Goal: Information Seeking & Learning: Get advice/opinions

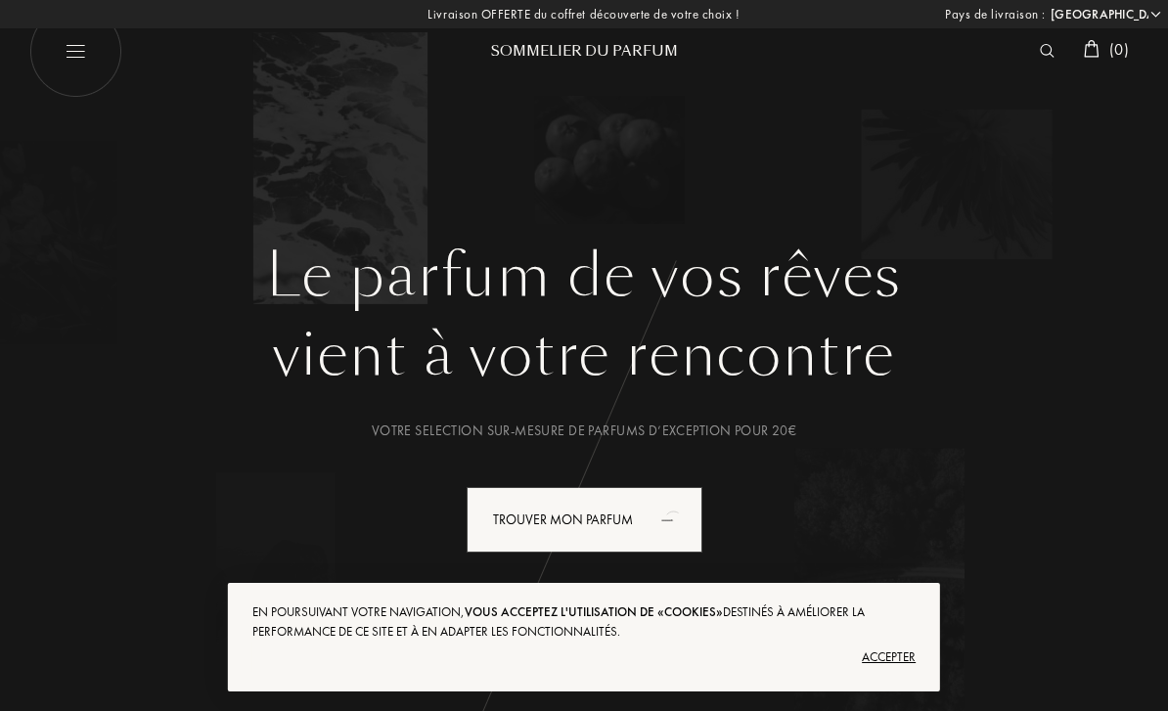
select select "FR"
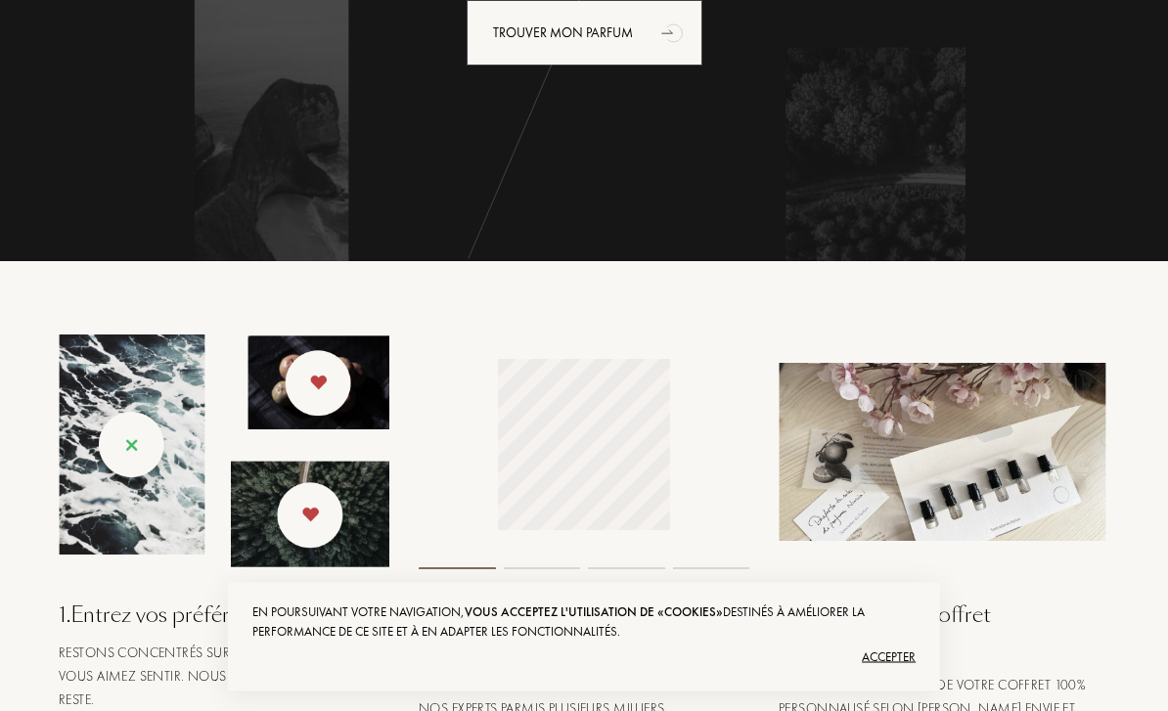
scroll to position [501, 0]
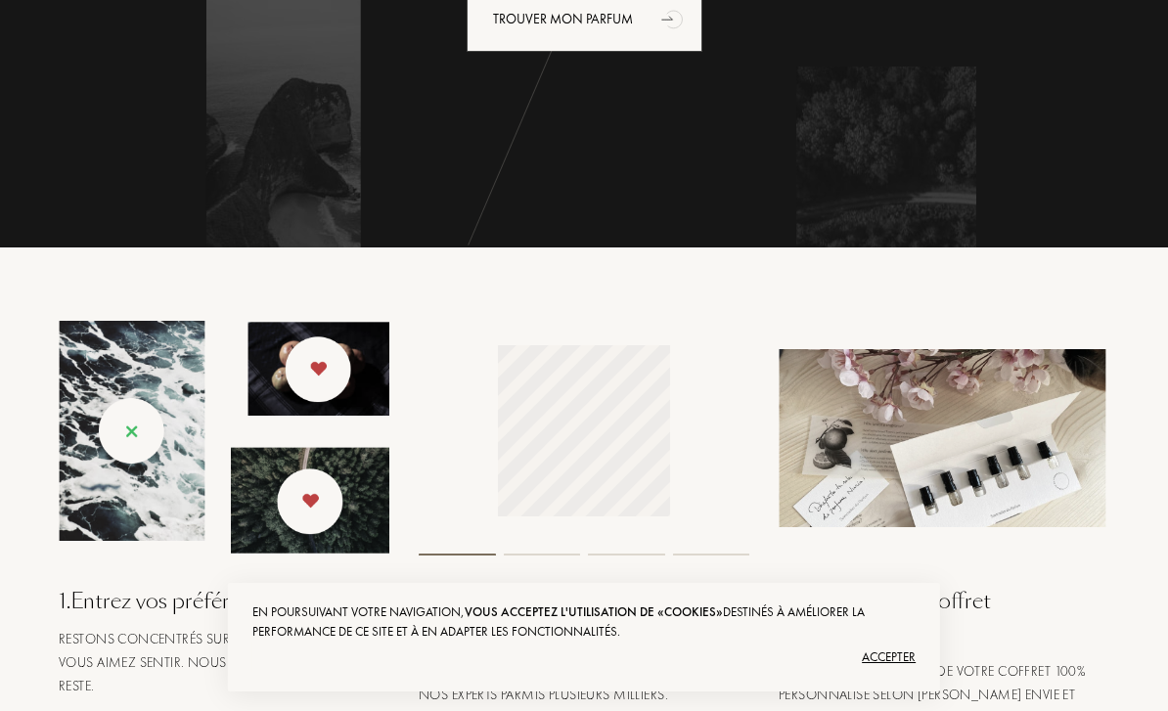
click at [878, 673] on div "Accepter" at bounding box center [583, 657] width 663 height 31
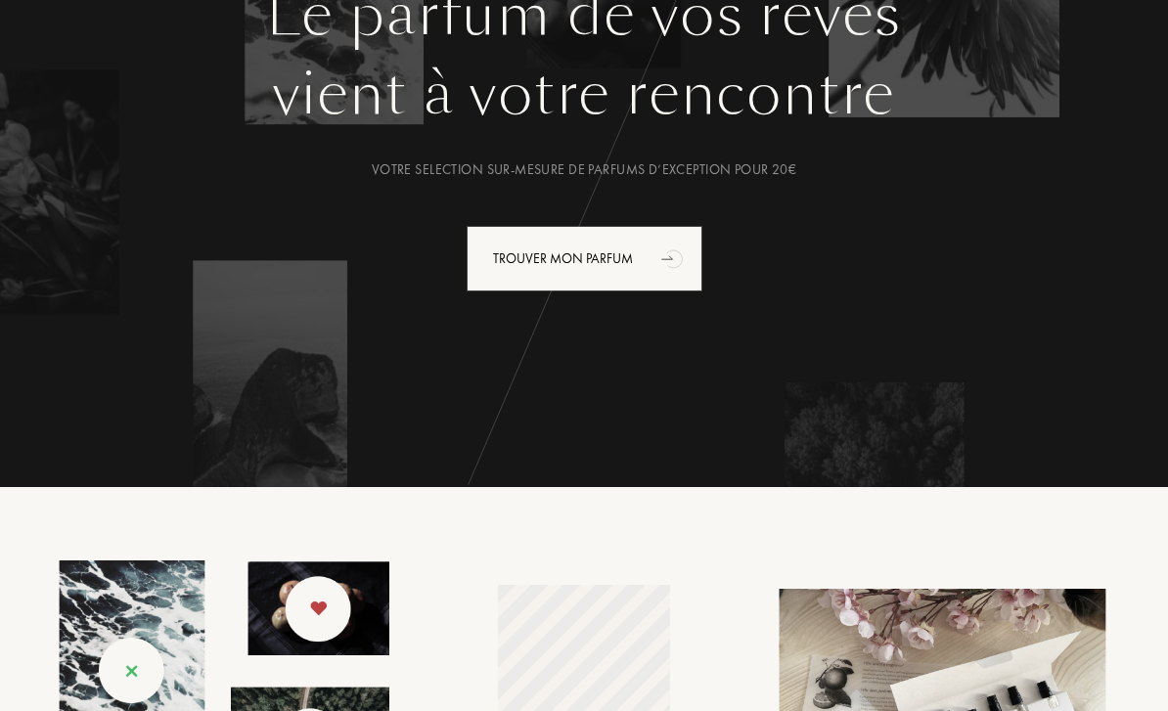
scroll to position [0, 0]
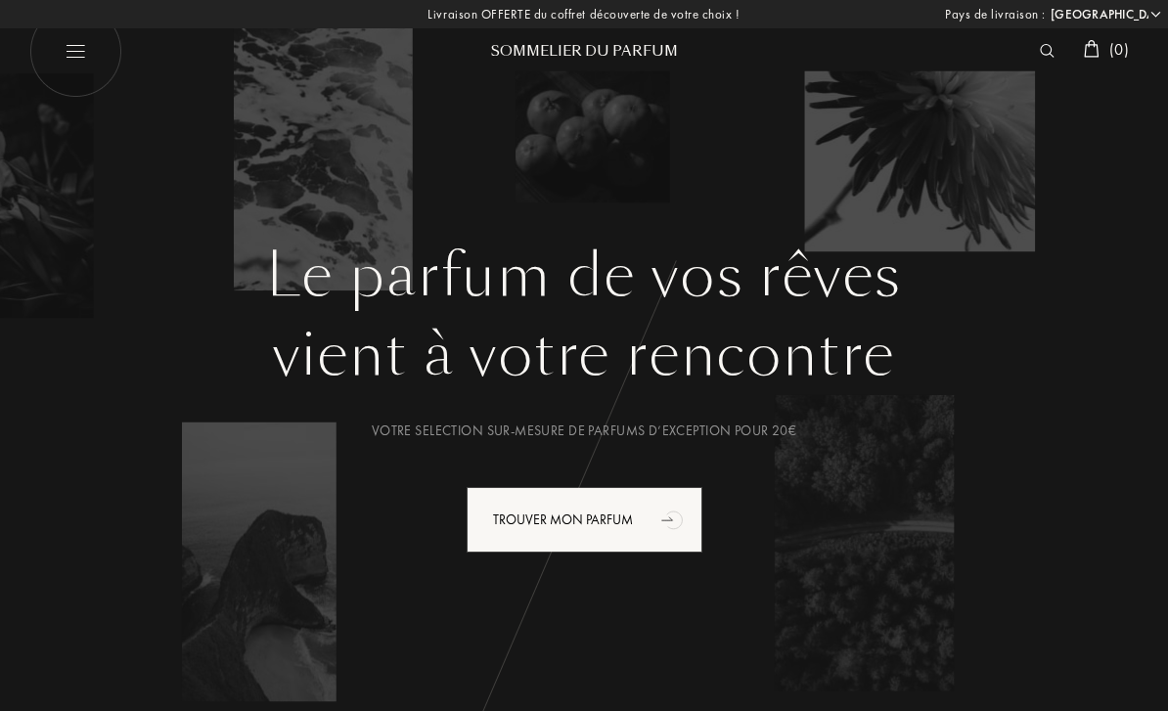
click at [69, 62] on img at bounding box center [75, 51] width 93 height 93
select select "FR"
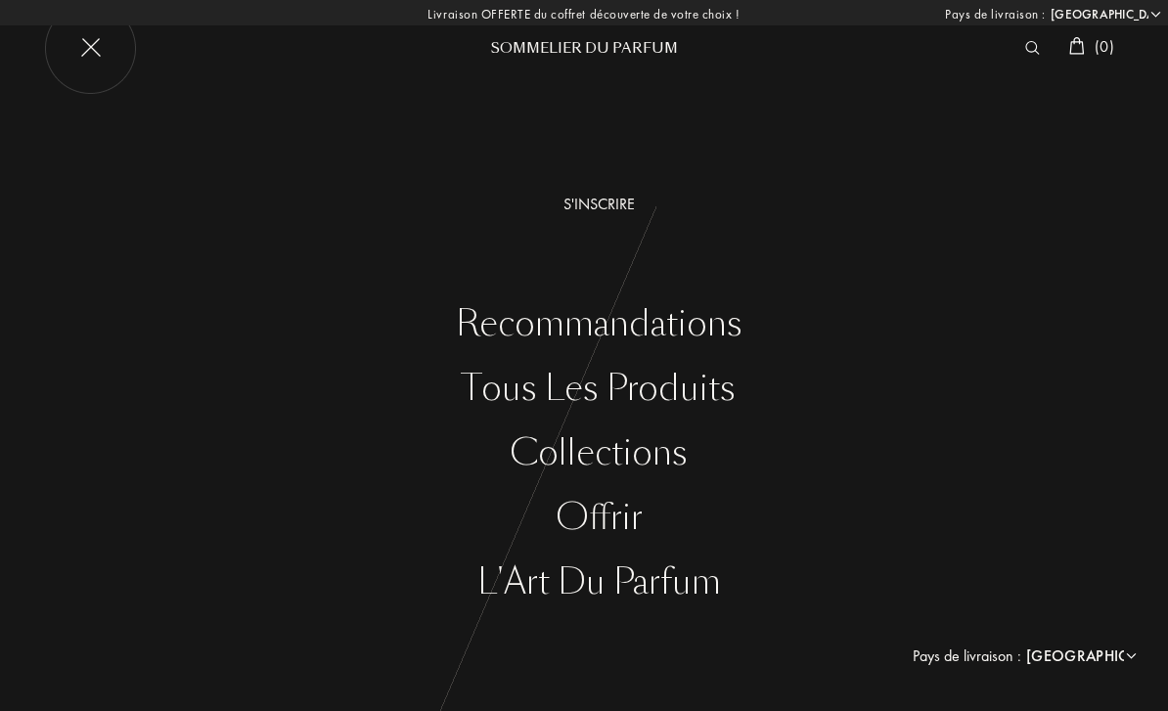
click at [606, 204] on div "S'inscrire" at bounding box center [598, 204] width 1139 height 23
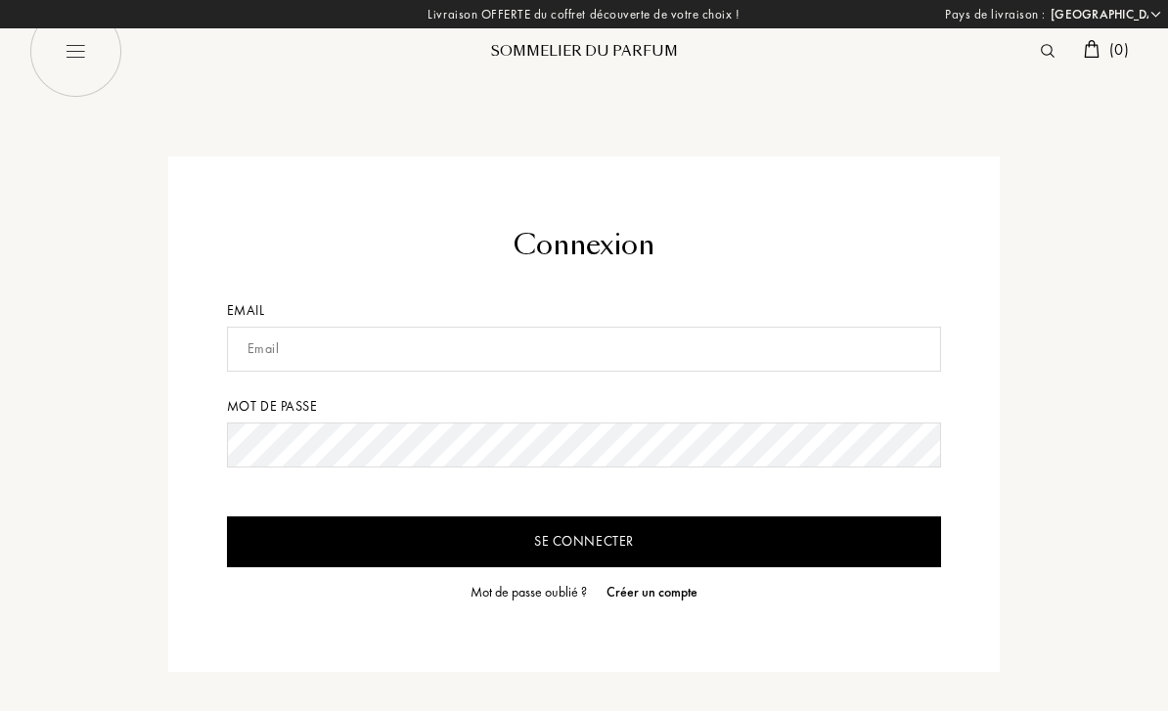
select select "FR"
click at [587, 351] on input "text" at bounding box center [584, 349] width 715 height 45
click at [736, 567] on input "Se connecter" at bounding box center [584, 542] width 715 height 51
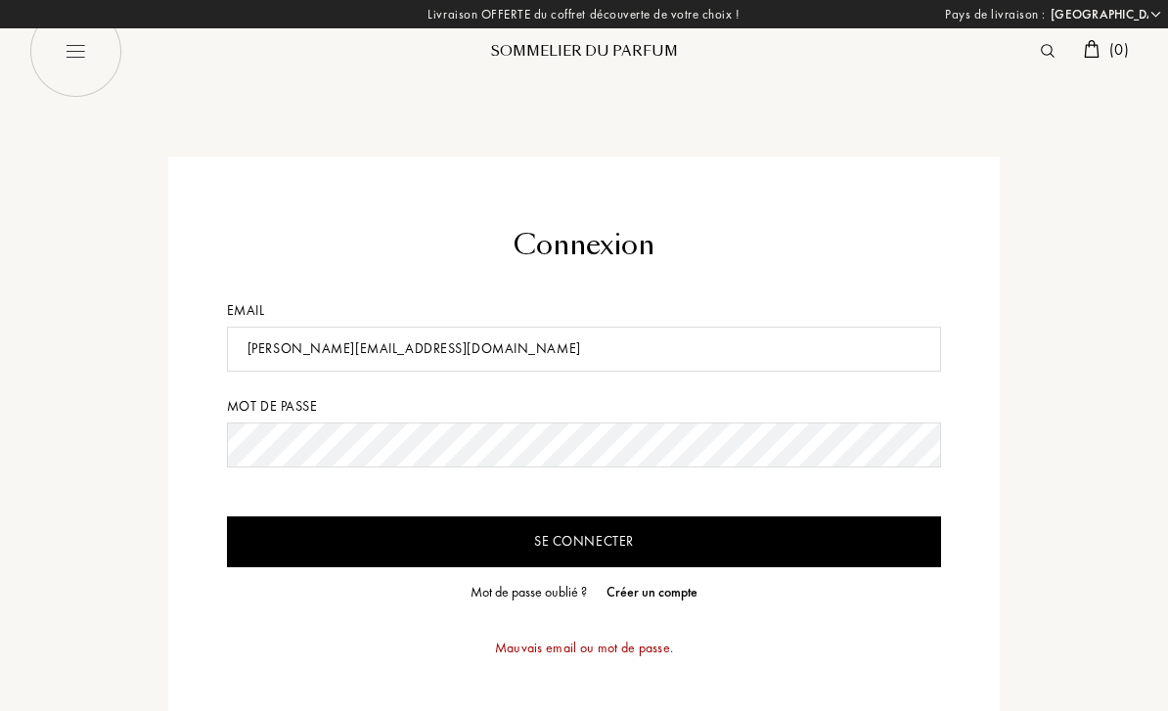
click at [805, 542] on input "Se connecter" at bounding box center [584, 542] width 715 height 51
click at [276, 348] on input "Tom.agache@orange.fr" at bounding box center [584, 349] width 715 height 45
click at [430, 566] on input "Se connecter" at bounding box center [584, 542] width 715 height 51
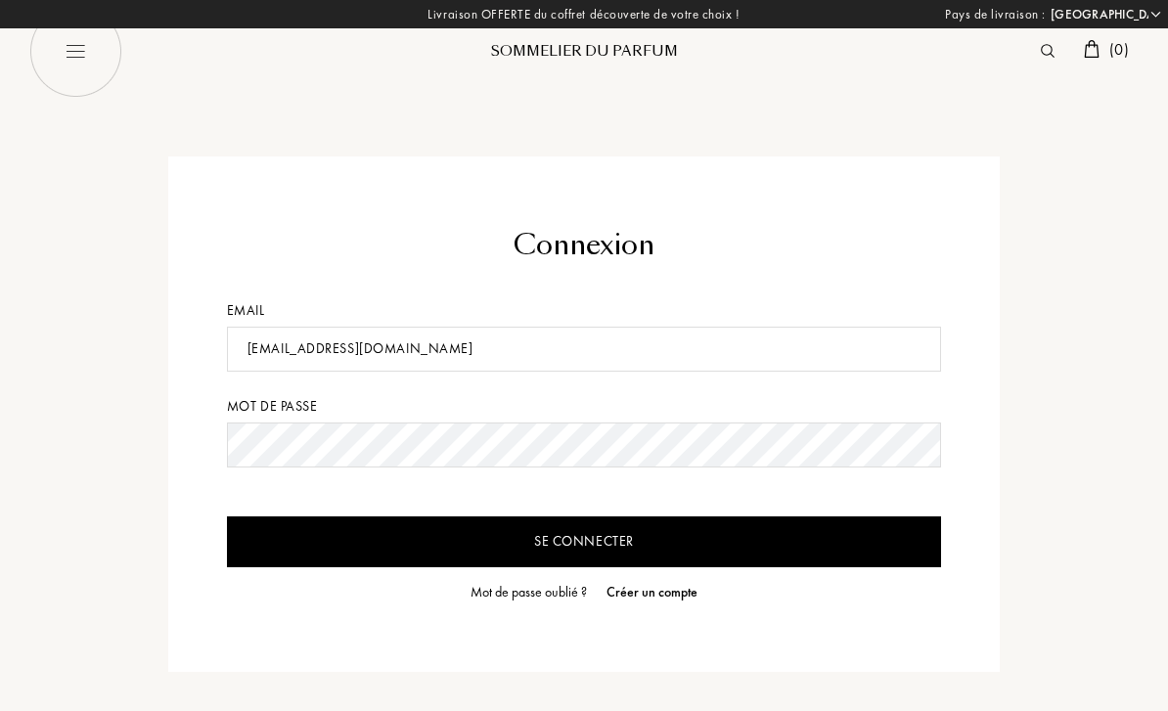
click at [490, 555] on input "Se connecter" at bounding box center [584, 542] width 715 height 51
click at [252, 348] on input "Tomagache@orange.fr" at bounding box center [584, 349] width 715 height 45
click at [446, 535] on input "Se connecter" at bounding box center [584, 542] width 715 height 51
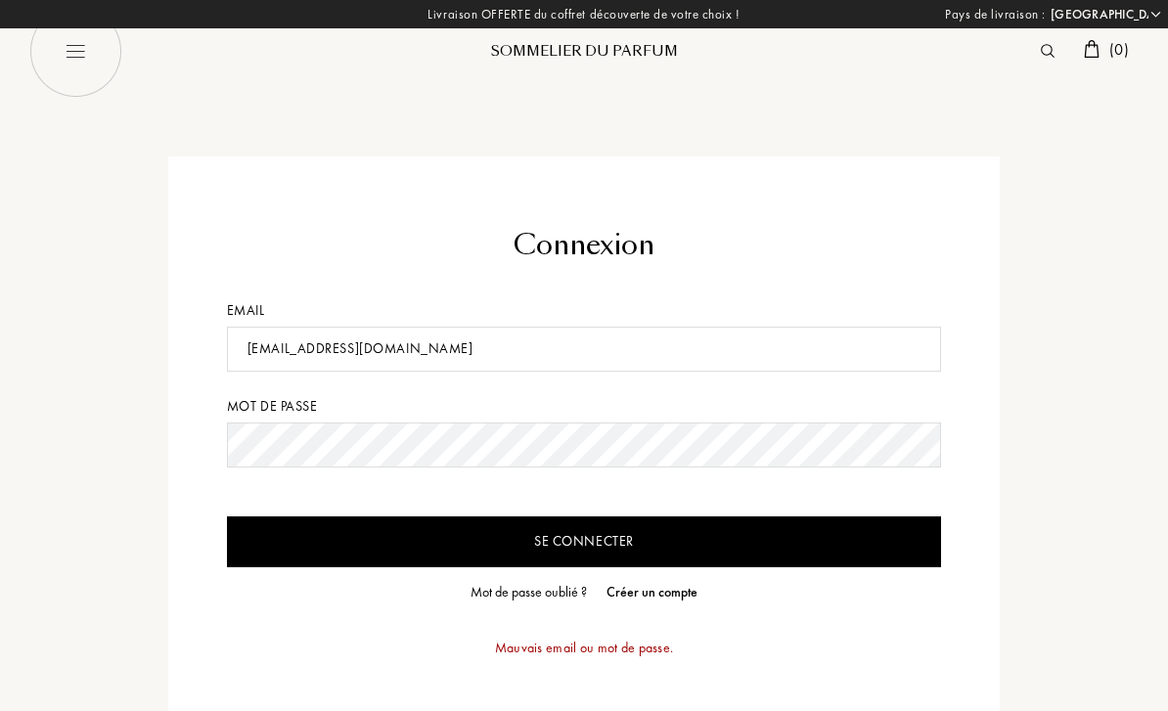
click at [267, 348] on input "tomagache@orange.fr" at bounding box center [584, 349] width 715 height 45
type input "tom.agache@orange.fr"
click at [605, 544] on input "Se connecter" at bounding box center [584, 542] width 715 height 51
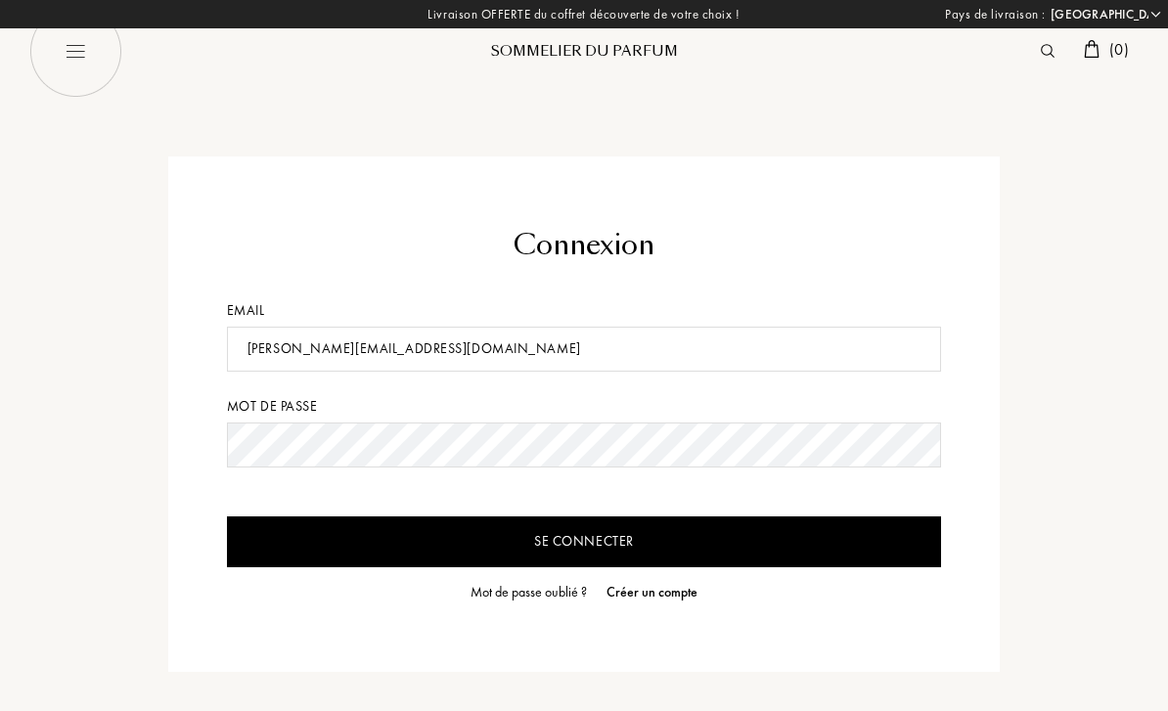
click at [592, 546] on input "Se connecter" at bounding box center [584, 542] width 715 height 51
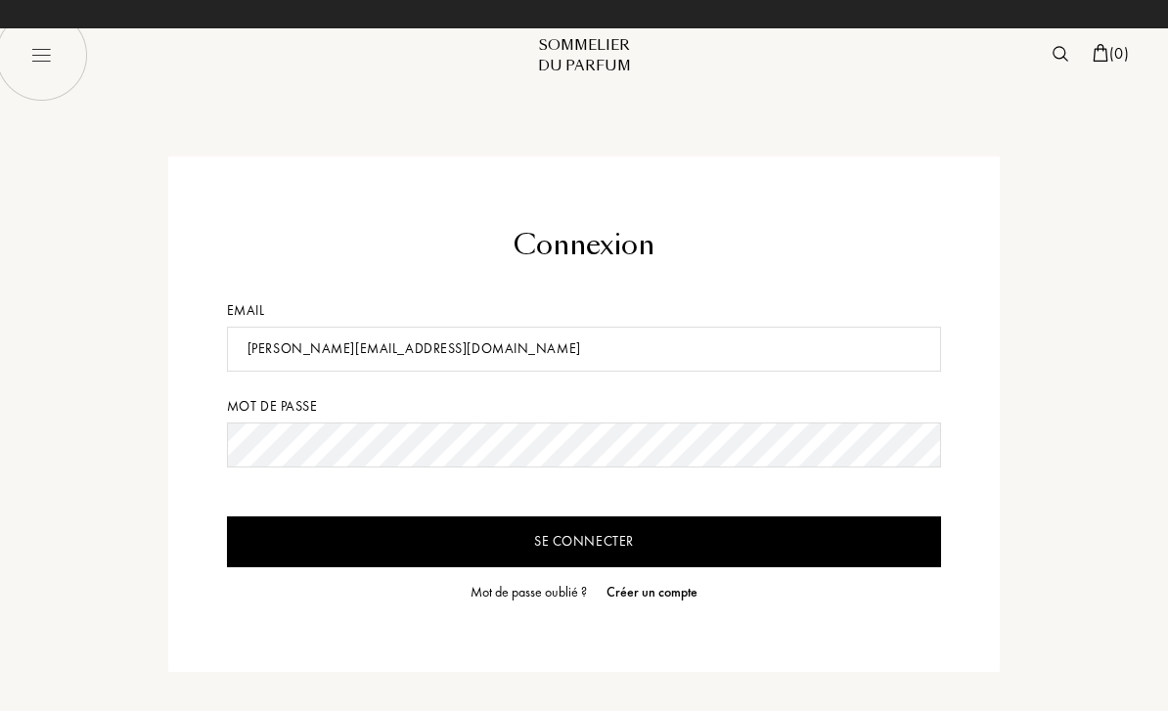
select select "FR"
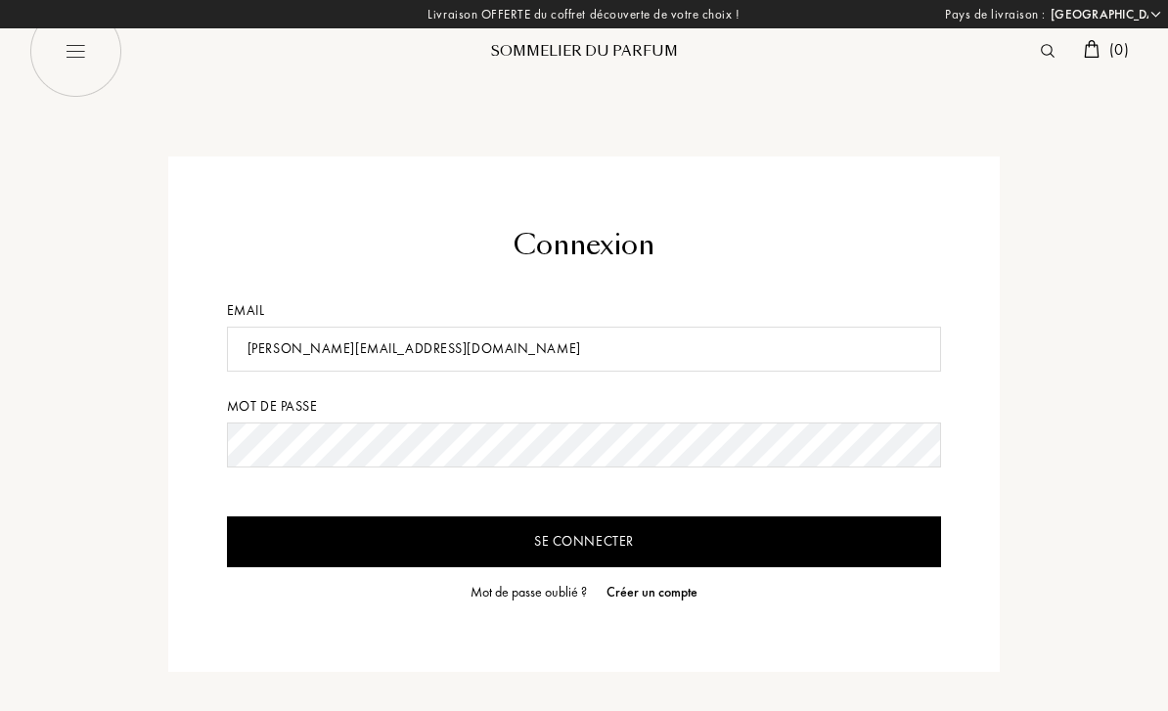
click at [673, 593] on div "Créer un compte" at bounding box center [652, 592] width 91 height 21
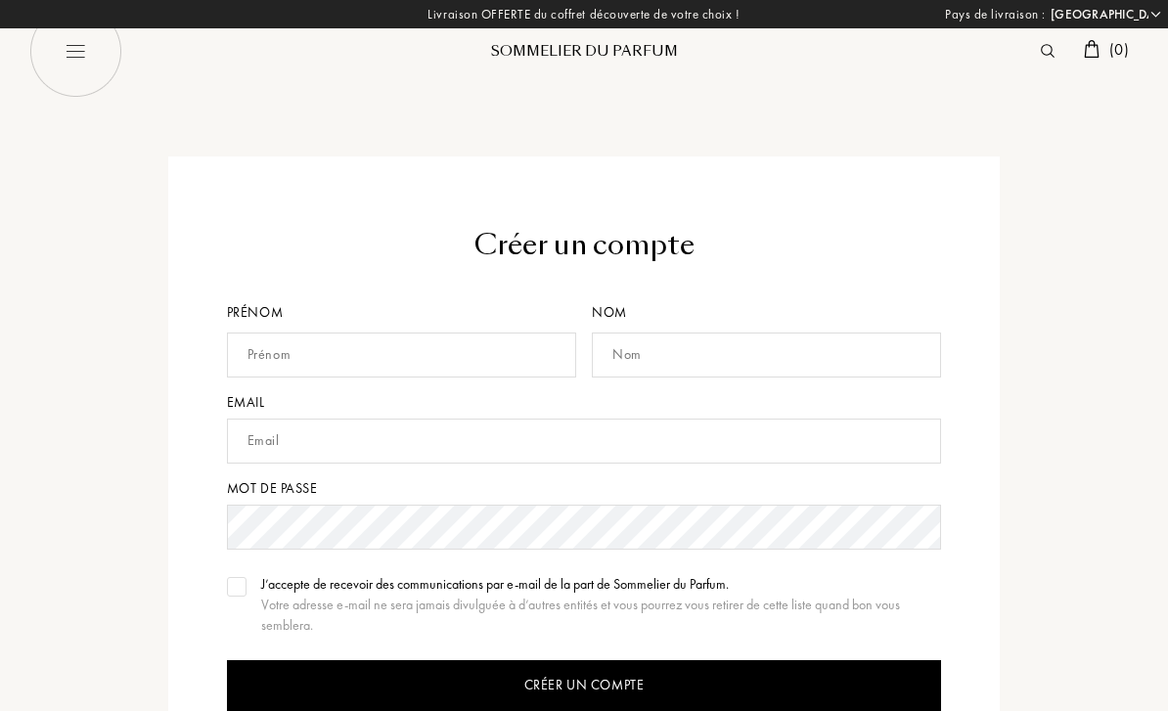
select select "FR"
click at [520, 340] on input "text" at bounding box center [401, 355] width 349 height 45
type input "[PERSON_NAME]"
type input "AGACHE"
type input "[EMAIL_ADDRESS][DOMAIN_NAME]"
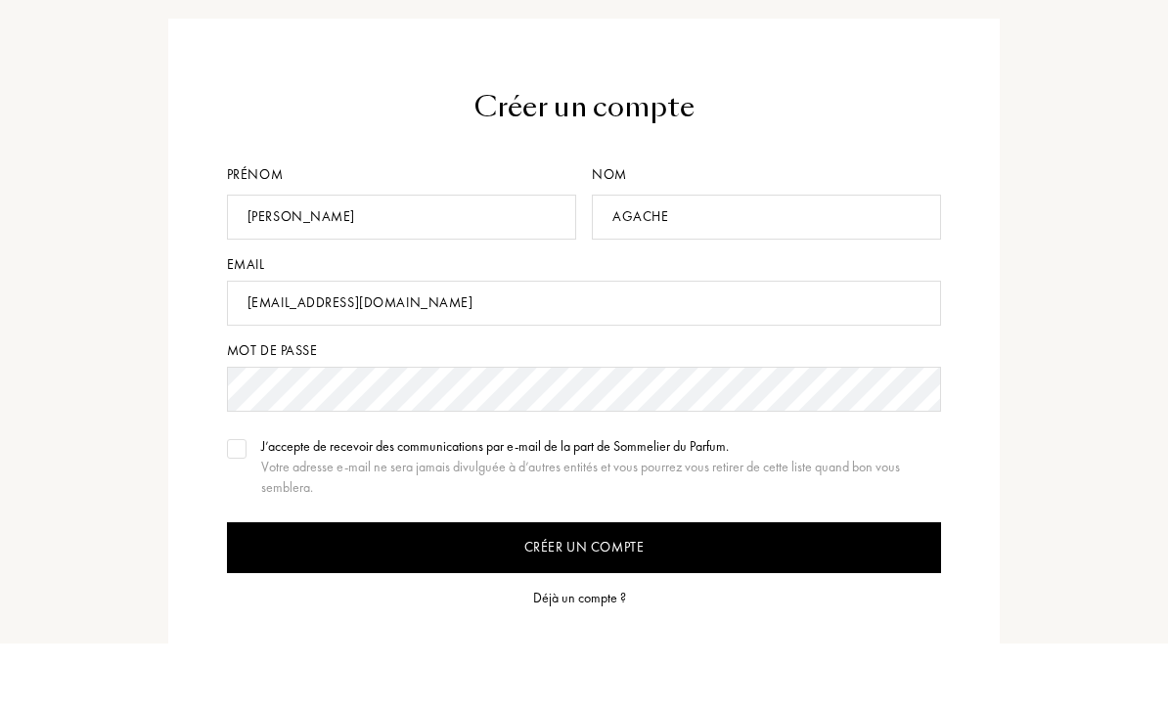
scroll to position [132, 0]
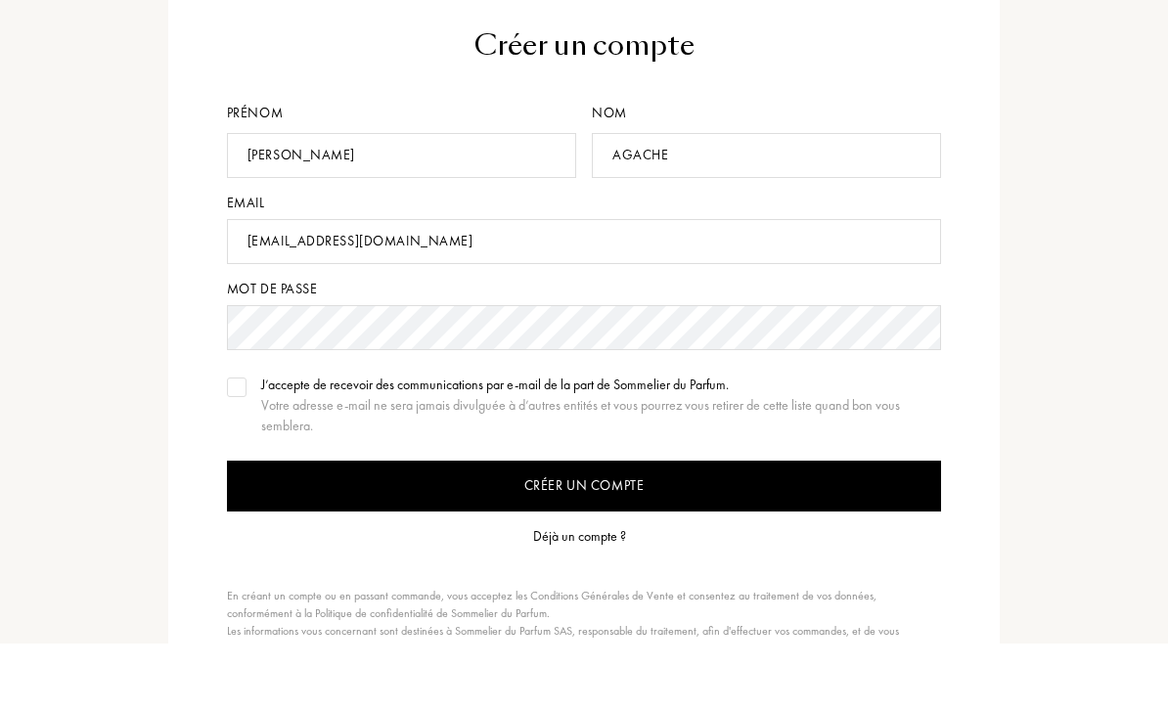
click at [502, 528] on input "Créer un compte" at bounding box center [584, 553] width 715 height 51
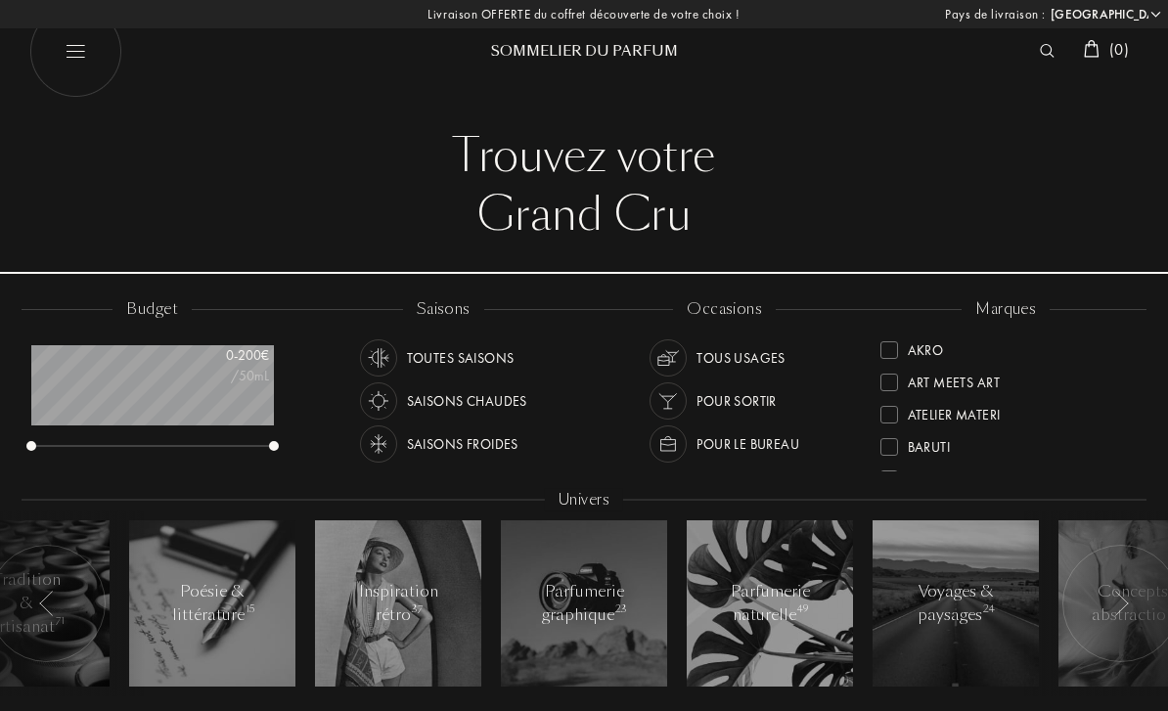
select select "FR"
click at [74, 48] on img at bounding box center [75, 51] width 93 height 93
select select "FR"
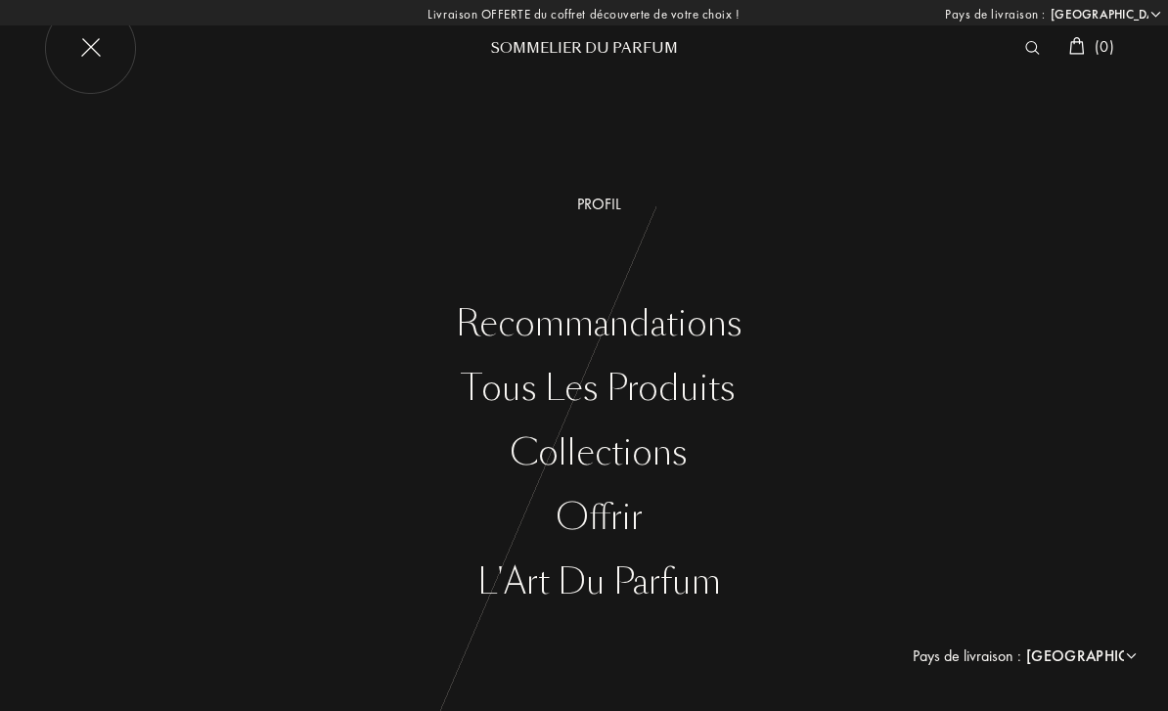
click at [600, 206] on div "Profil" at bounding box center [598, 204] width 1139 height 23
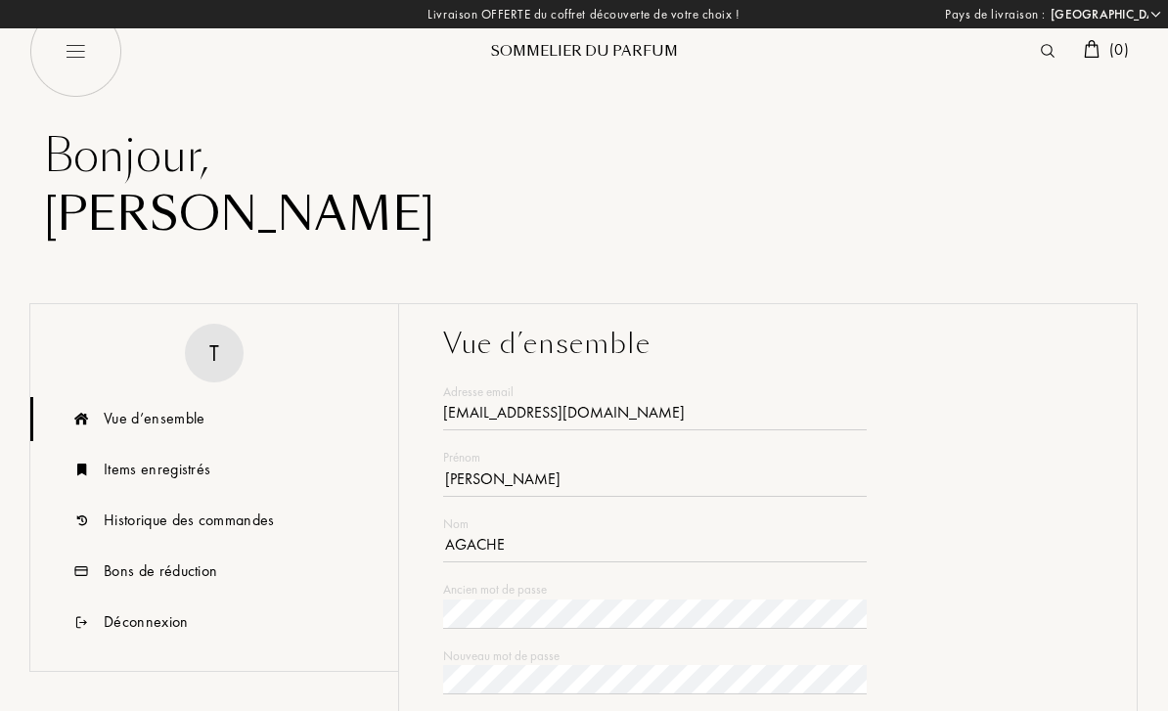
select select "FR"
click at [529, 52] on div "Sommelier du Parfum" at bounding box center [584, 51] width 235 height 21
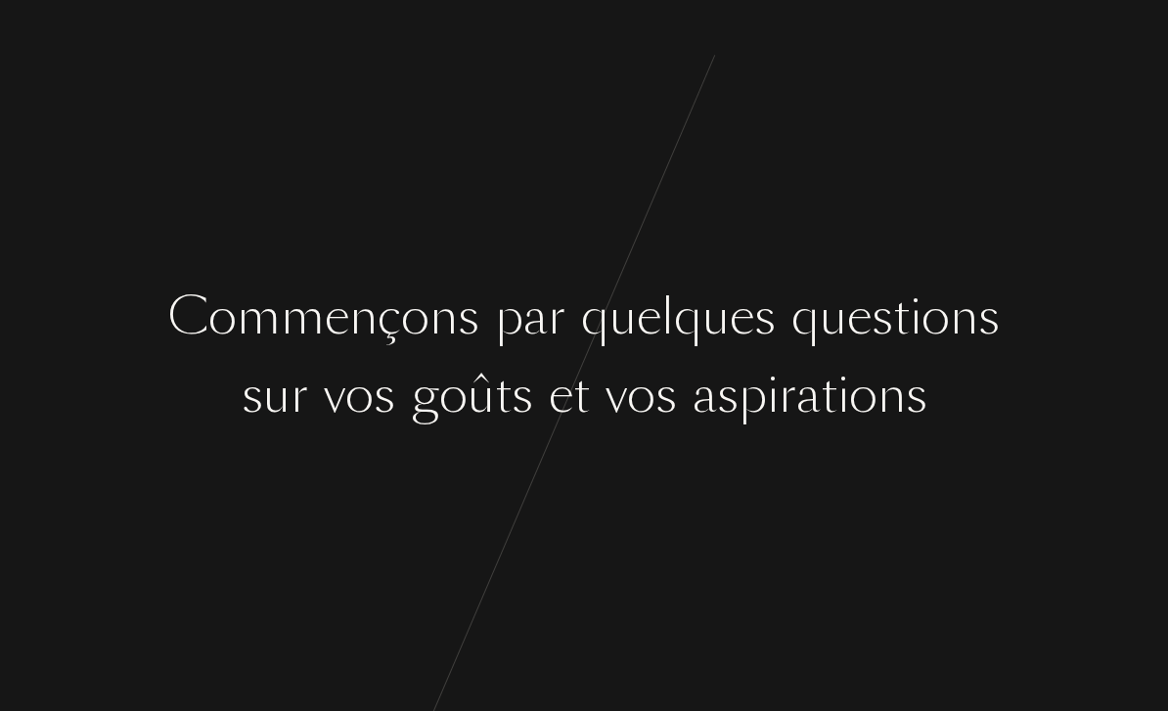
click at [614, 468] on div "C [PERSON_NAME] ç o n s p a r q u e l q u e s q u e s t i o n s s u r v o s g o…" at bounding box center [584, 355] width 1168 height 711
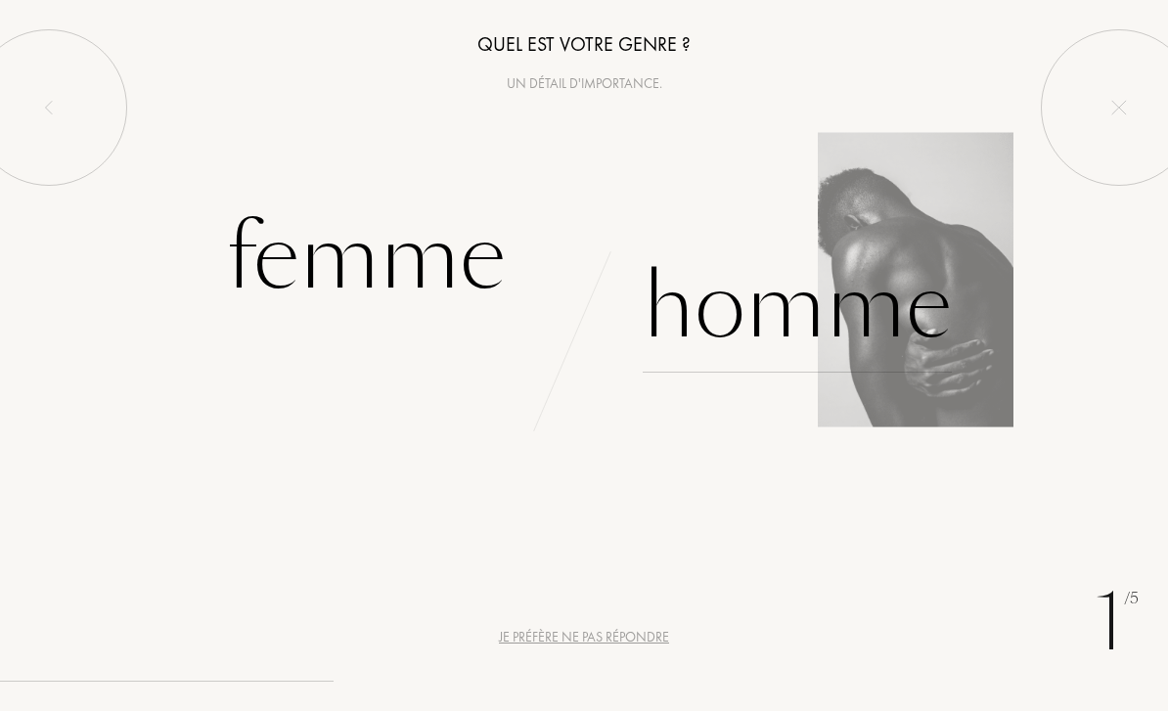
click at [732, 308] on div "Homme" at bounding box center [797, 307] width 309 height 132
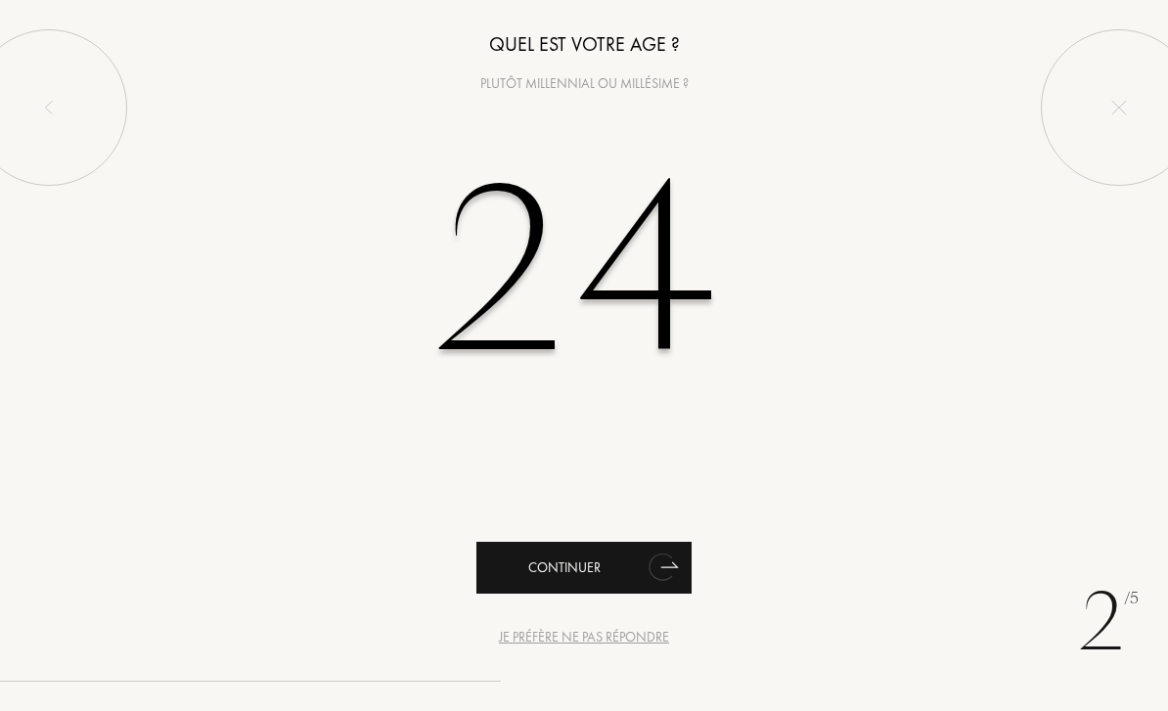
type input "24"
click at [588, 576] on div "Continuer" at bounding box center [583, 568] width 215 height 52
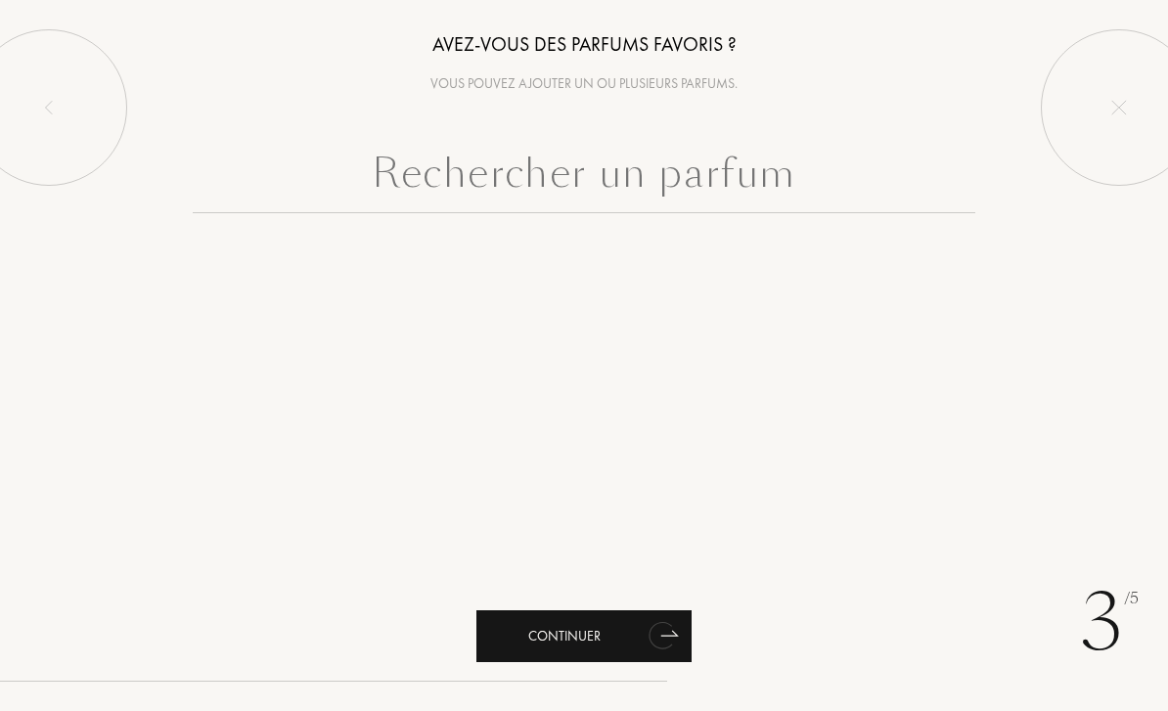
click at [560, 632] on div "Continuer" at bounding box center [583, 637] width 215 height 52
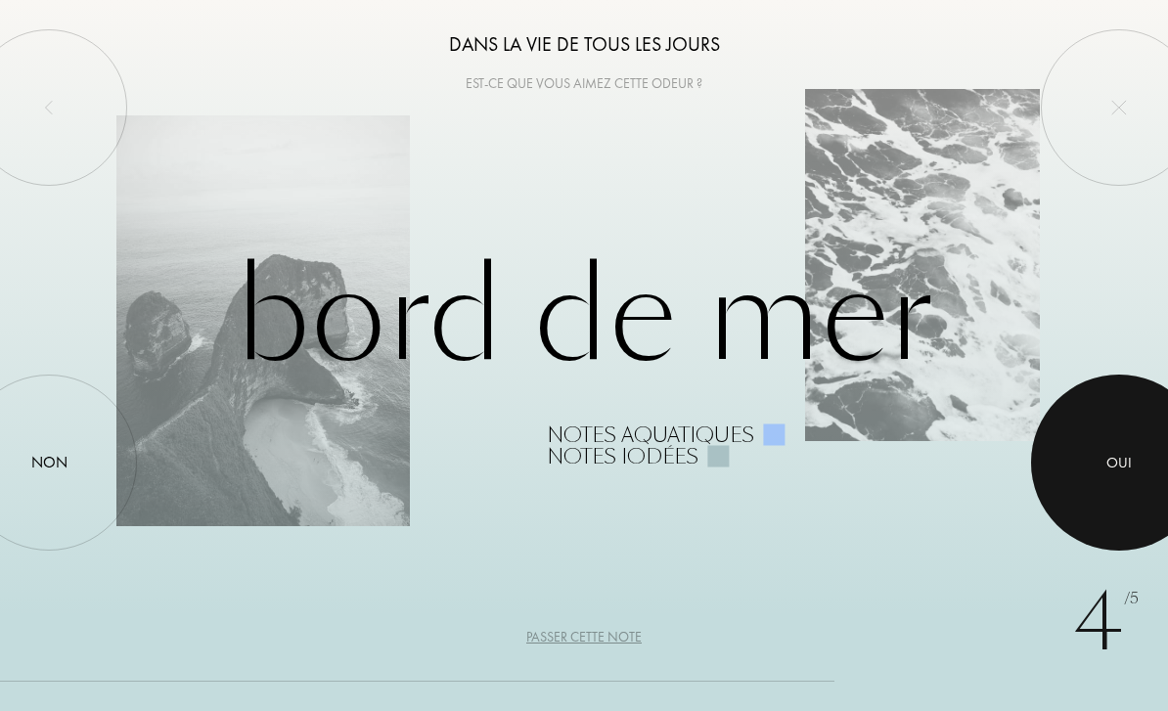
click at [1090, 391] on div at bounding box center [1119, 463] width 176 height 176
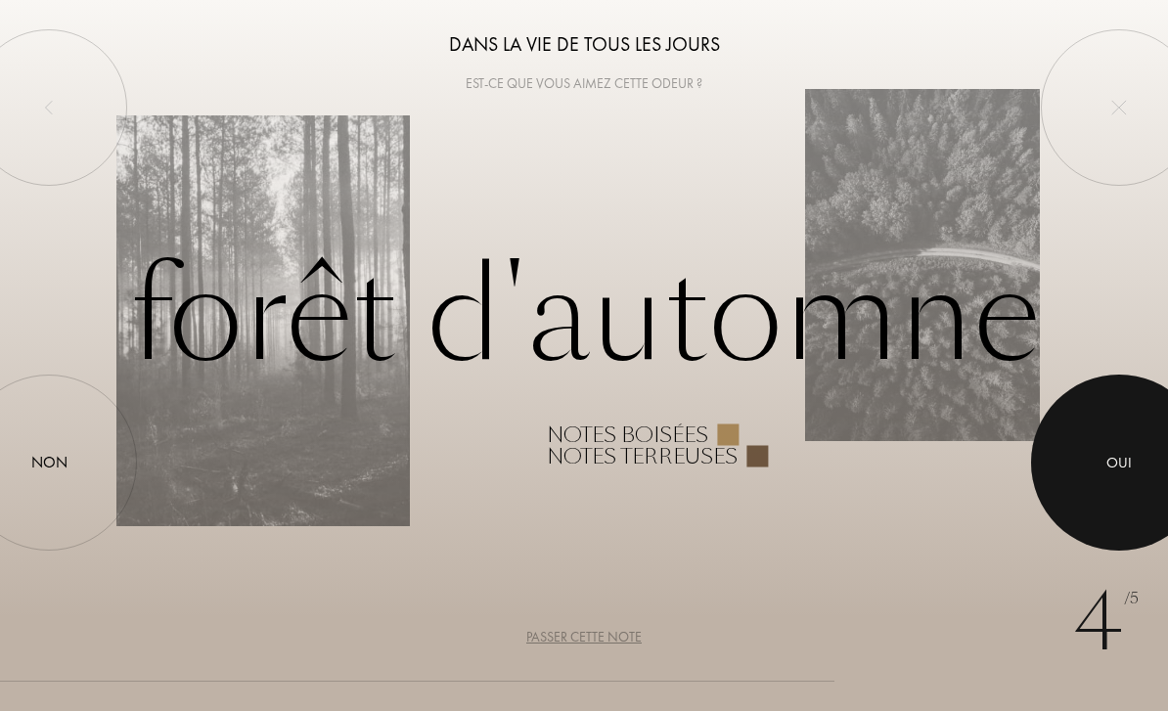
click at [1090, 423] on div at bounding box center [1119, 463] width 176 height 176
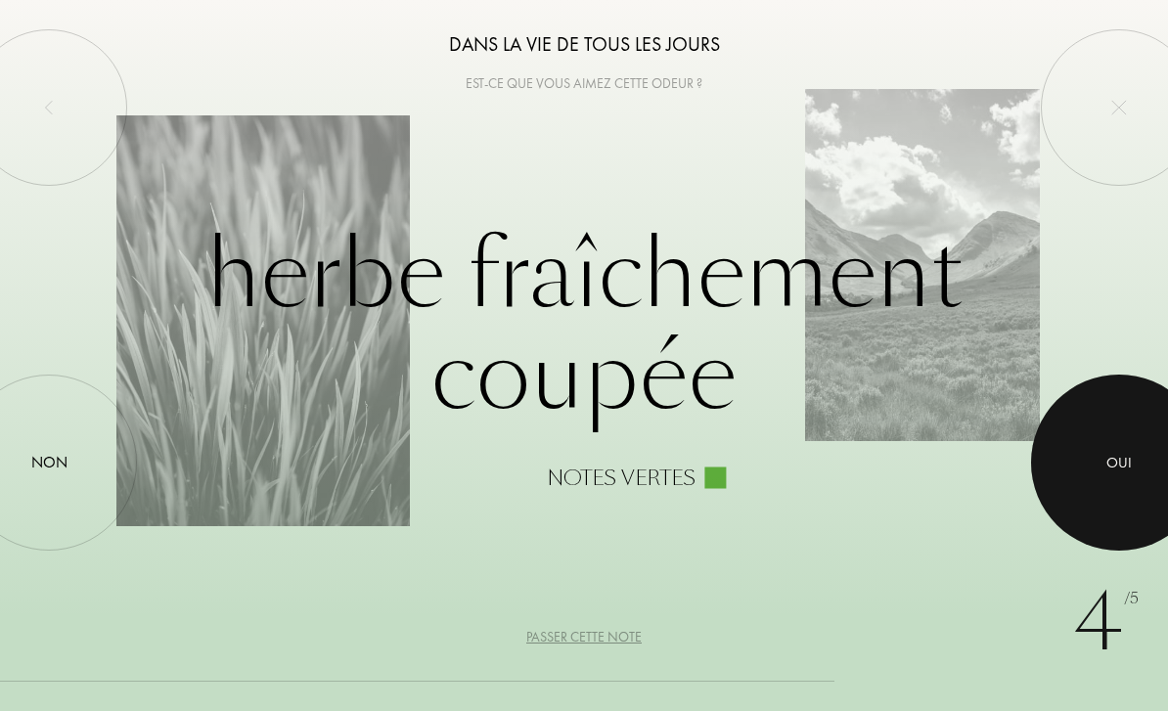
click at [1090, 423] on div at bounding box center [1119, 463] width 176 height 176
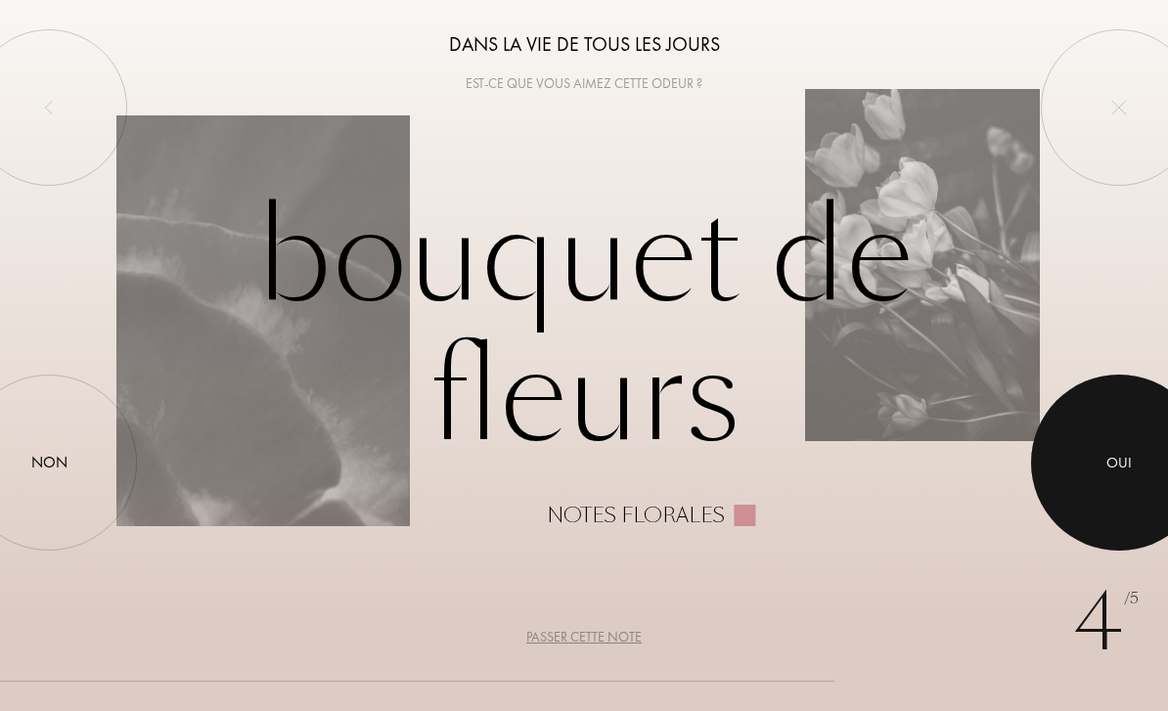
click at [1042, 445] on div at bounding box center [1119, 463] width 176 height 176
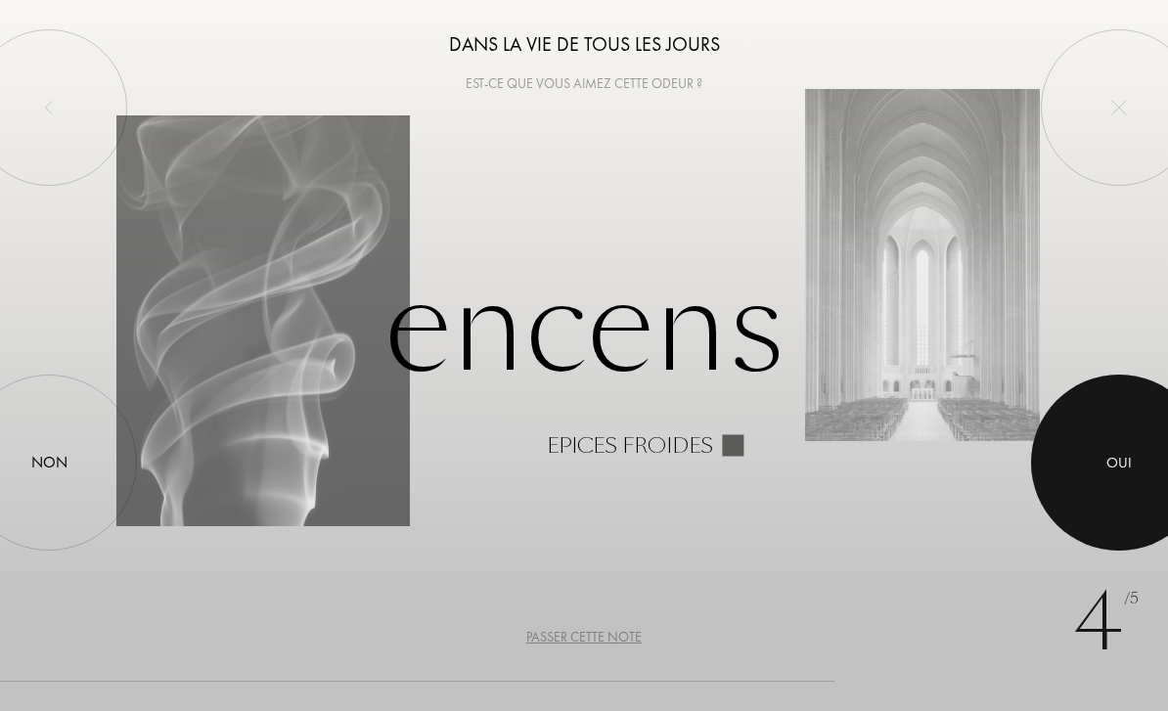
click at [1057, 450] on div at bounding box center [1119, 463] width 176 height 176
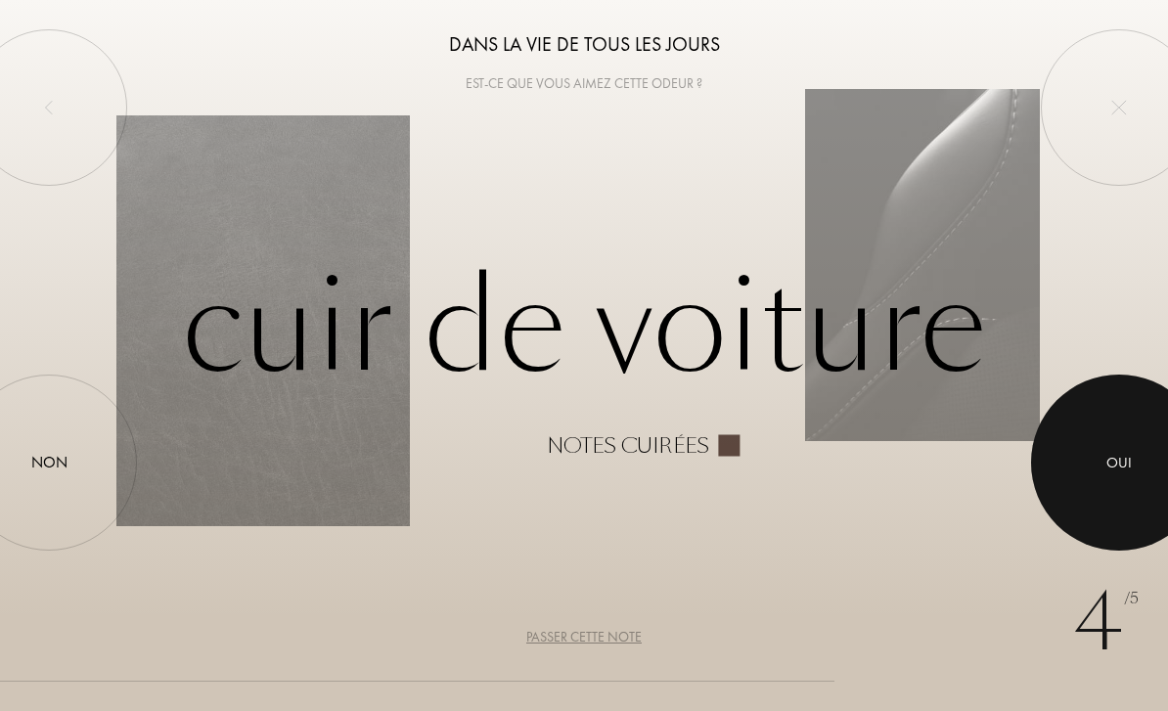
click at [1057, 450] on div at bounding box center [1119, 463] width 176 height 176
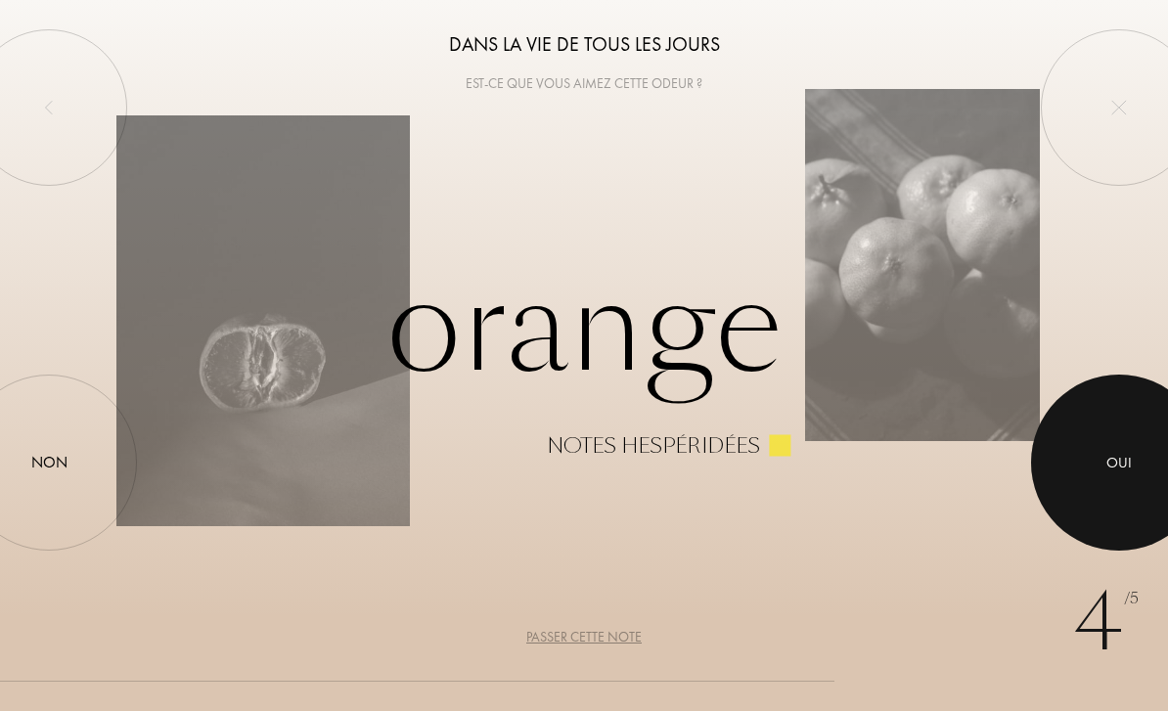
click at [1057, 450] on div at bounding box center [1119, 463] width 176 height 176
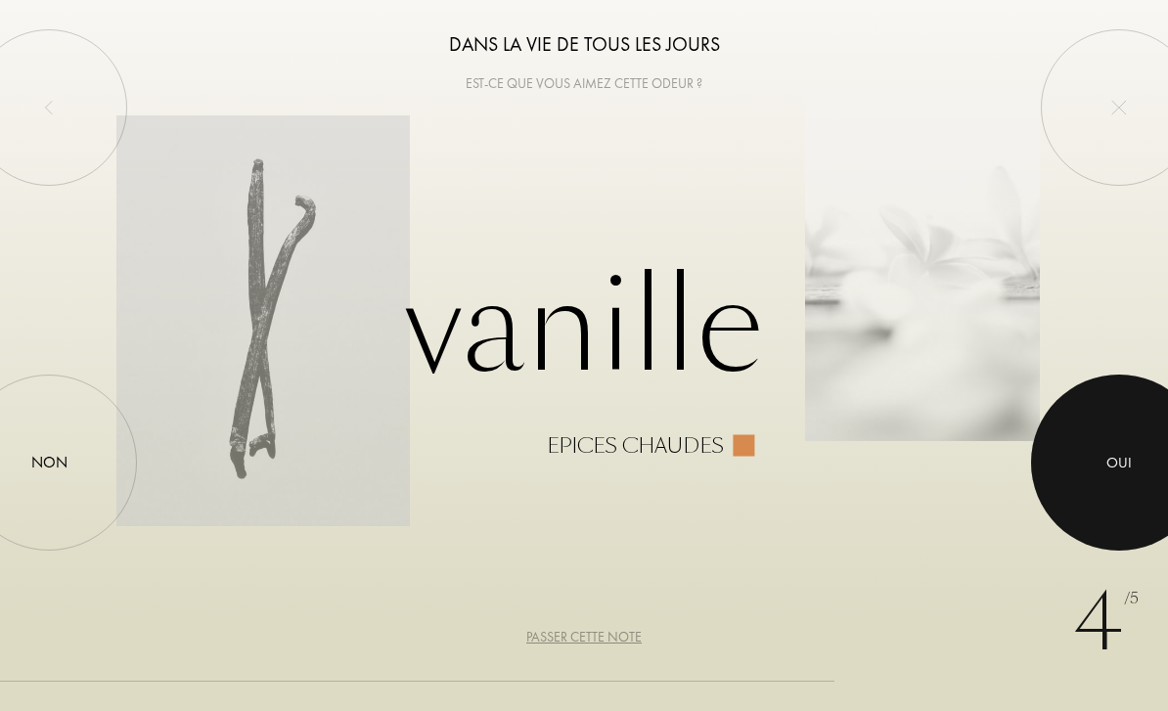
click at [1057, 450] on div at bounding box center [1119, 463] width 176 height 176
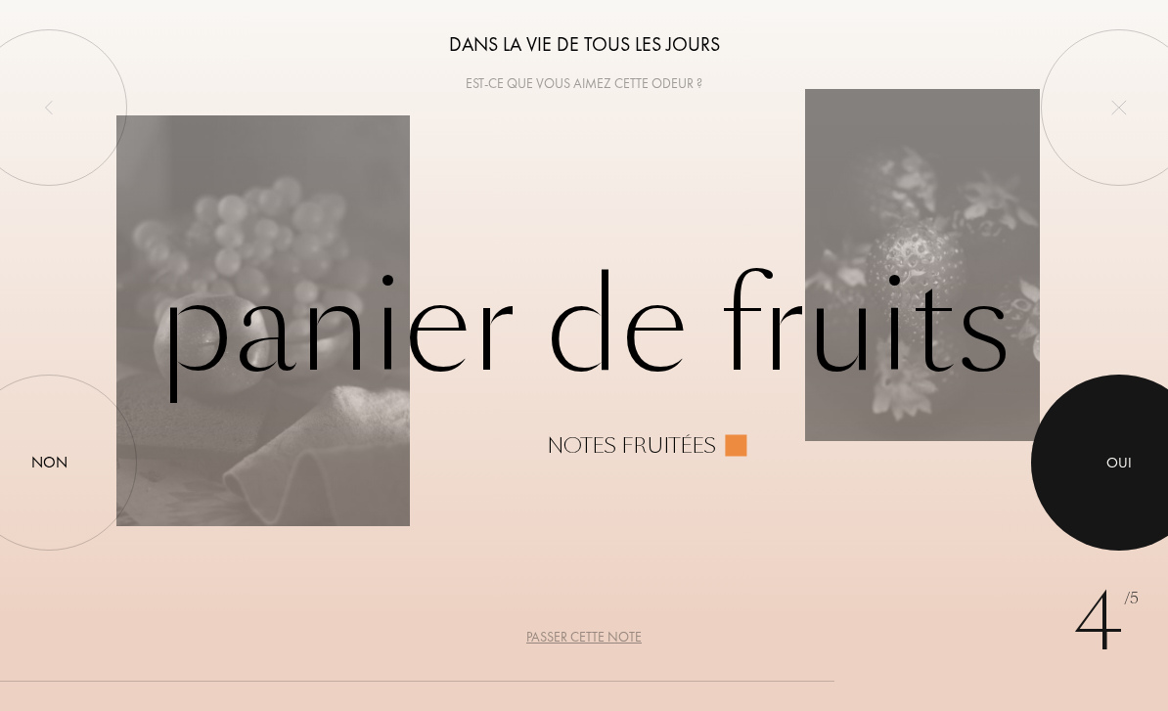
click at [1057, 450] on div at bounding box center [1119, 463] width 176 height 176
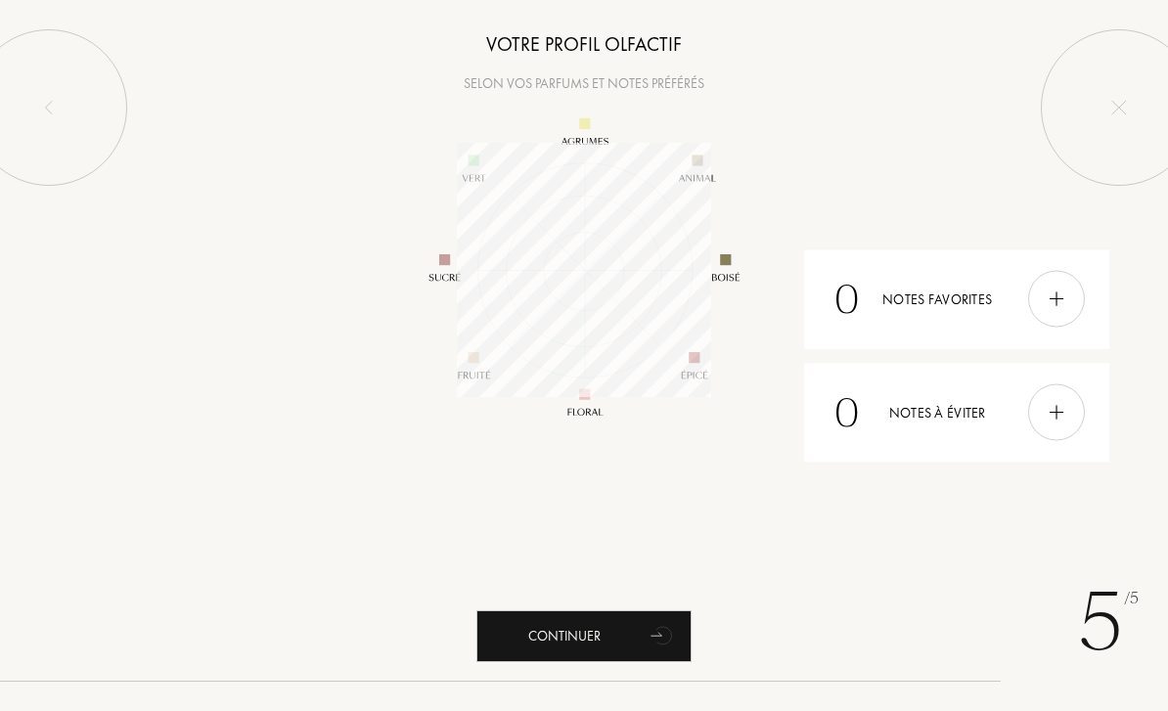
scroll to position [254, 254]
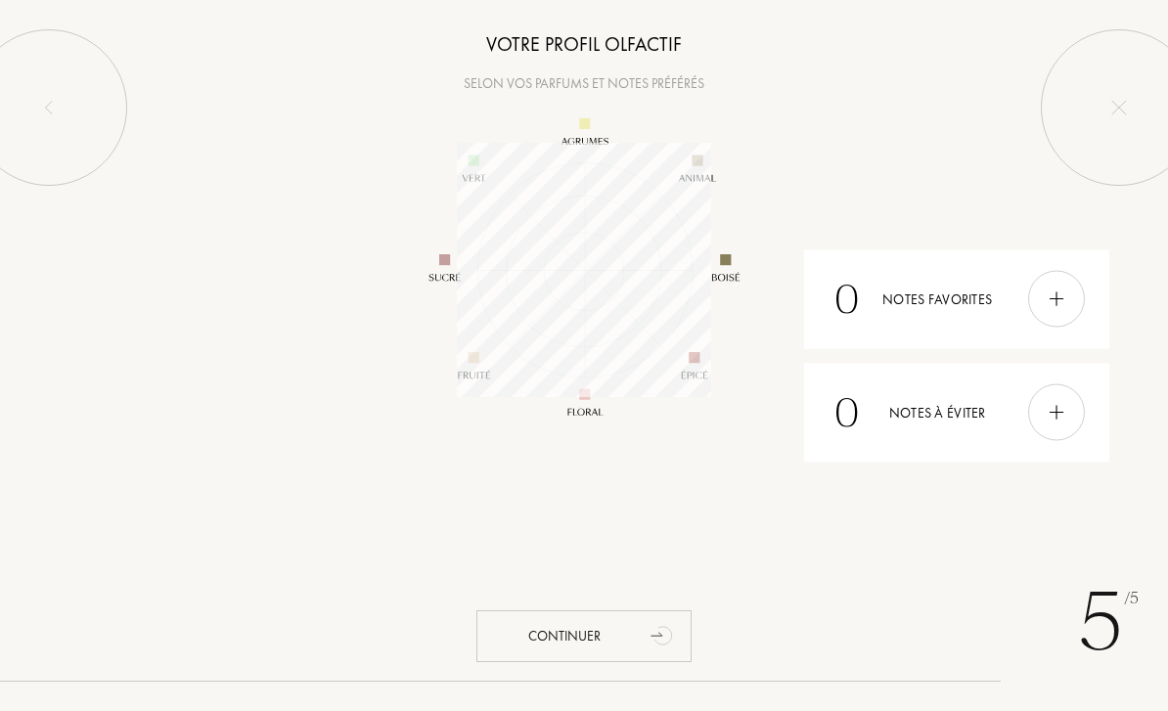
click at [638, 658] on div "Continuer" at bounding box center [583, 637] width 215 height 52
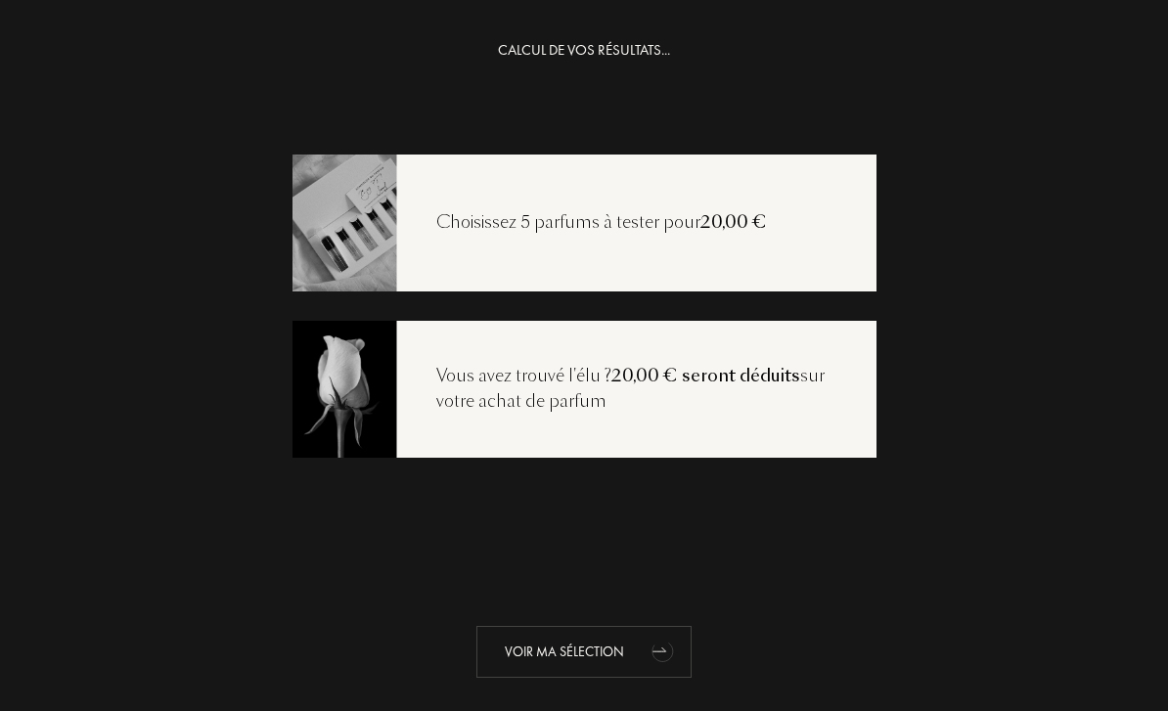
click at [598, 667] on div "Voir ma sélection" at bounding box center [583, 652] width 215 height 52
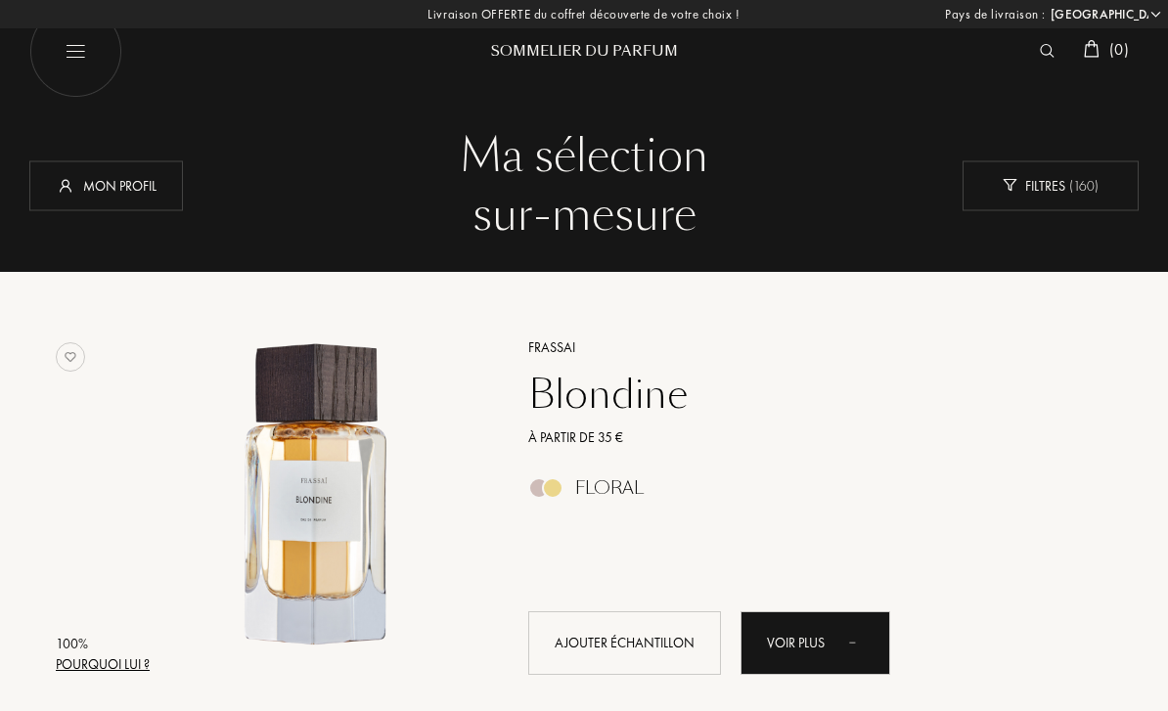
select select "FR"
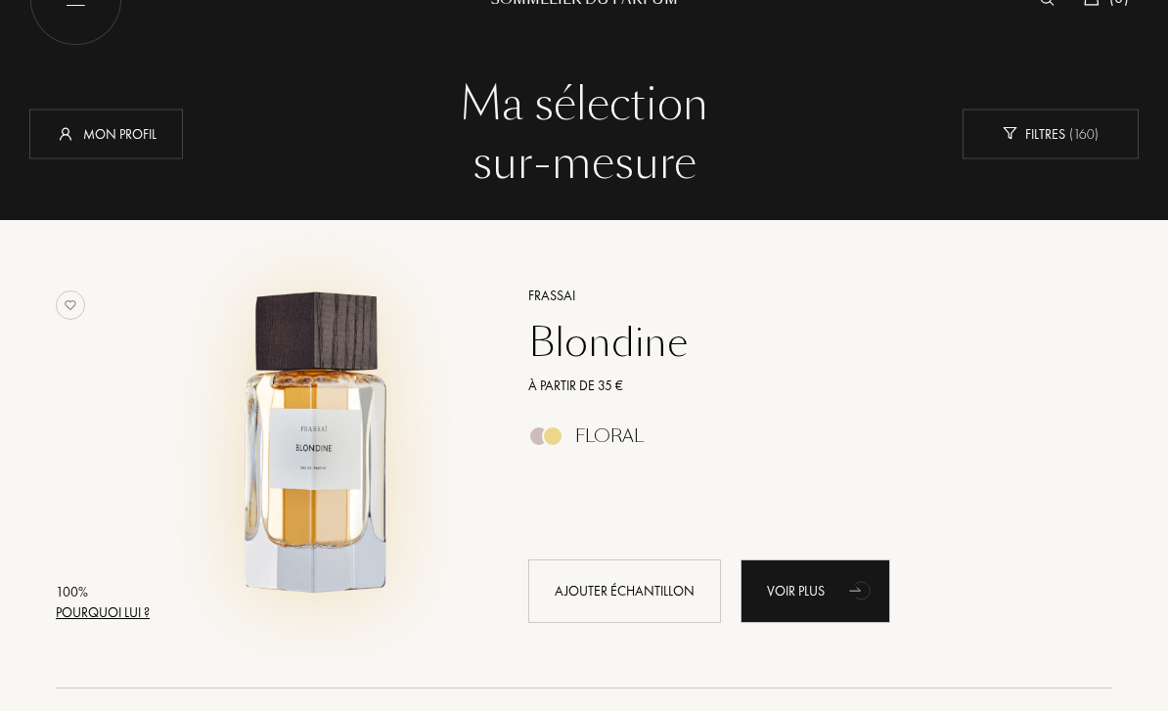
scroll to position [53, 0]
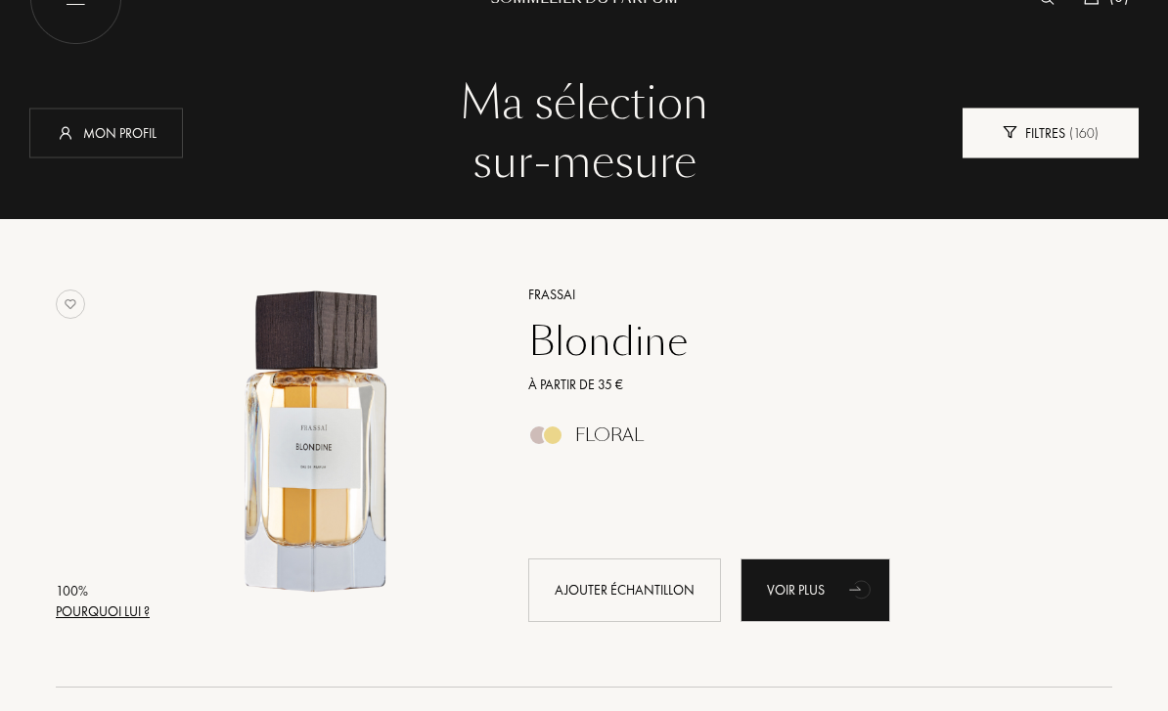
click at [1013, 145] on div "Filtres ( 160 )" at bounding box center [1051, 133] width 176 height 50
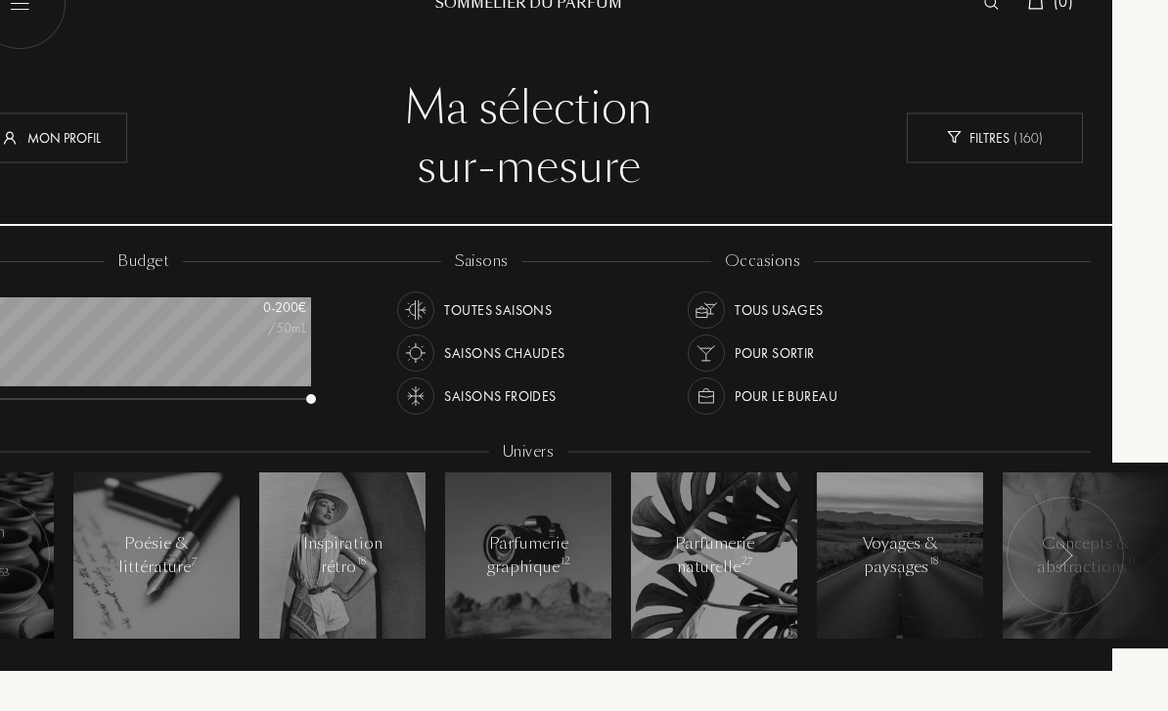
scroll to position [48, 0]
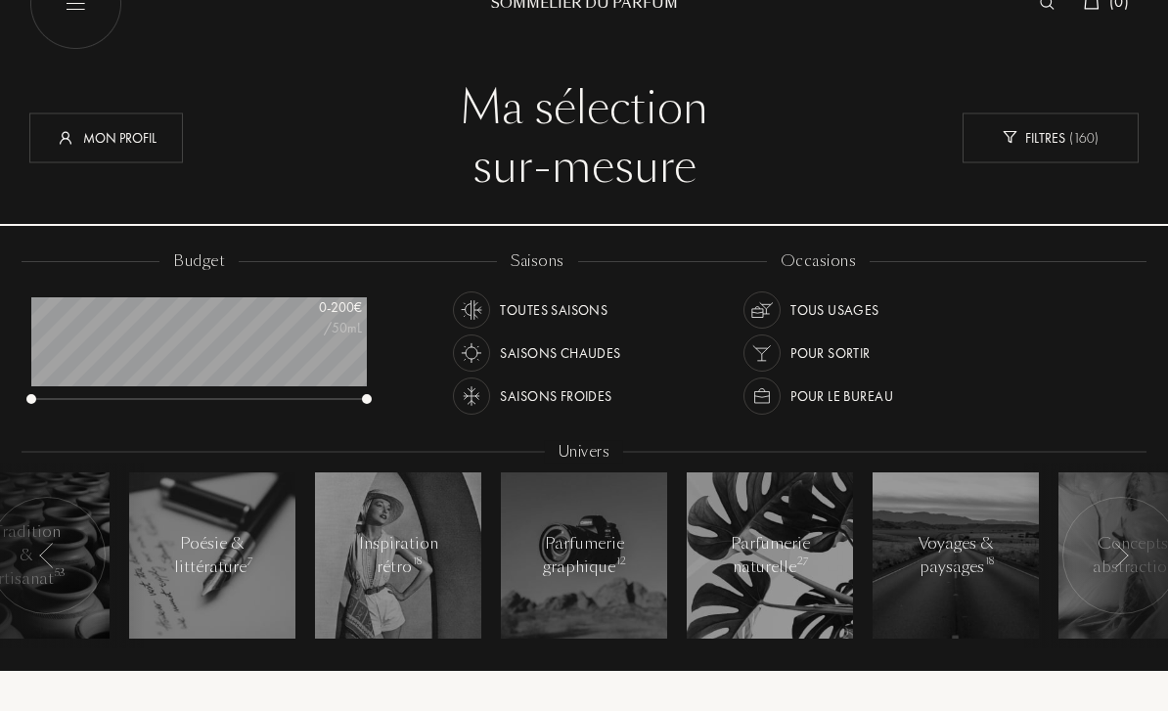
click at [761, 307] on img at bounding box center [761, 309] width 27 height 27
click at [1004, 190] on div "sur-mesure" at bounding box center [584, 167] width 1080 height 59
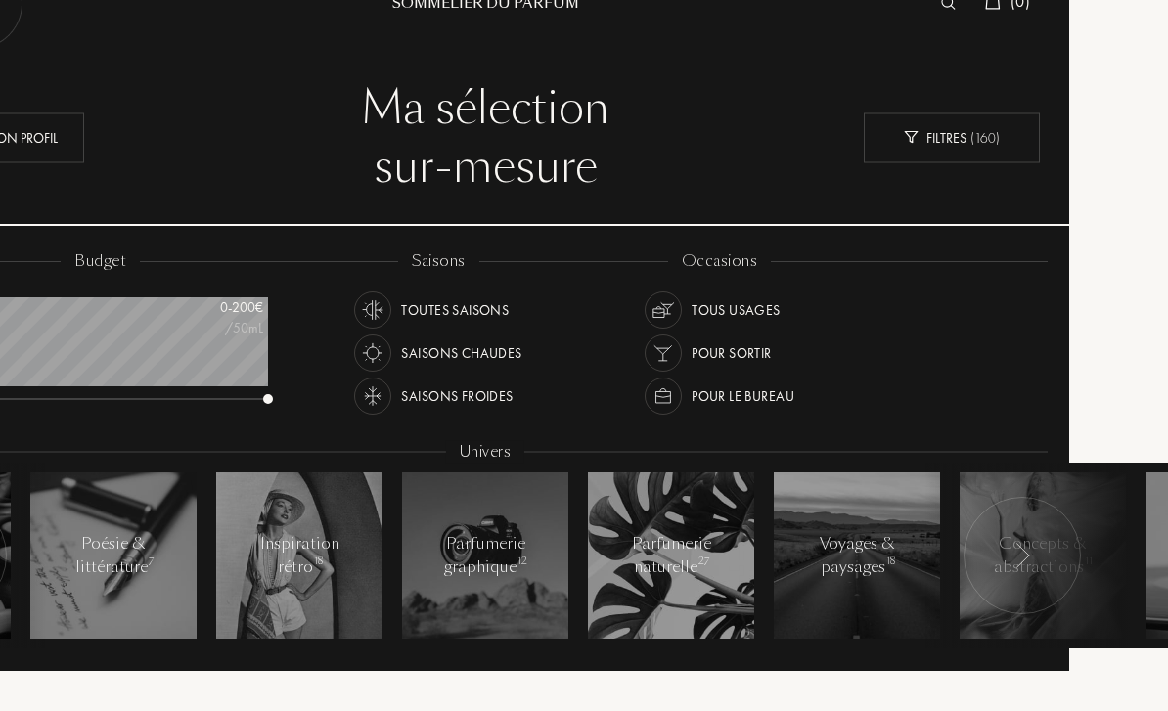
scroll to position [48, 0]
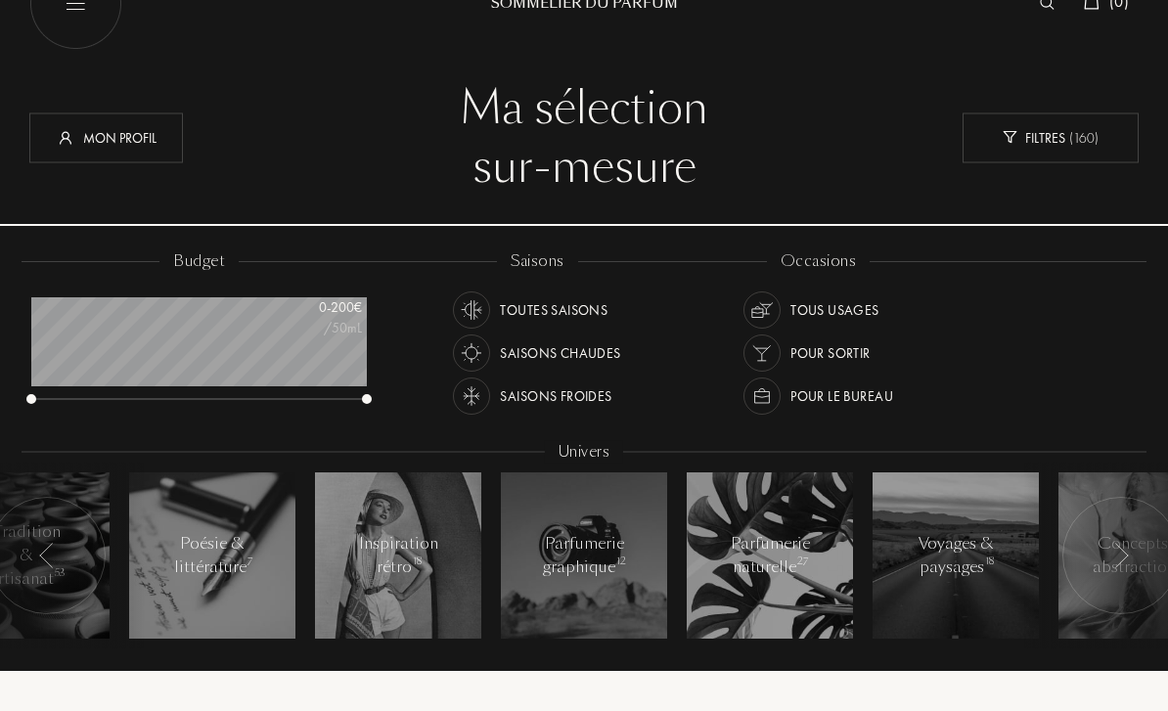
click at [1111, 553] on div at bounding box center [1121, 555] width 117 height 117
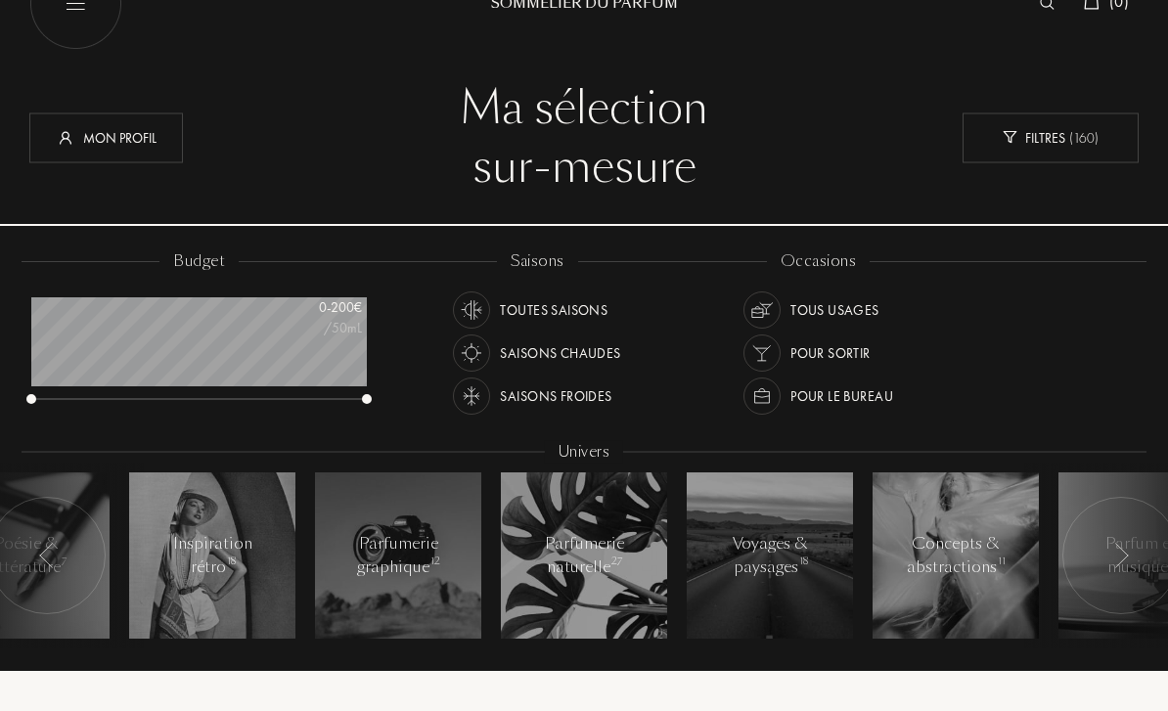
click at [1111, 553] on div at bounding box center [1121, 555] width 117 height 117
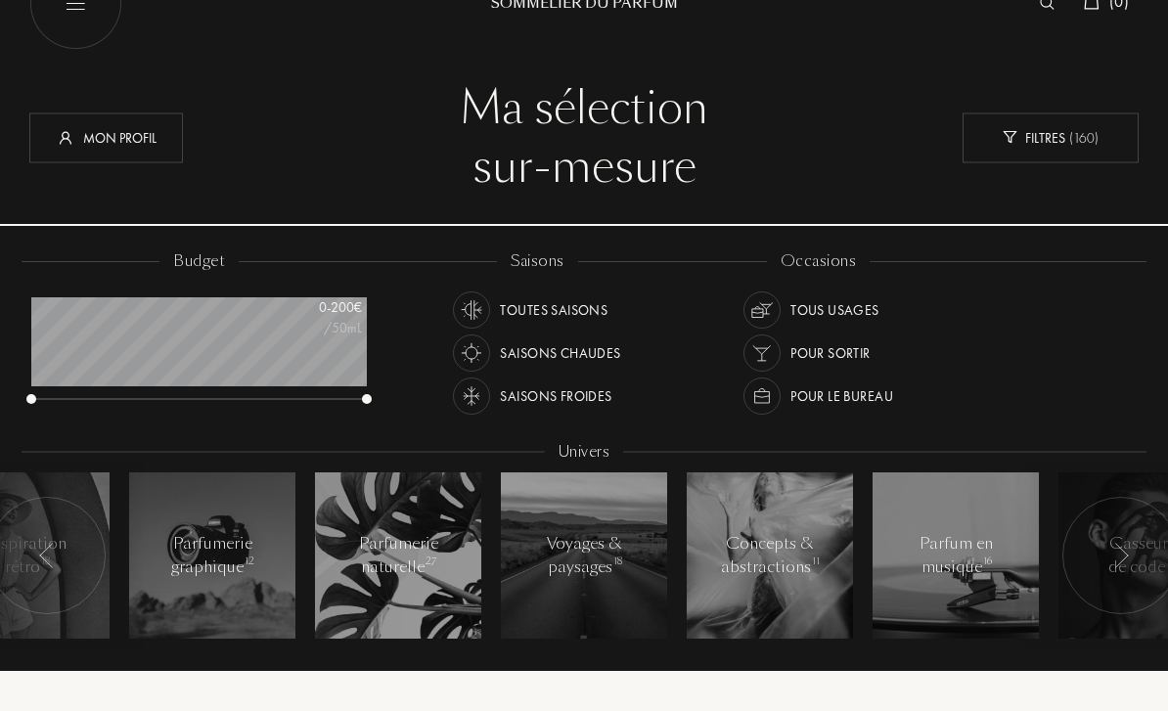
click at [1111, 553] on div at bounding box center [1121, 555] width 117 height 117
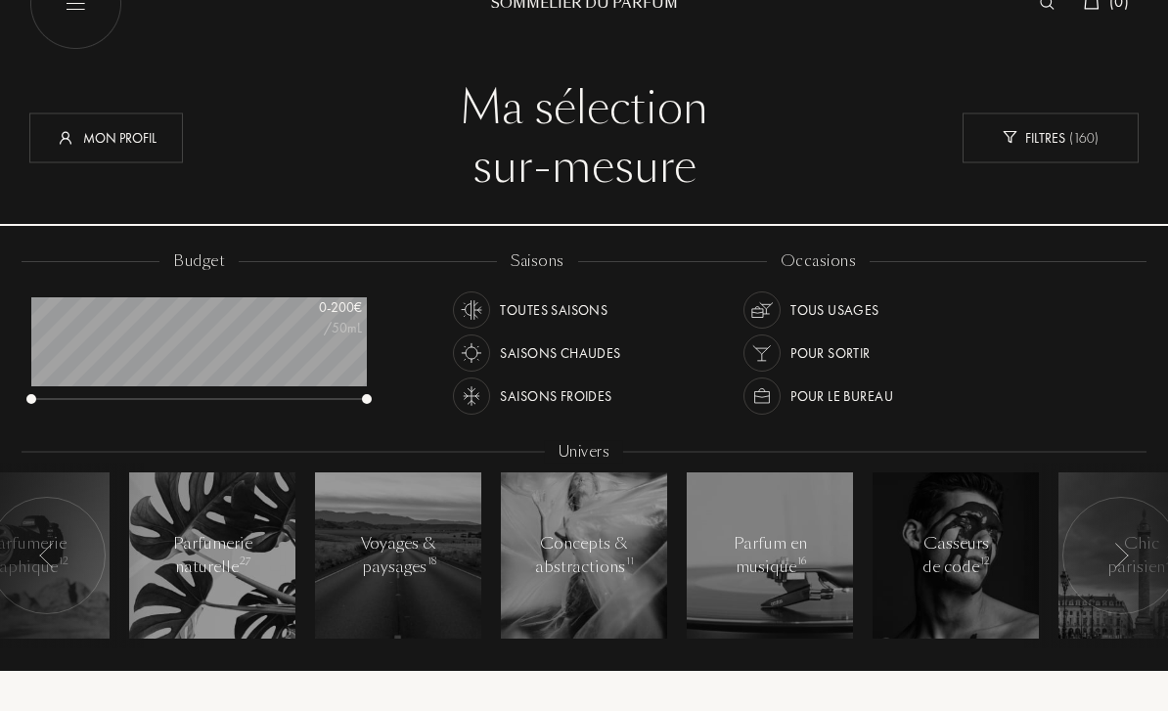
click at [1111, 553] on div at bounding box center [1121, 555] width 117 height 117
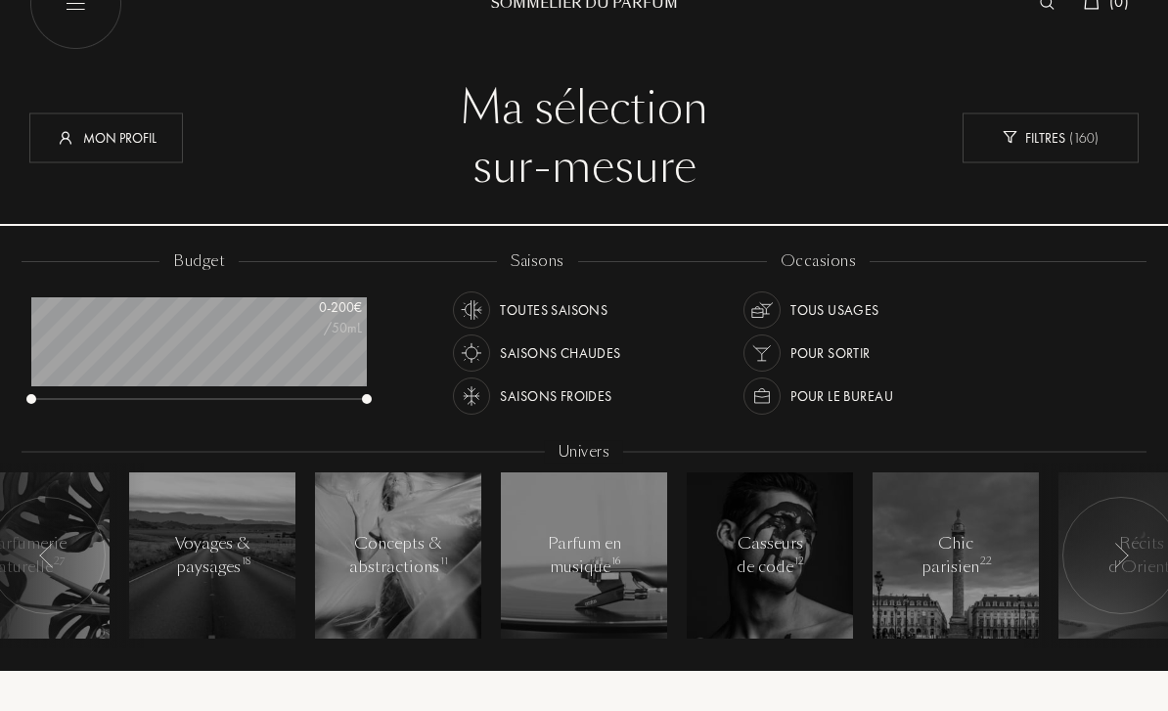
click at [1111, 553] on div at bounding box center [1121, 555] width 117 height 117
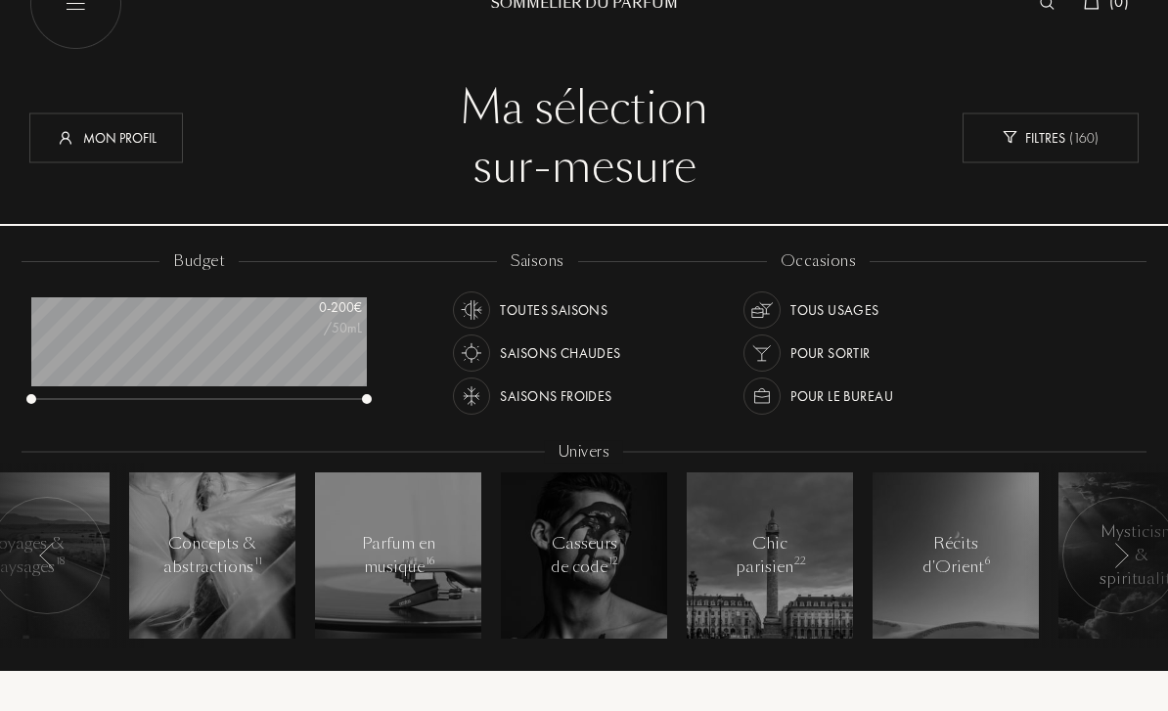
click at [1111, 553] on div at bounding box center [1121, 555] width 117 height 117
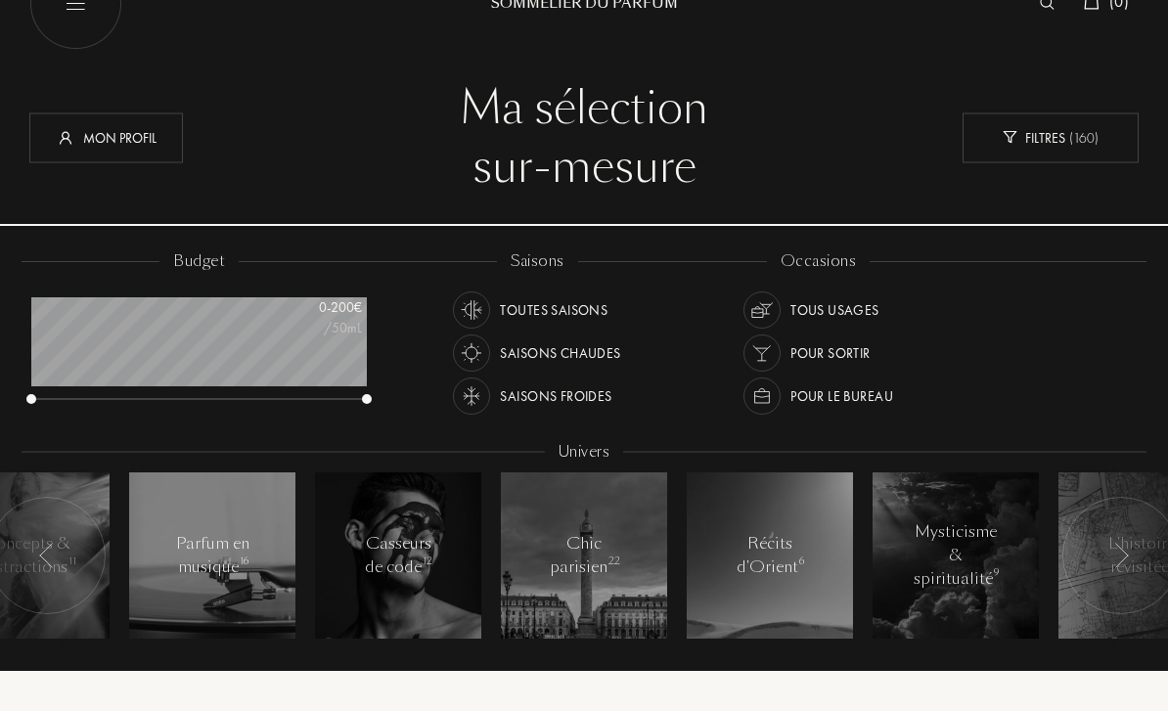
click at [1111, 553] on div at bounding box center [1121, 555] width 117 height 117
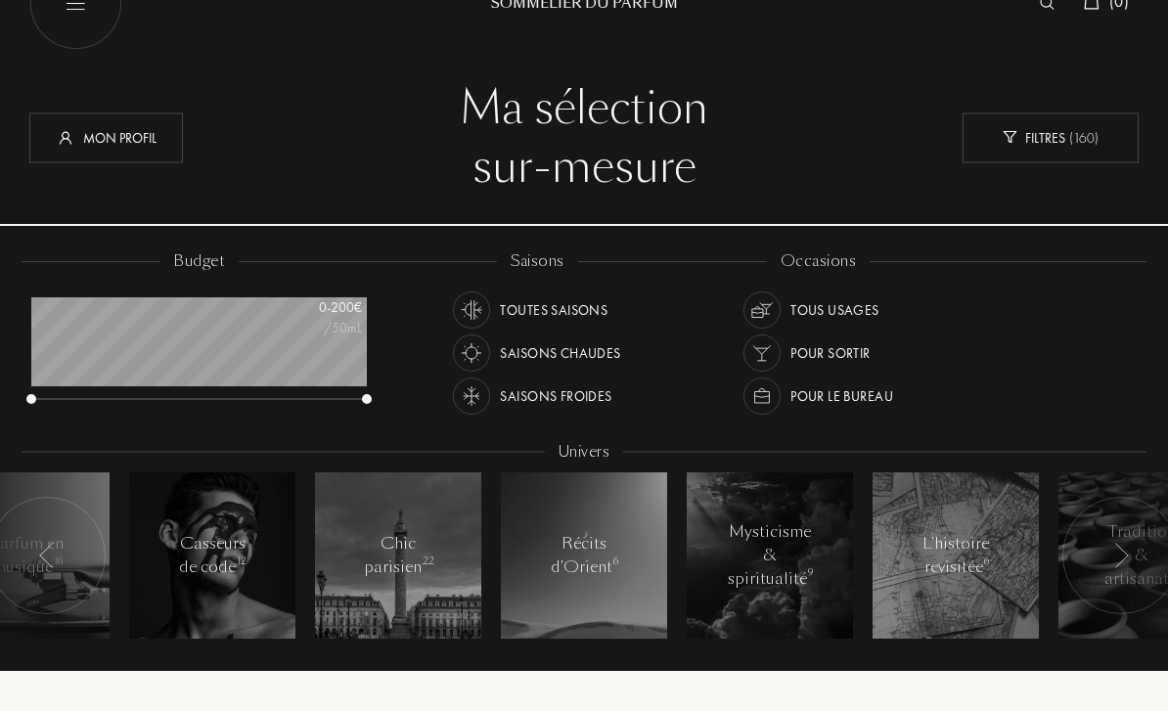
click at [1111, 553] on div at bounding box center [1121, 555] width 117 height 117
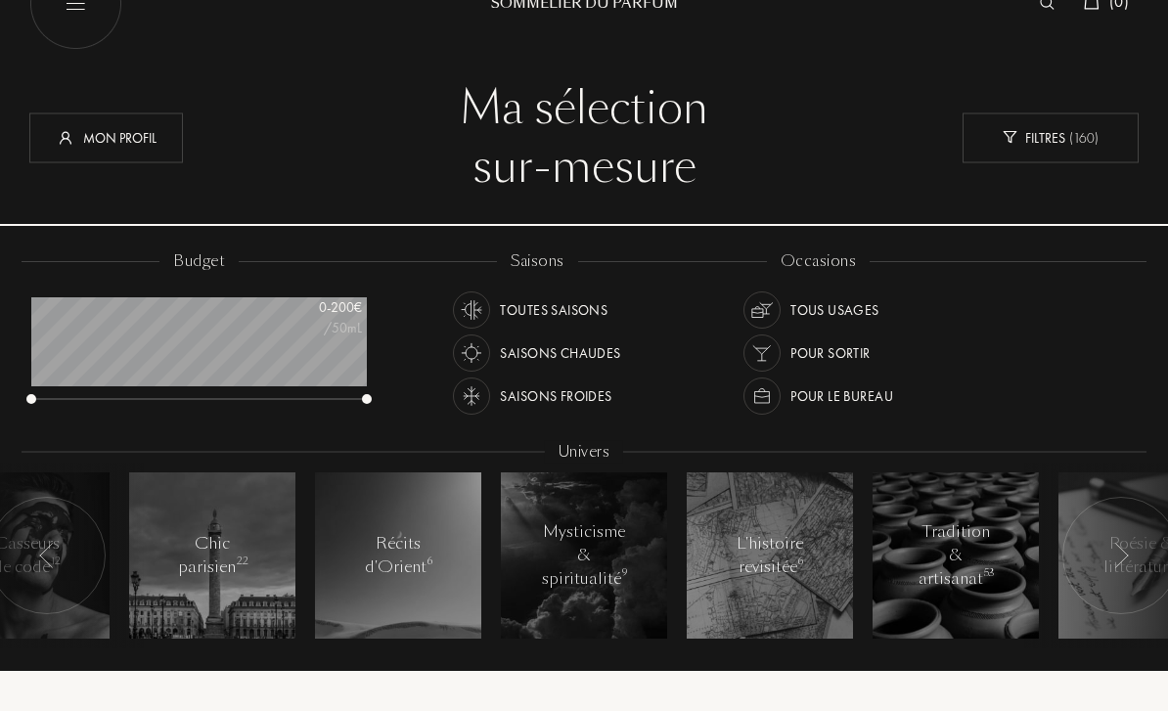
click at [1111, 553] on div at bounding box center [1121, 555] width 117 height 117
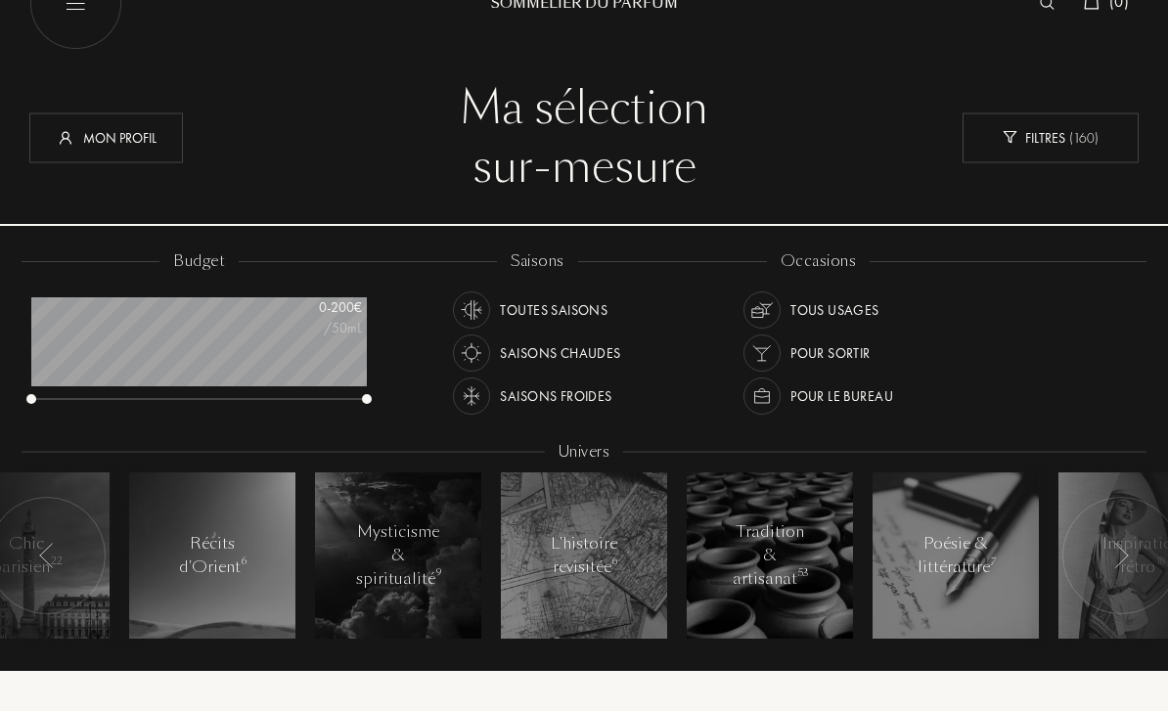
click at [1111, 553] on div at bounding box center [1121, 555] width 117 height 117
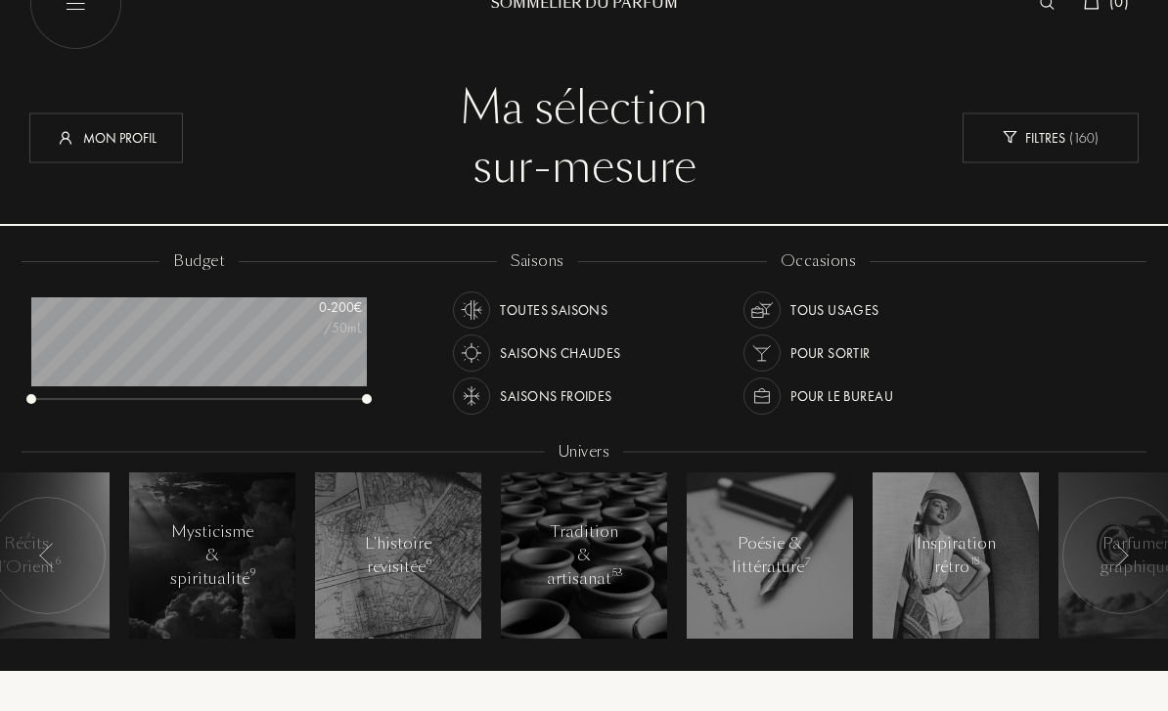
click at [1111, 553] on div at bounding box center [1121, 555] width 117 height 117
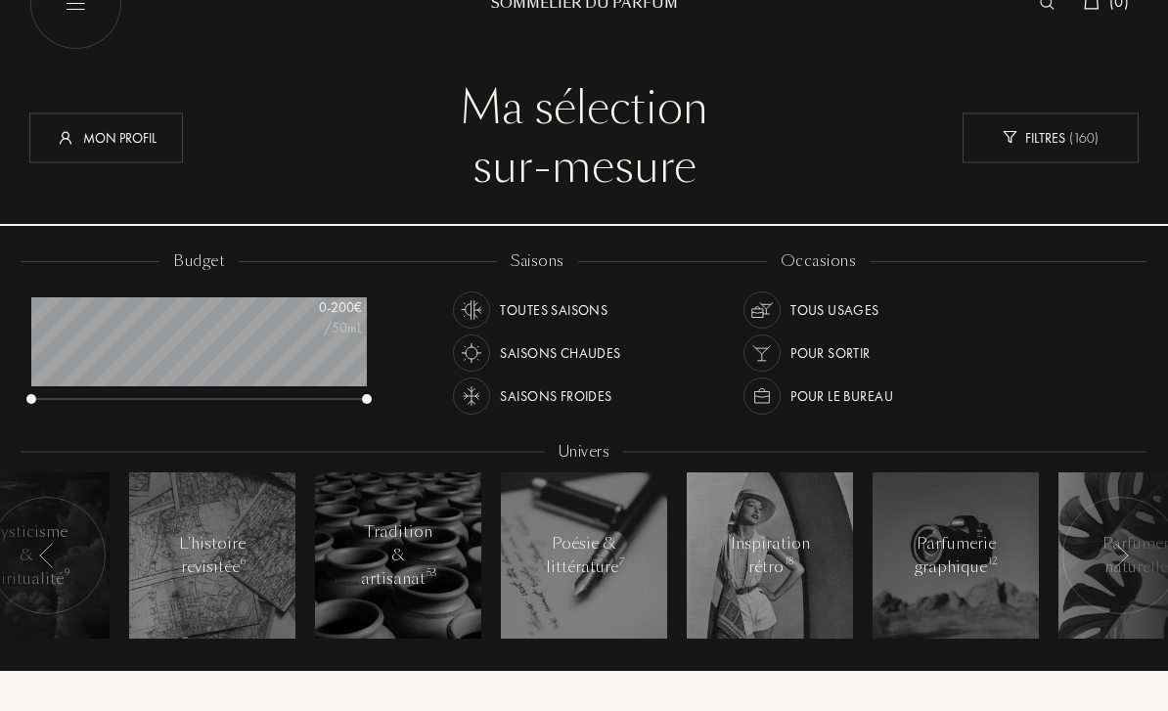
click at [1111, 553] on div at bounding box center [1121, 555] width 117 height 117
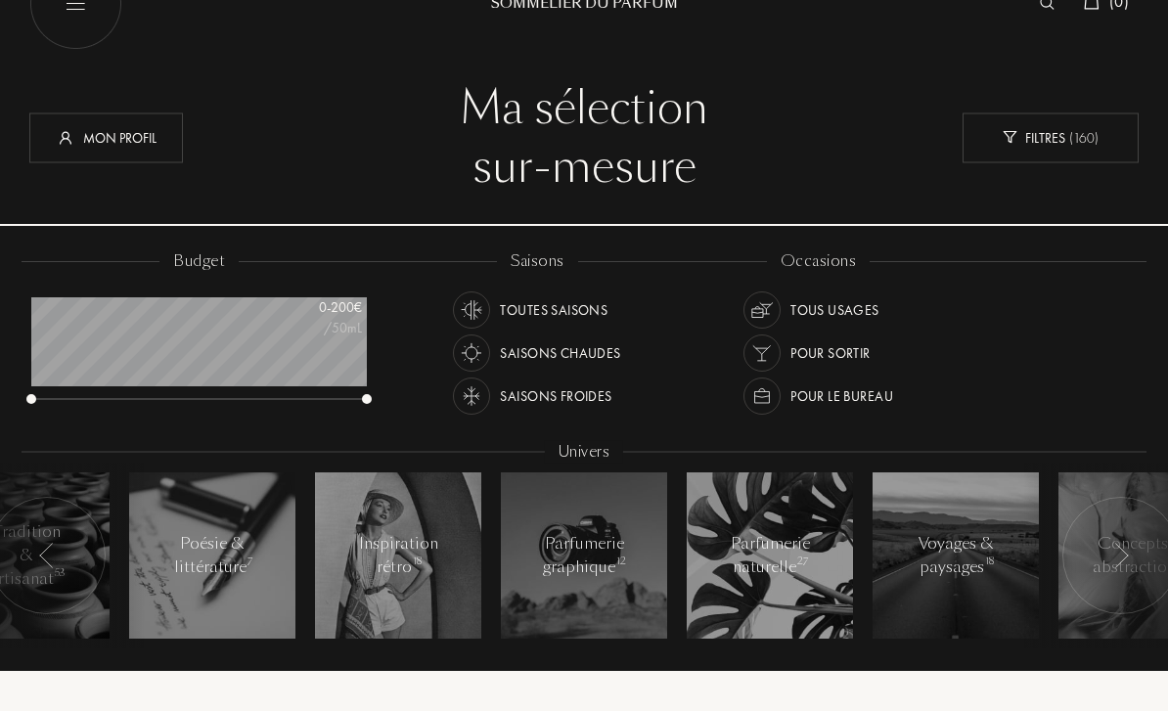
click at [1111, 553] on div at bounding box center [1121, 555] width 117 height 117
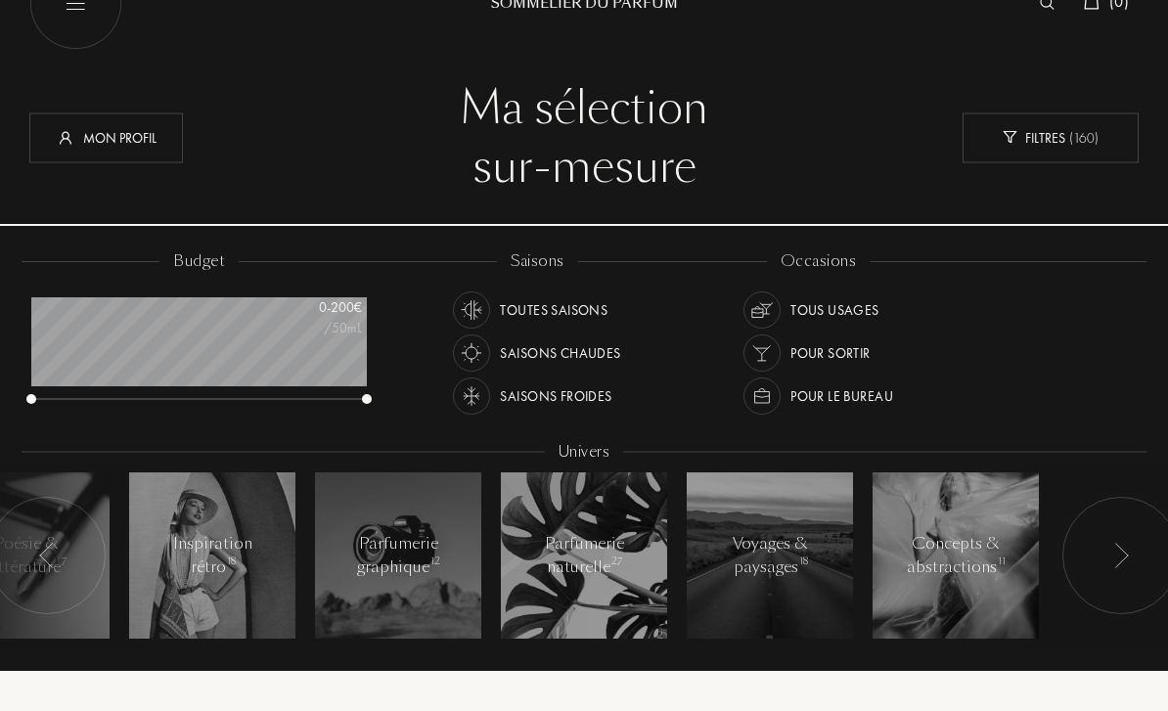
click at [1111, 553] on div at bounding box center [1121, 555] width 117 height 117
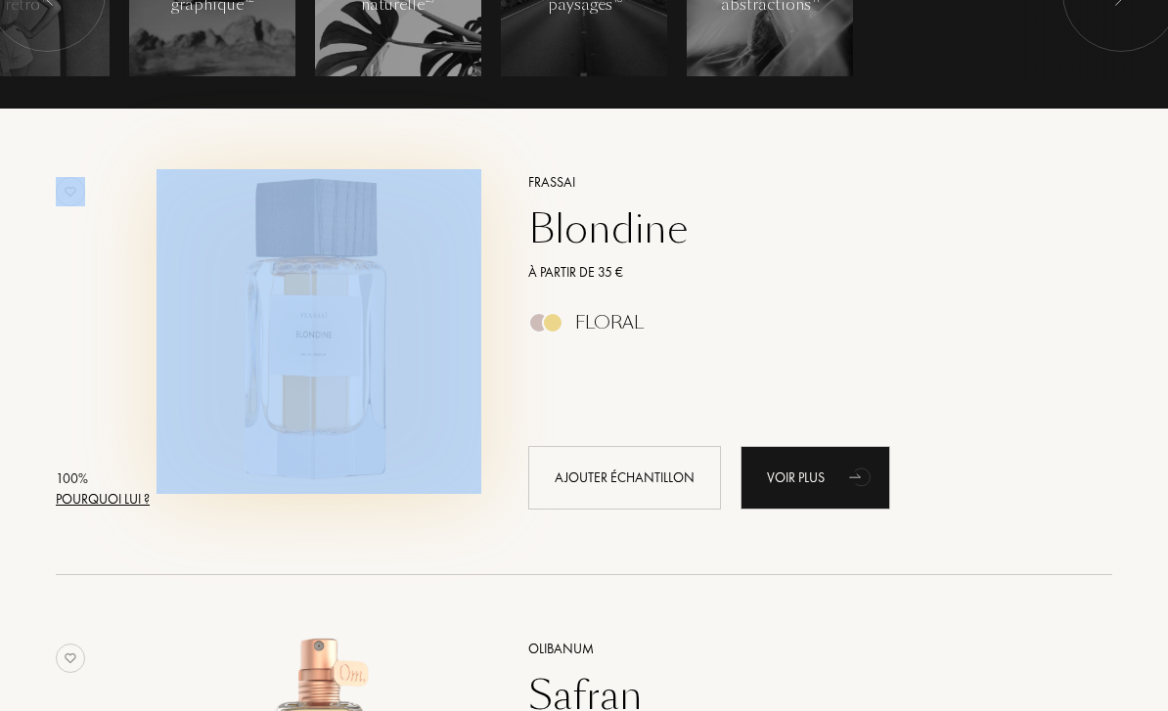
scroll to position [611, 0]
click at [339, 323] on img at bounding box center [320, 332] width 326 height 326
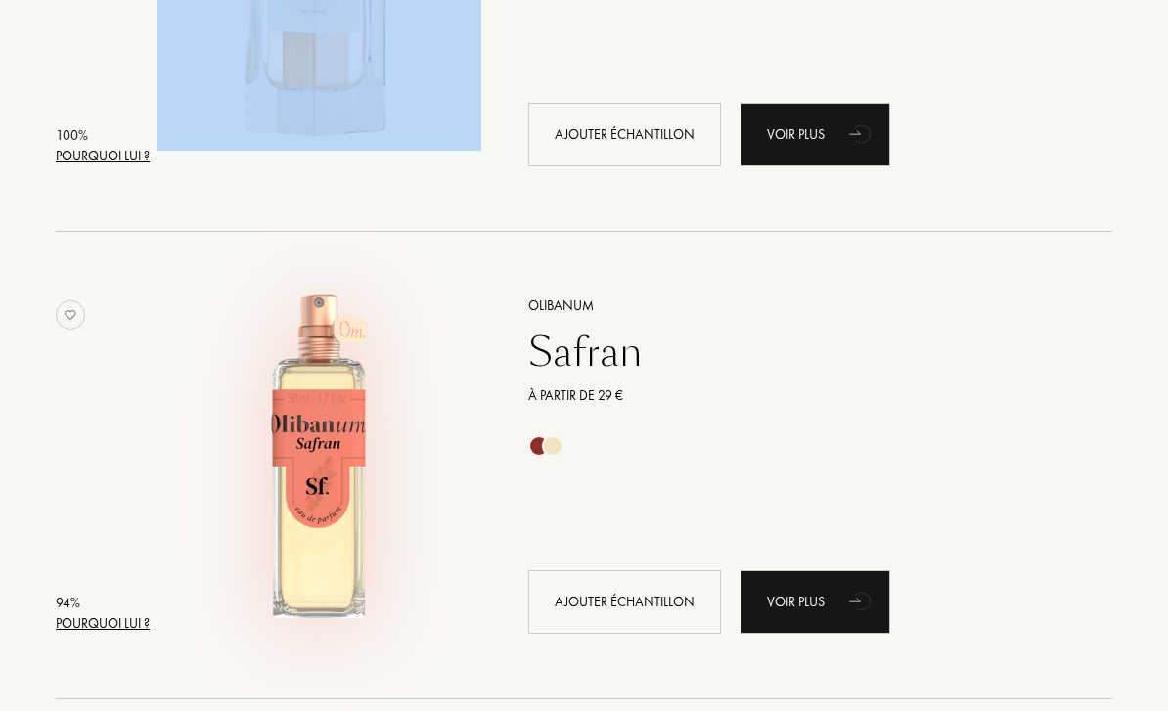
scroll to position [956, 0]
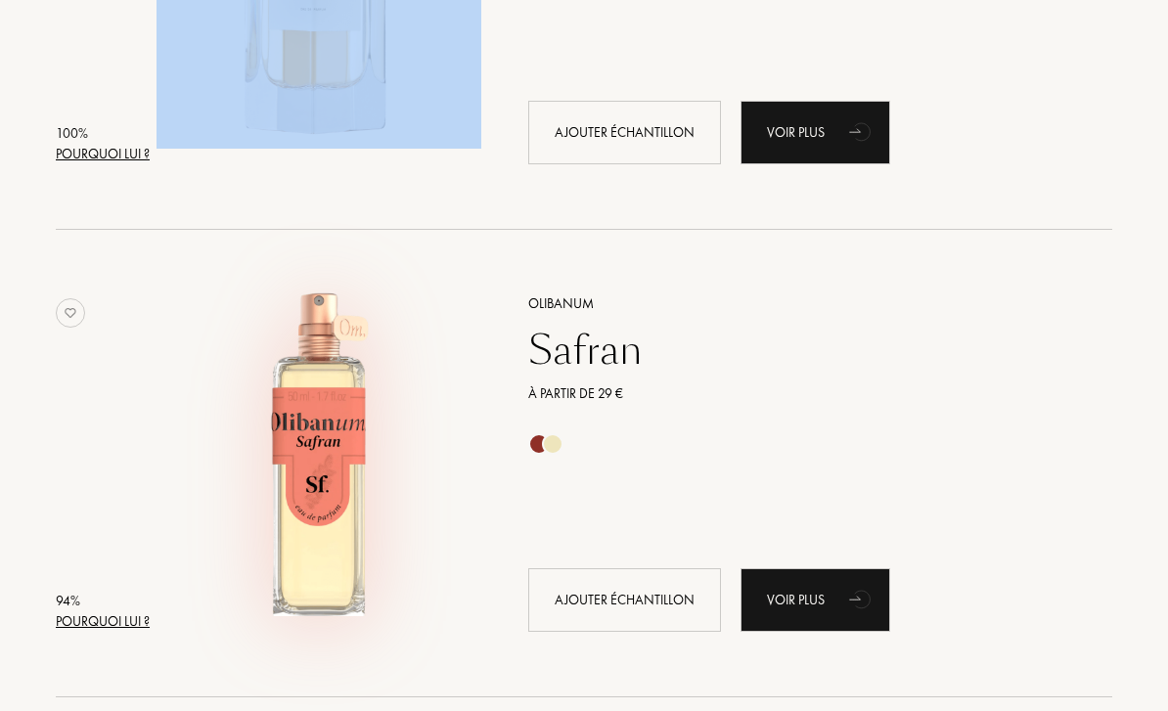
click at [378, 454] on img at bounding box center [320, 454] width 326 height 326
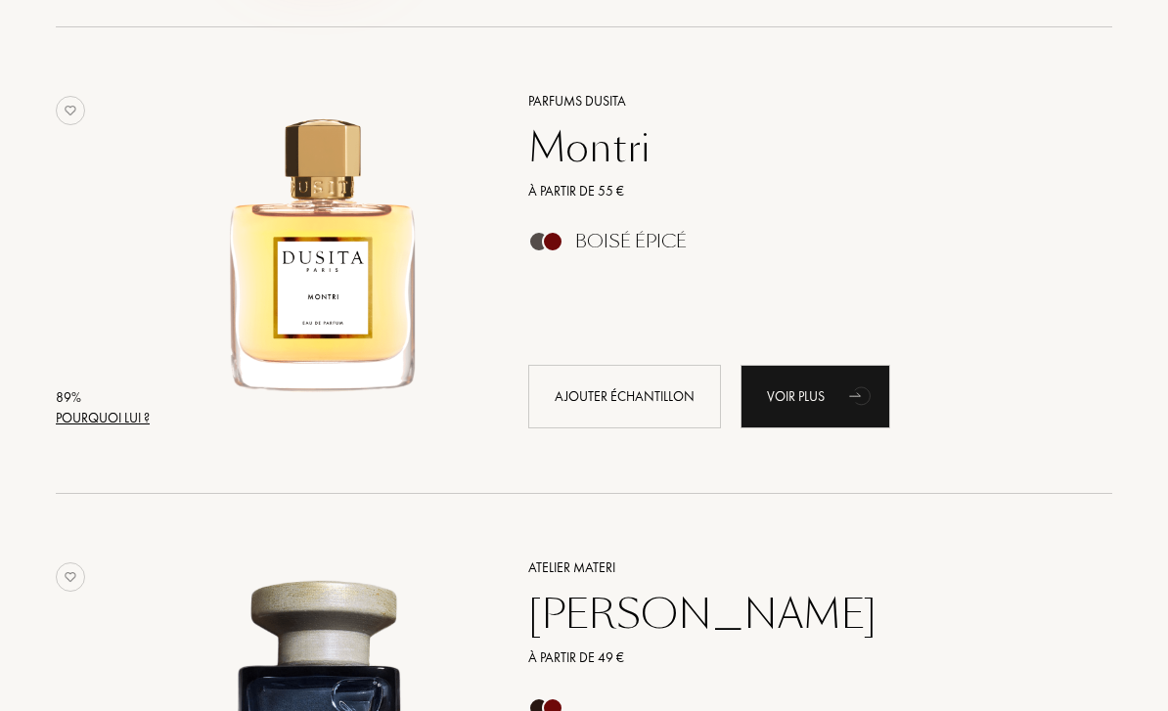
scroll to position [1651, 0]
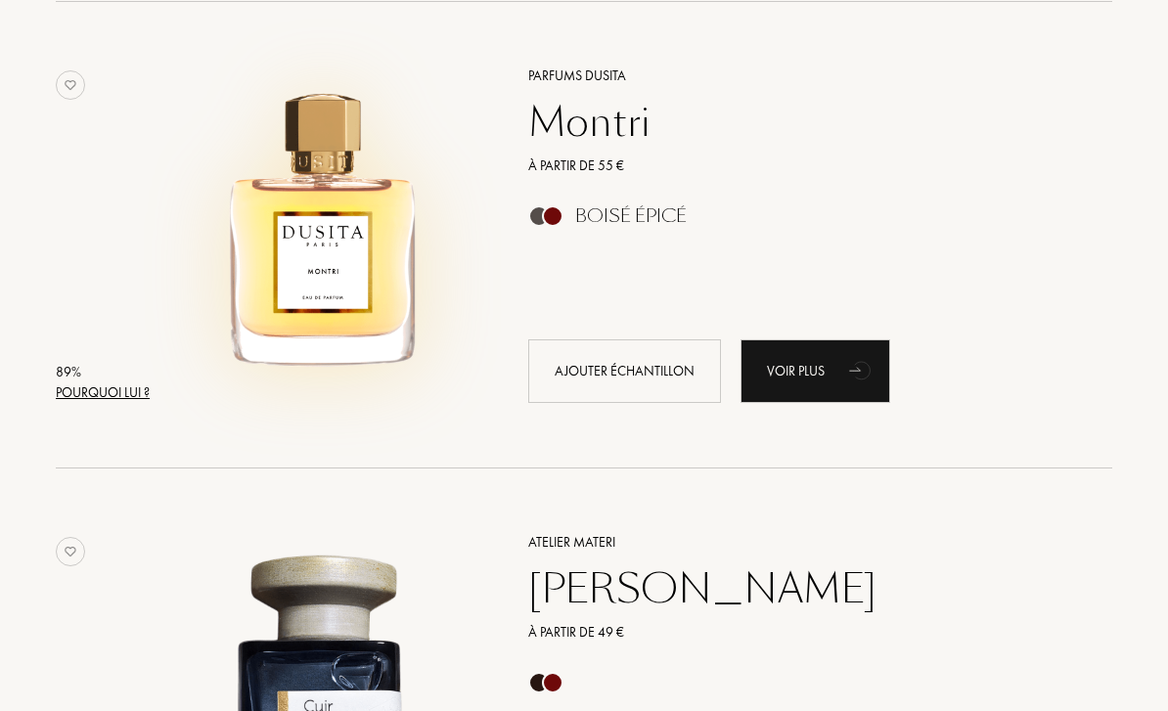
click at [337, 267] on img at bounding box center [320, 227] width 326 height 326
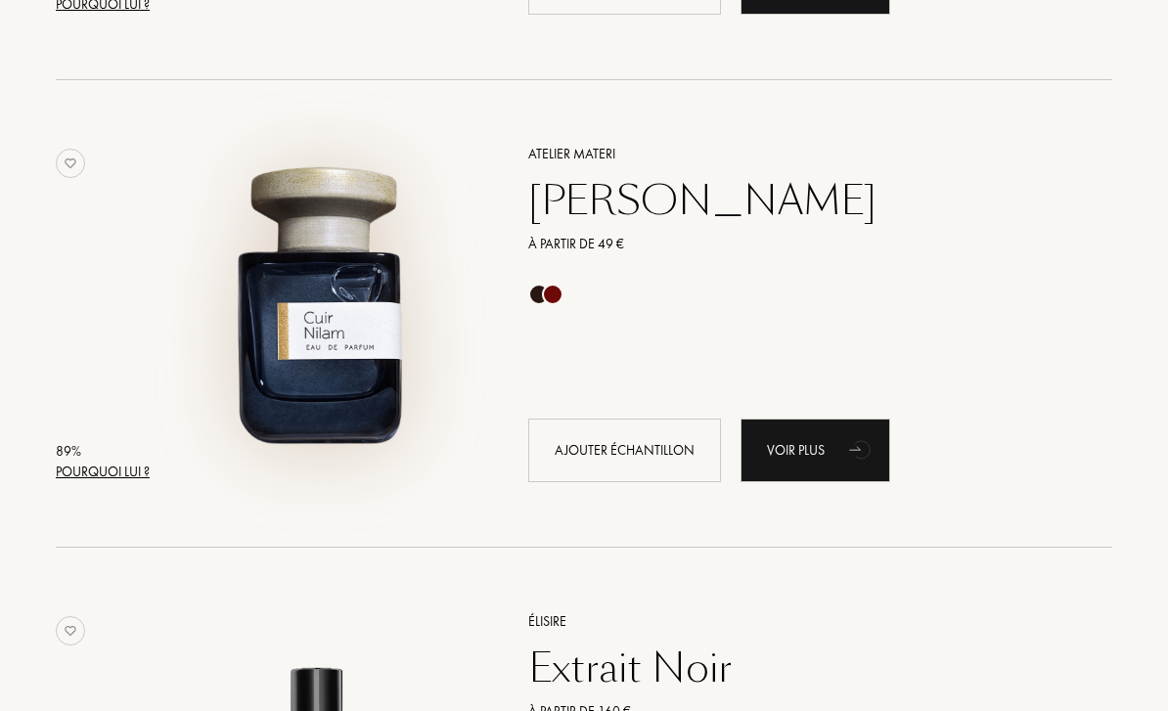
scroll to position [2057, 0]
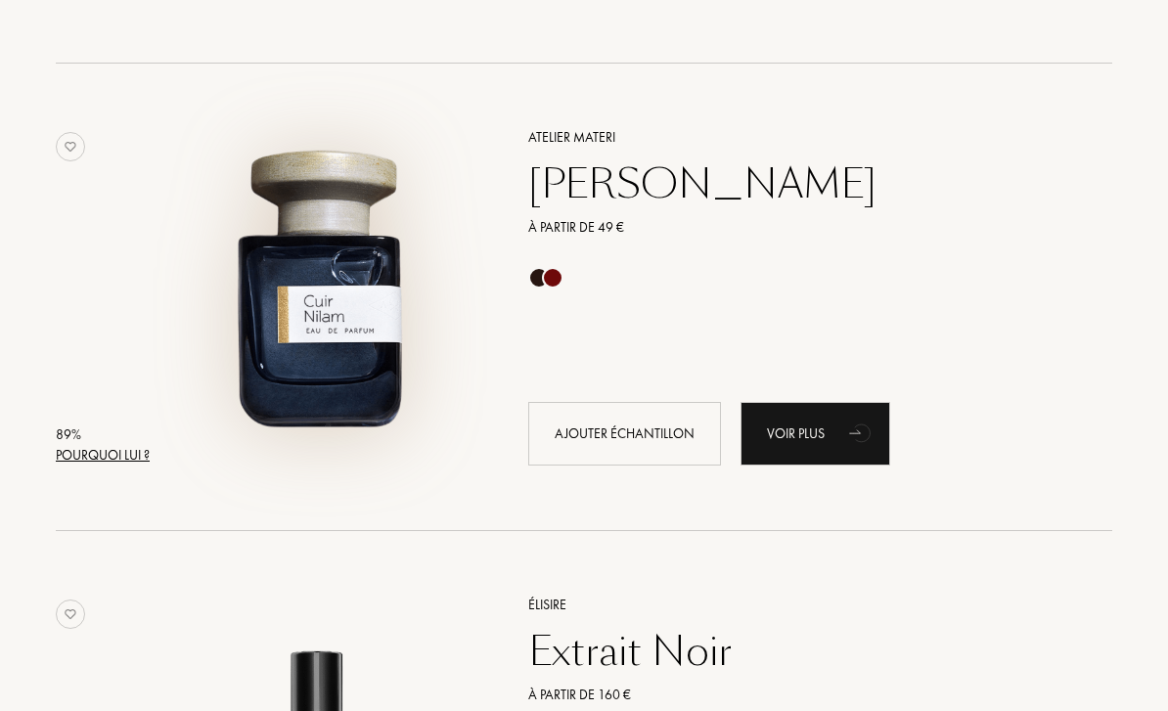
click at [320, 318] on img at bounding box center [320, 287] width 326 height 326
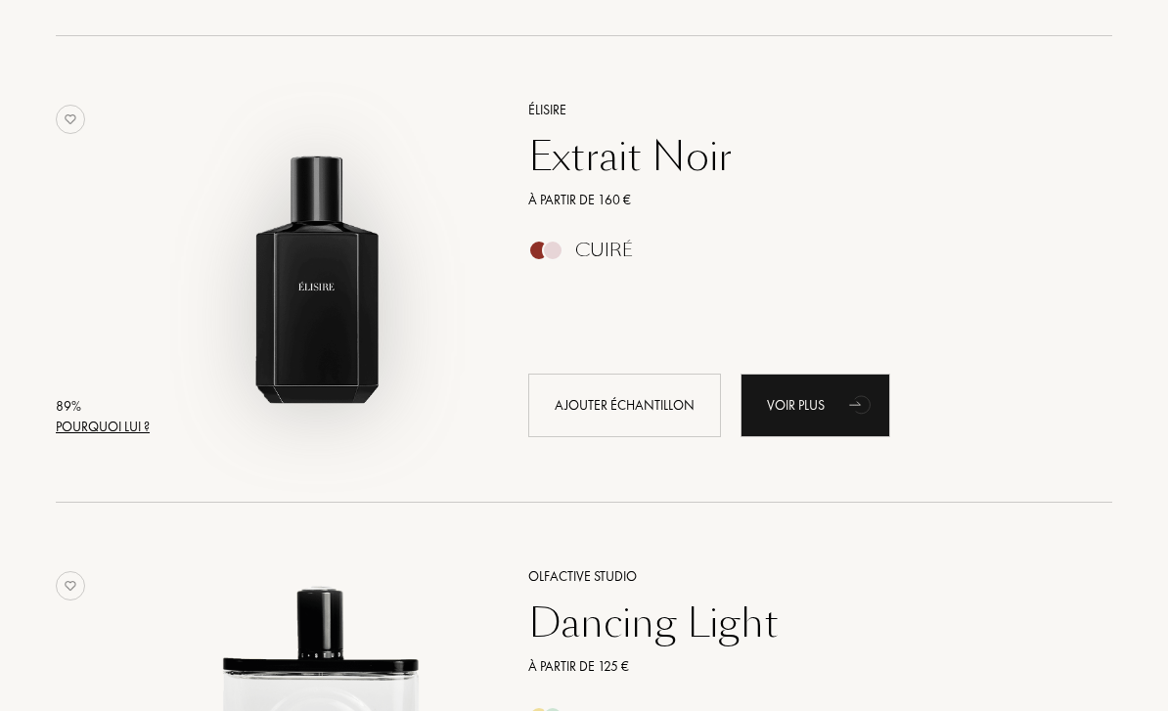
scroll to position [2552, 0]
click at [373, 337] on img at bounding box center [320, 260] width 326 height 326
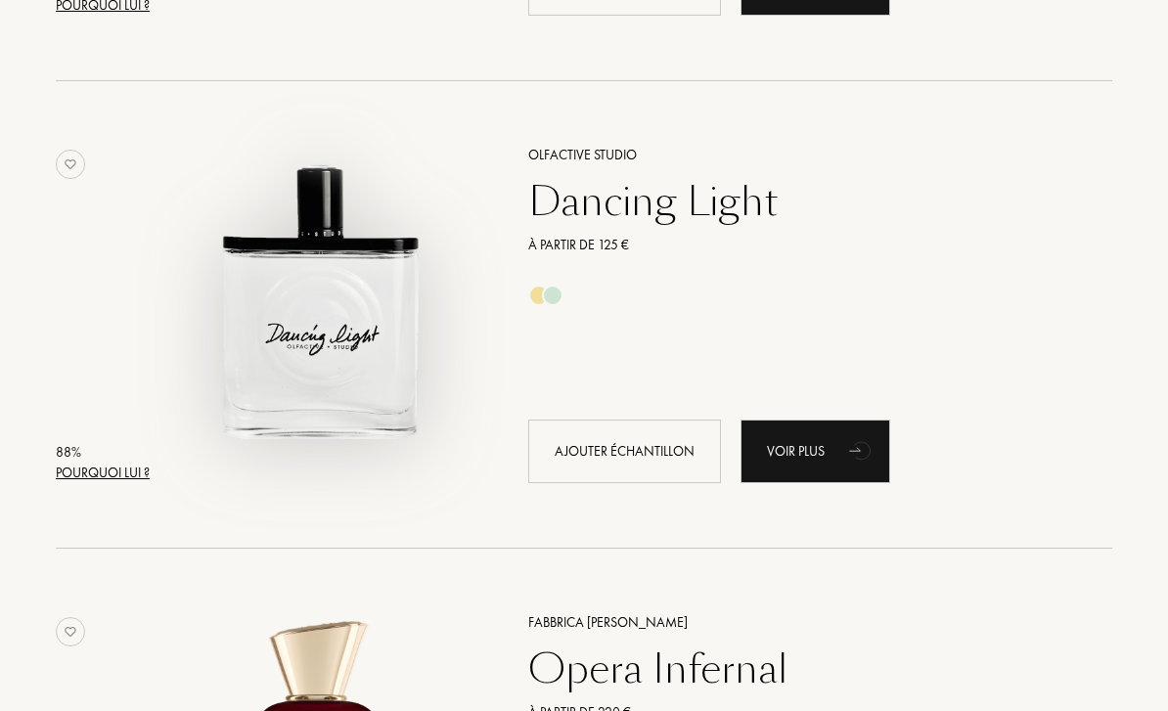
scroll to position [2971, 0]
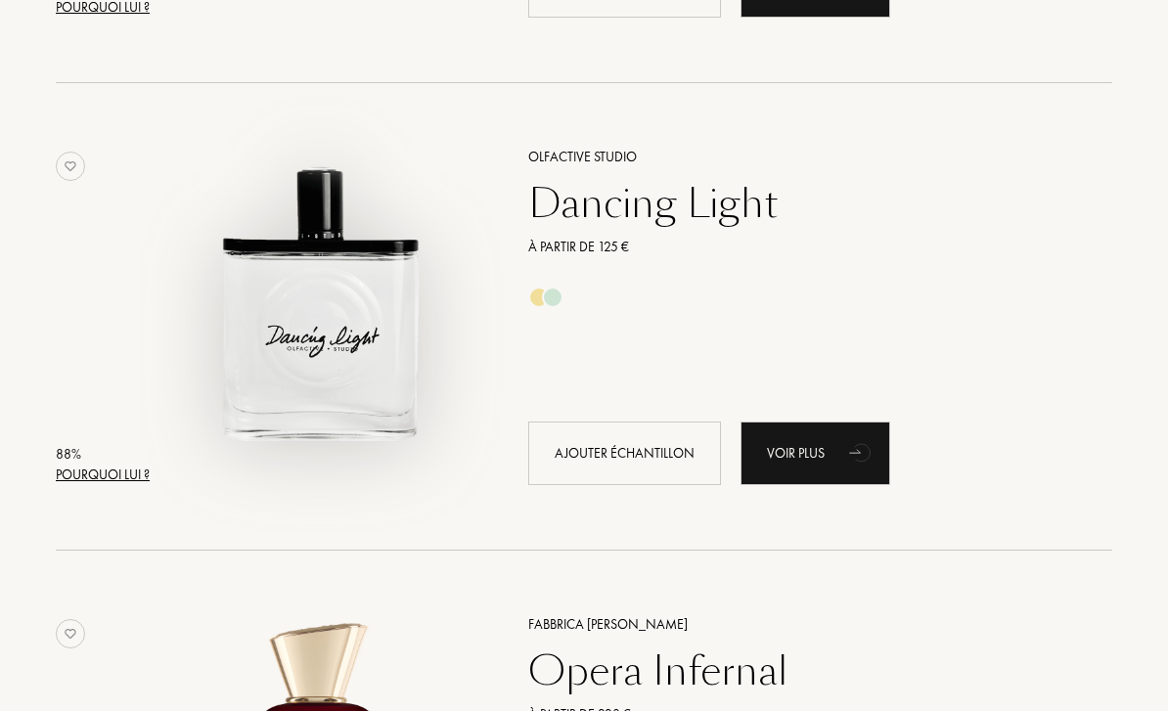
click at [326, 299] on img at bounding box center [320, 307] width 326 height 326
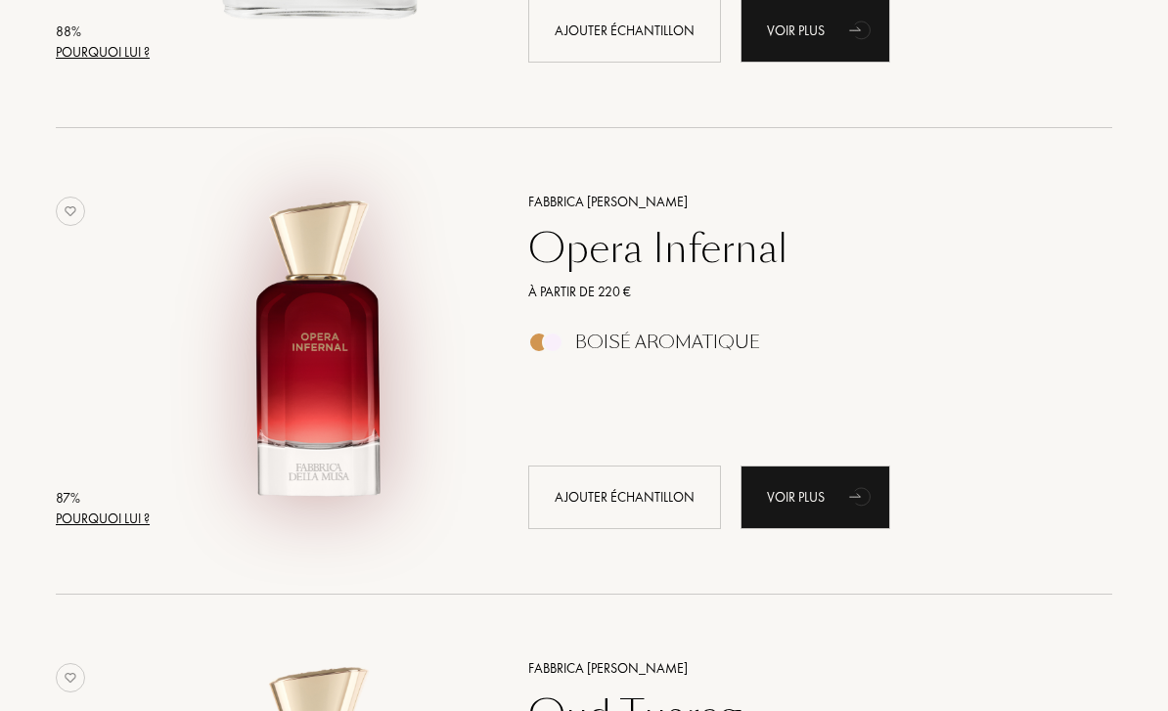
click at [326, 331] on img at bounding box center [320, 352] width 326 height 326
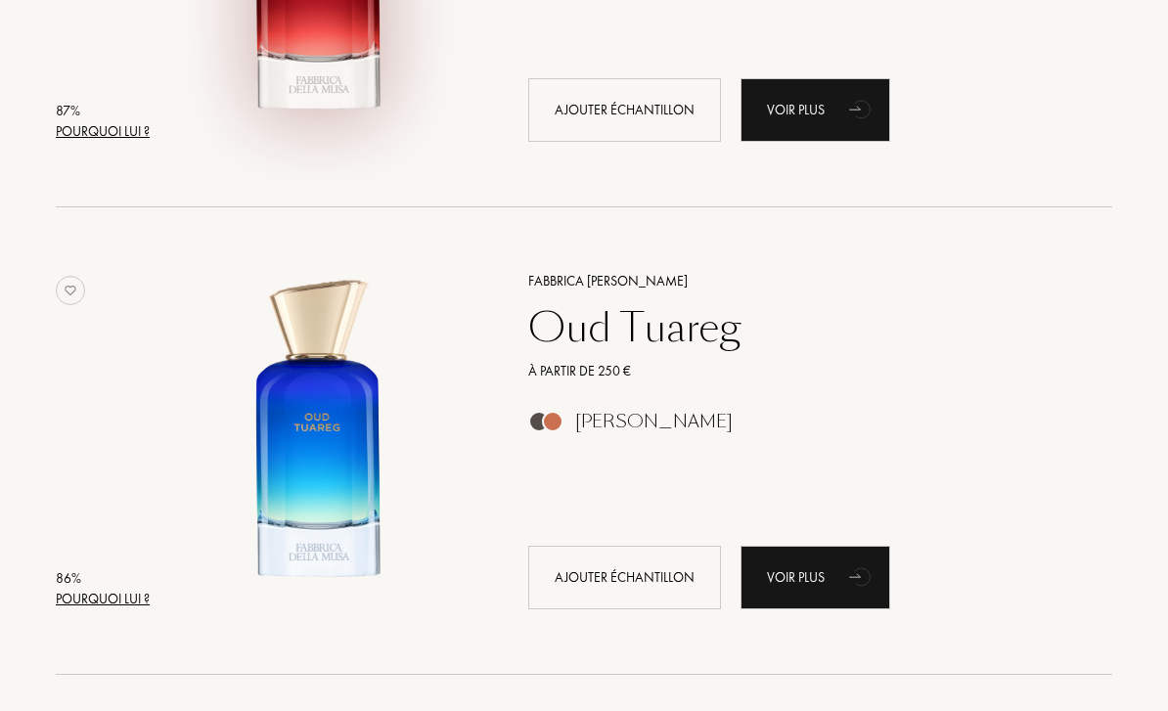
scroll to position [3854, 0]
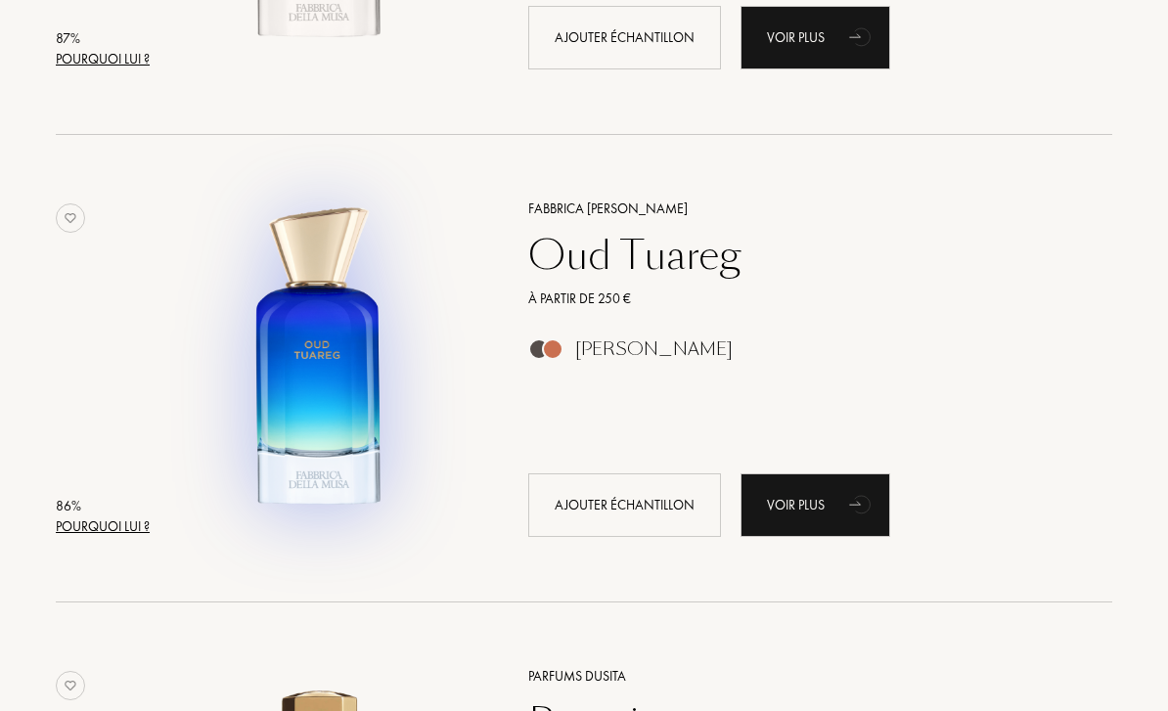
click at [329, 404] on img at bounding box center [320, 359] width 326 height 326
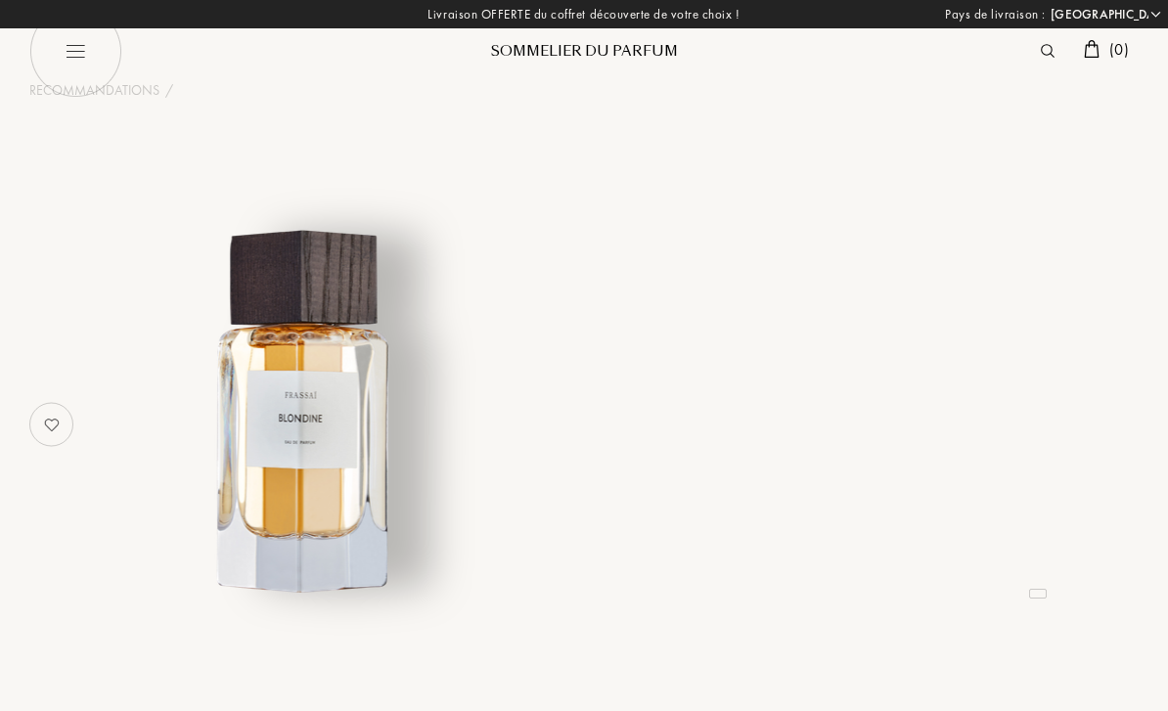
select select "FR"
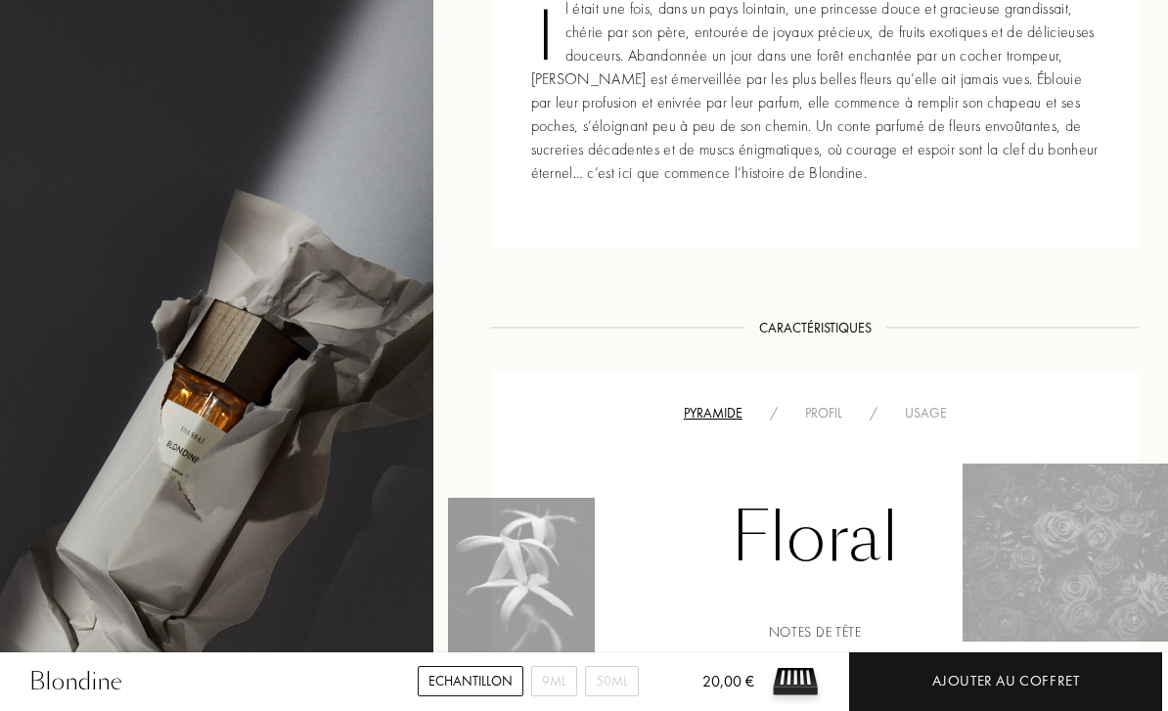
scroll to position [901, 0]
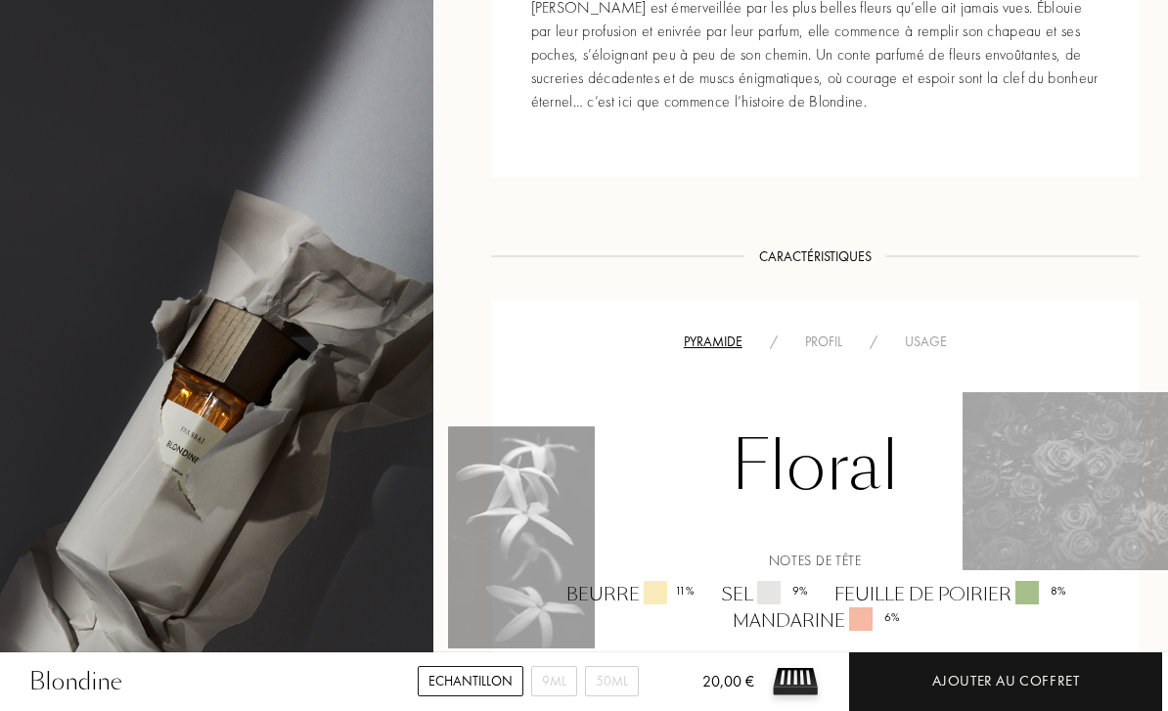
click at [840, 349] on div "Profil" at bounding box center [824, 342] width 65 height 21
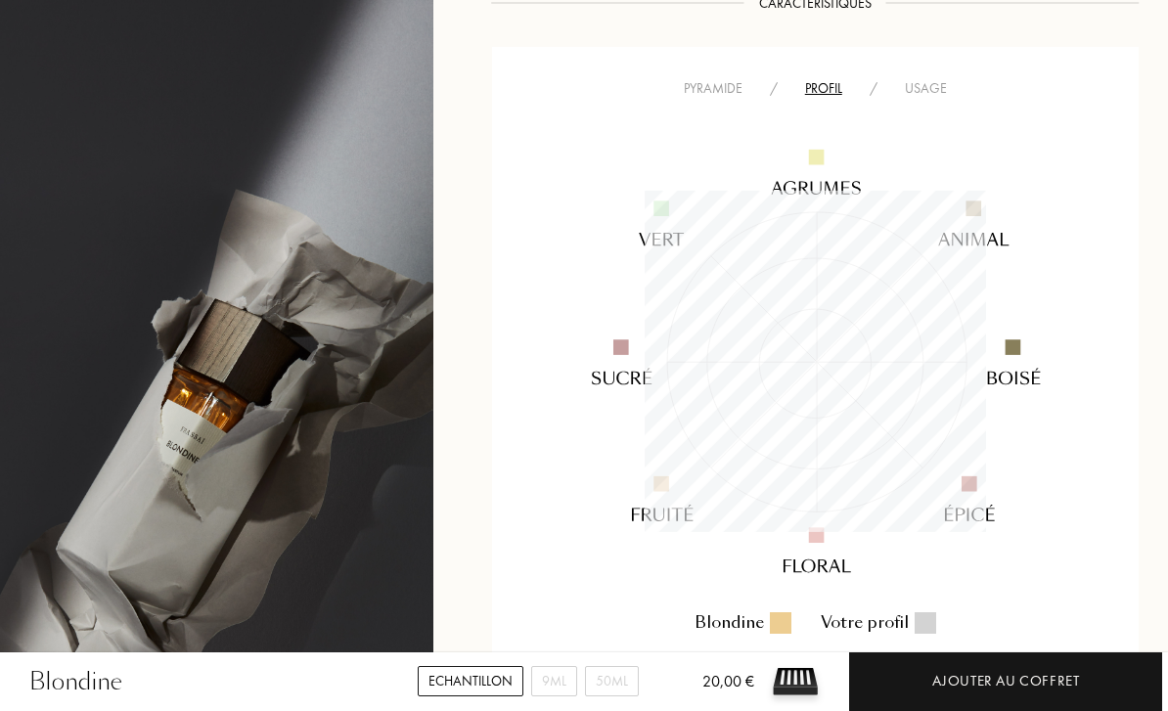
scroll to position [1154, 0]
click at [912, 91] on img at bounding box center [815, 362] width 546 height 547
click at [927, 86] on div "Usage" at bounding box center [925, 89] width 69 height 21
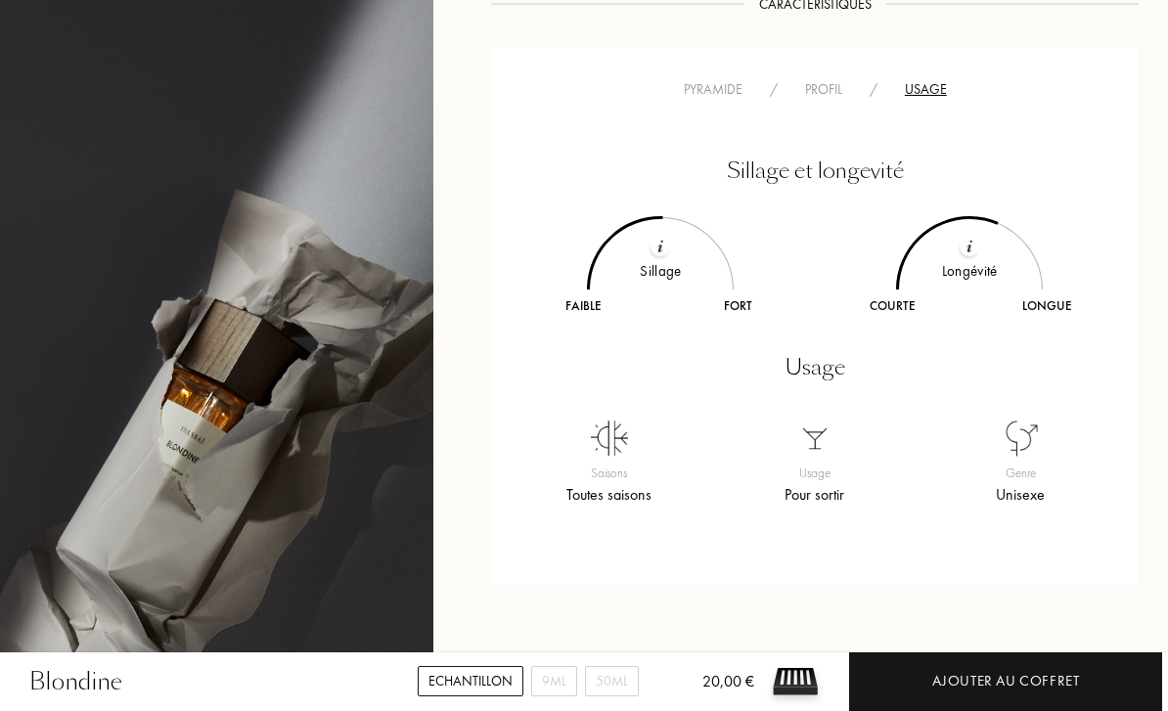
click at [966, 251] on div at bounding box center [970, 247] width 20 height 20
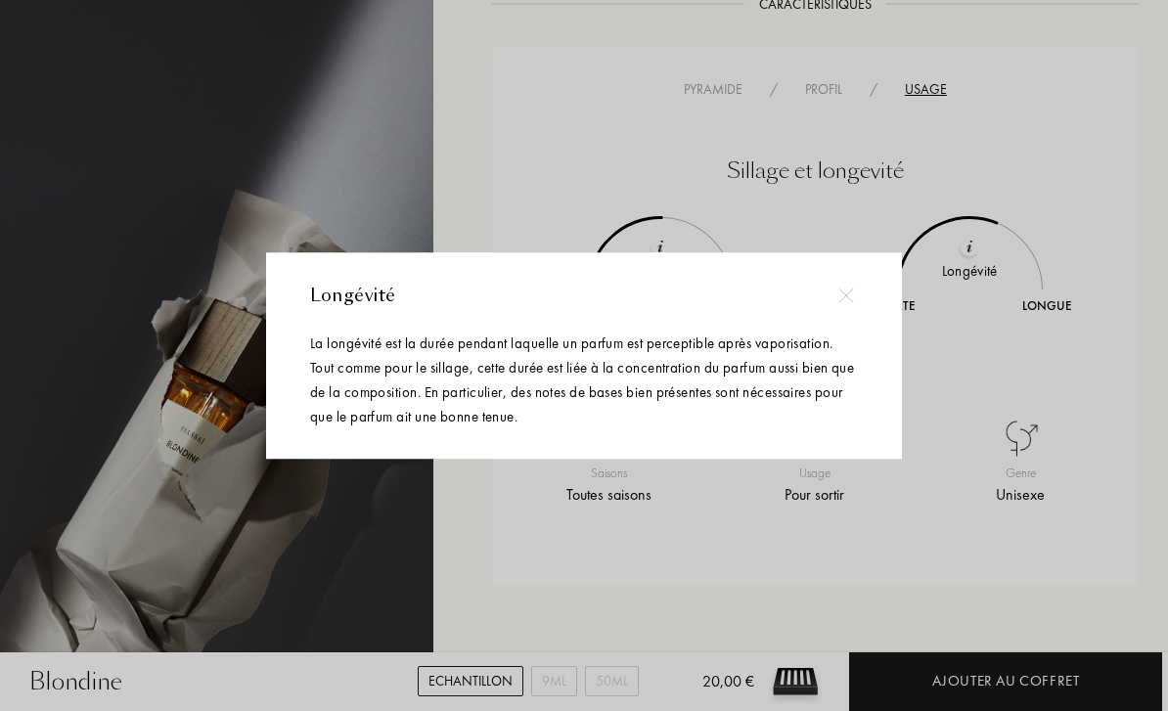
click at [967, 252] on div at bounding box center [584, 387] width 1168 height 774
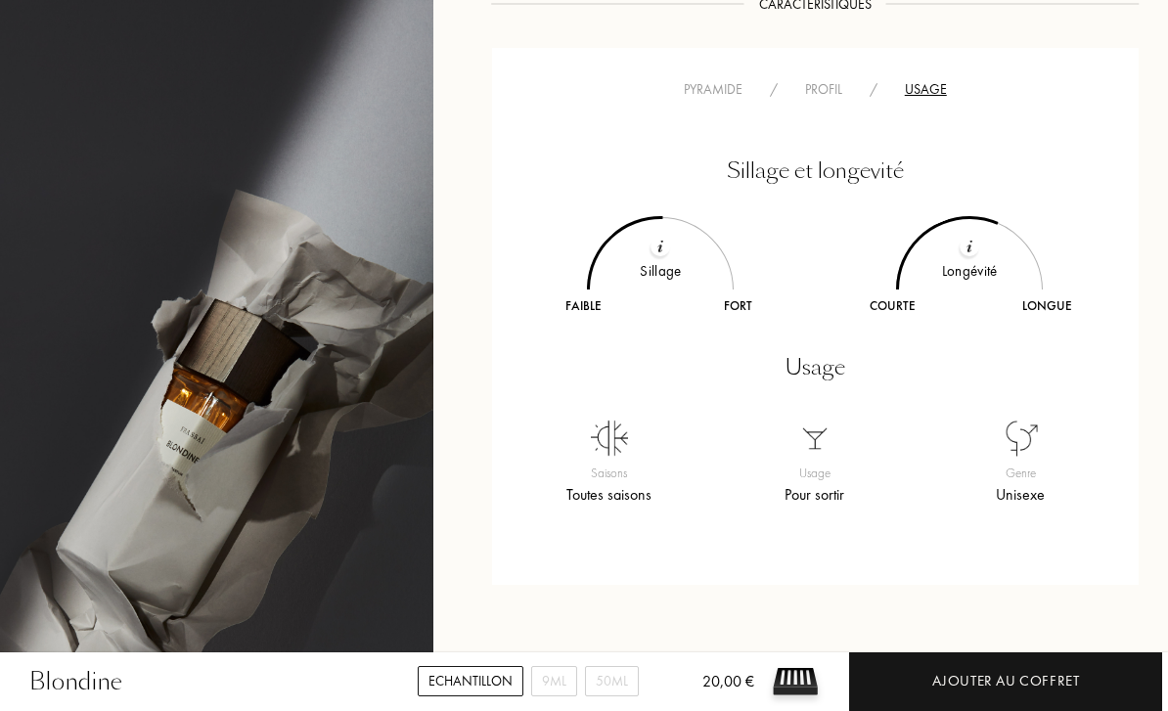
click at [655, 229] on div at bounding box center [660, 290] width 207 height 207
click at [666, 248] on div at bounding box center [661, 247] width 20 height 20
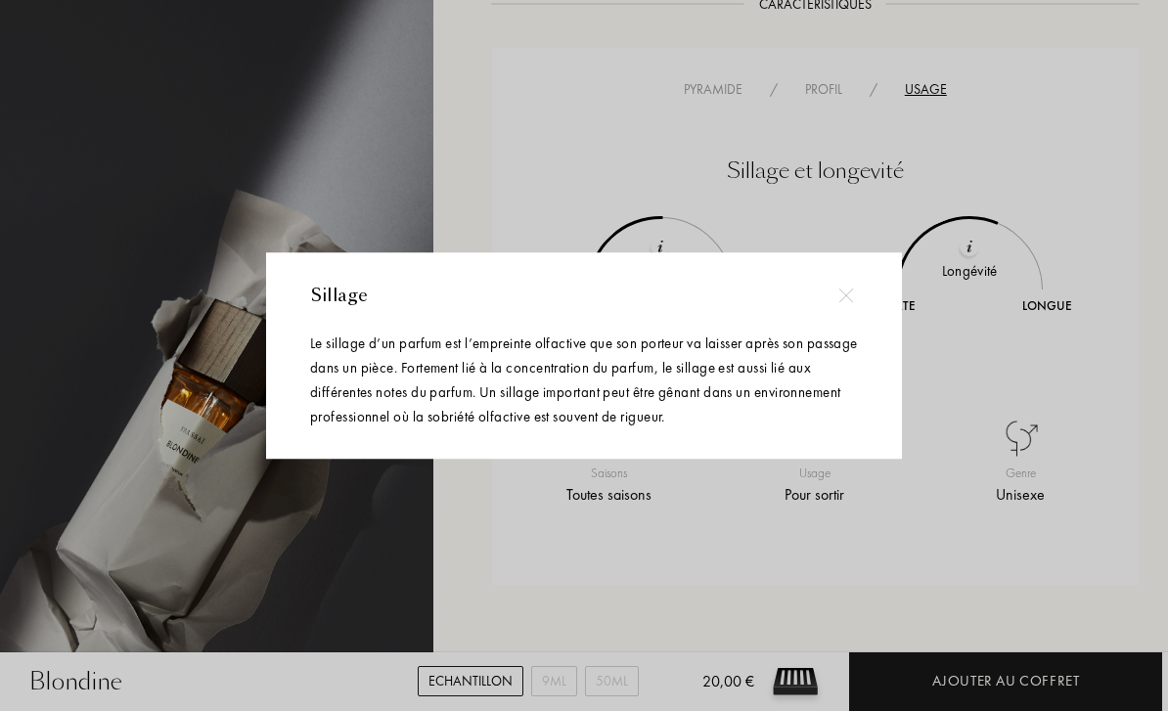
click at [674, 271] on div at bounding box center [584, 387] width 1168 height 774
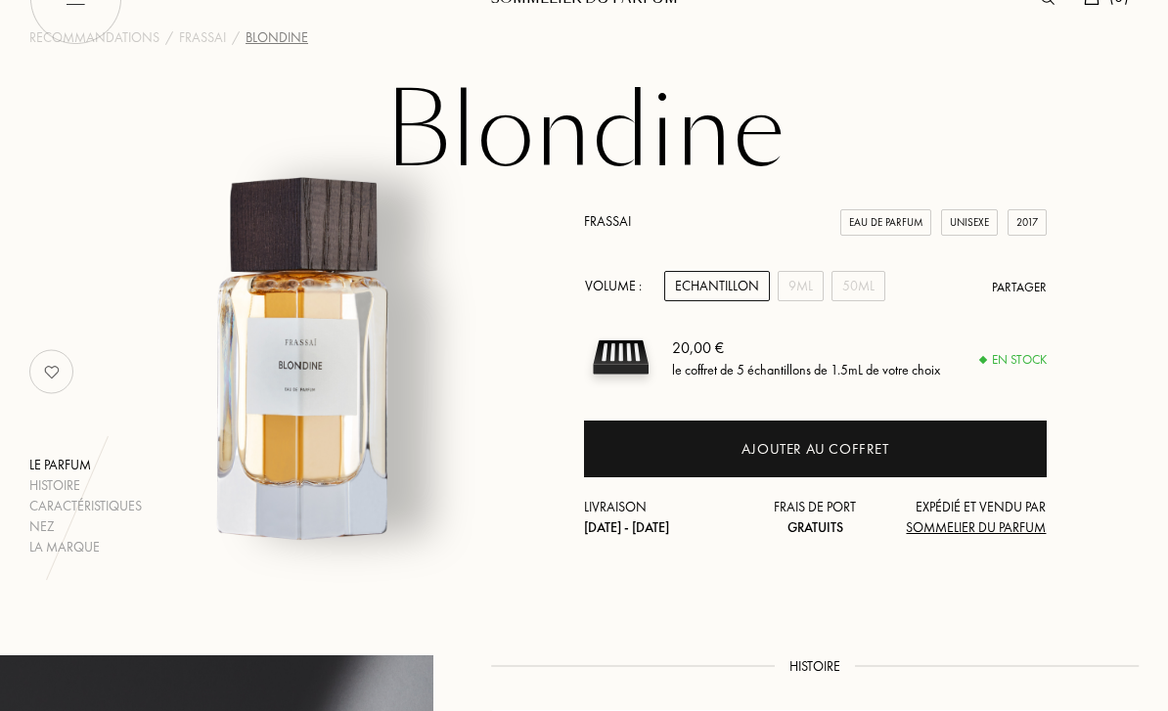
scroll to position [0, 0]
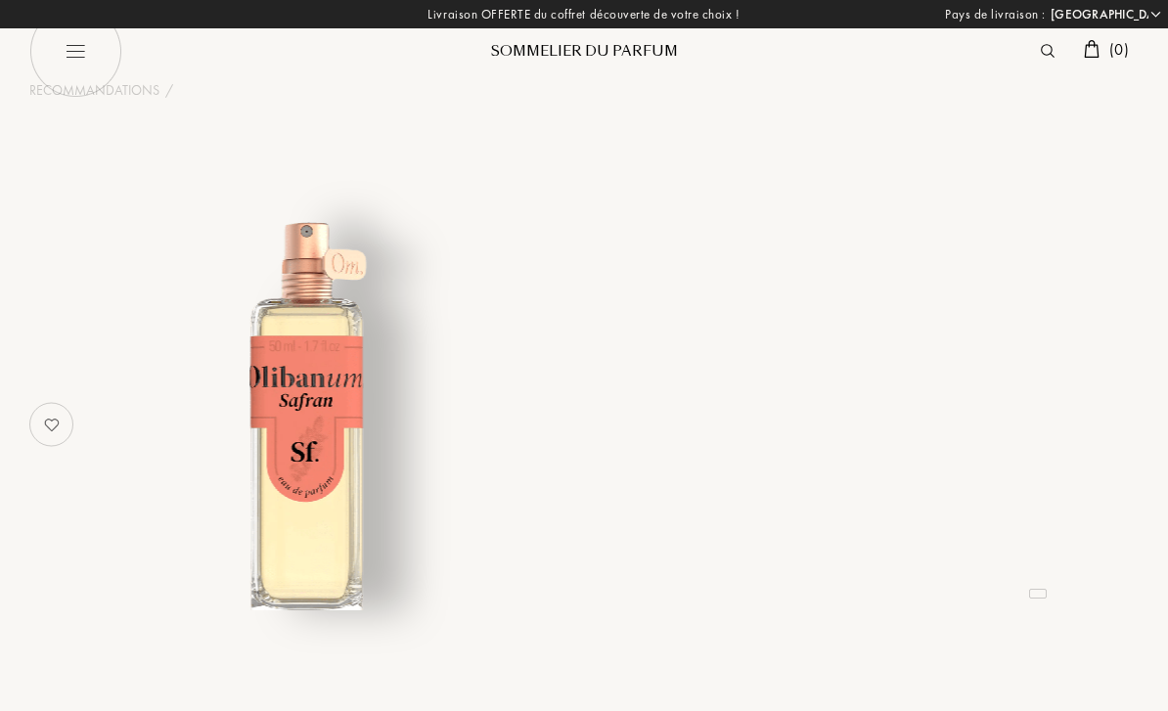
select select "FR"
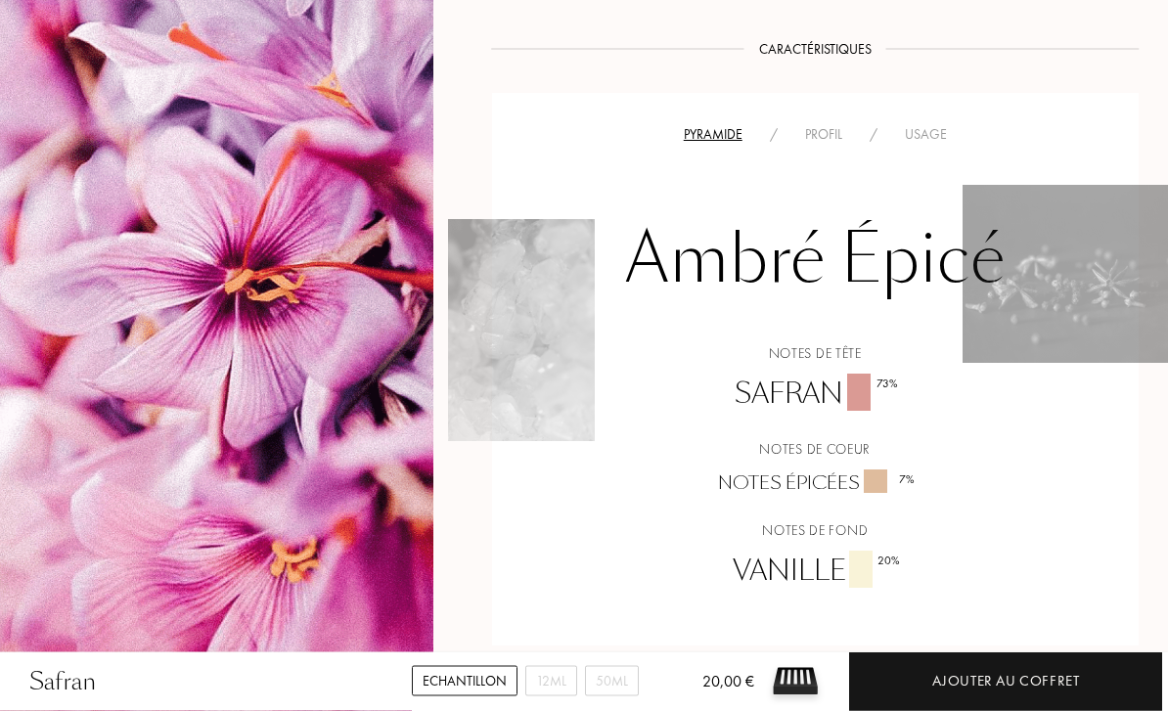
scroll to position [1167, 0]
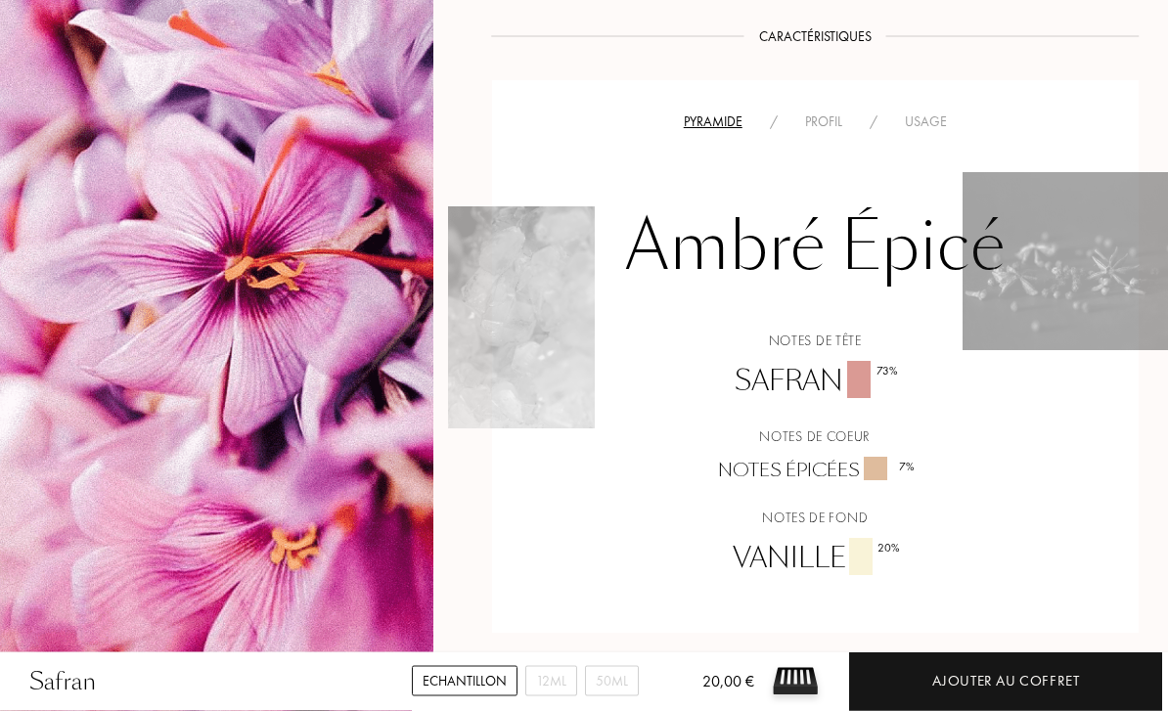
click at [815, 123] on div "Profil" at bounding box center [824, 123] width 65 height 21
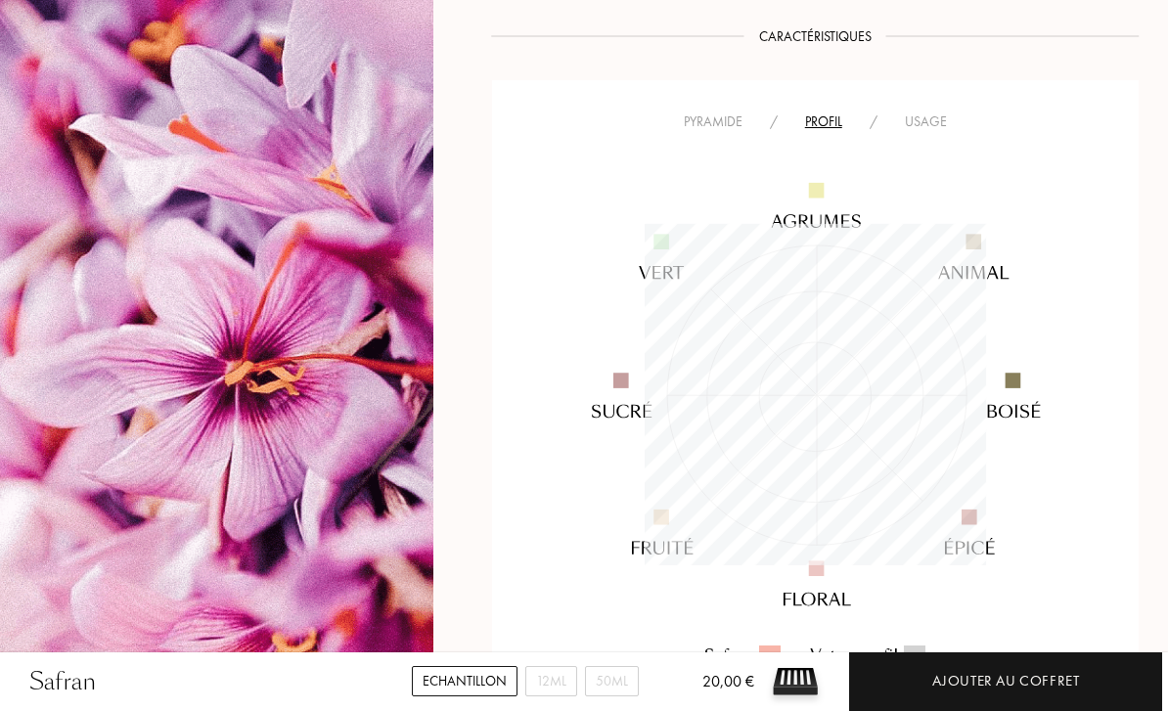
scroll to position [341, 341]
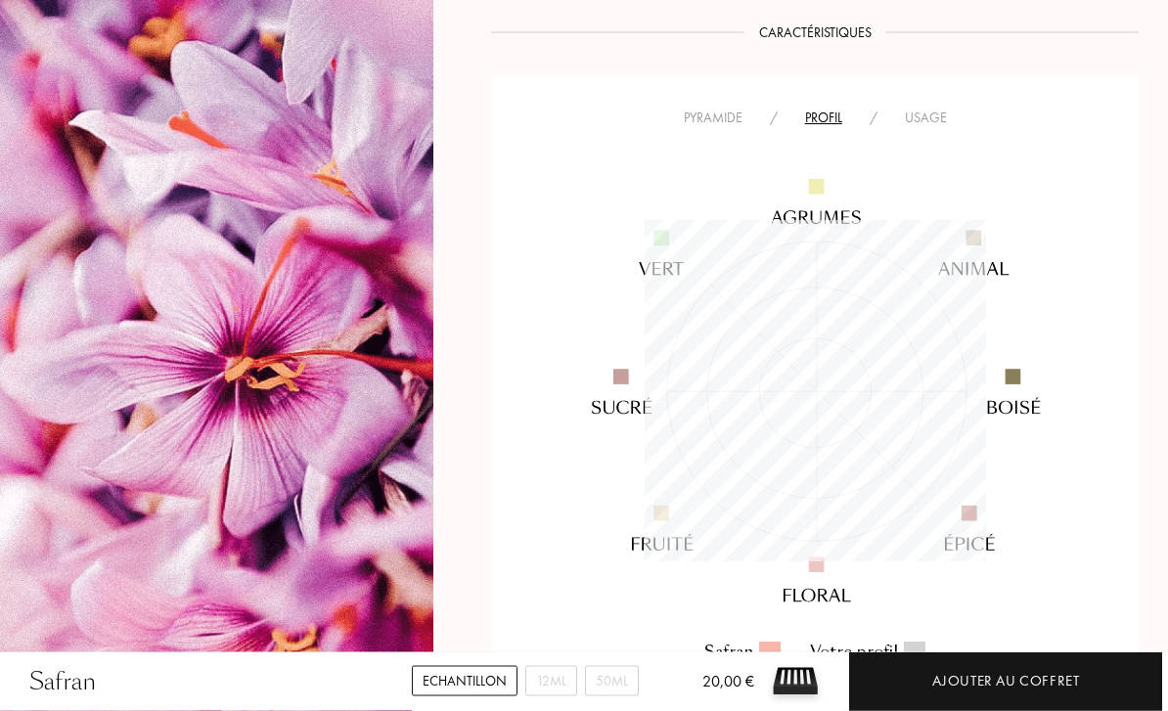
click at [928, 117] on div "Usage" at bounding box center [925, 119] width 69 height 21
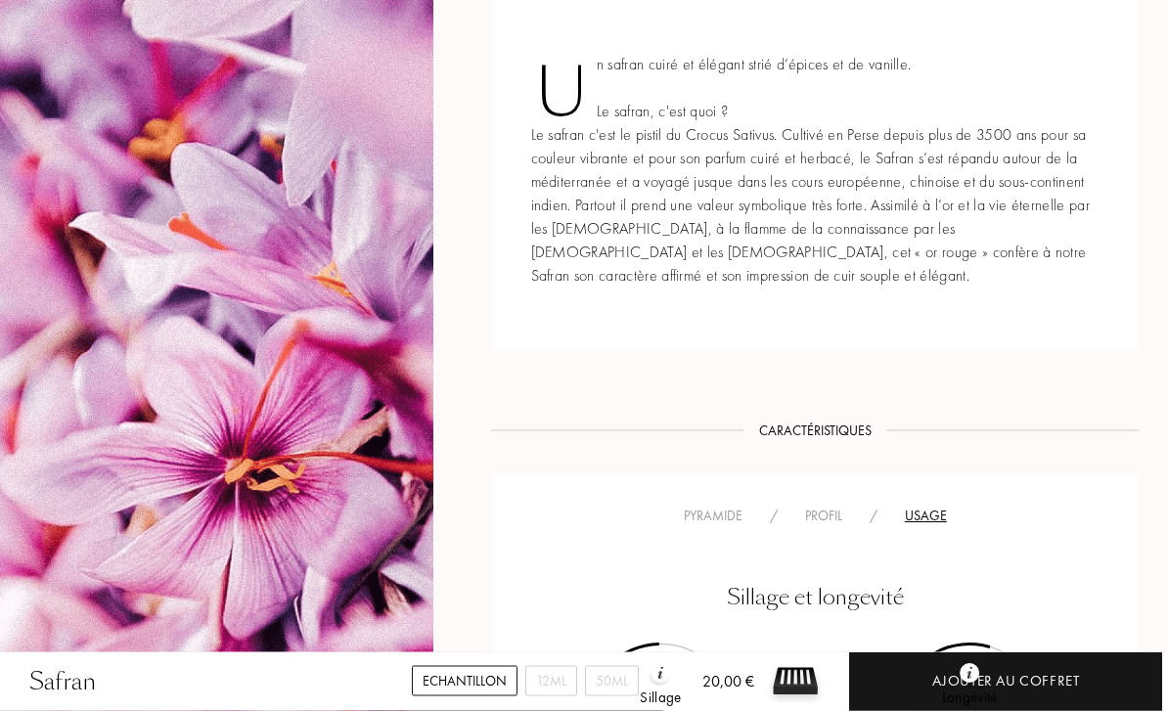
scroll to position [633, 0]
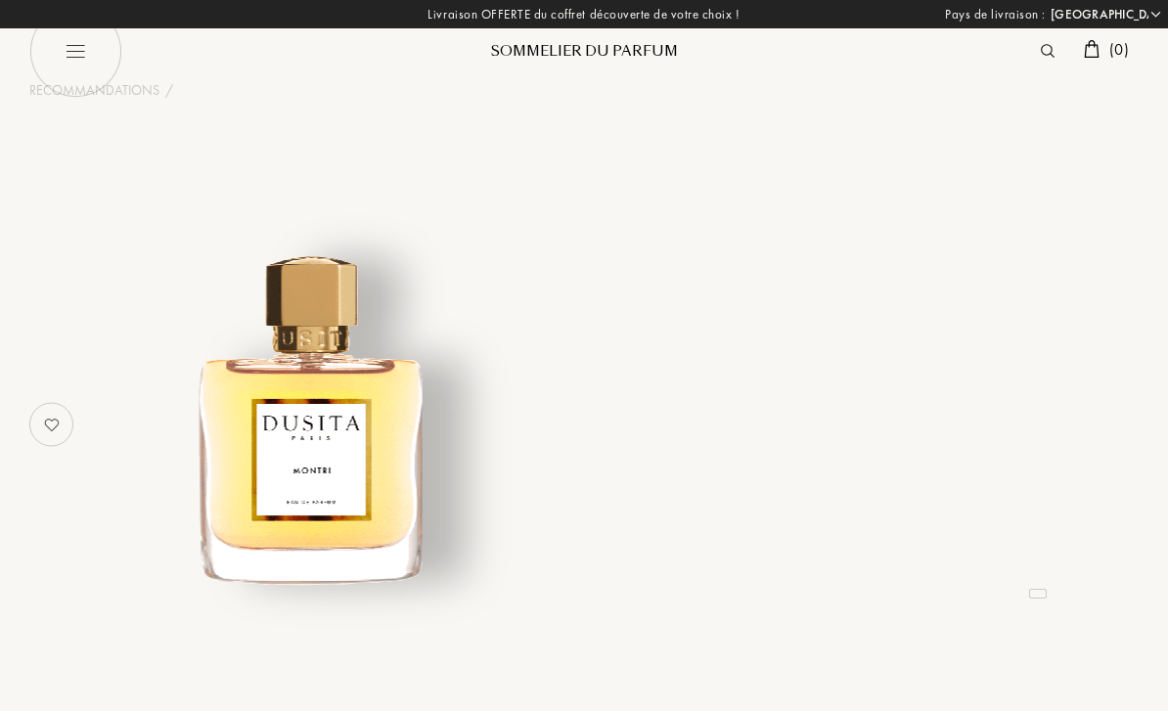
select select "FR"
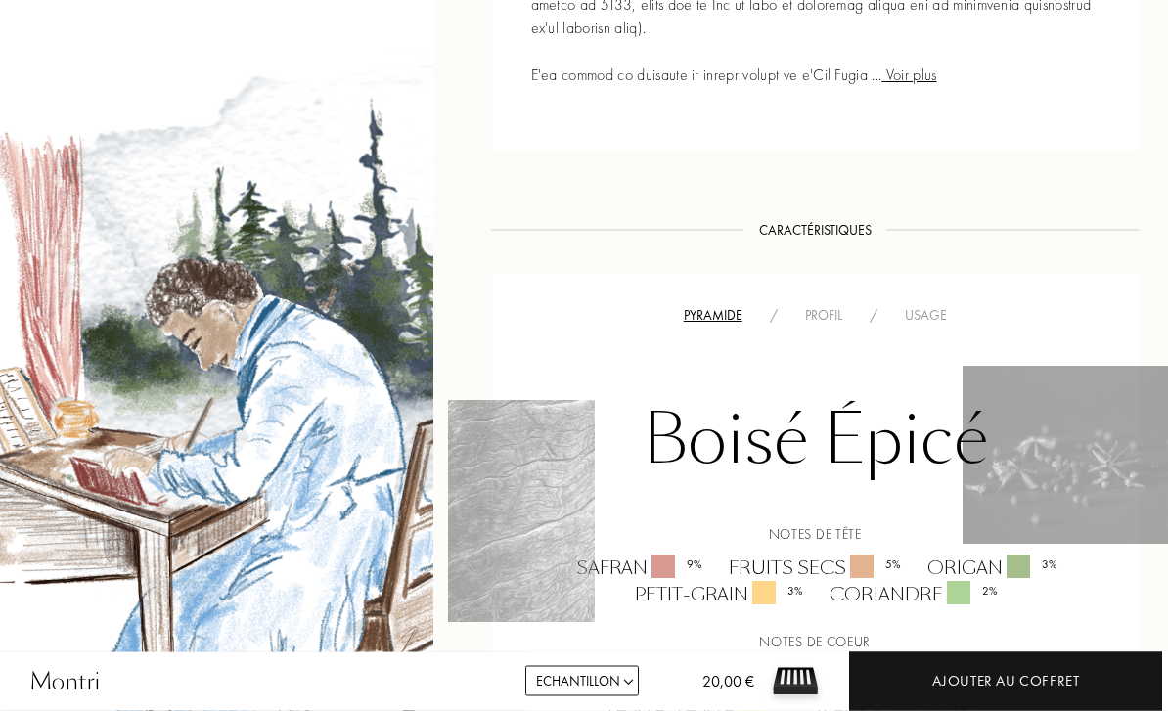
scroll to position [1284, 0]
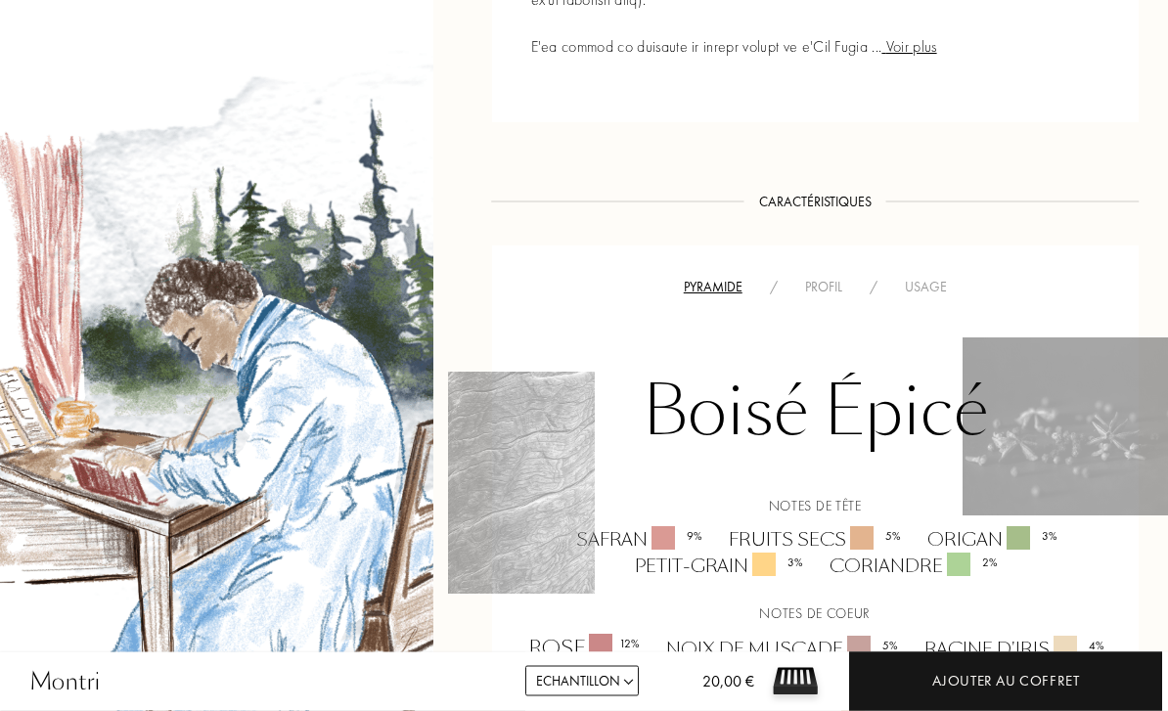
click at [814, 299] on div "Boisé Épicé Notes de tête Safran 9 % Fruits secs 5 % Origan 3 % Petit-grain 3 %…" at bounding box center [816, 578] width 618 height 559
click at [823, 281] on div "Profil" at bounding box center [824, 288] width 65 height 21
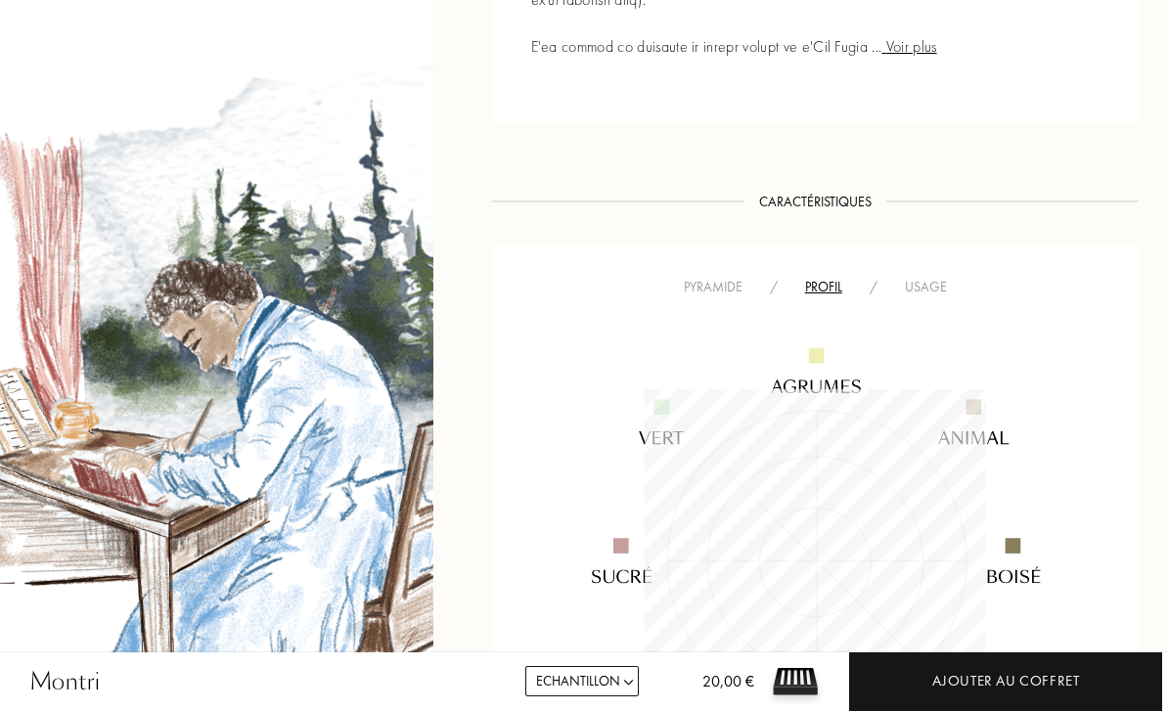
scroll to position [341, 341]
click at [937, 277] on div "Usage" at bounding box center [925, 287] width 69 height 21
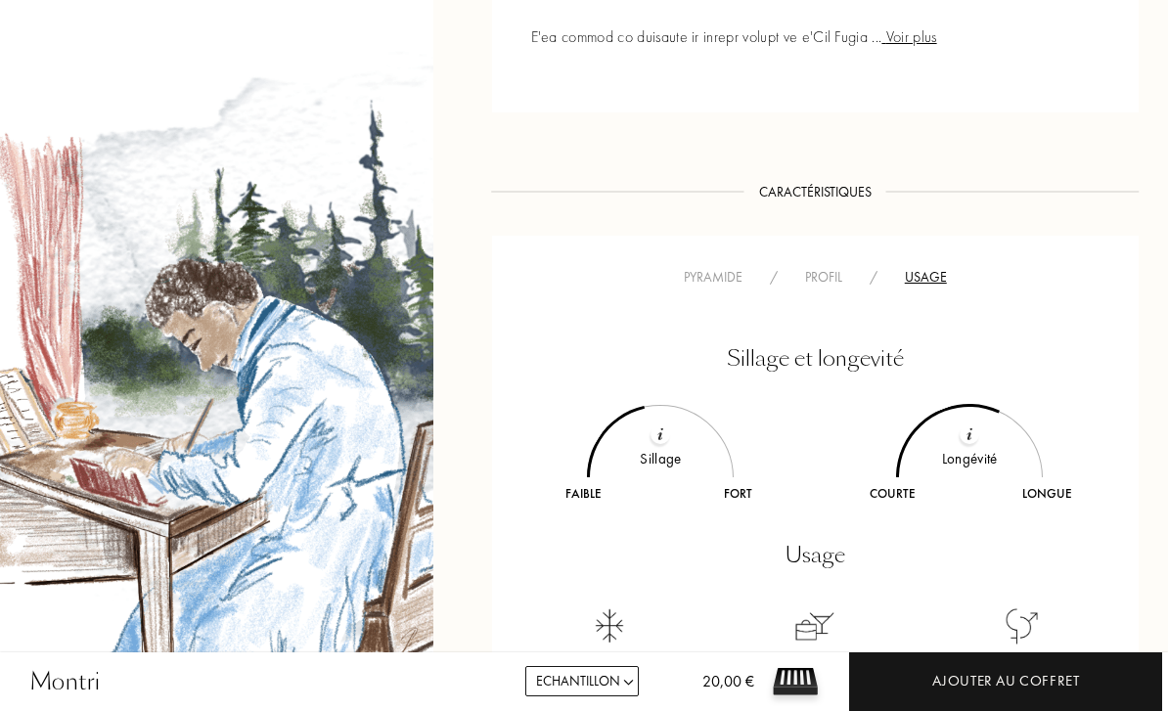
scroll to position [1347, 0]
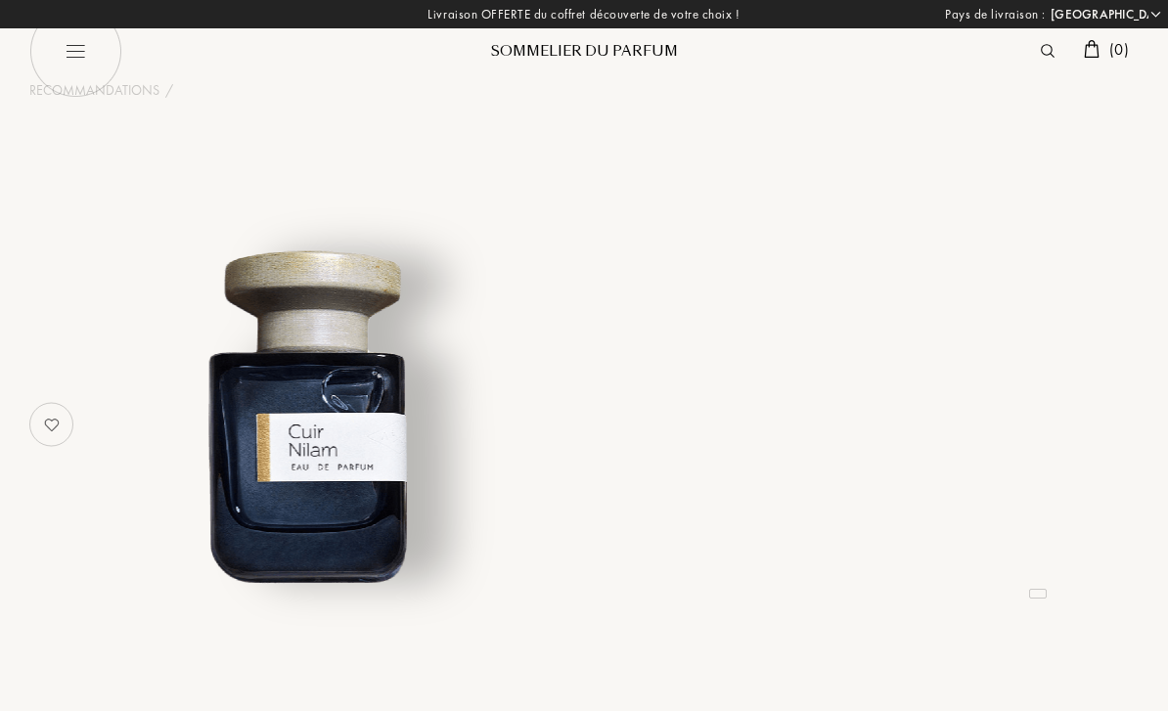
select select "FR"
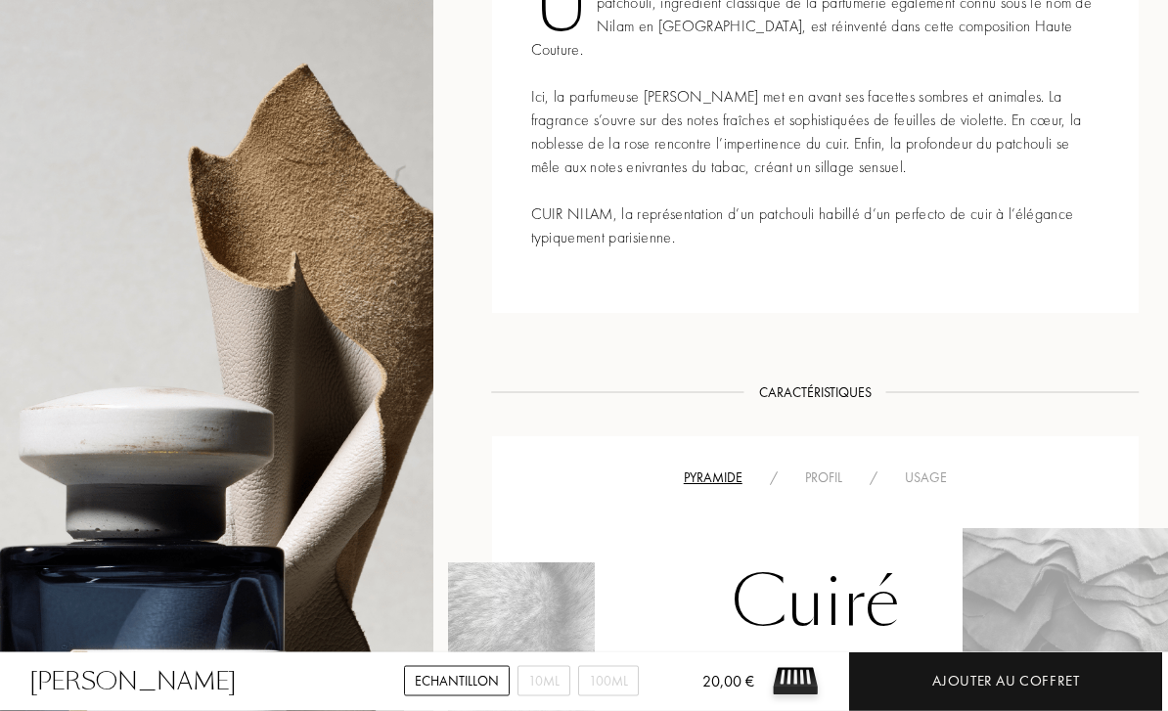
scroll to position [880, 0]
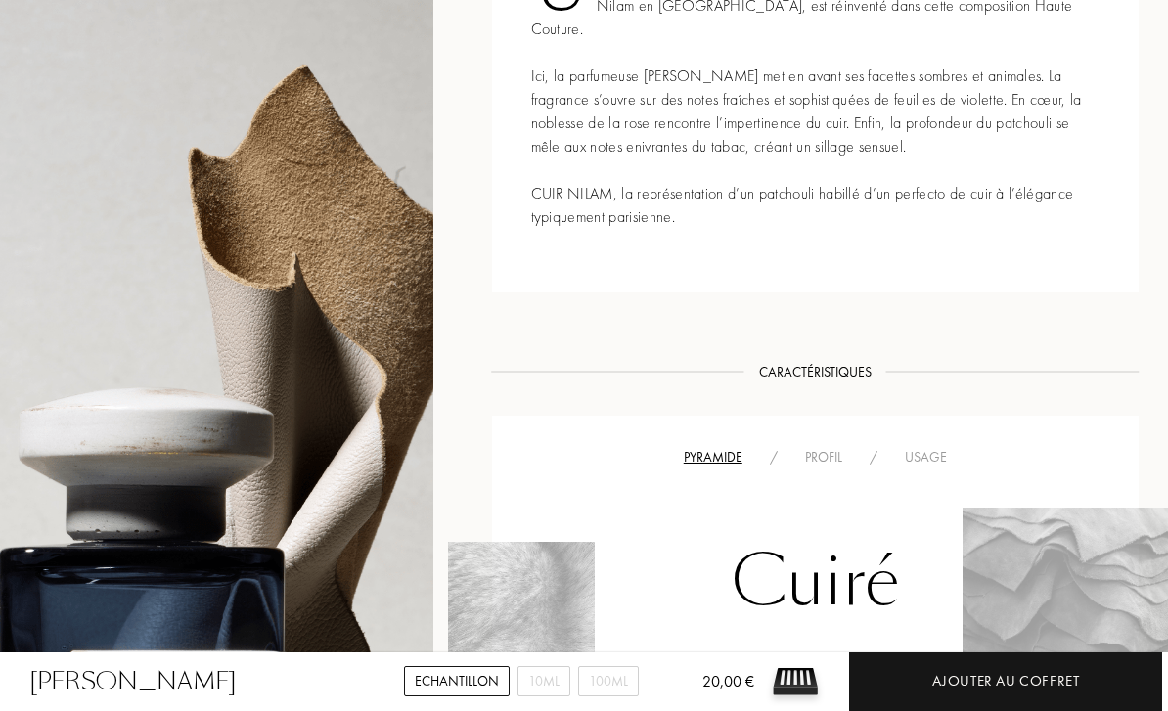
click at [805, 417] on div "Pyramide / Profil / Usage Cuiré Notes de tête Cardamome 12 % Feuille de violett…" at bounding box center [816, 694] width 648 height 556
click at [816, 447] on div "Profil" at bounding box center [824, 457] width 65 height 21
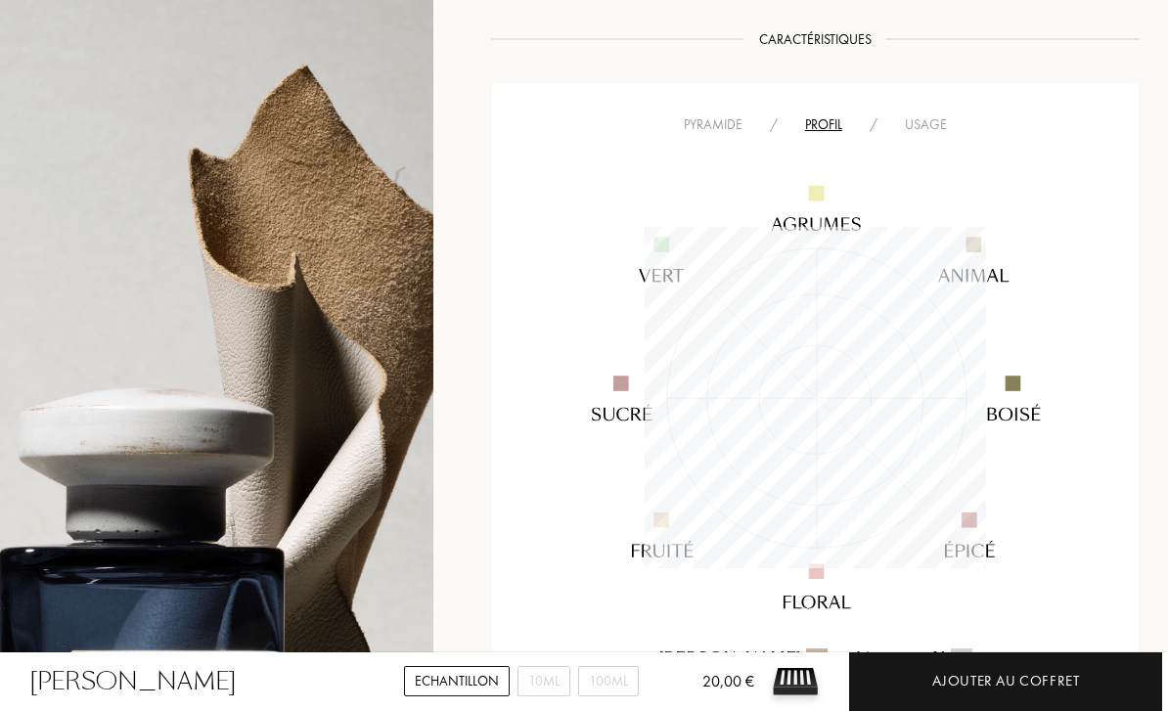
scroll to position [1189, 0]
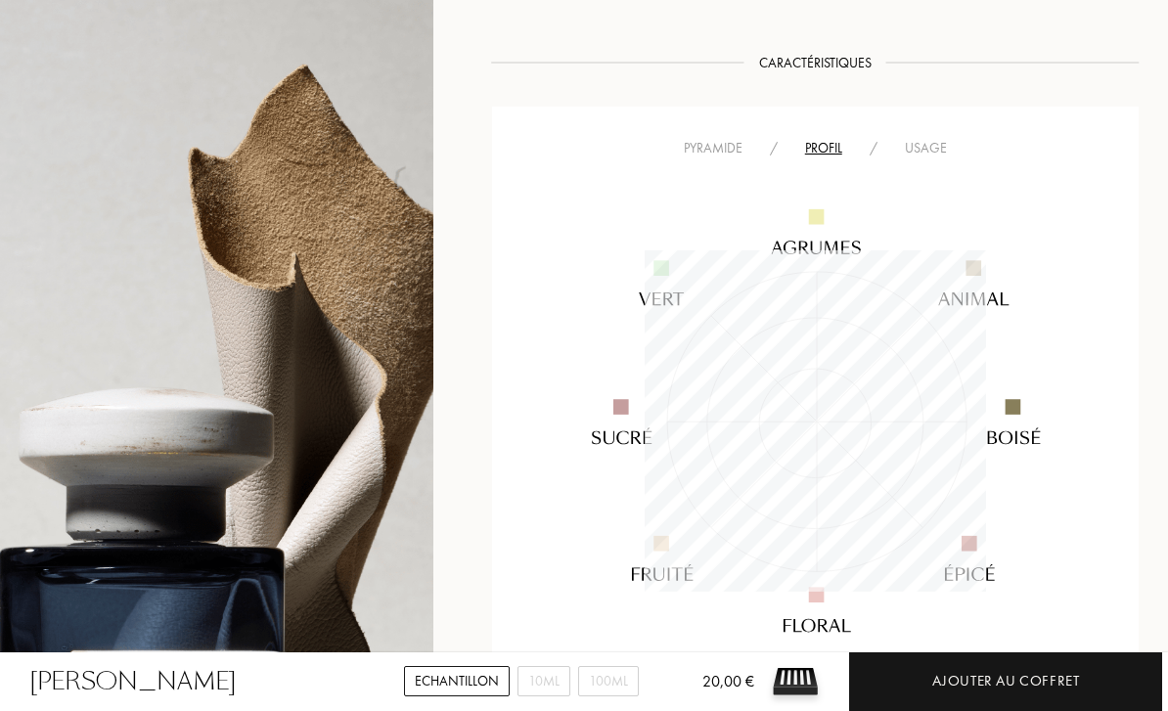
click at [919, 148] on img at bounding box center [815, 421] width 546 height 547
click at [922, 138] on div "Usage" at bounding box center [925, 148] width 69 height 21
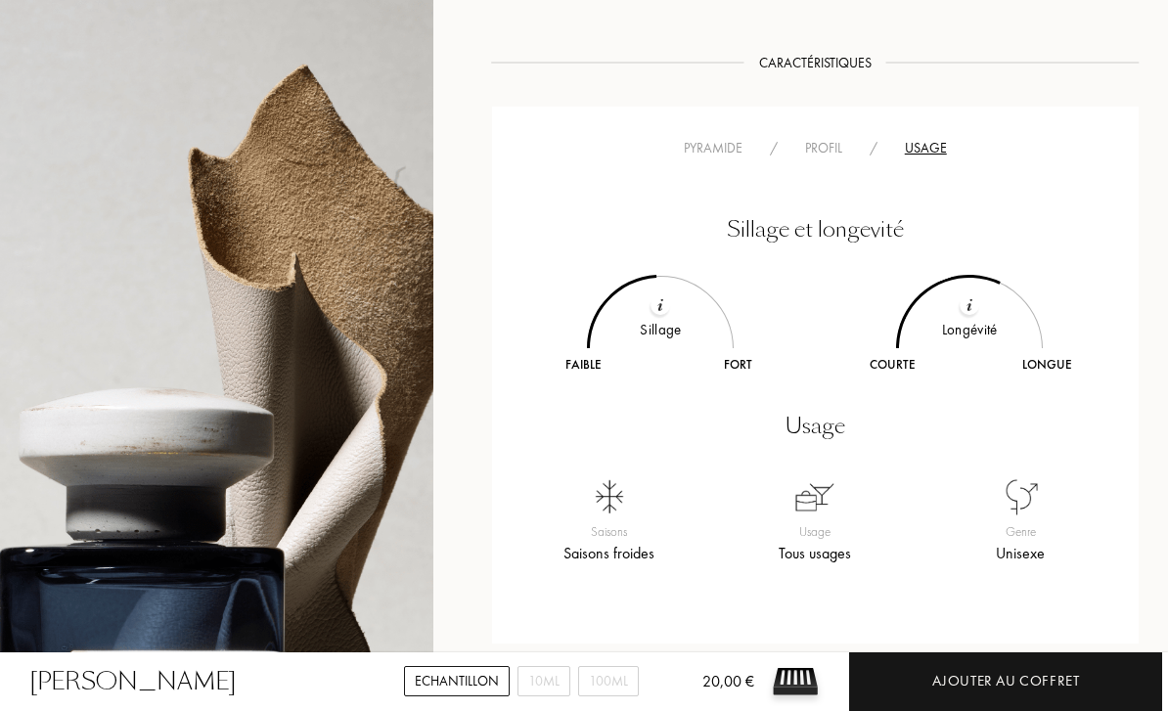
scroll to position [1251, 0]
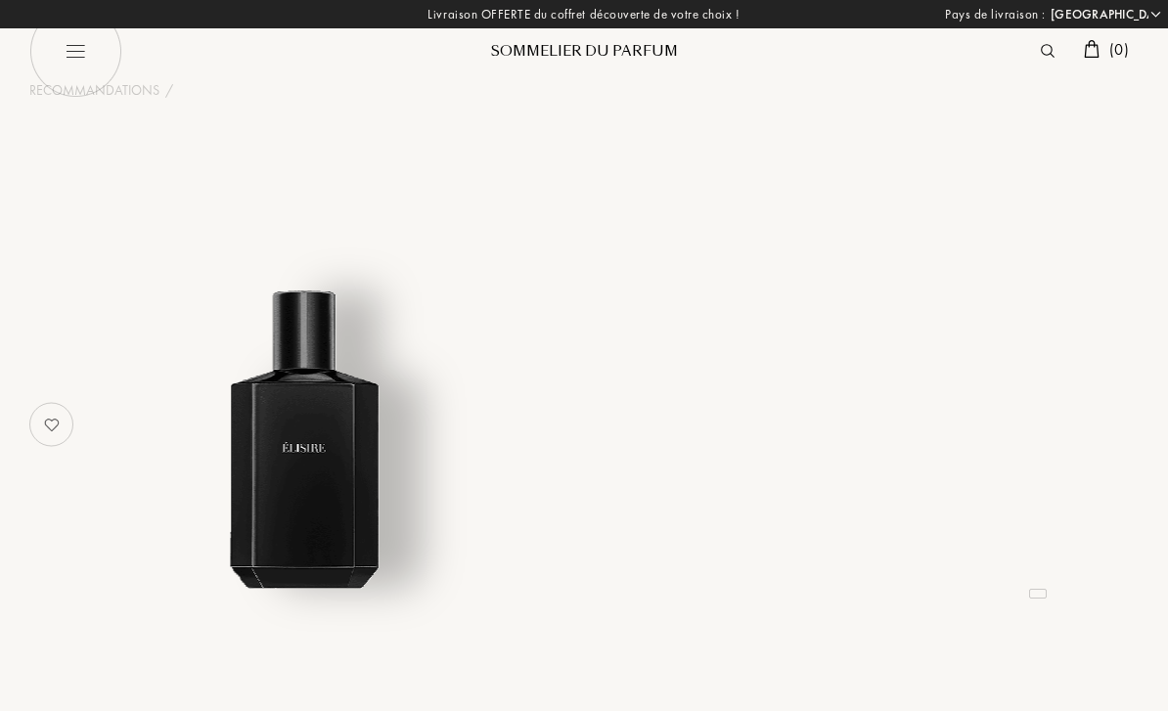
select select "FR"
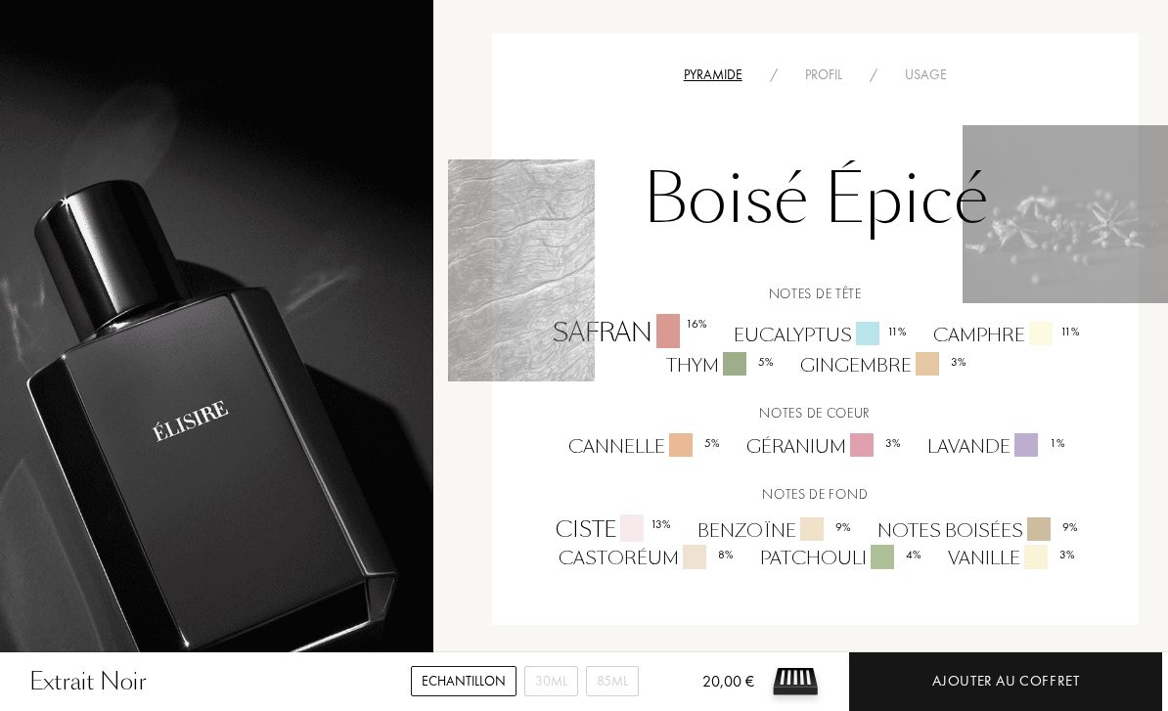
scroll to position [1109, 0]
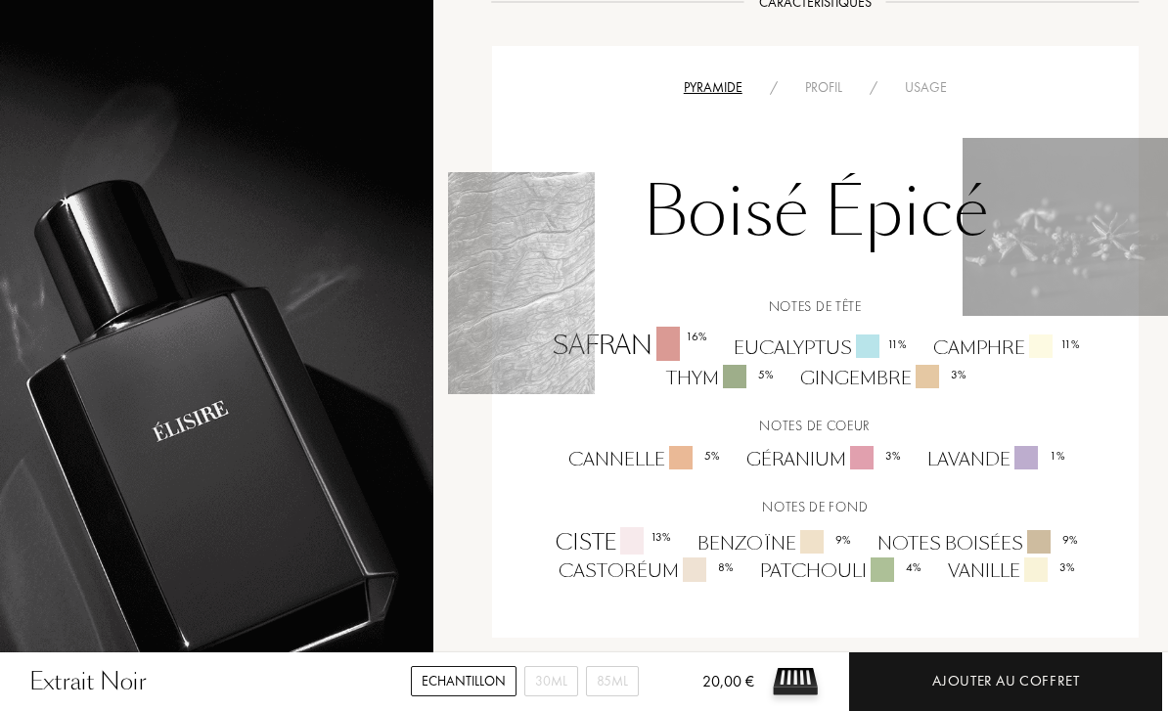
click at [810, 93] on div "Profil" at bounding box center [824, 87] width 65 height 21
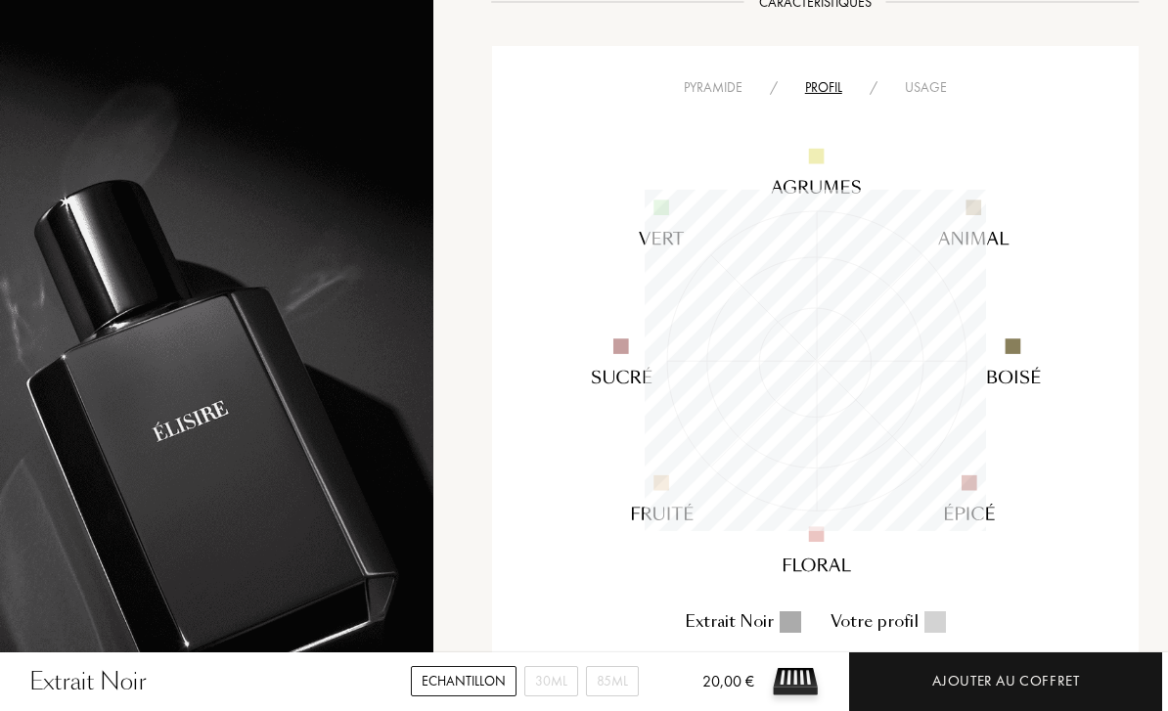
scroll to position [341, 341]
click at [916, 83] on div "Usage" at bounding box center [925, 87] width 69 height 21
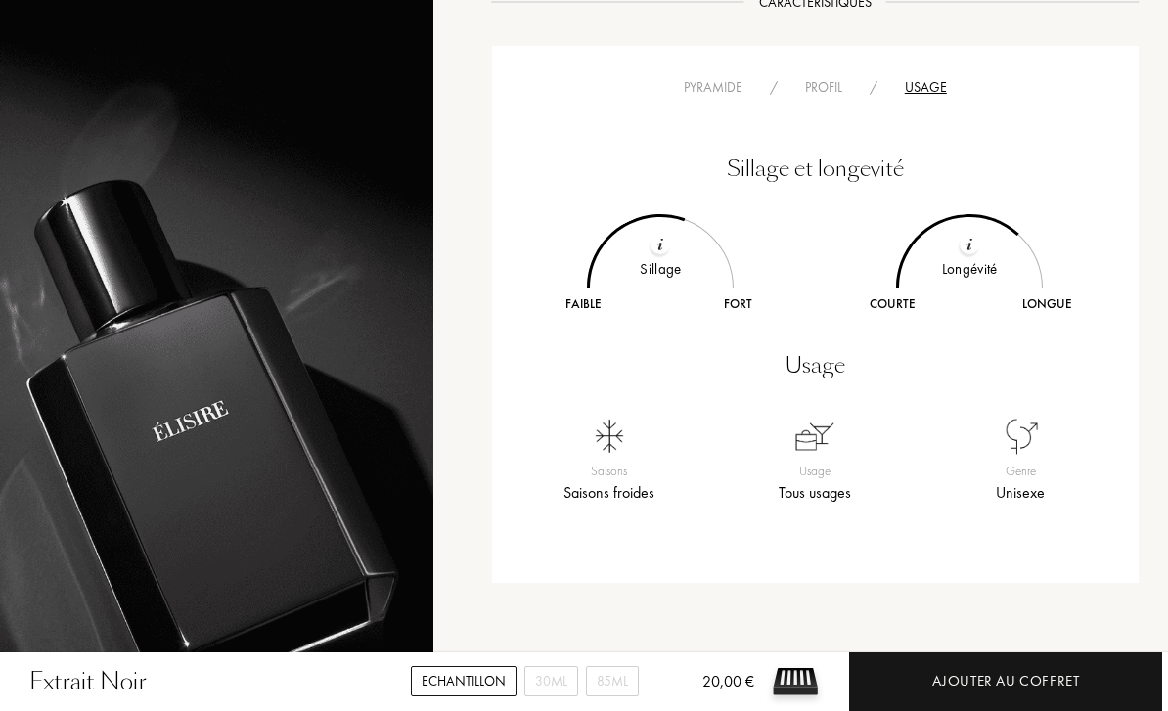
click at [828, 87] on div "Profil" at bounding box center [824, 87] width 65 height 21
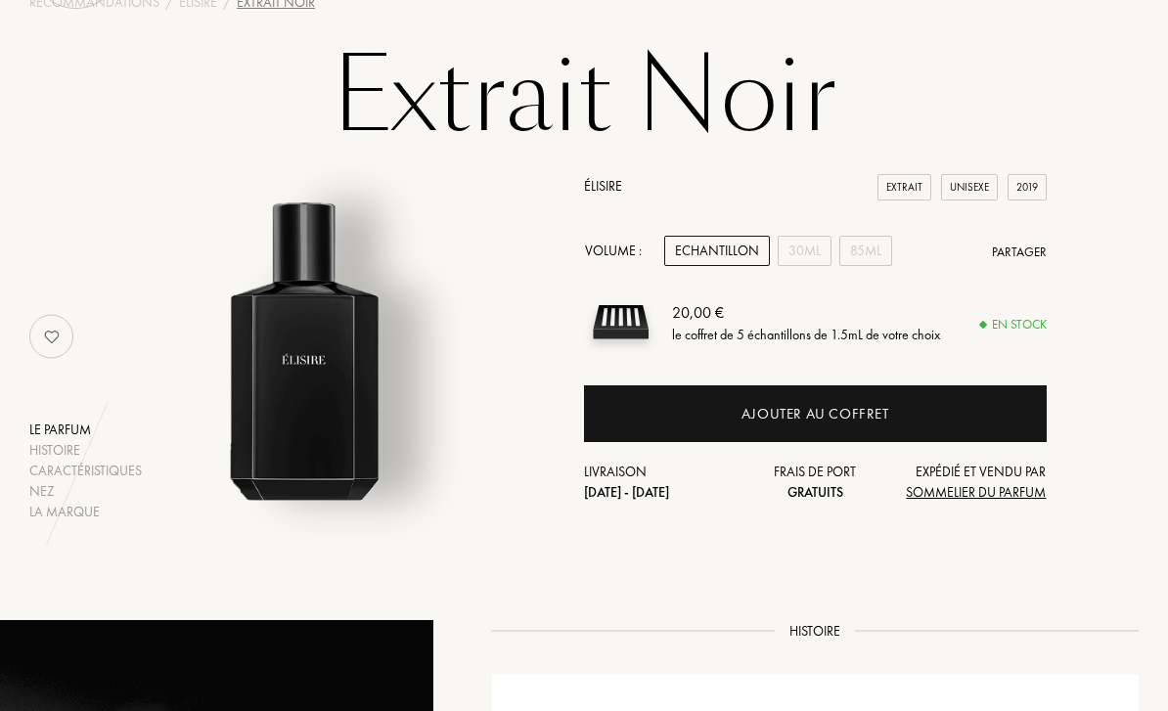
scroll to position [79, 0]
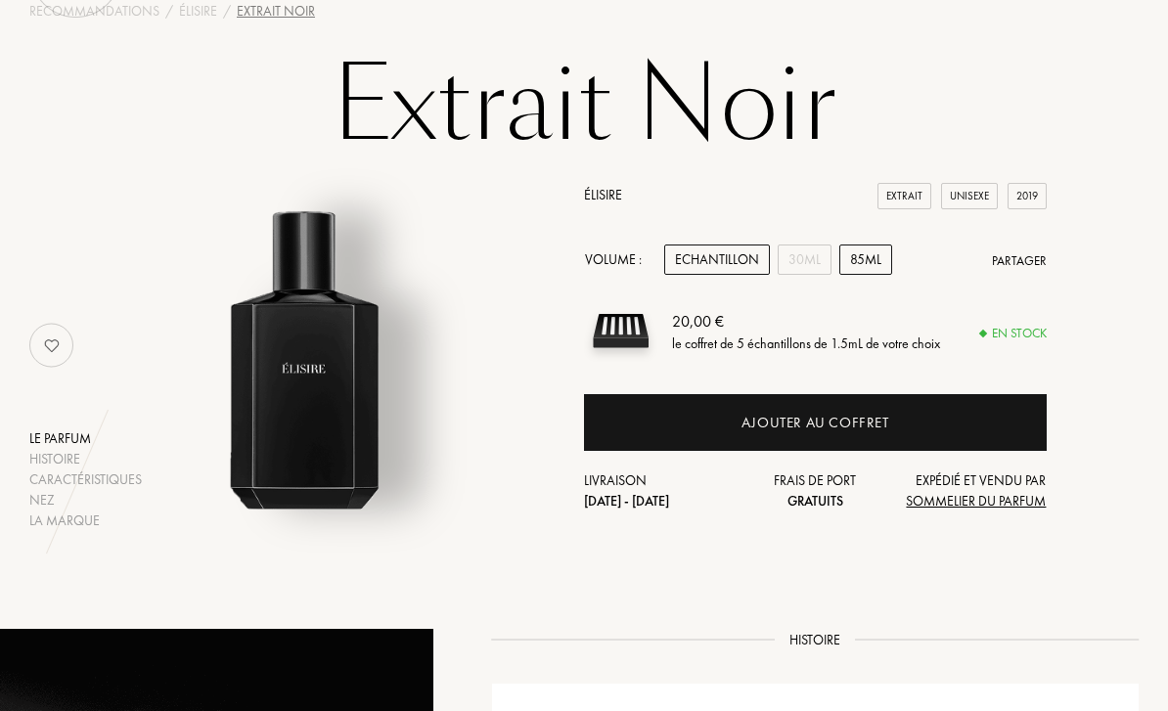
click at [867, 270] on div "85mL" at bounding box center [865, 260] width 53 height 30
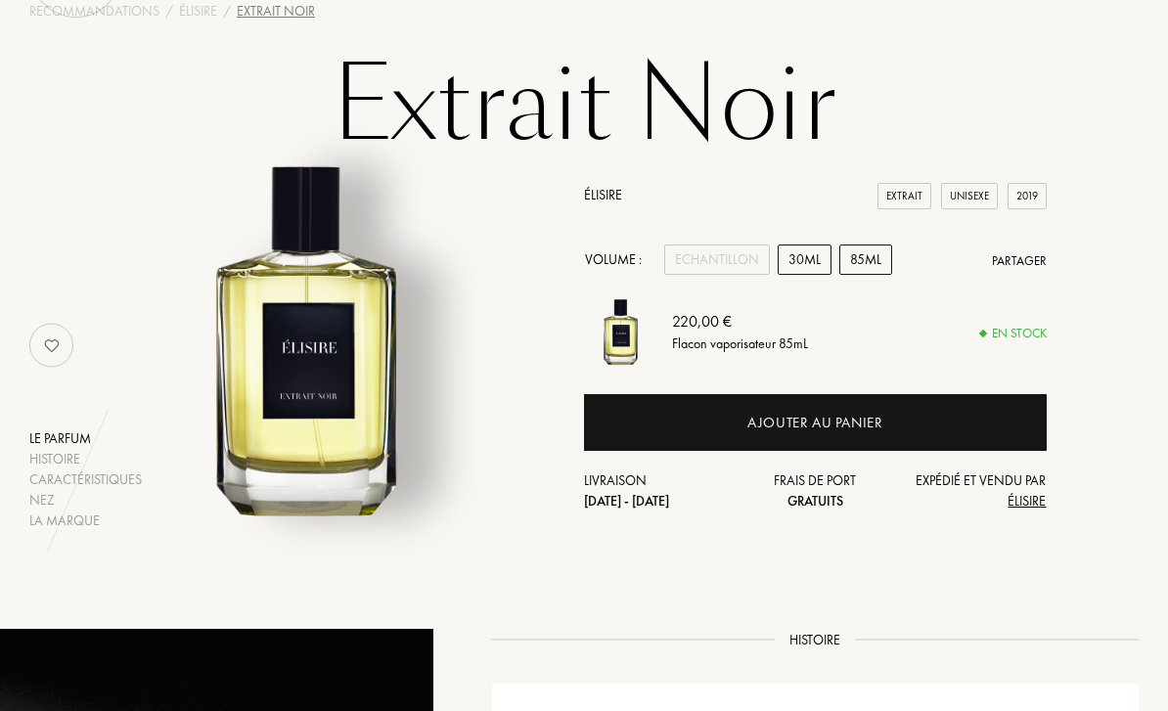
click at [811, 271] on div "30mL" at bounding box center [805, 260] width 54 height 30
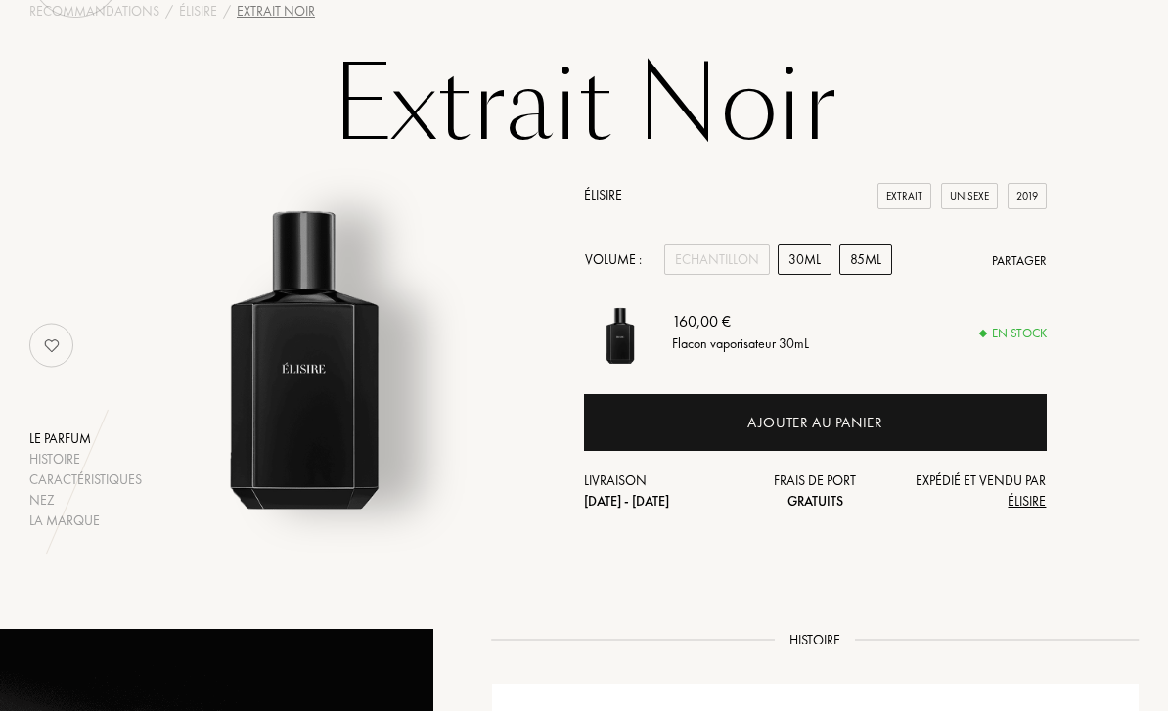
click at [867, 262] on div "85mL" at bounding box center [865, 260] width 53 height 30
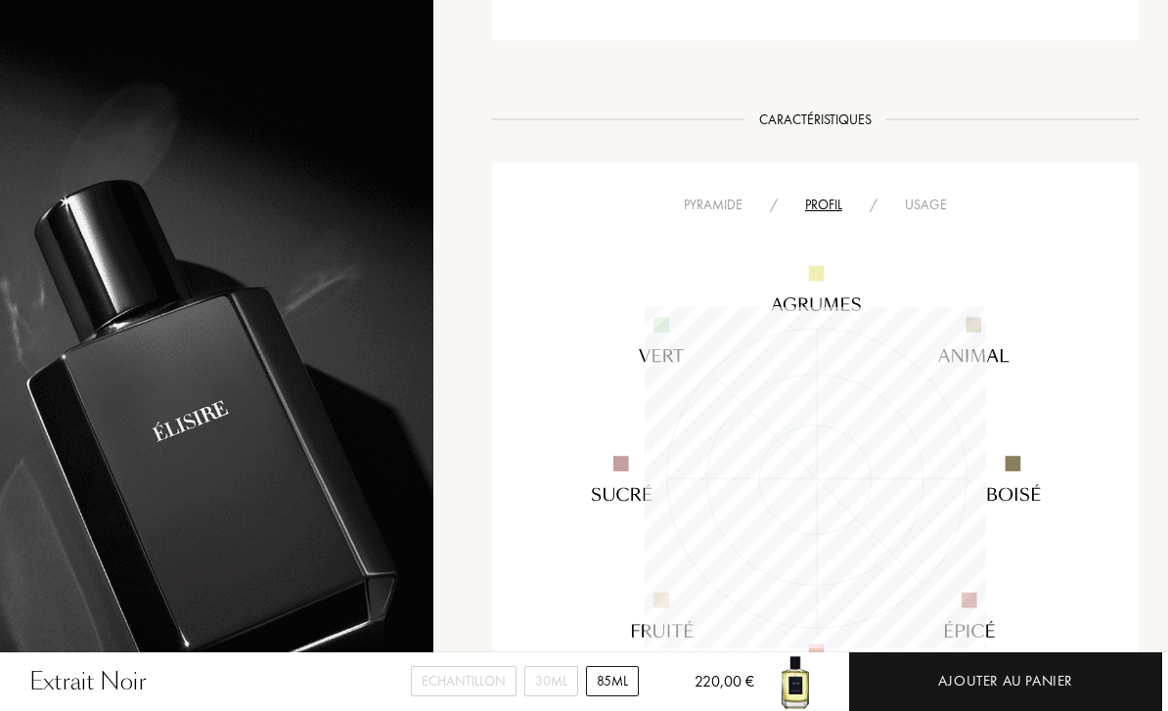
scroll to position [990, 0]
click at [916, 204] on div "Usage" at bounding box center [925, 206] width 69 height 21
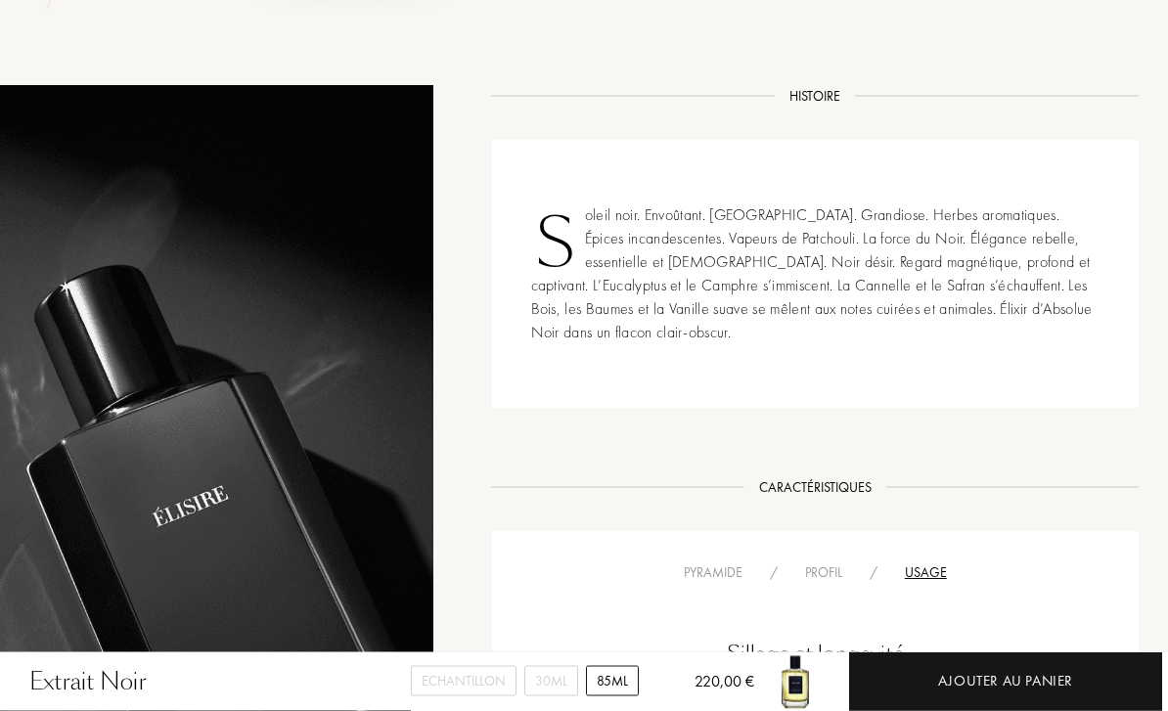
scroll to position [588, 0]
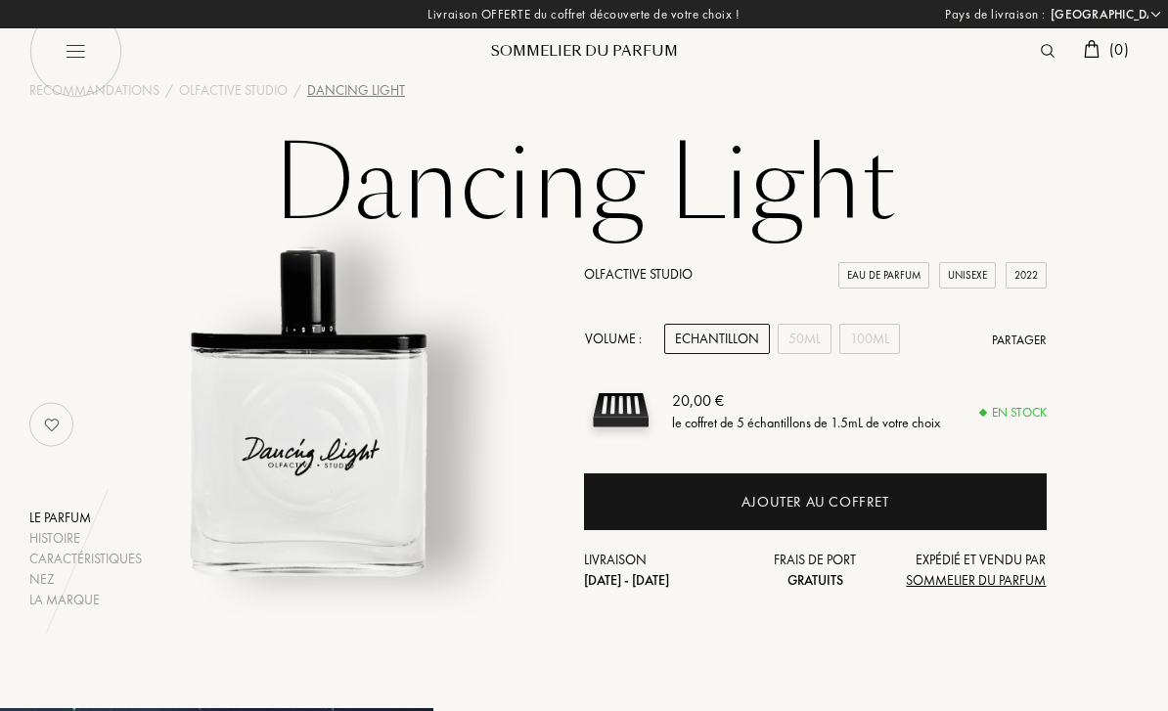
select select "FR"
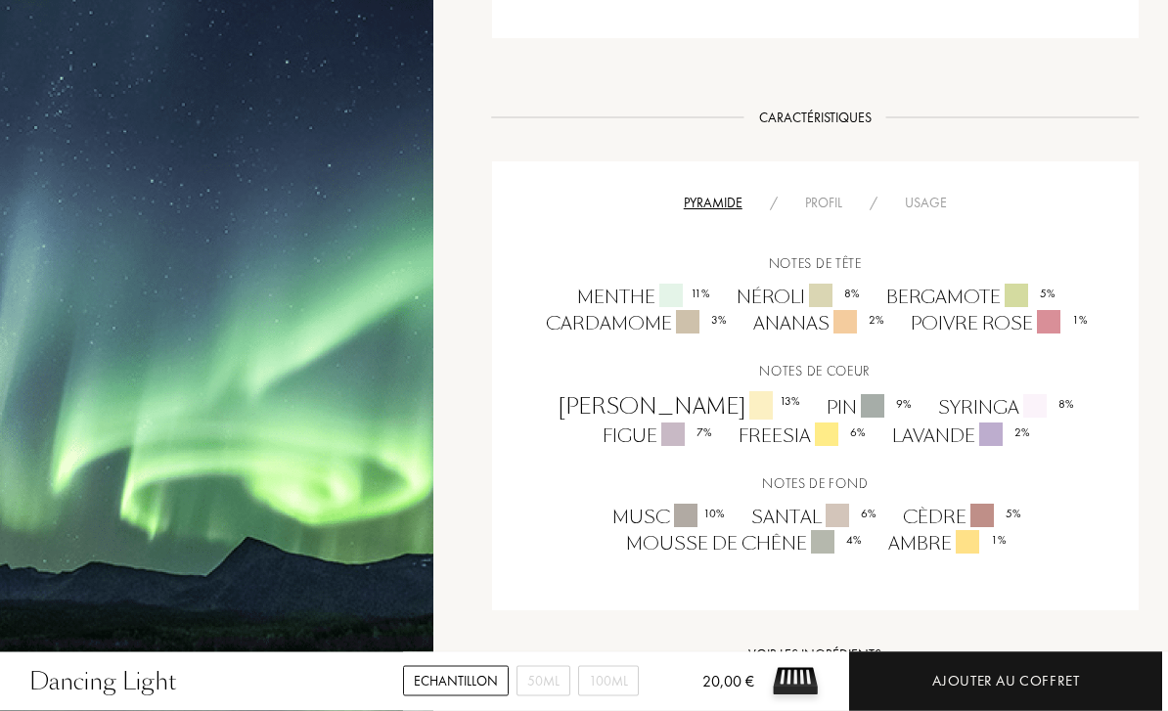
click at [814, 203] on div "Profil" at bounding box center [824, 204] width 65 height 21
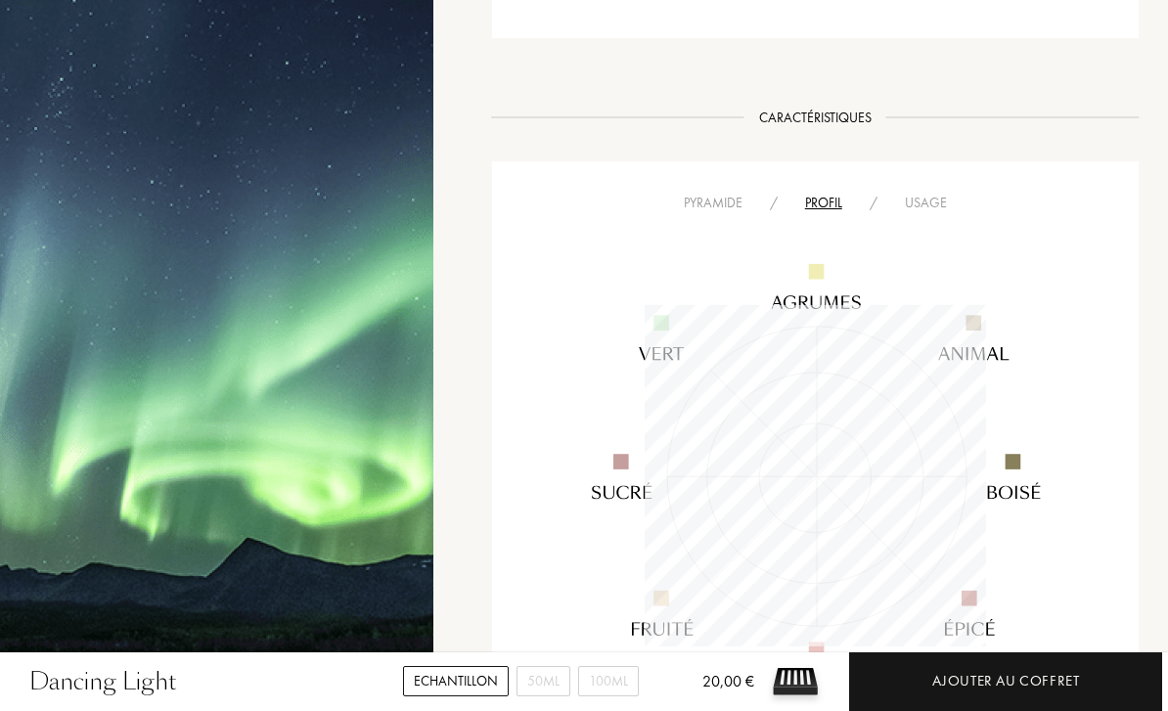
scroll to position [341, 341]
click at [927, 196] on div "Usage" at bounding box center [925, 203] width 69 height 21
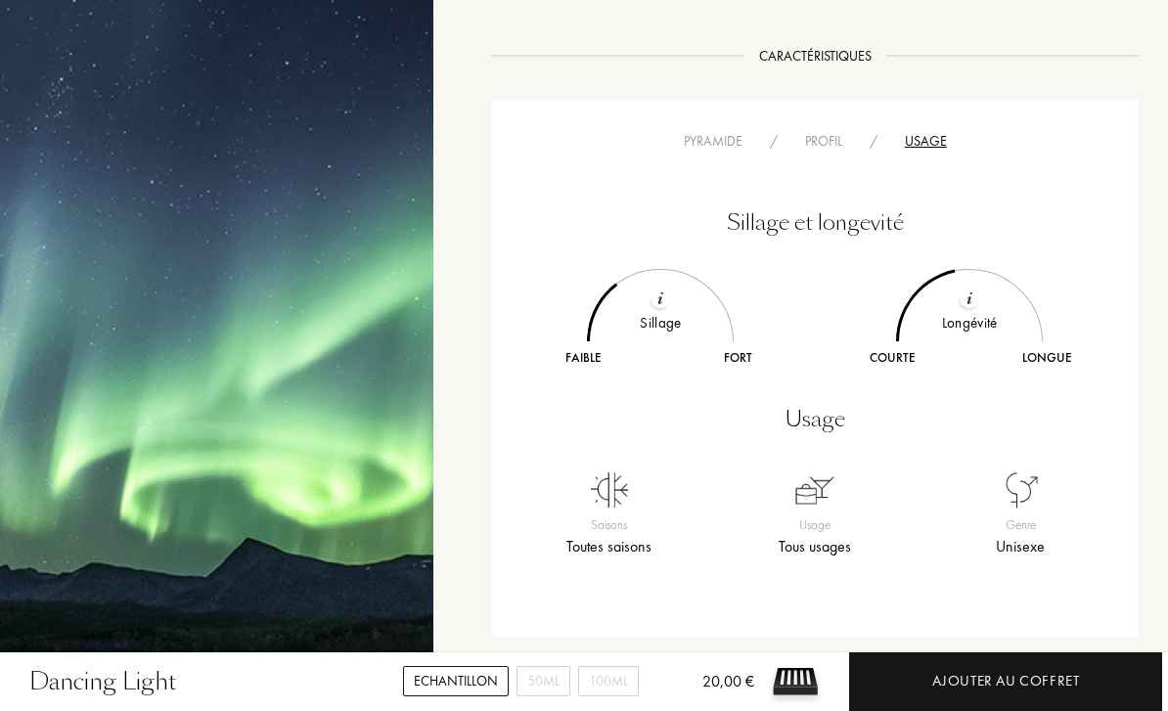
scroll to position [1056, 0]
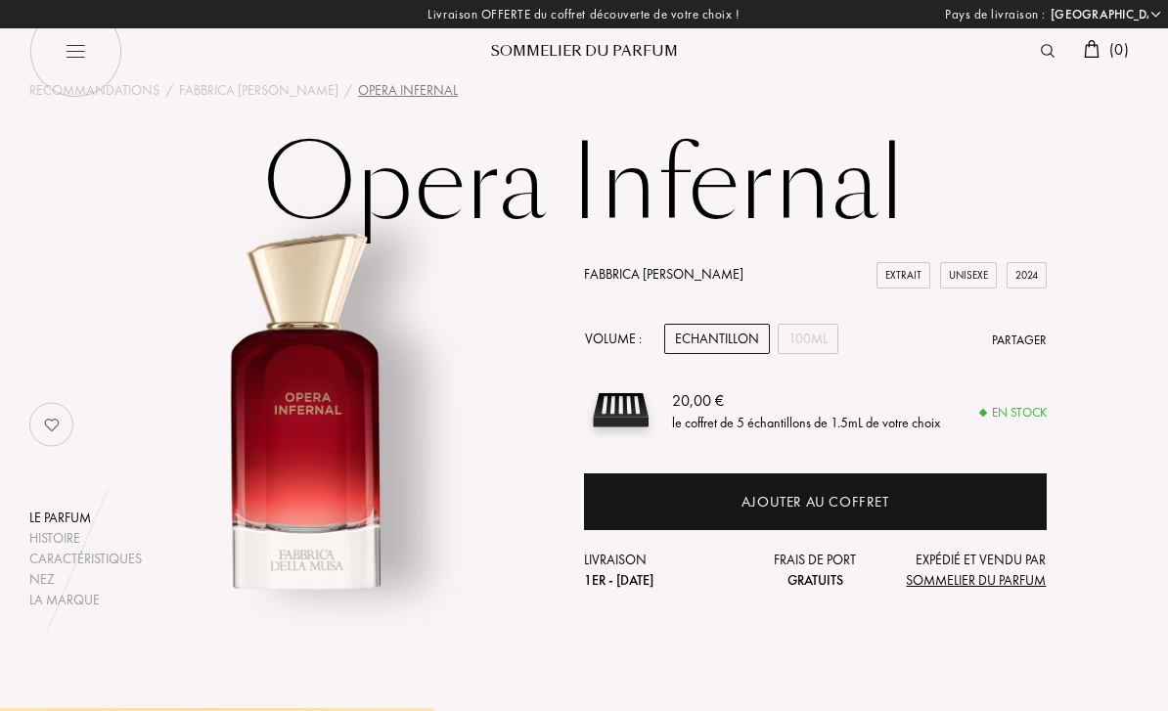
select select "FR"
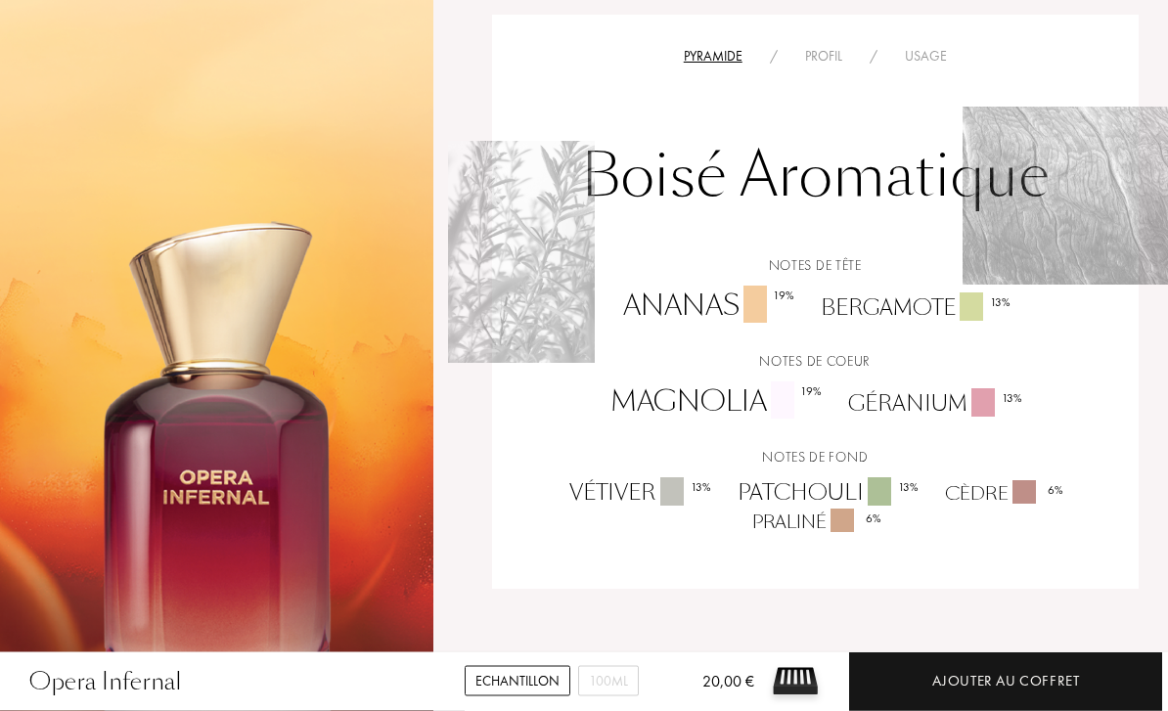
click at [811, 59] on div "Profil" at bounding box center [824, 57] width 65 height 21
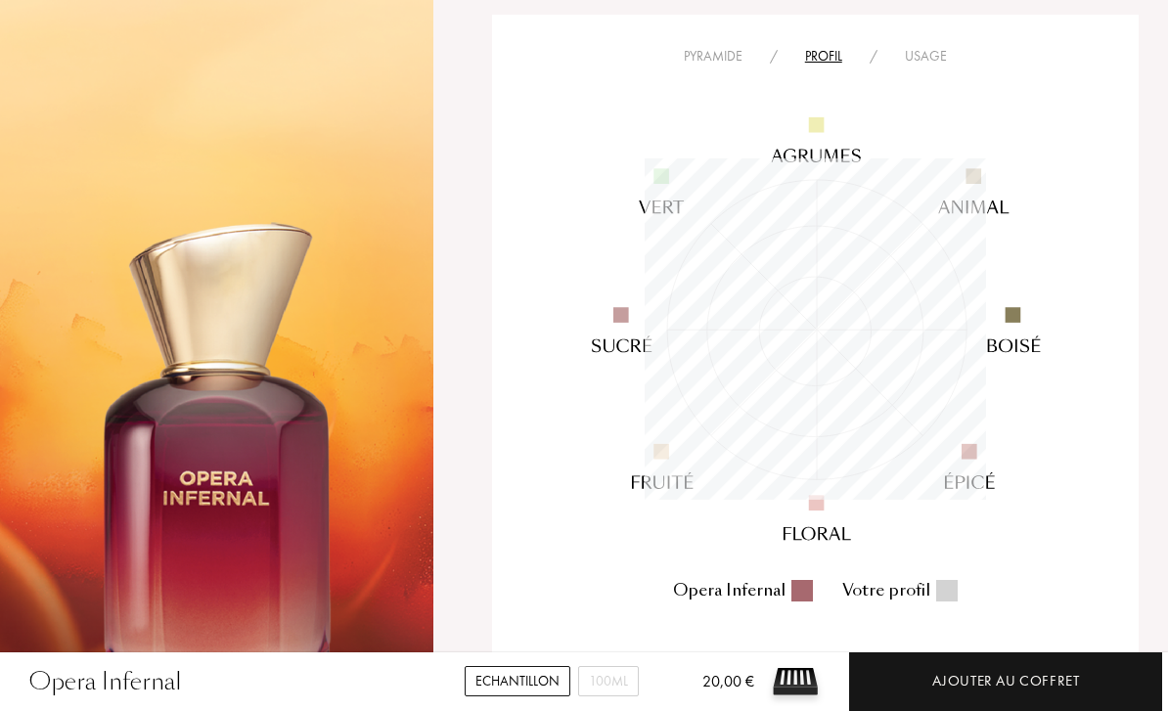
scroll to position [341, 341]
click at [915, 55] on div "Usage" at bounding box center [925, 56] width 69 height 21
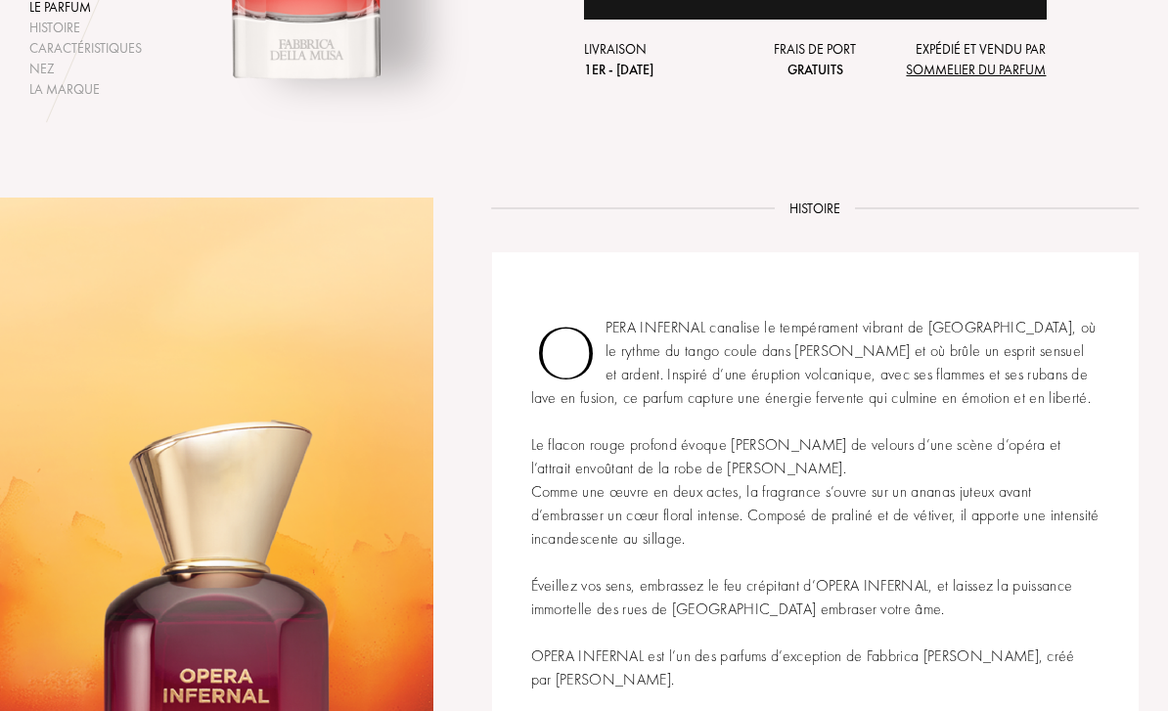
scroll to position [378, 0]
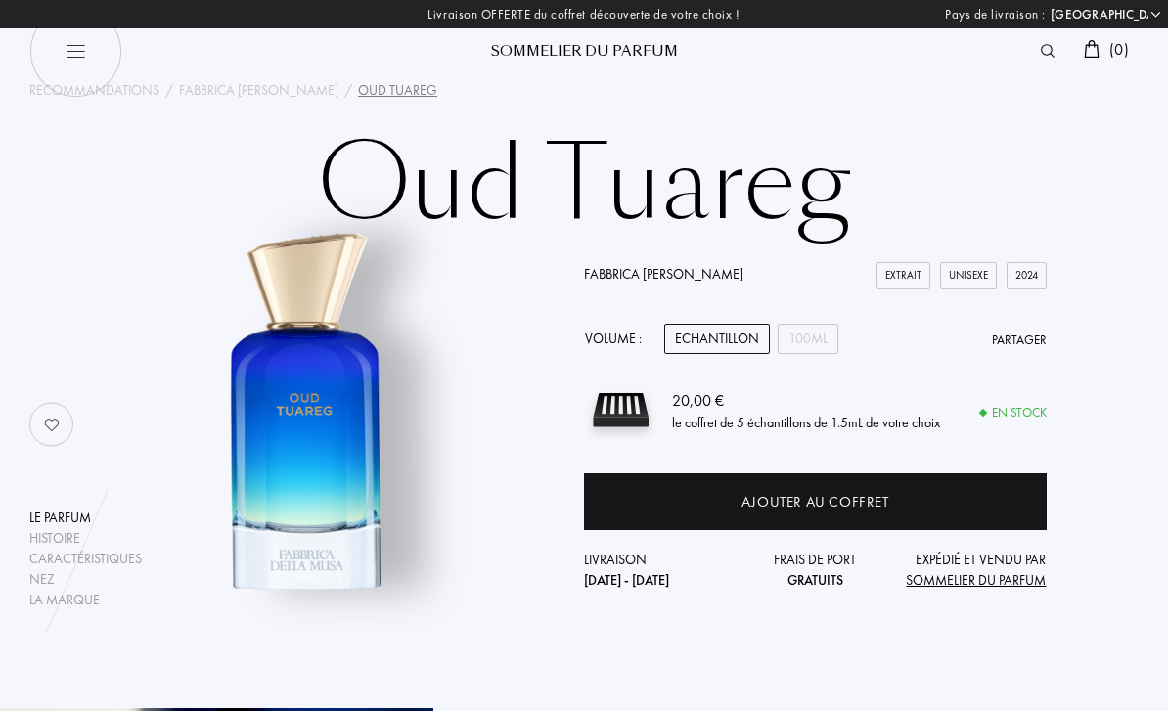
select select "FR"
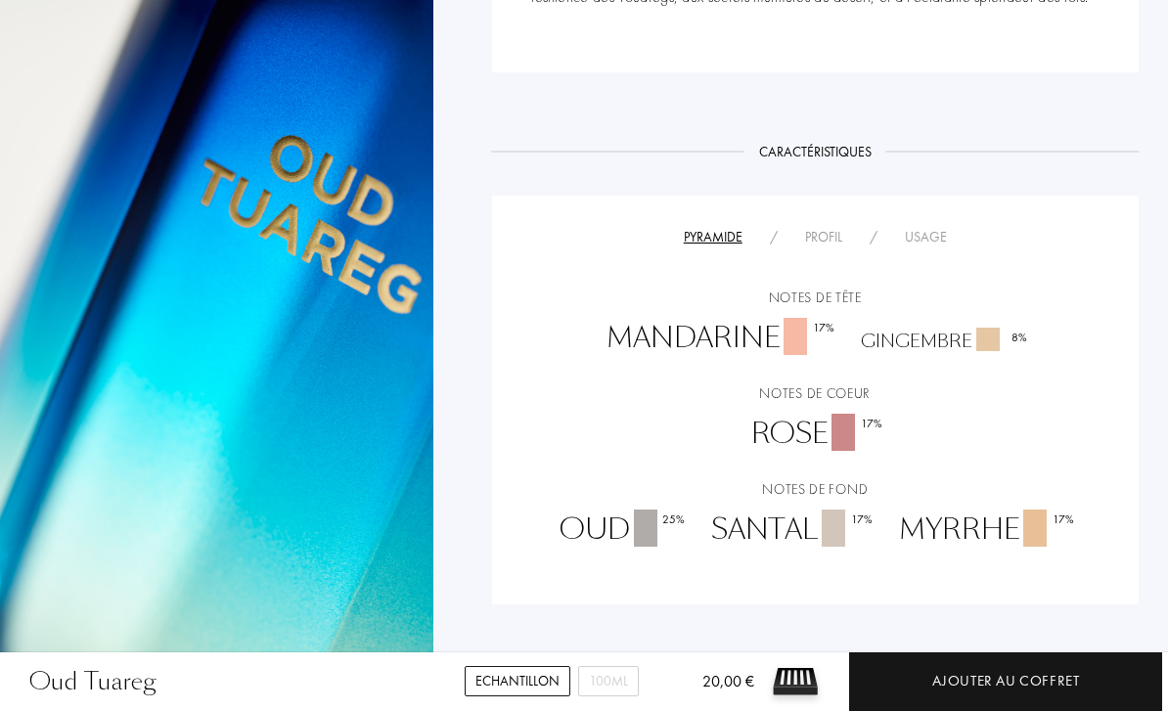
scroll to position [1146, 0]
click at [829, 228] on div "Profil" at bounding box center [824, 238] width 65 height 21
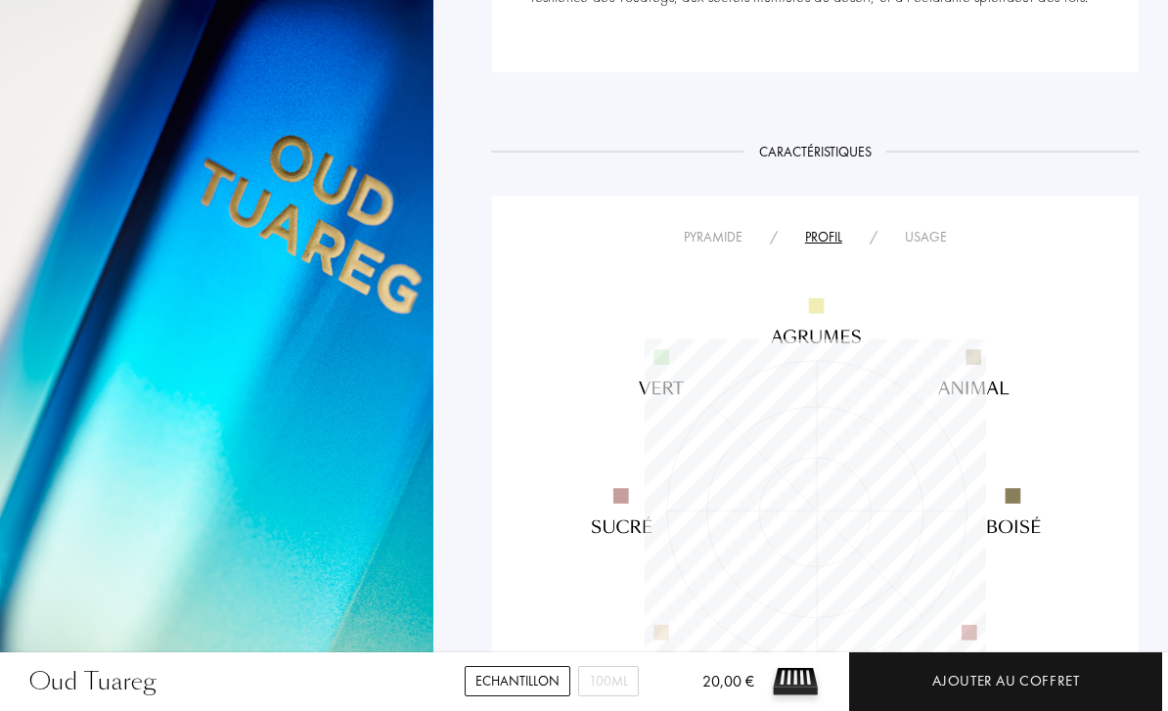
scroll to position [341, 341]
click at [924, 234] on div "Usage" at bounding box center [925, 237] width 69 height 21
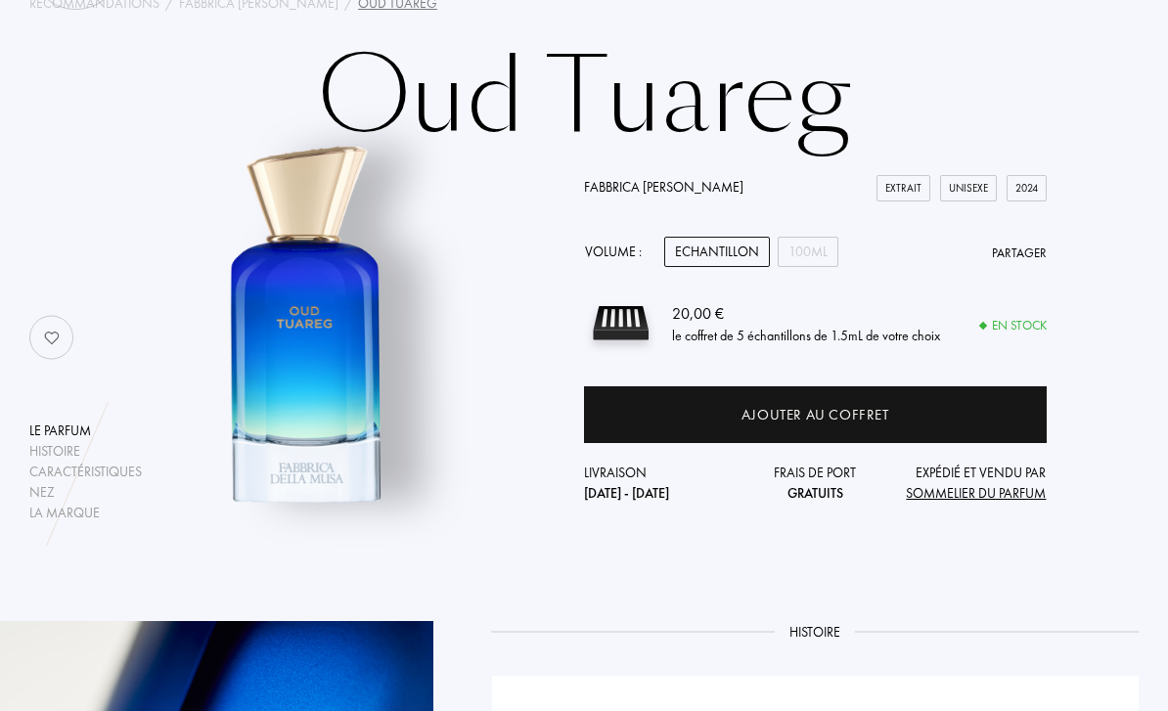
scroll to position [0, 0]
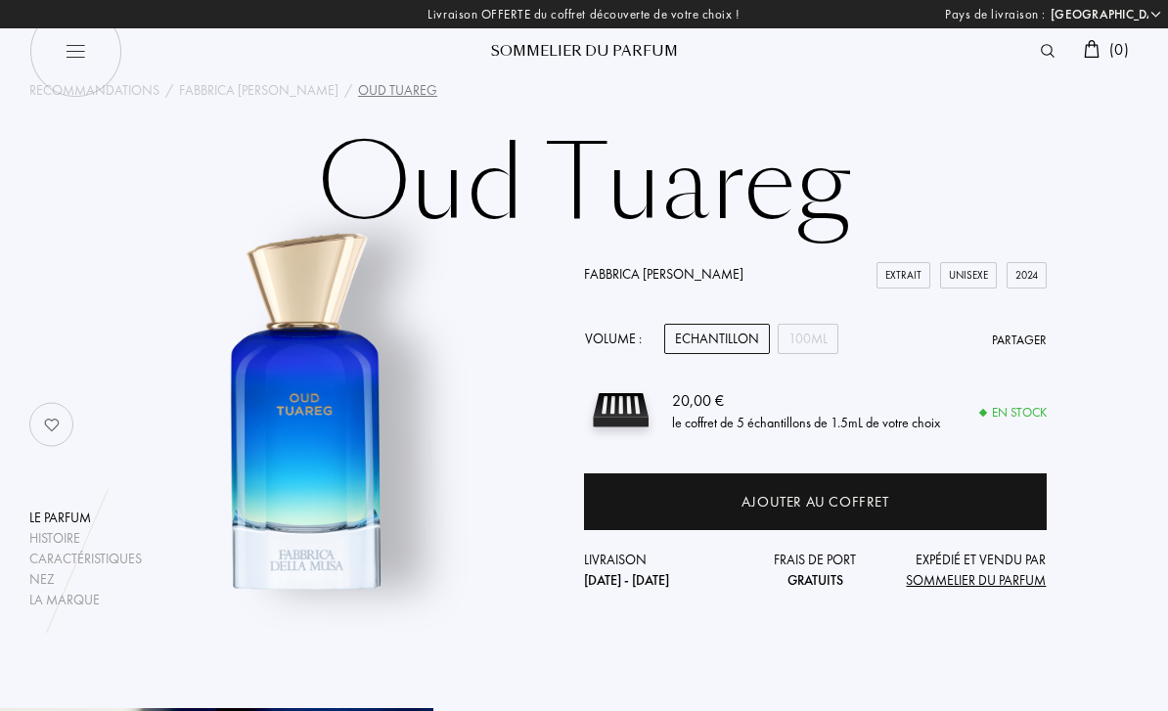
select select "FR"
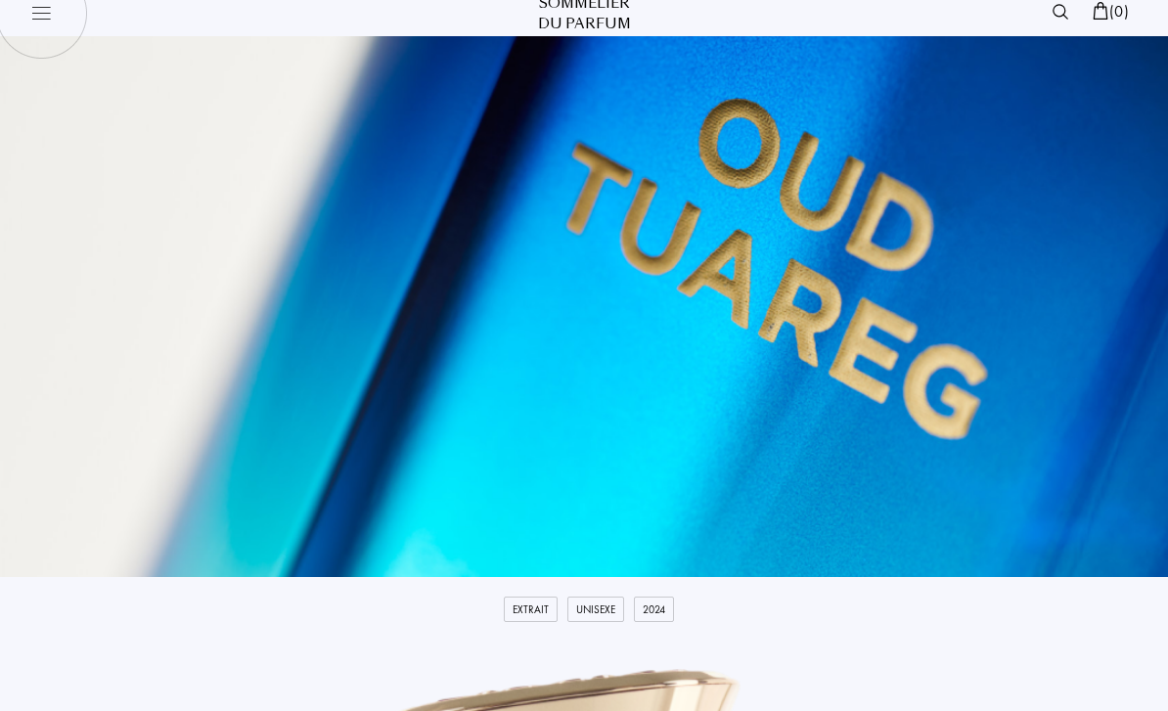
select select "FR"
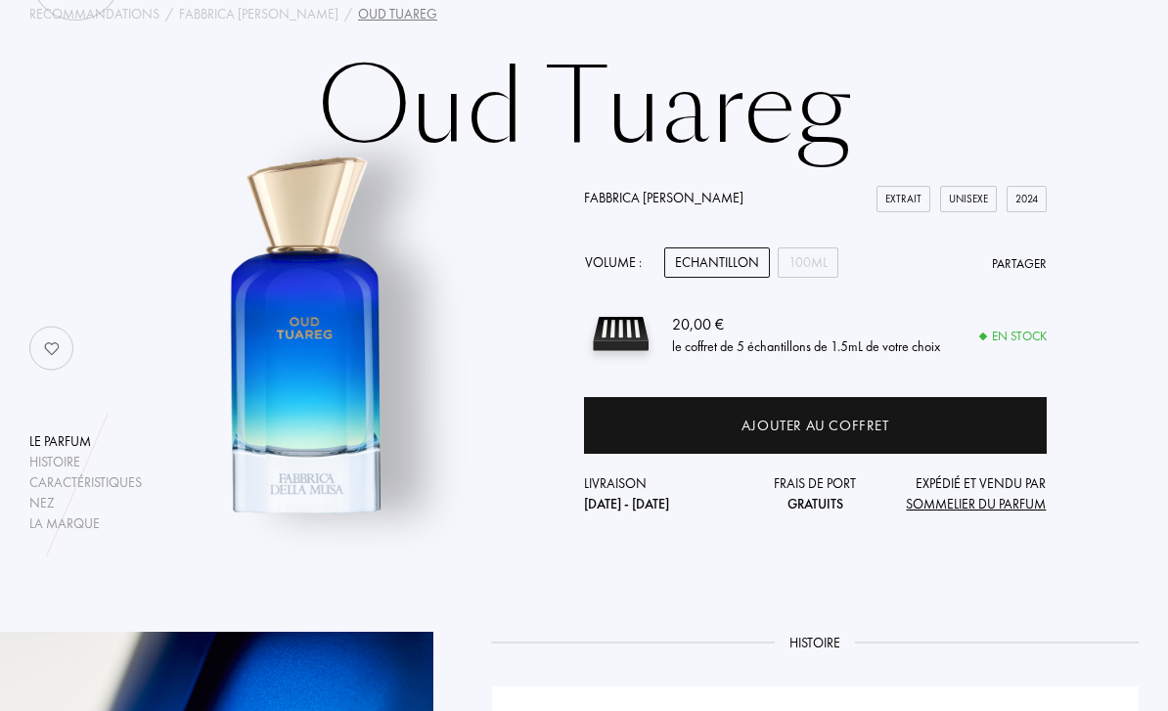
scroll to position [77, 0]
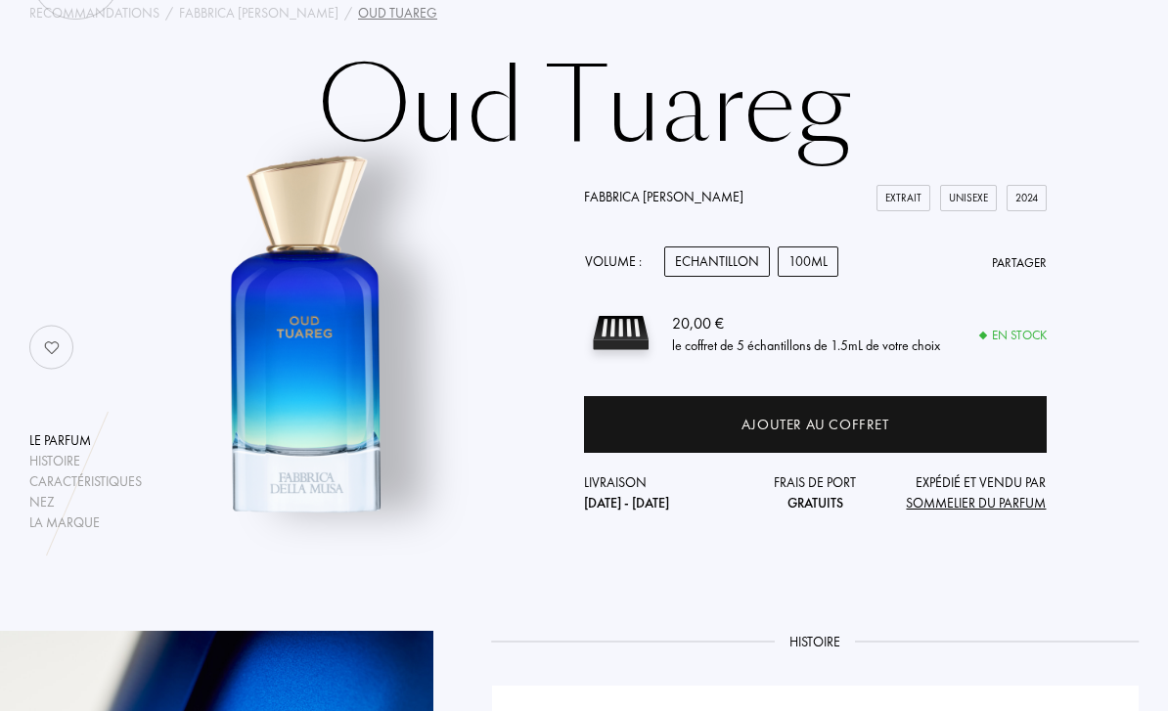
click at [797, 256] on div "100mL" at bounding box center [808, 262] width 61 height 30
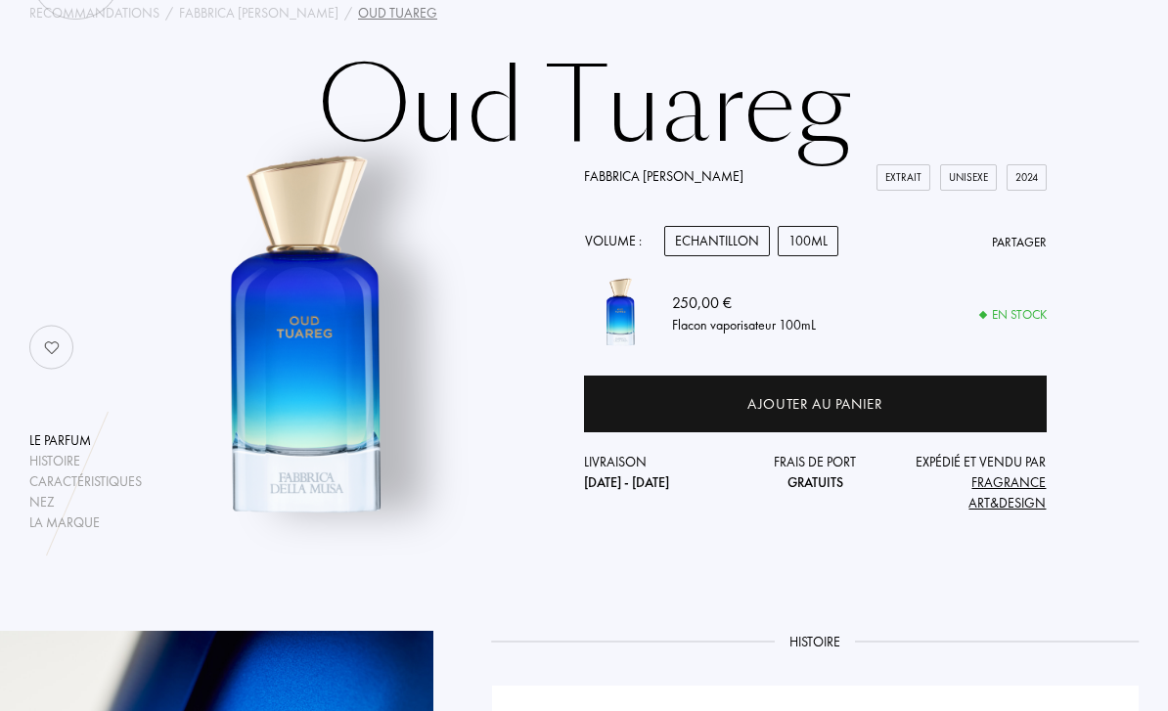
click at [738, 256] on div "Echantillon" at bounding box center [717, 241] width 106 height 30
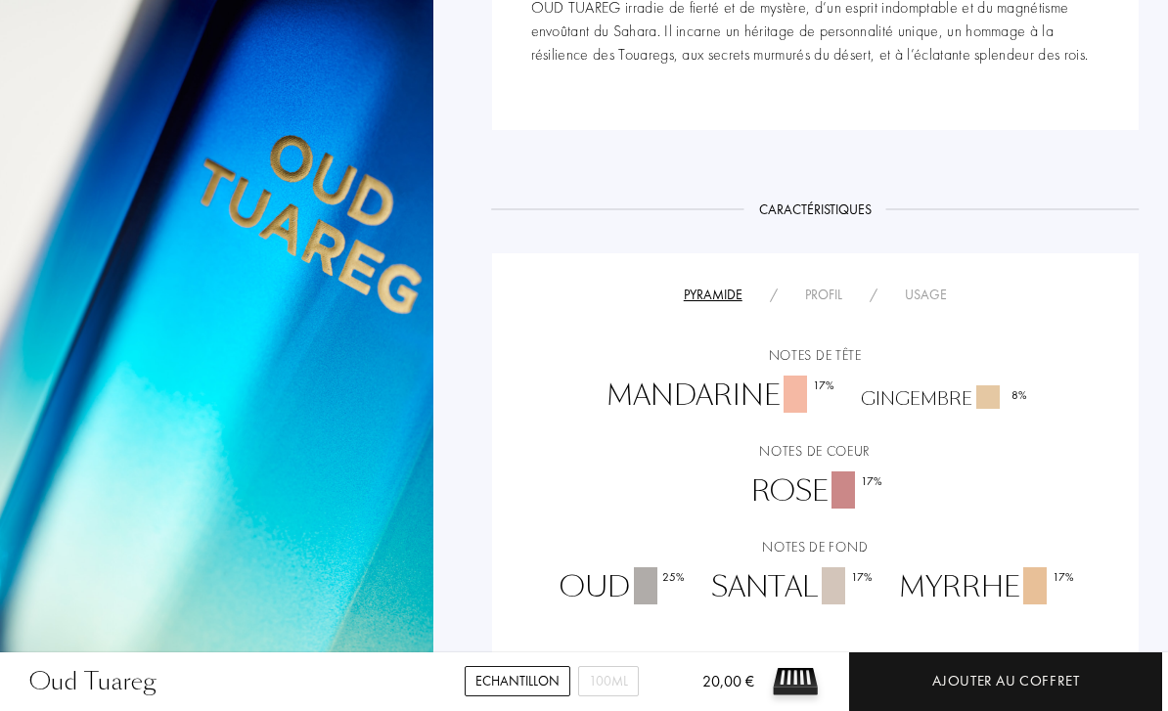
scroll to position [1143, 0]
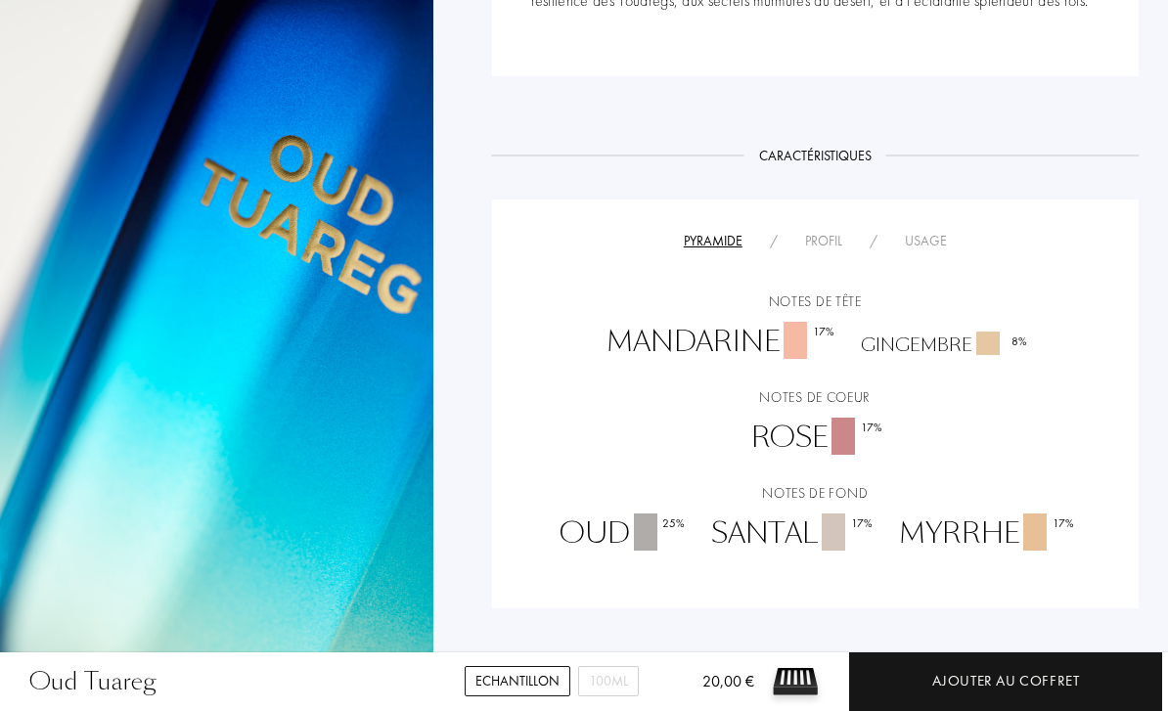
click at [830, 235] on div "Profil" at bounding box center [824, 241] width 65 height 21
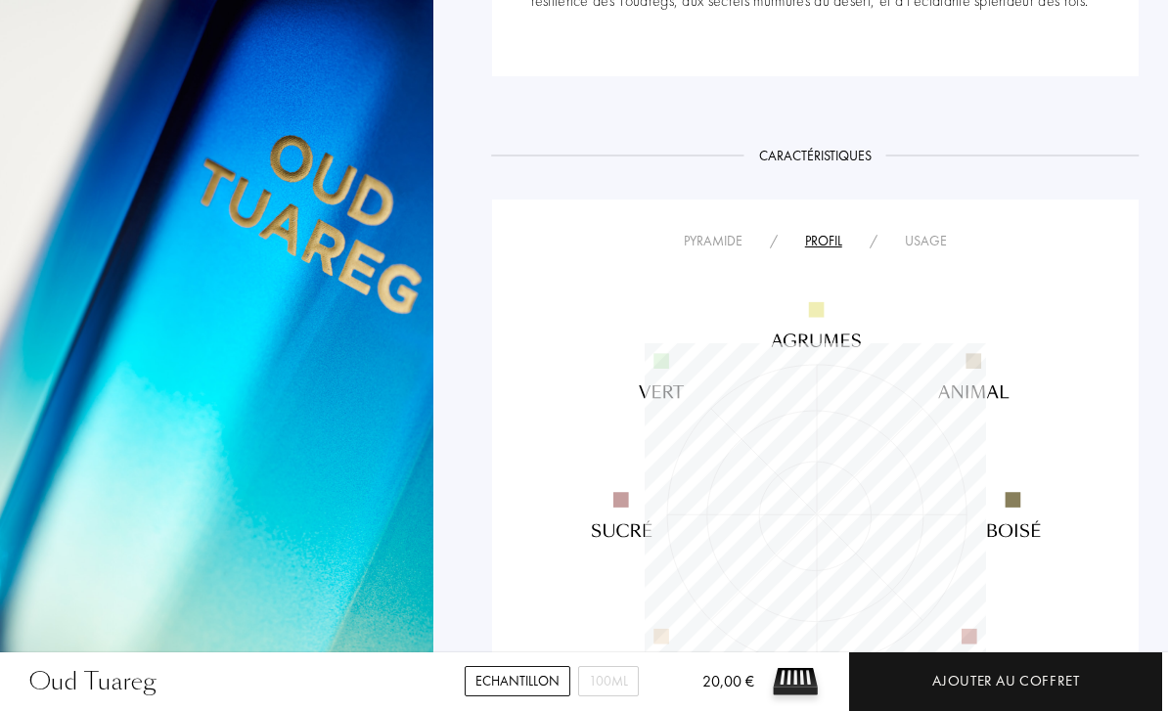
scroll to position [341, 341]
click at [902, 244] on img at bounding box center [815, 514] width 546 height 547
click at [915, 243] on img at bounding box center [815, 514] width 546 height 547
click at [931, 243] on img at bounding box center [815, 514] width 546 height 547
click at [929, 241] on div "Usage" at bounding box center [925, 241] width 69 height 21
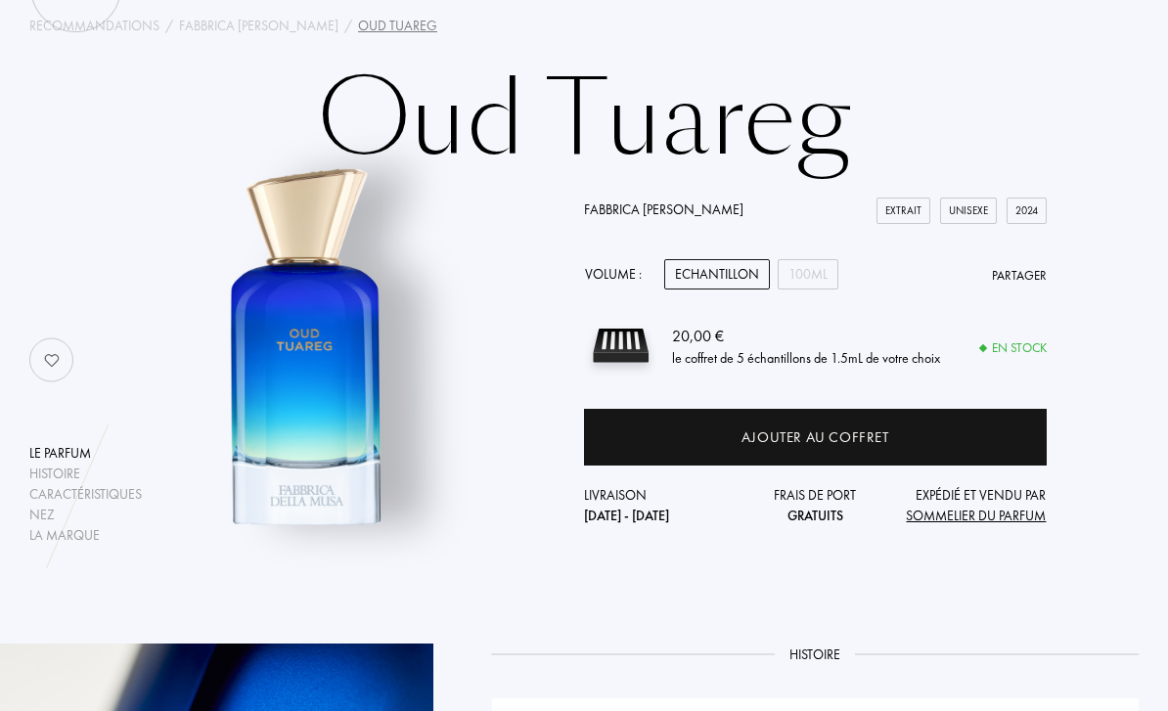
scroll to position [0, 0]
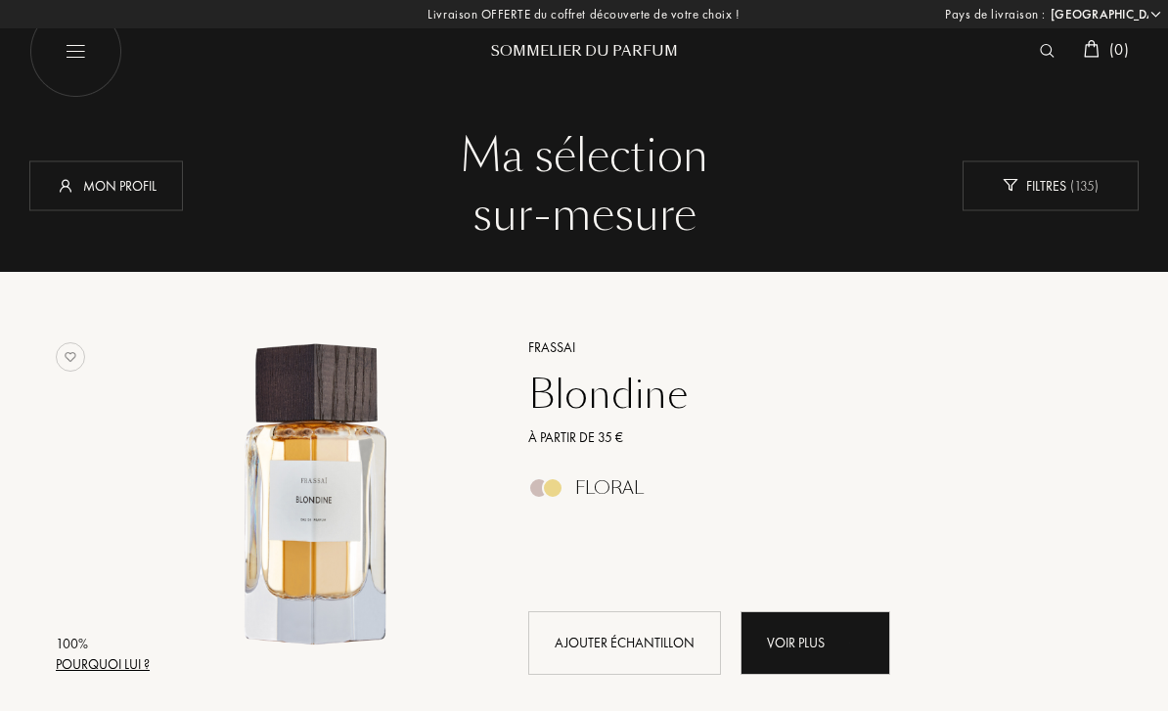
select select "FR"
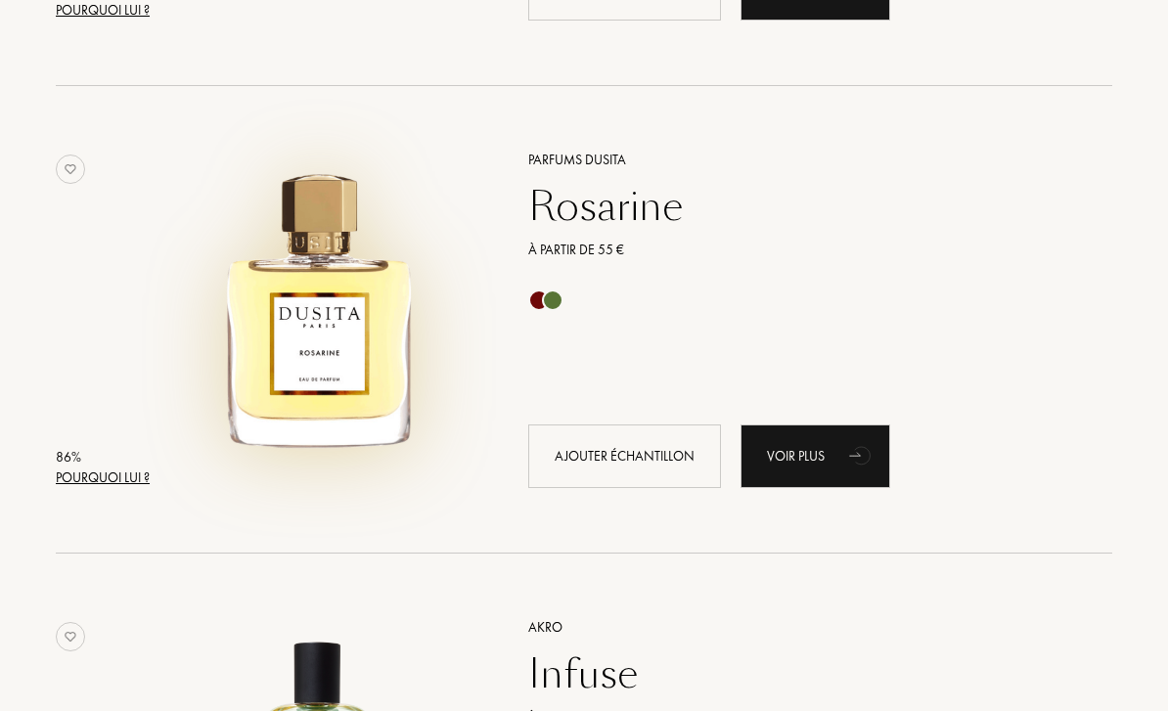
scroll to position [3458, 0]
click at [321, 340] on img at bounding box center [320, 310] width 326 height 326
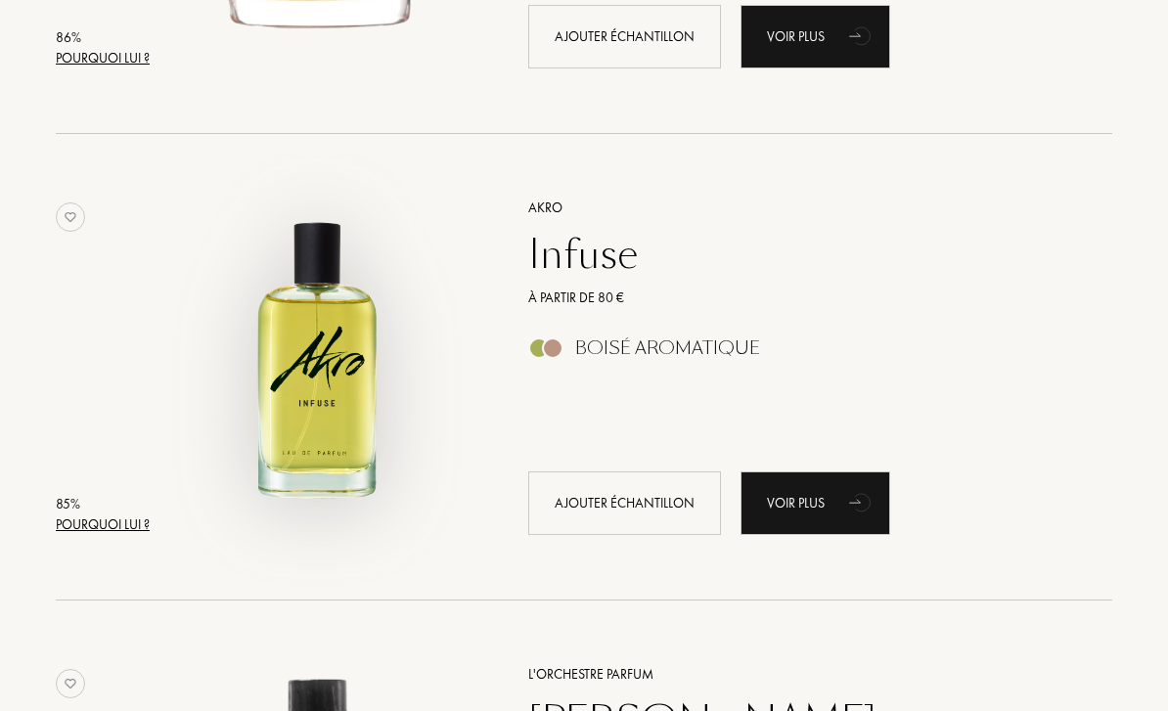
scroll to position [3877, 0]
click at [334, 396] on img at bounding box center [320, 358] width 326 height 326
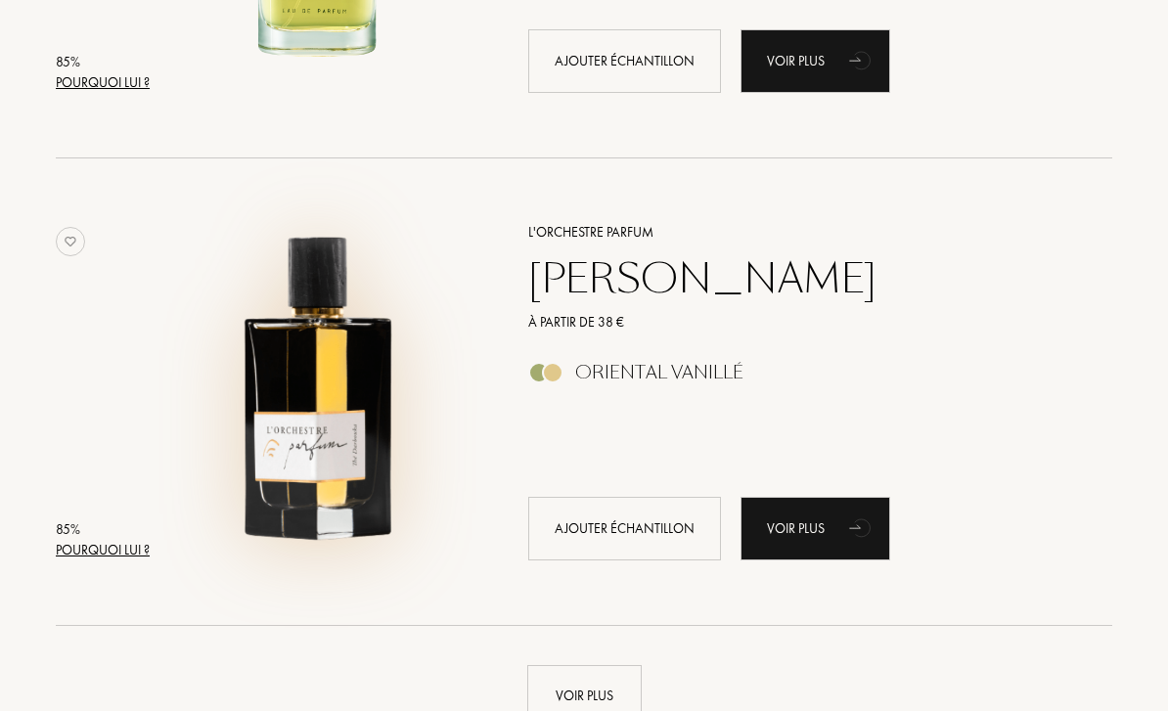
scroll to position [4321, 0]
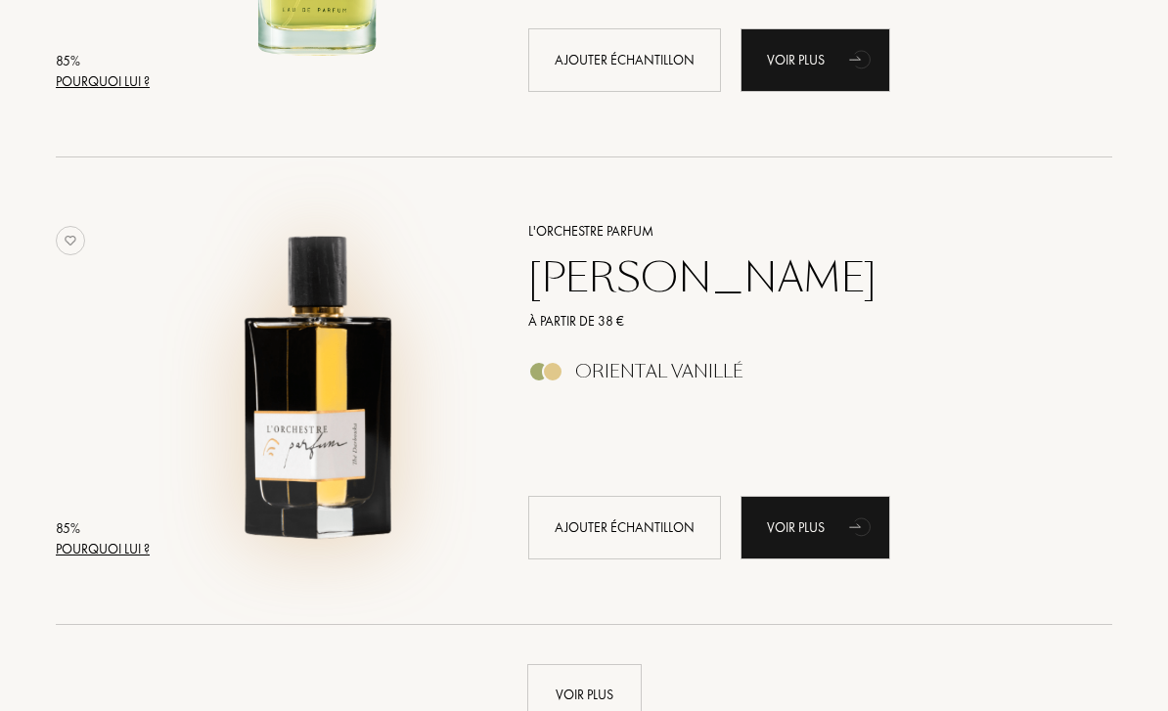
click at [254, 421] on img at bounding box center [320, 381] width 326 height 326
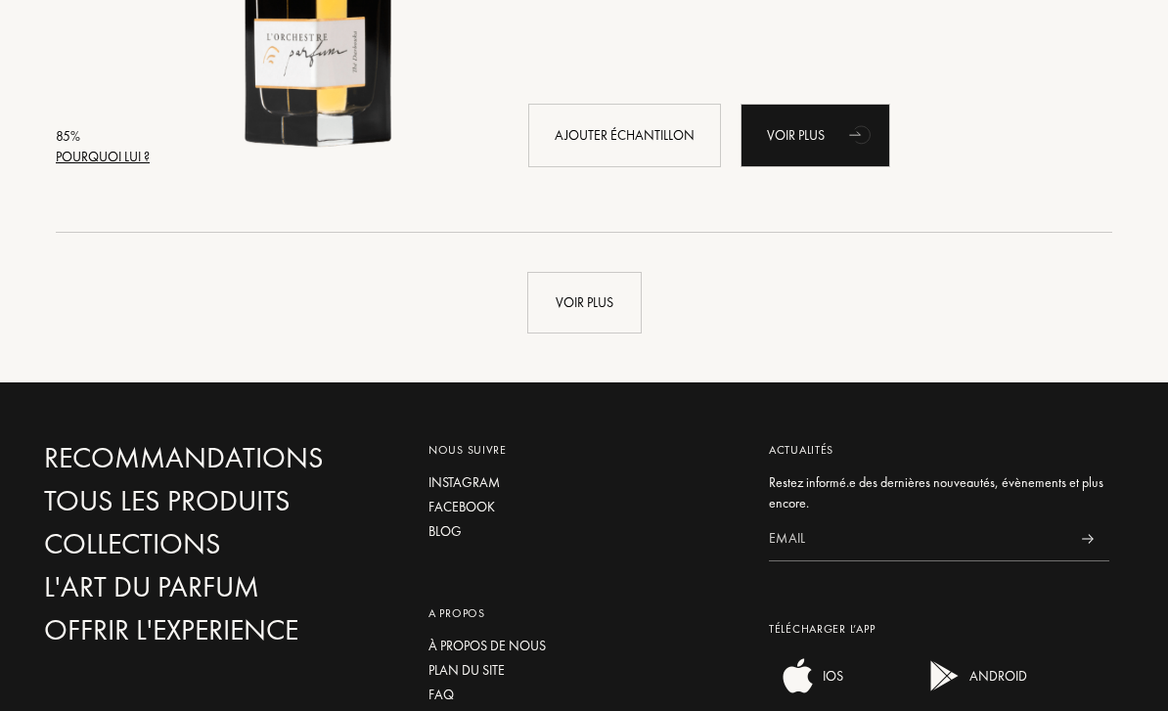
scroll to position [4553, 0]
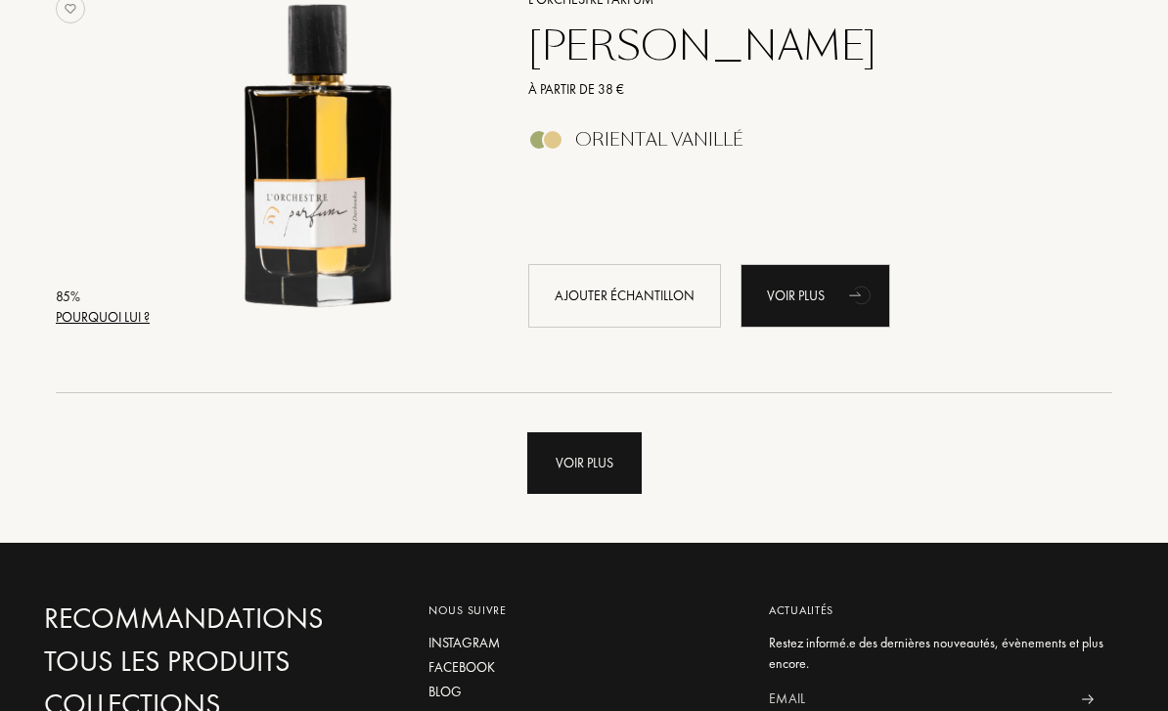
click at [568, 477] on div "Voir plus" at bounding box center [584, 463] width 114 height 62
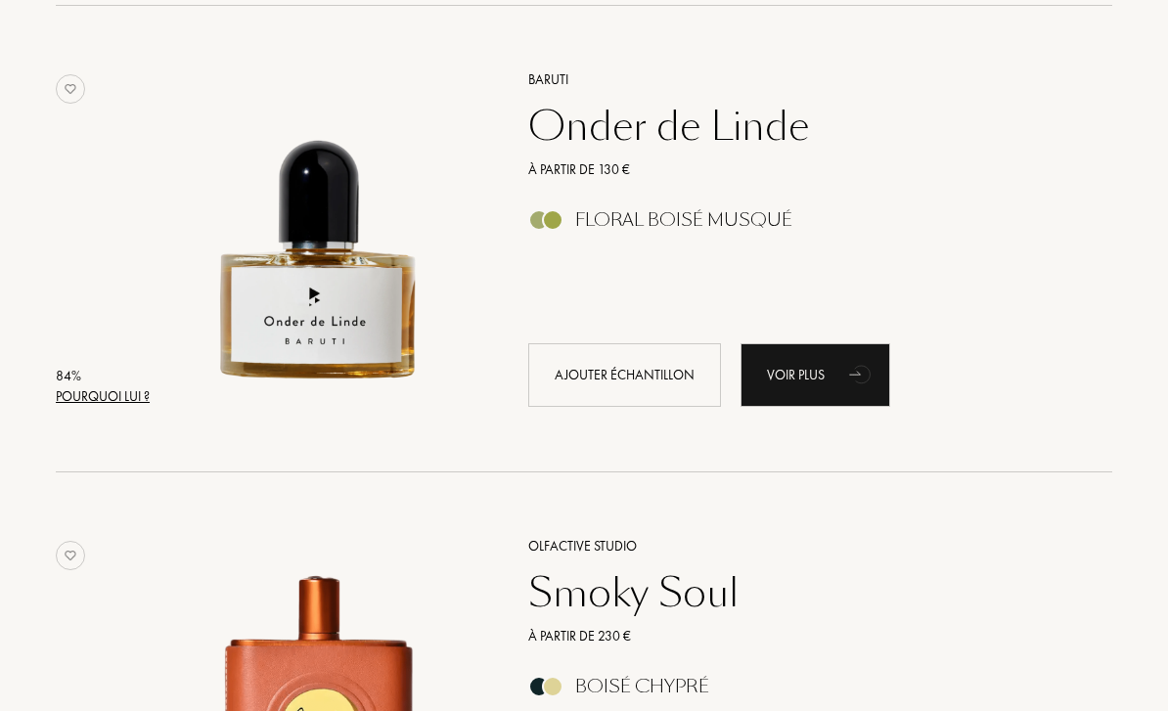
scroll to position [4926, 0]
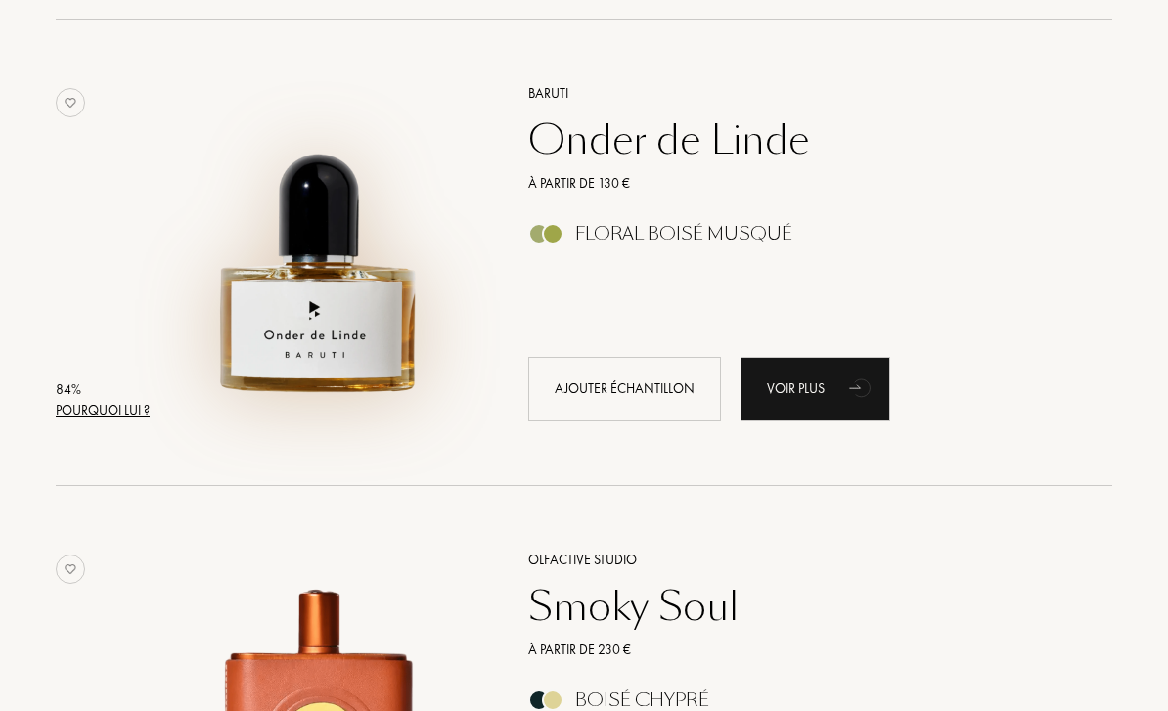
click at [371, 283] on img at bounding box center [320, 243] width 326 height 326
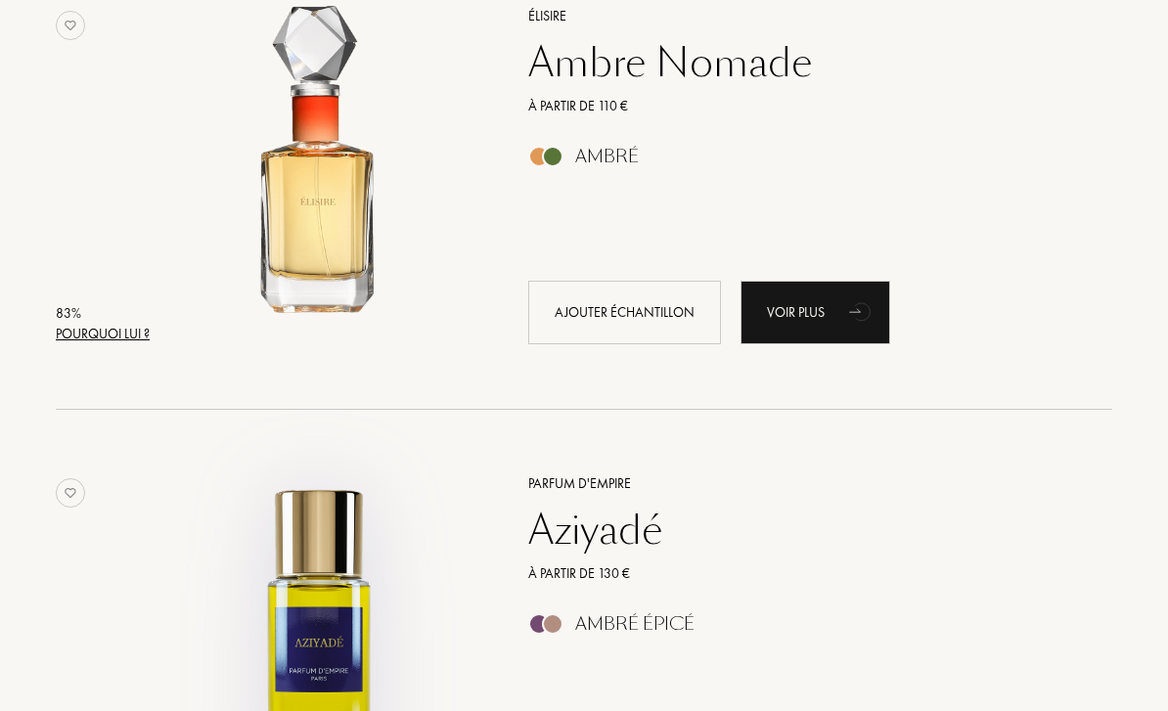
scroll to position [6404, 0]
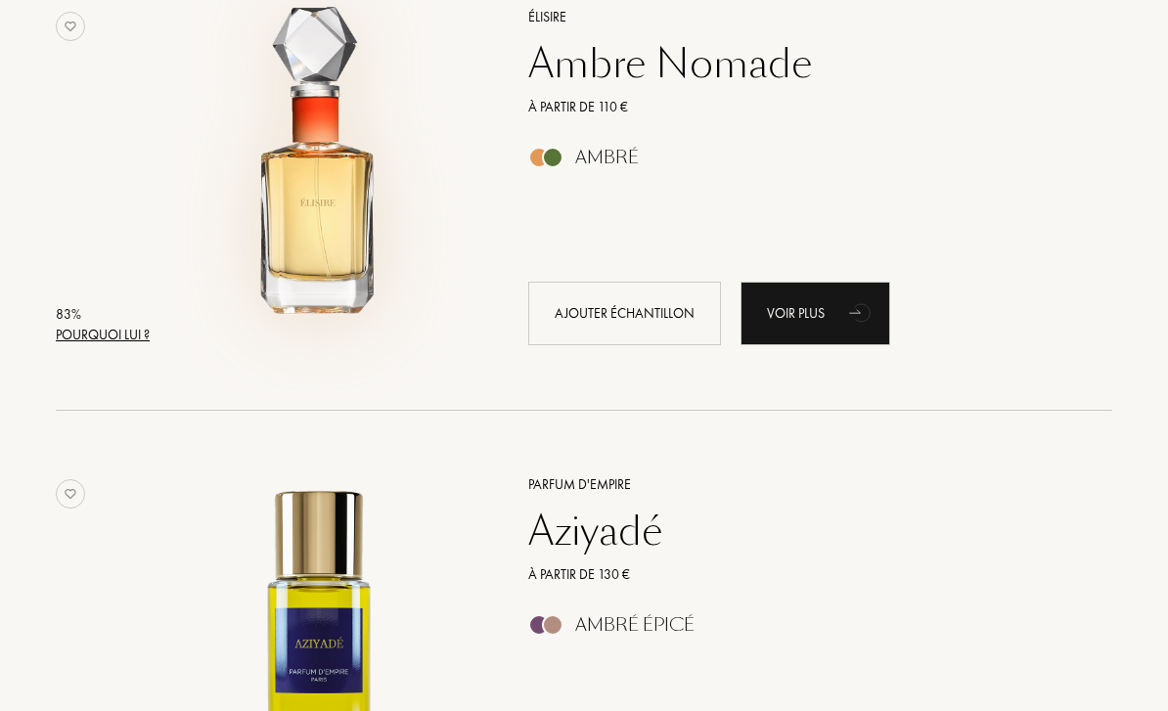
click at [328, 251] on img at bounding box center [320, 167] width 326 height 326
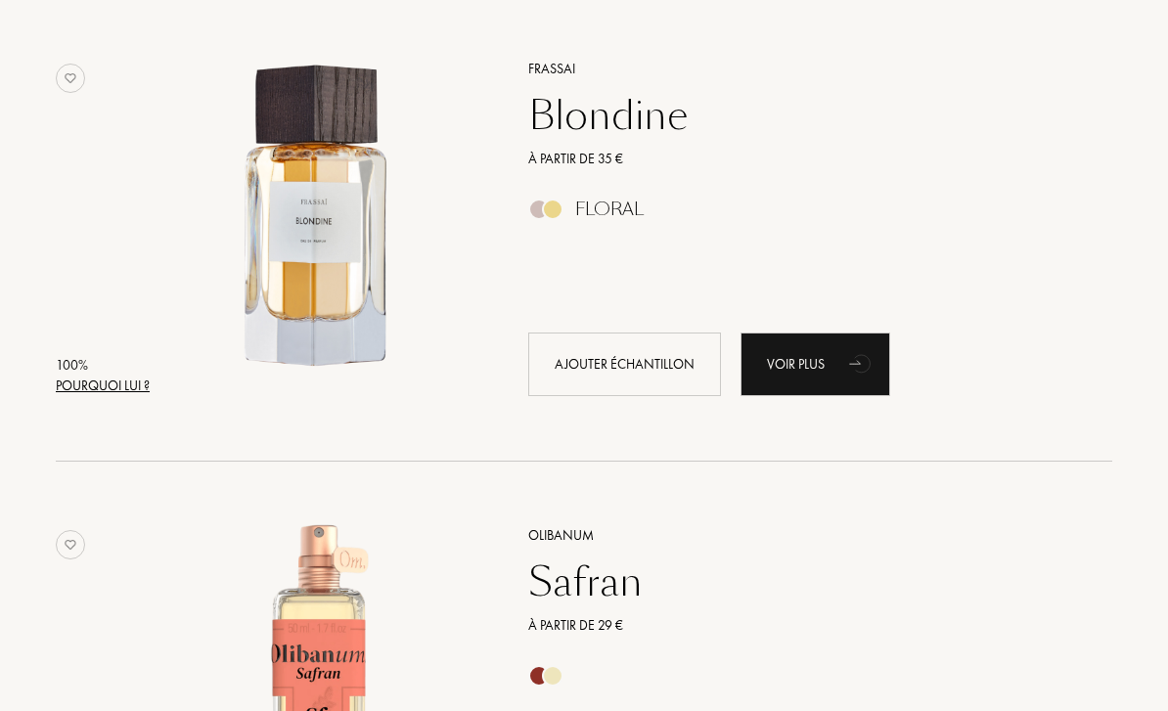
scroll to position [0, 0]
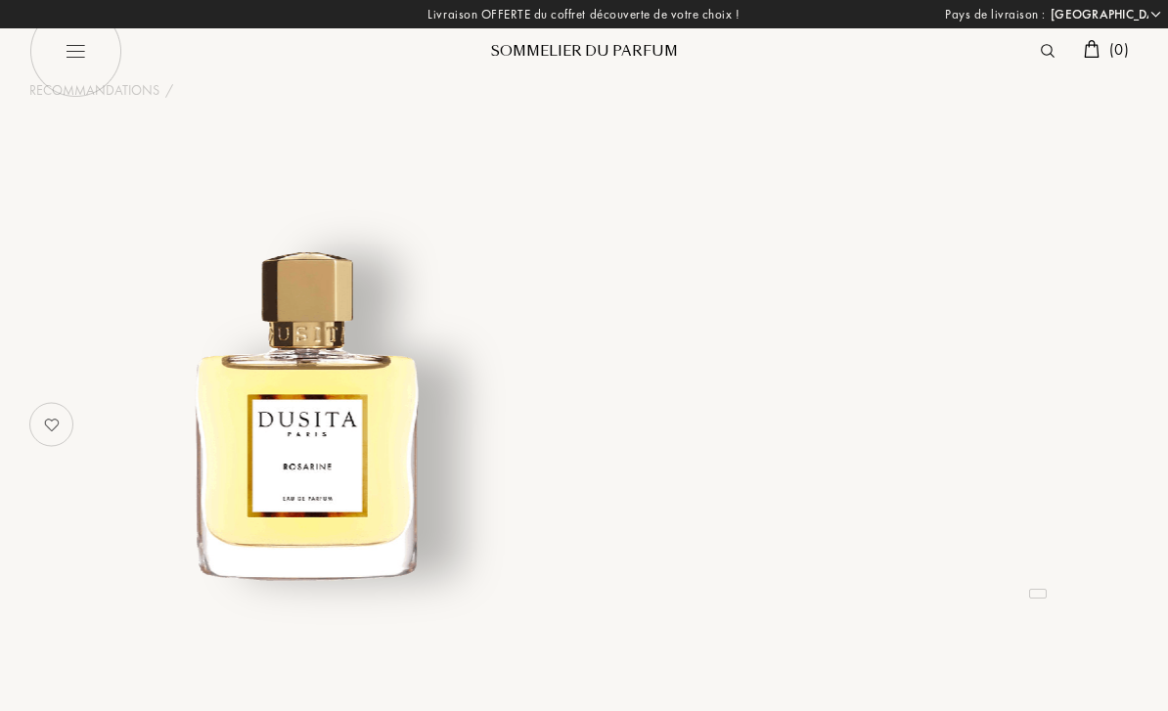
select select "FR"
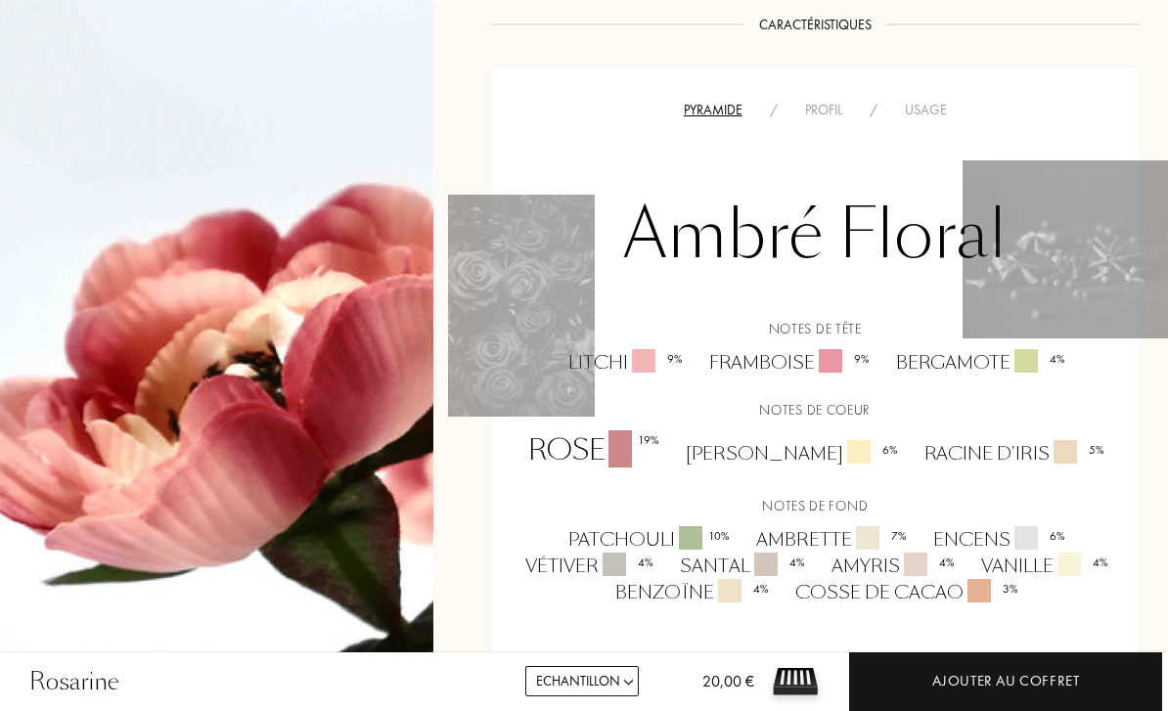
scroll to position [1103, 0]
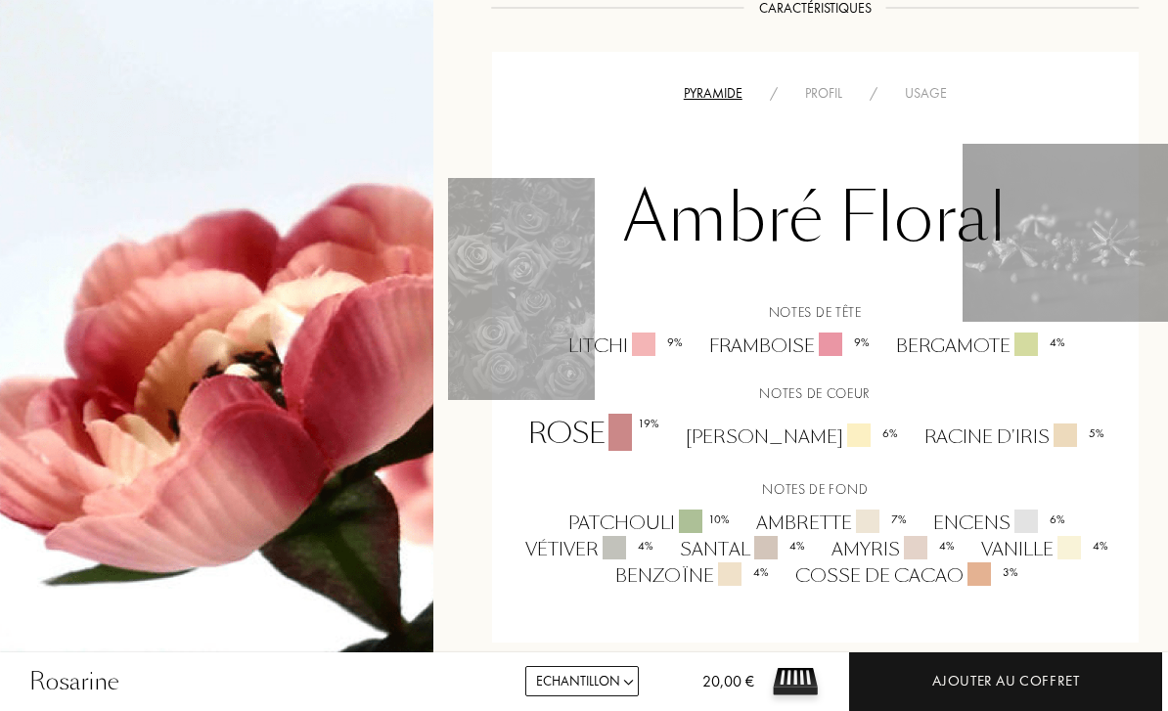
click at [825, 80] on div "Pyramide / Profil / Usage Ambré Floral Notes de tête Litchi 9 % Framboise 9 % B…" at bounding box center [816, 347] width 648 height 591
click at [829, 101] on div "Profil" at bounding box center [824, 93] width 65 height 21
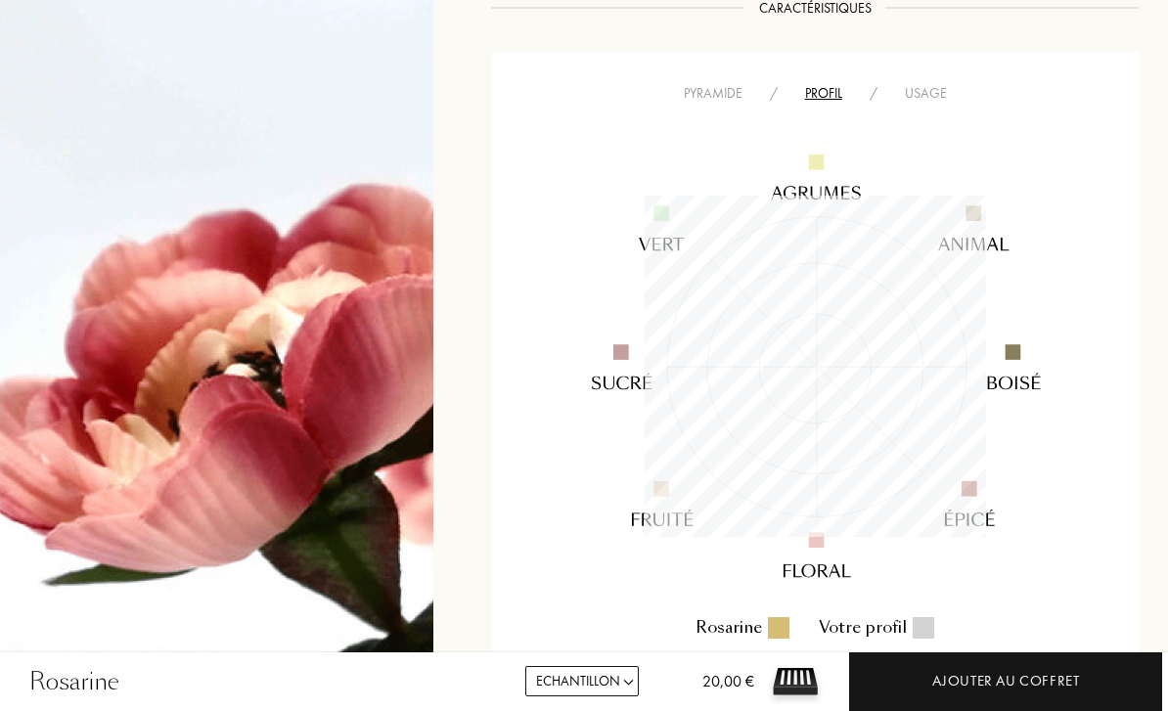
scroll to position [341, 341]
click at [940, 94] on img at bounding box center [815, 366] width 546 height 547
click at [918, 94] on img at bounding box center [815, 366] width 546 height 547
click at [919, 94] on img at bounding box center [815, 366] width 546 height 547
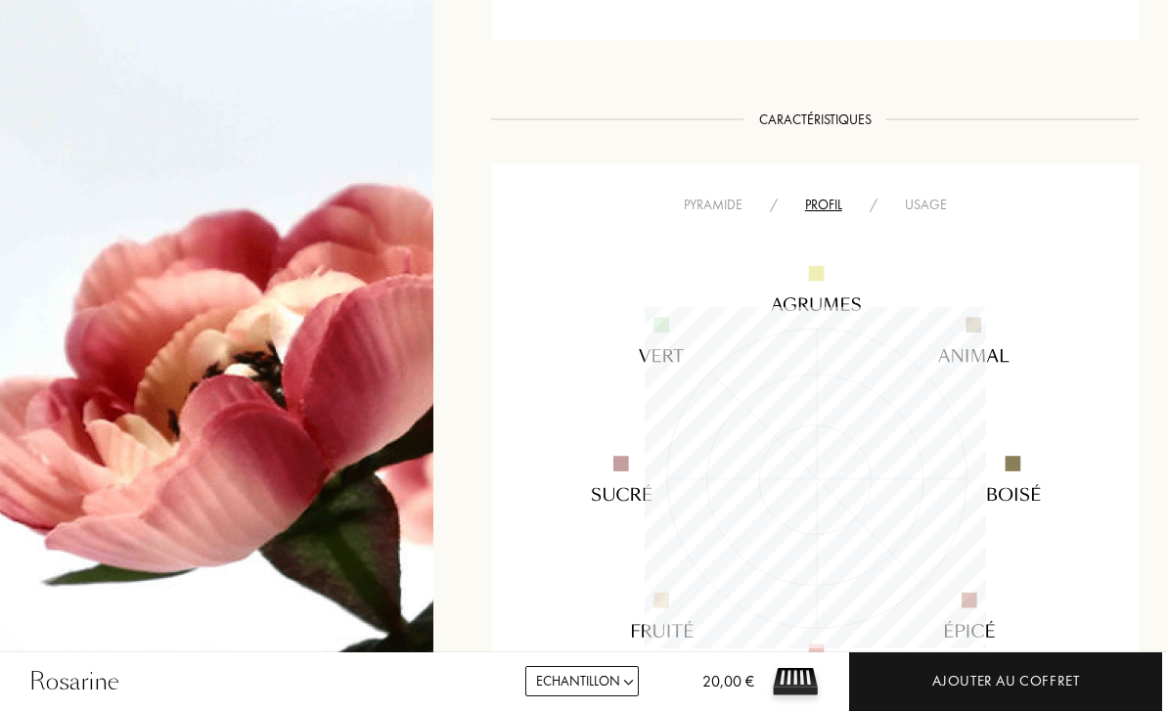
scroll to position [992, 0]
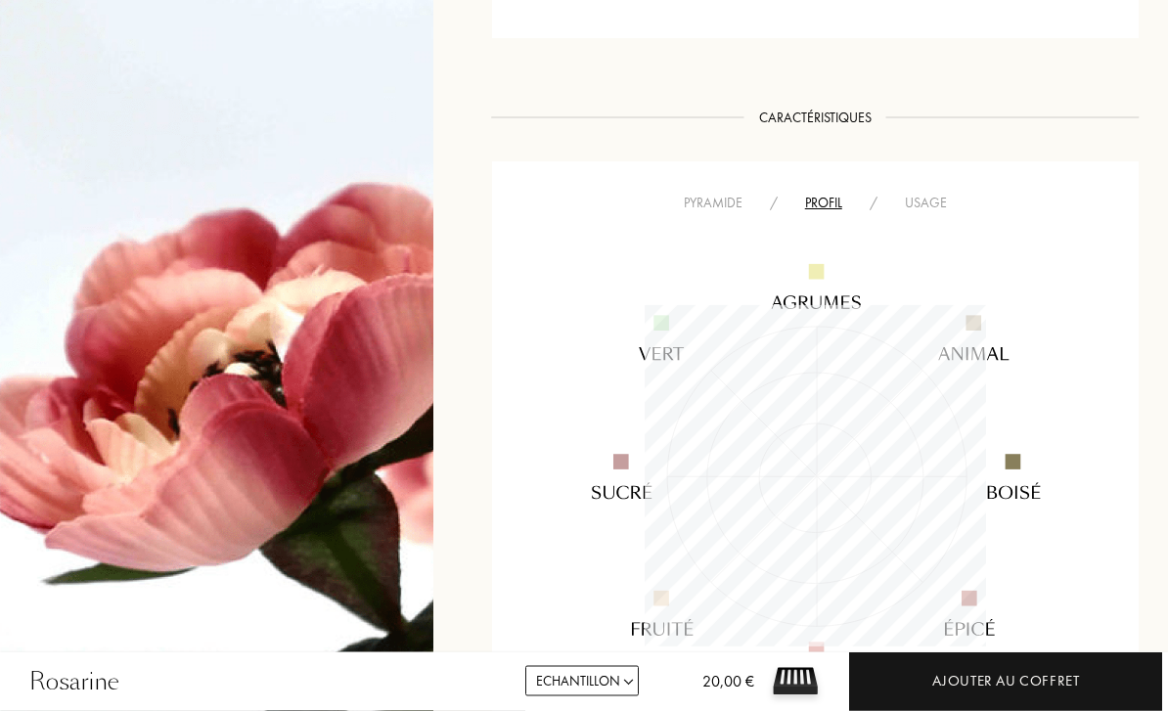
click at [923, 200] on div "Usage" at bounding box center [925, 204] width 69 height 21
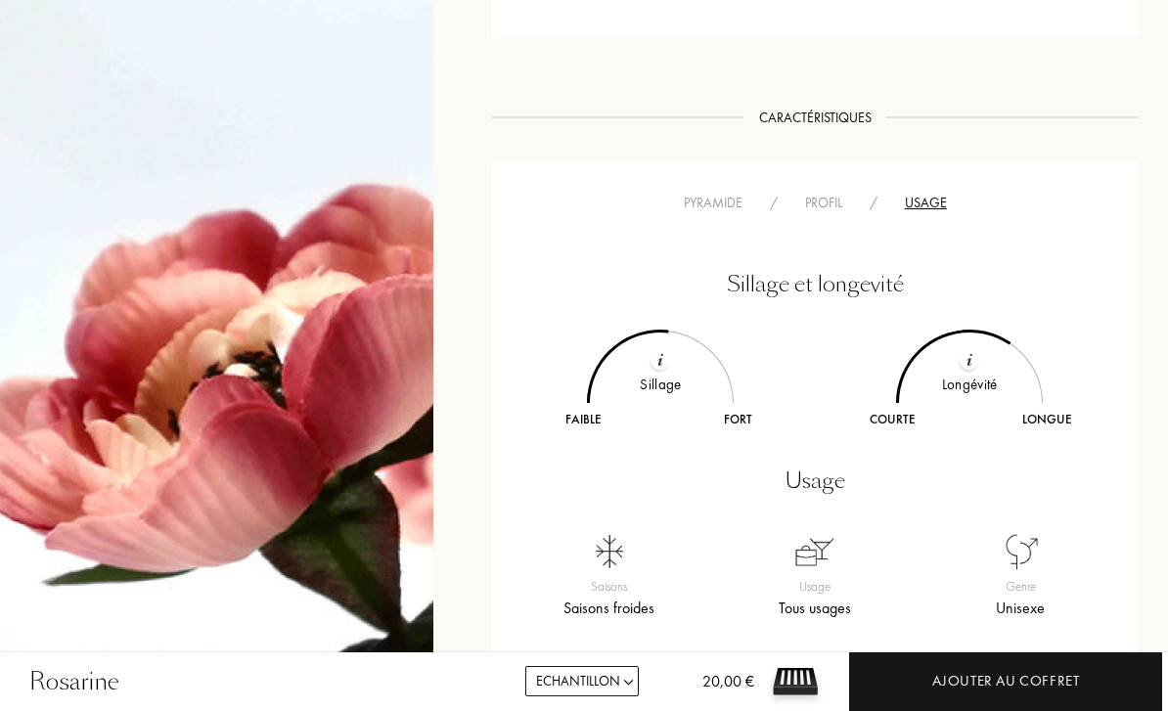
click at [818, 203] on div "Profil" at bounding box center [824, 203] width 65 height 21
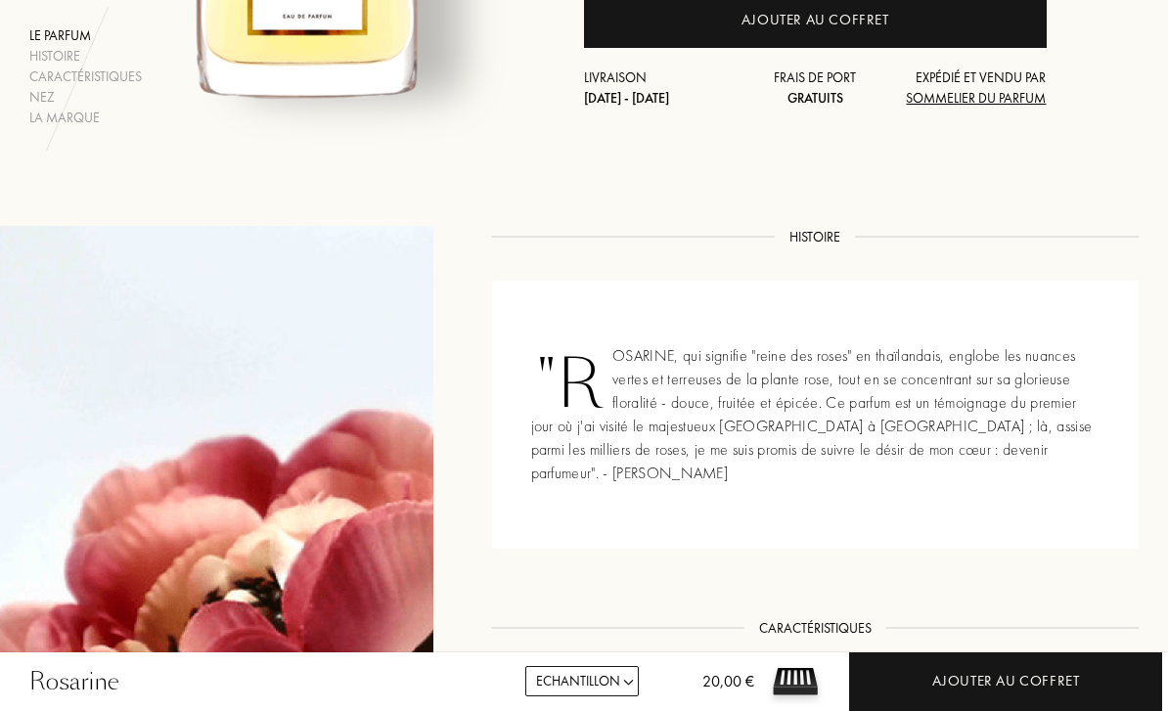
scroll to position [111, 0]
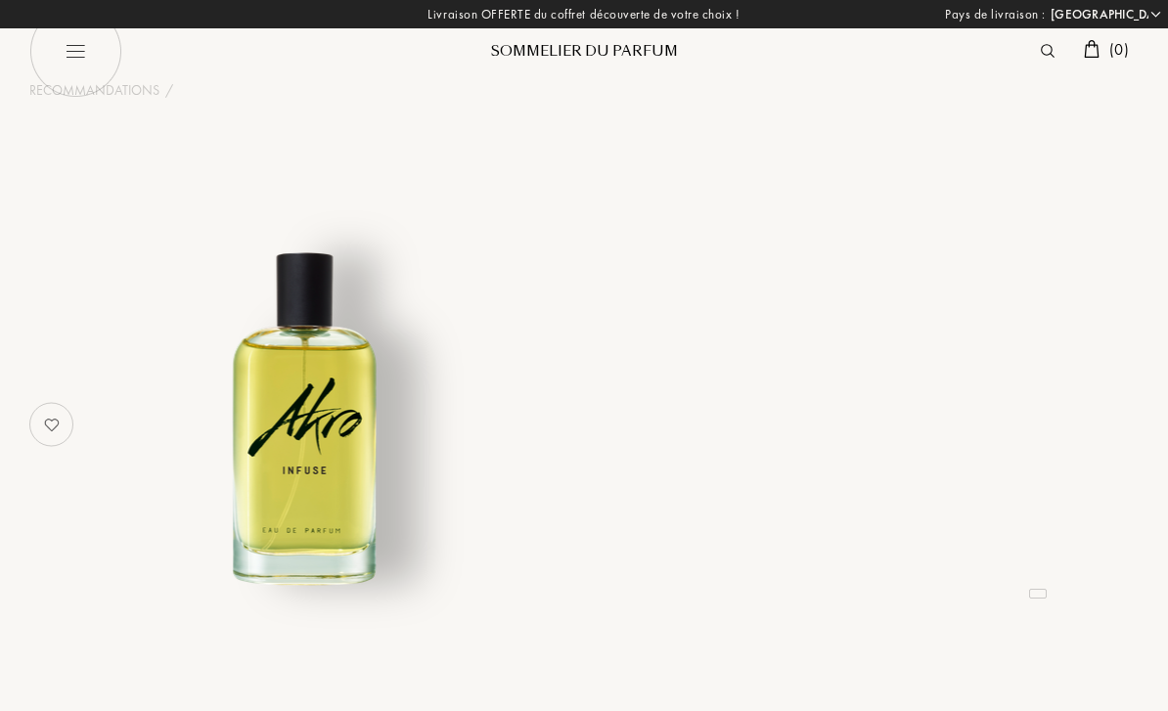
select select "FR"
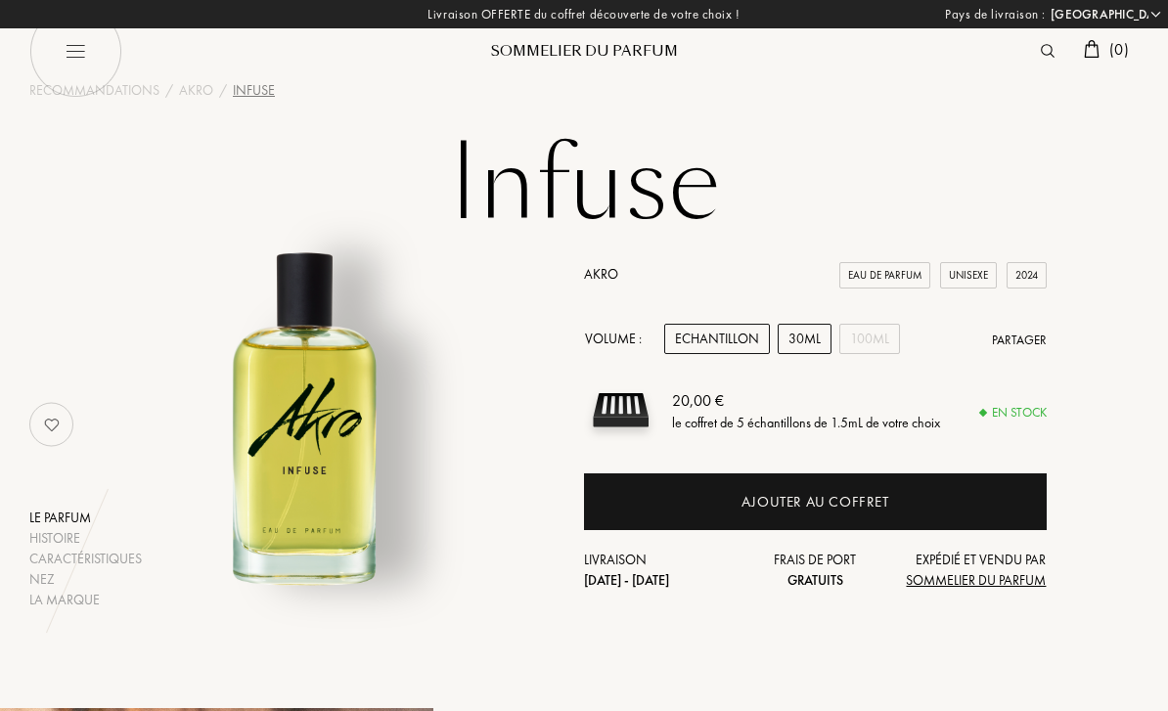
click at [814, 341] on div "30mL" at bounding box center [805, 339] width 54 height 30
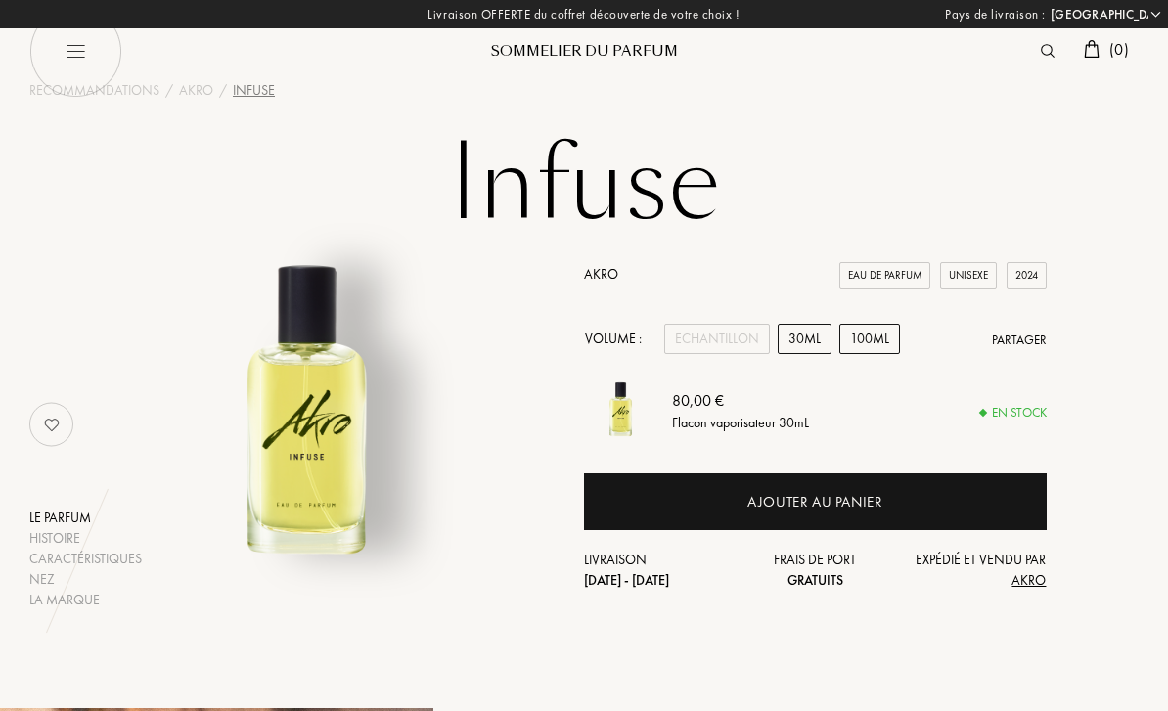
click at [858, 342] on div "100mL" at bounding box center [869, 339] width 61 height 30
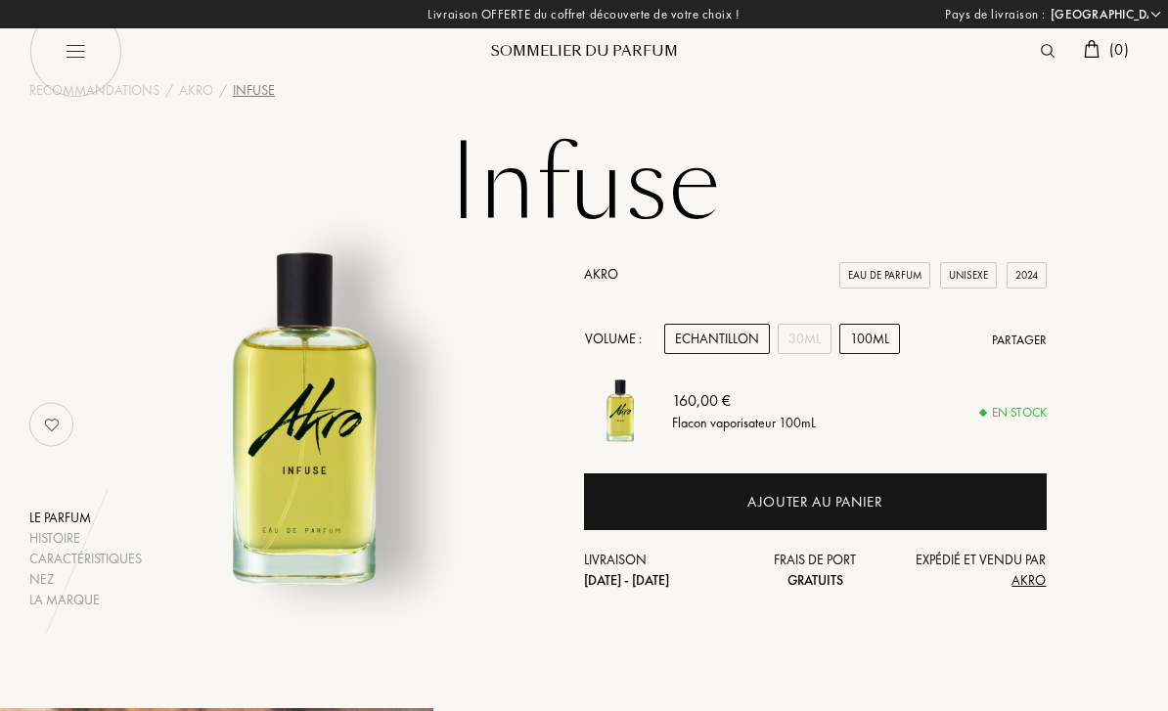
click at [749, 343] on div "Echantillon" at bounding box center [717, 339] width 106 height 30
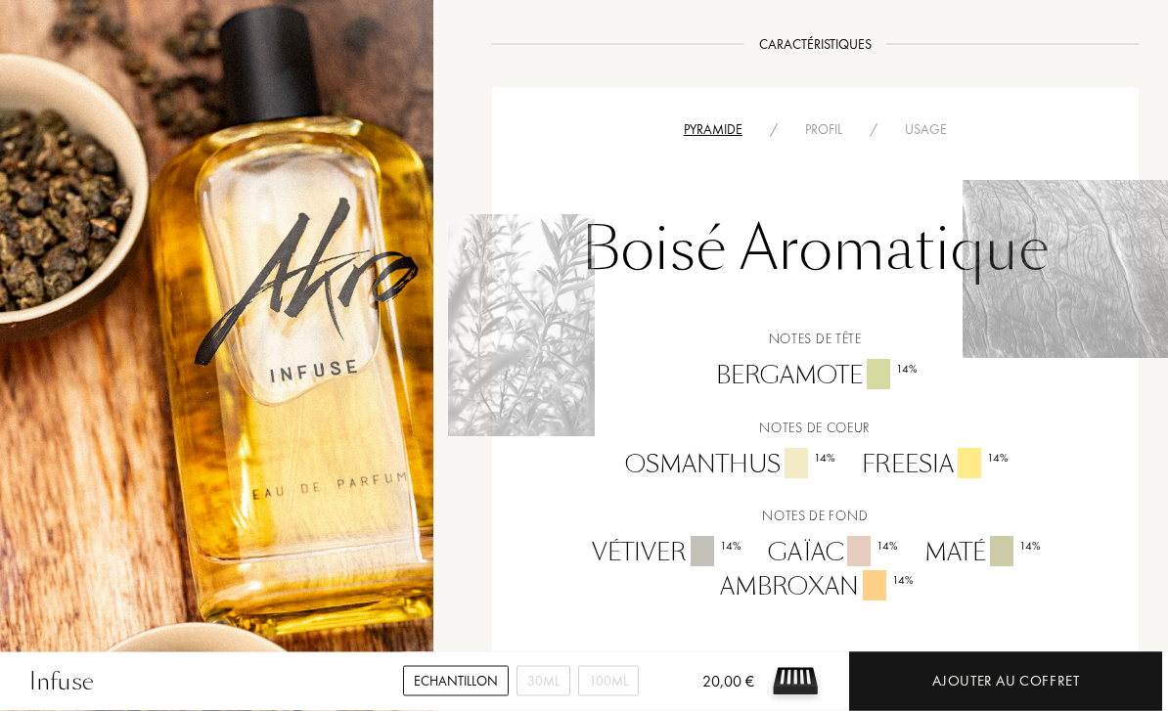
scroll to position [1160, 0]
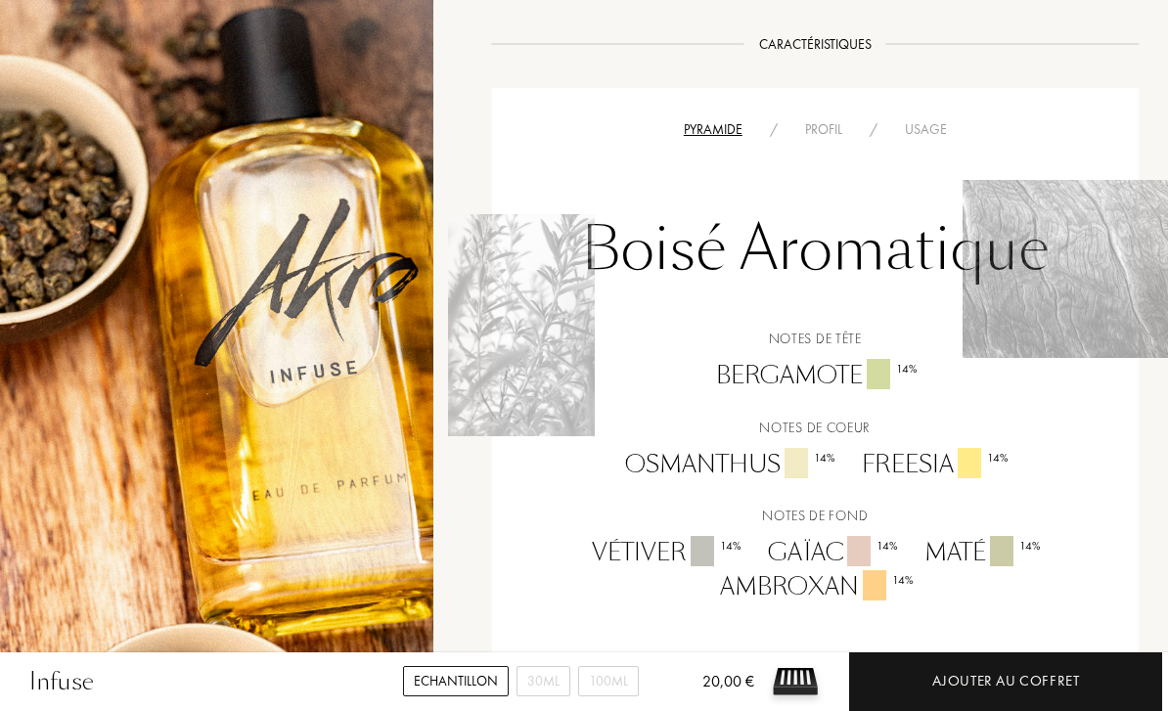
click at [810, 125] on div "Profil" at bounding box center [824, 129] width 65 height 21
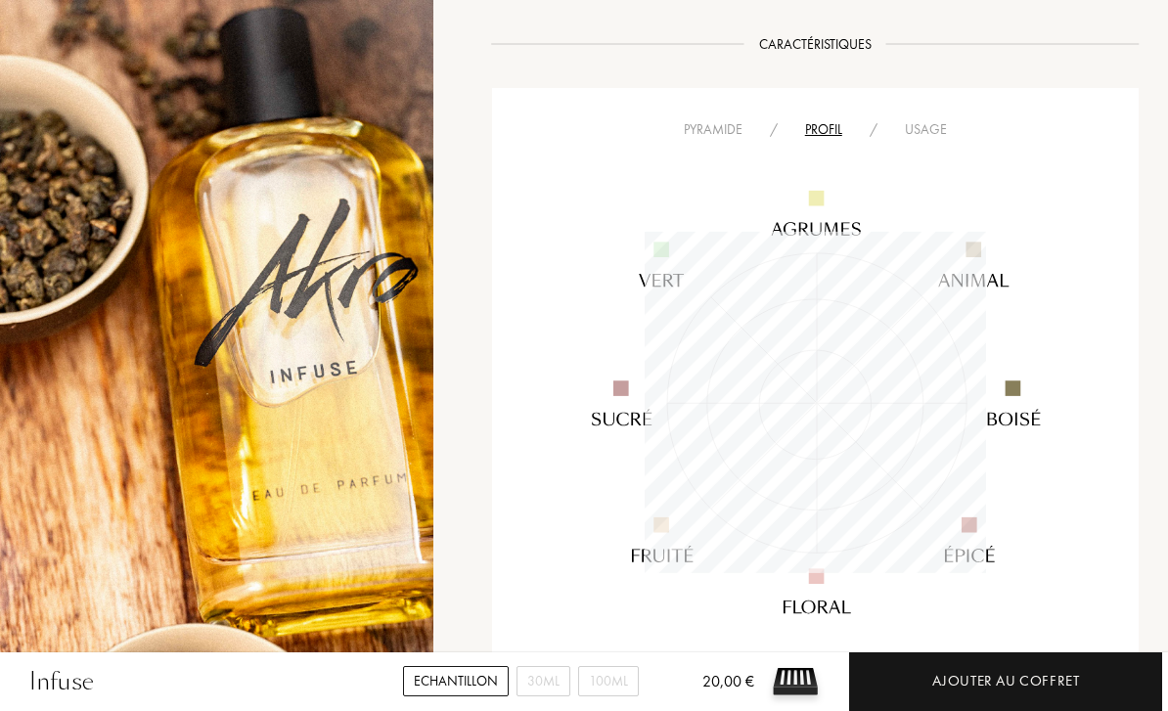
scroll to position [341, 341]
click at [920, 132] on img at bounding box center [815, 402] width 546 height 547
click at [928, 126] on div "Usage" at bounding box center [925, 129] width 69 height 21
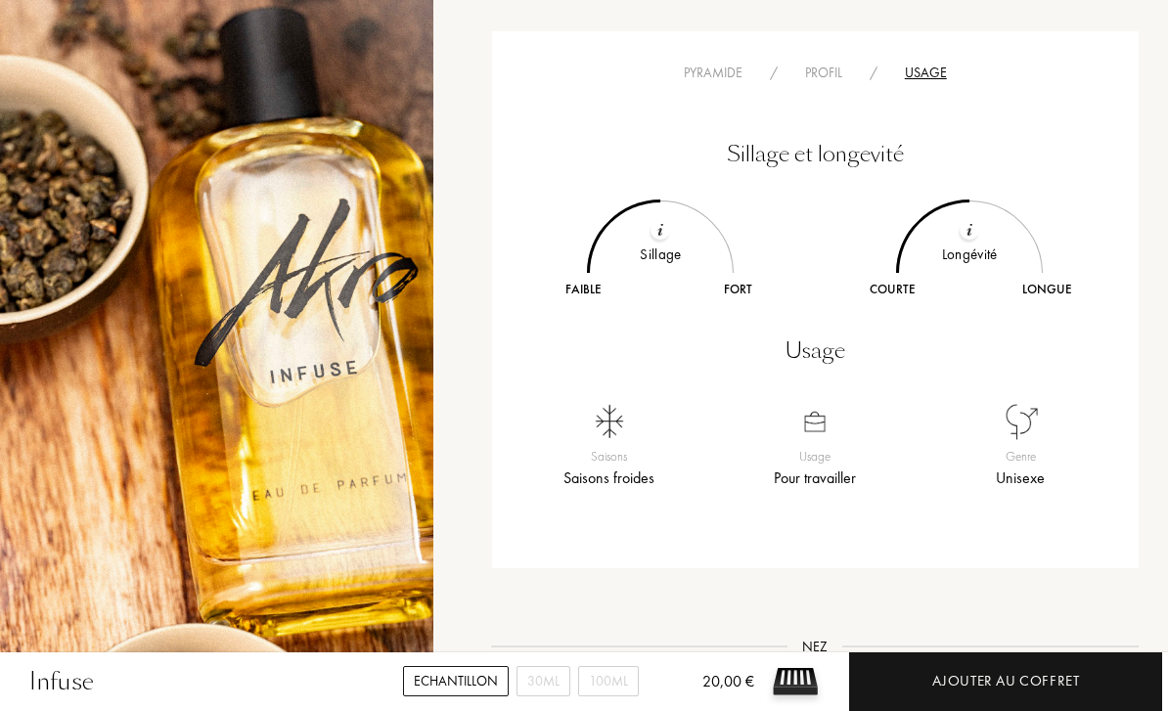
scroll to position [1223, 0]
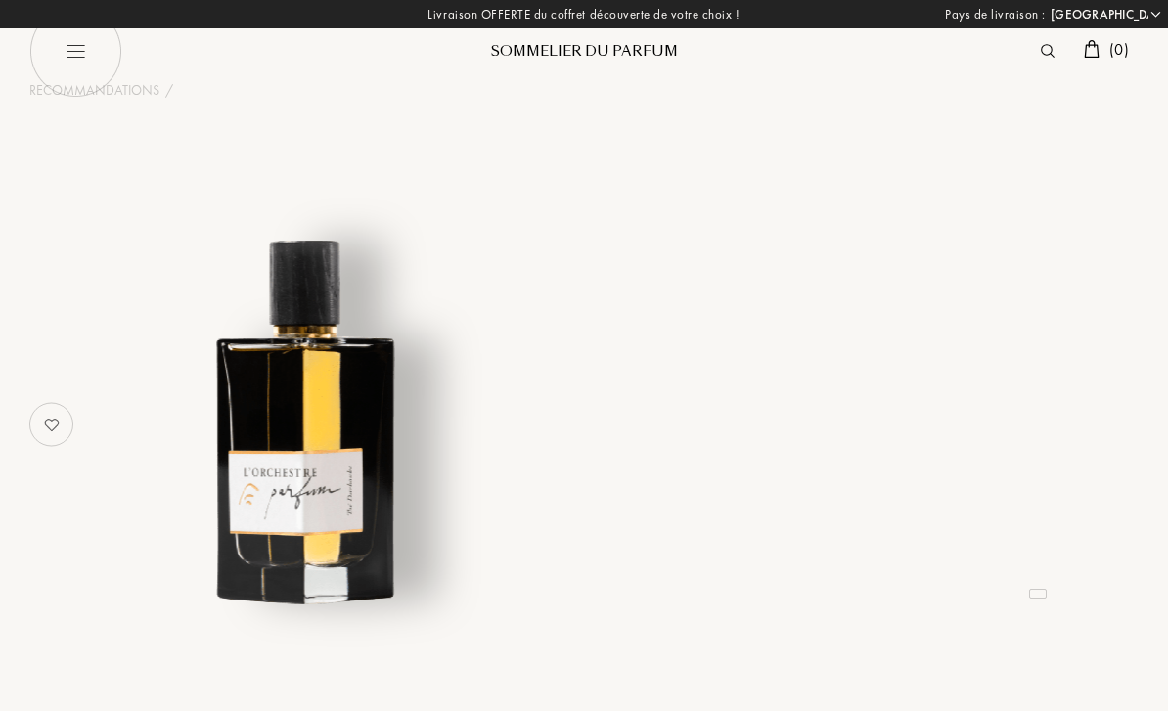
select select "FR"
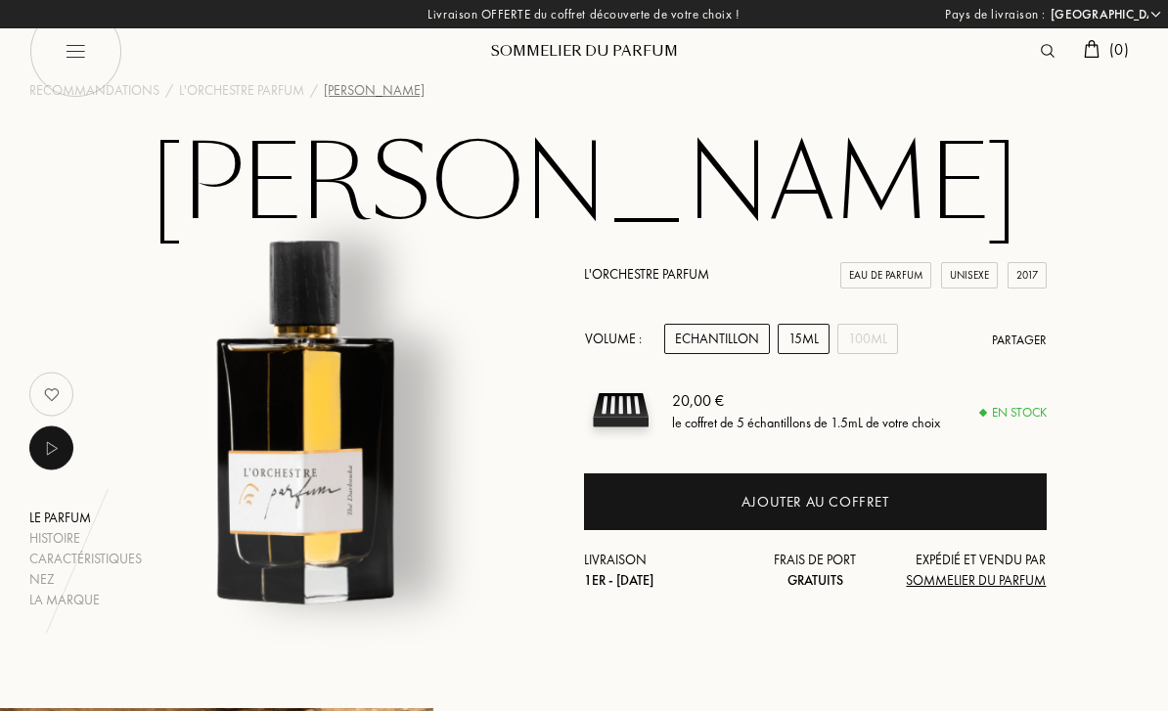
click at [799, 339] on div "15mL" at bounding box center [804, 339] width 52 height 30
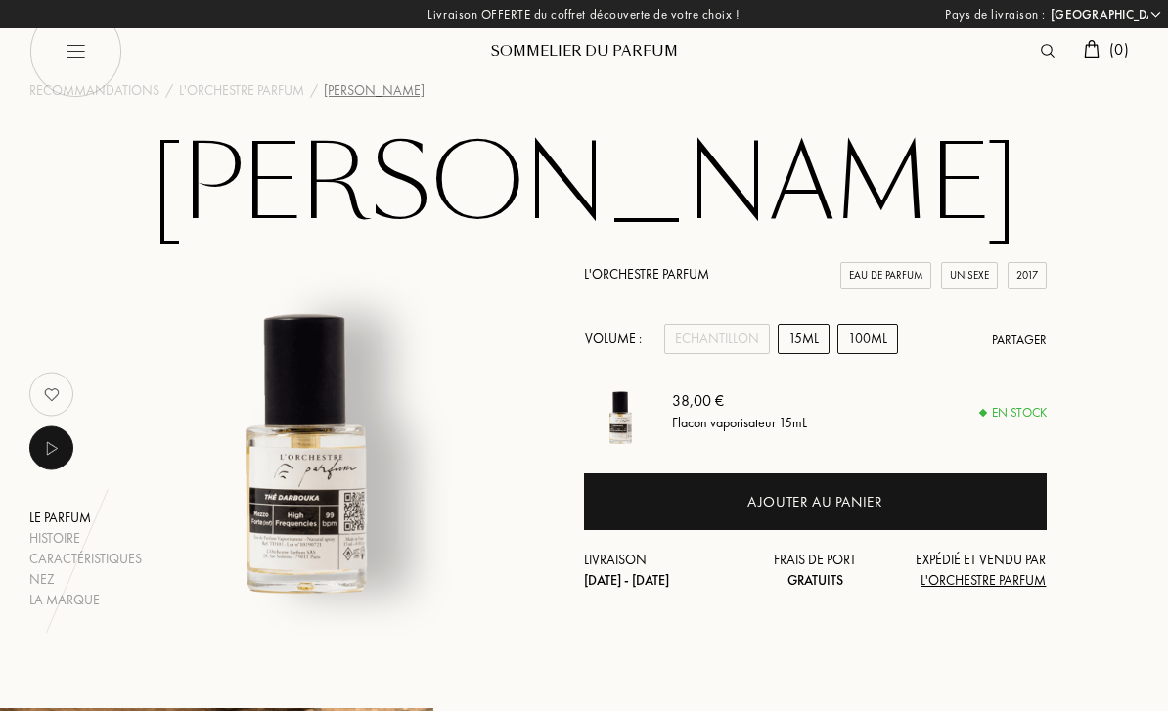
click at [851, 339] on div "100mL" at bounding box center [868, 339] width 61 height 30
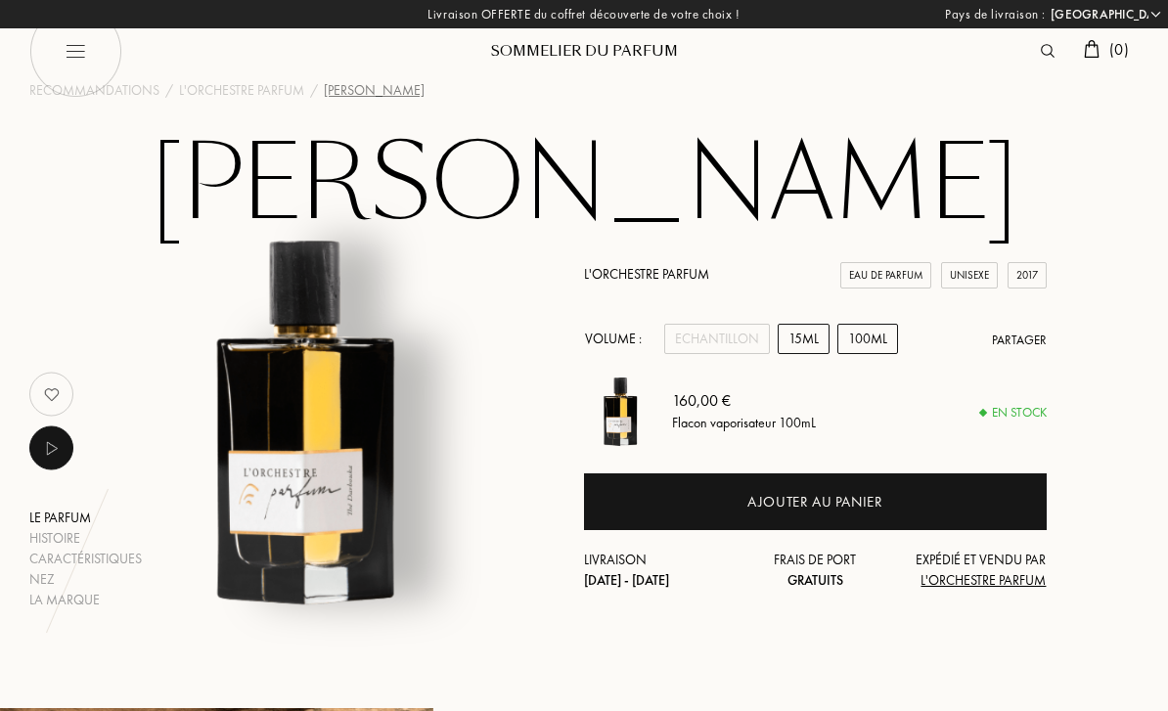
click at [801, 340] on div "15mL" at bounding box center [804, 339] width 52 height 30
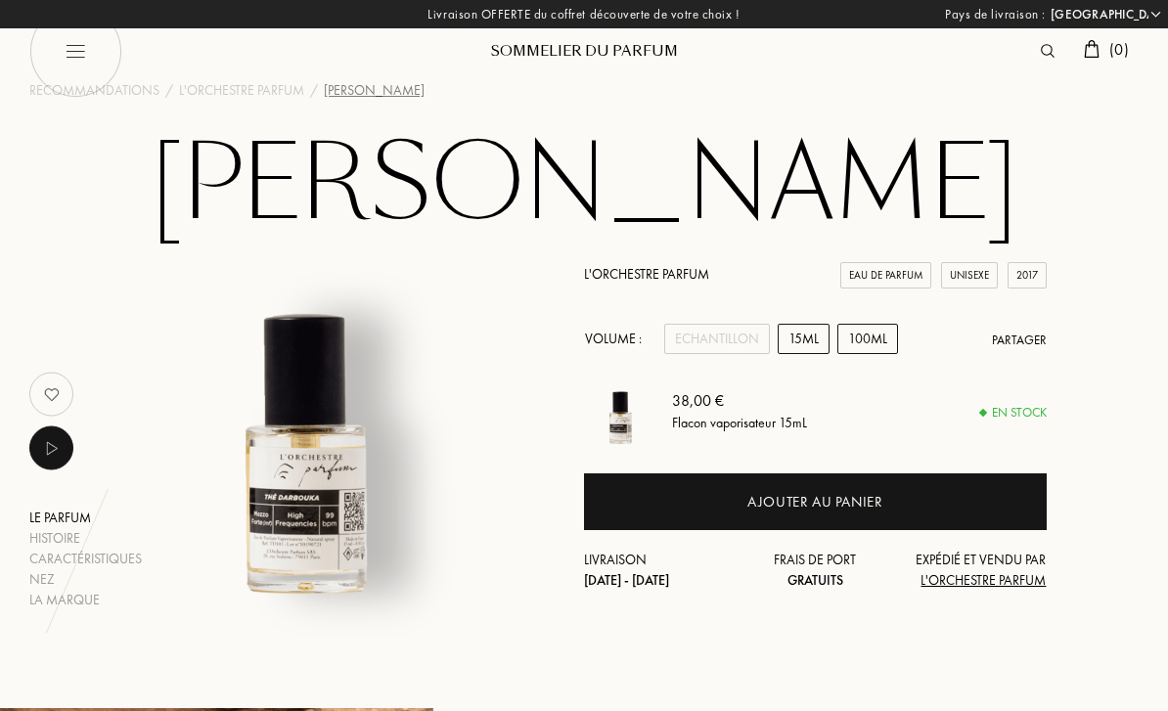
click at [856, 334] on div "100mL" at bounding box center [868, 339] width 61 height 30
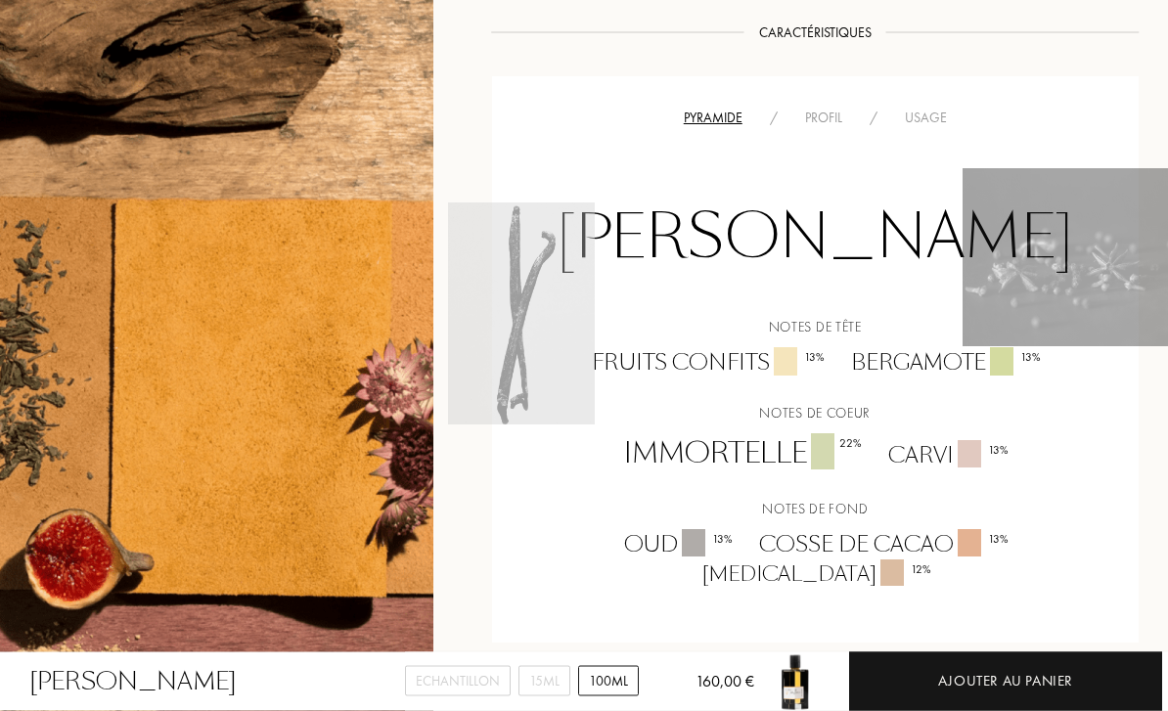
scroll to position [1292, 0]
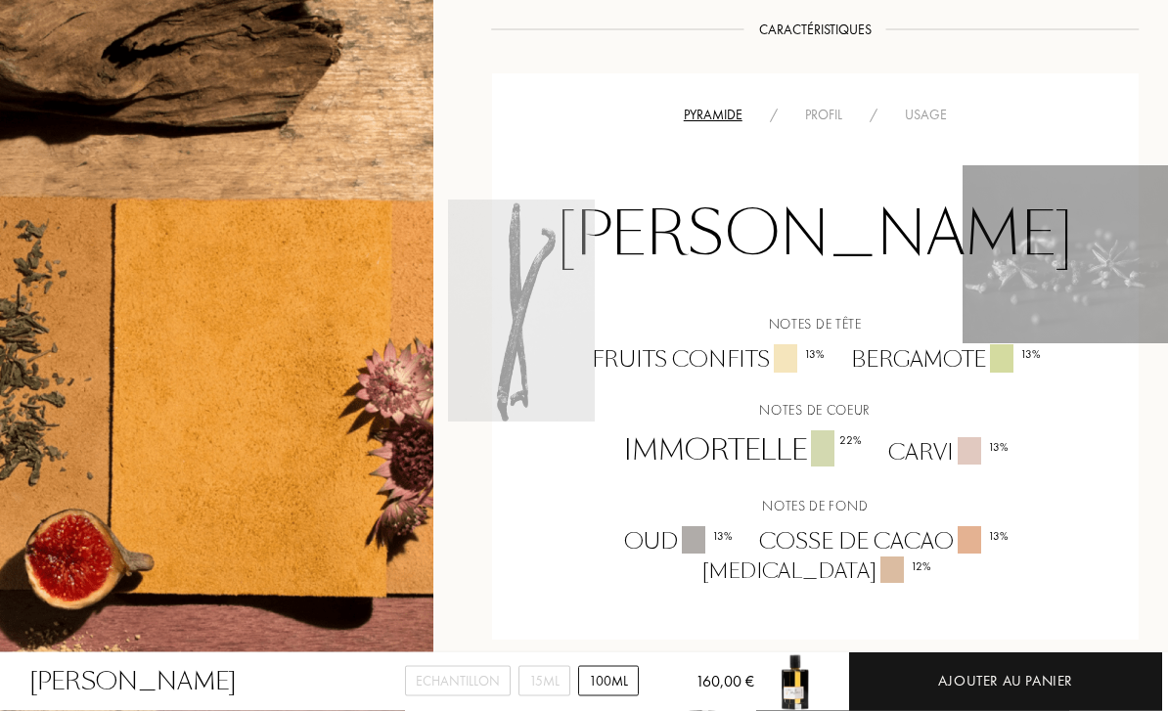
click at [823, 106] on div "Profil" at bounding box center [824, 116] width 65 height 21
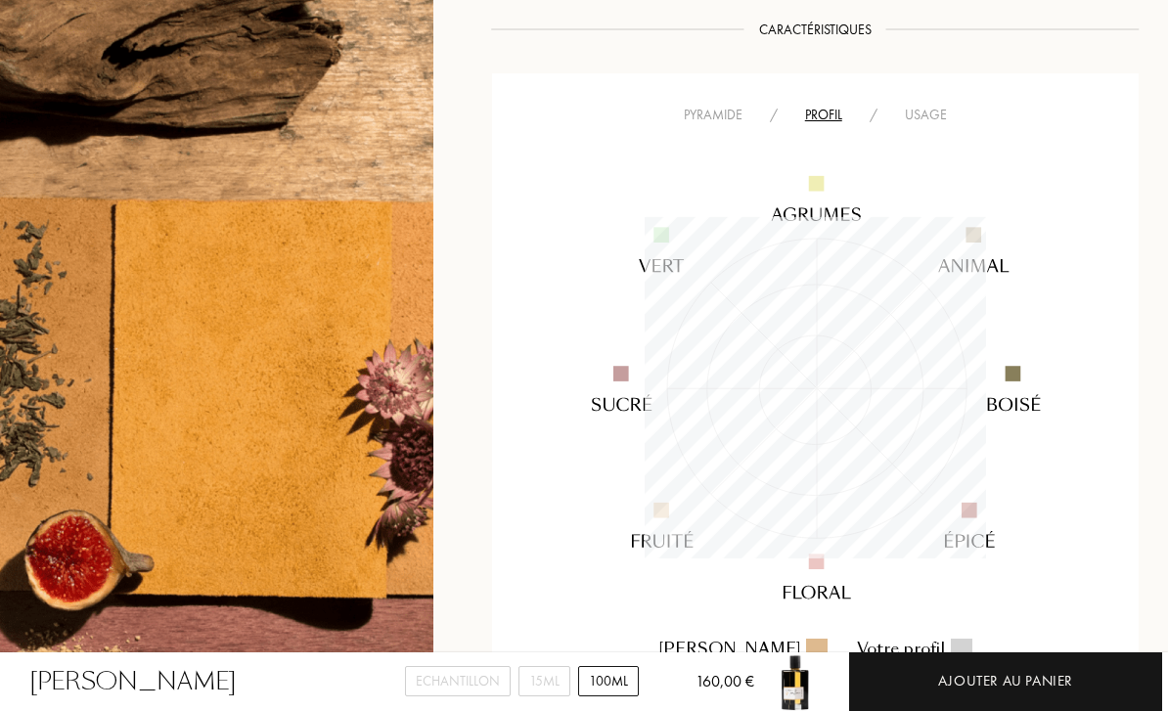
scroll to position [341, 341]
click at [924, 105] on div "Usage" at bounding box center [925, 115] width 69 height 21
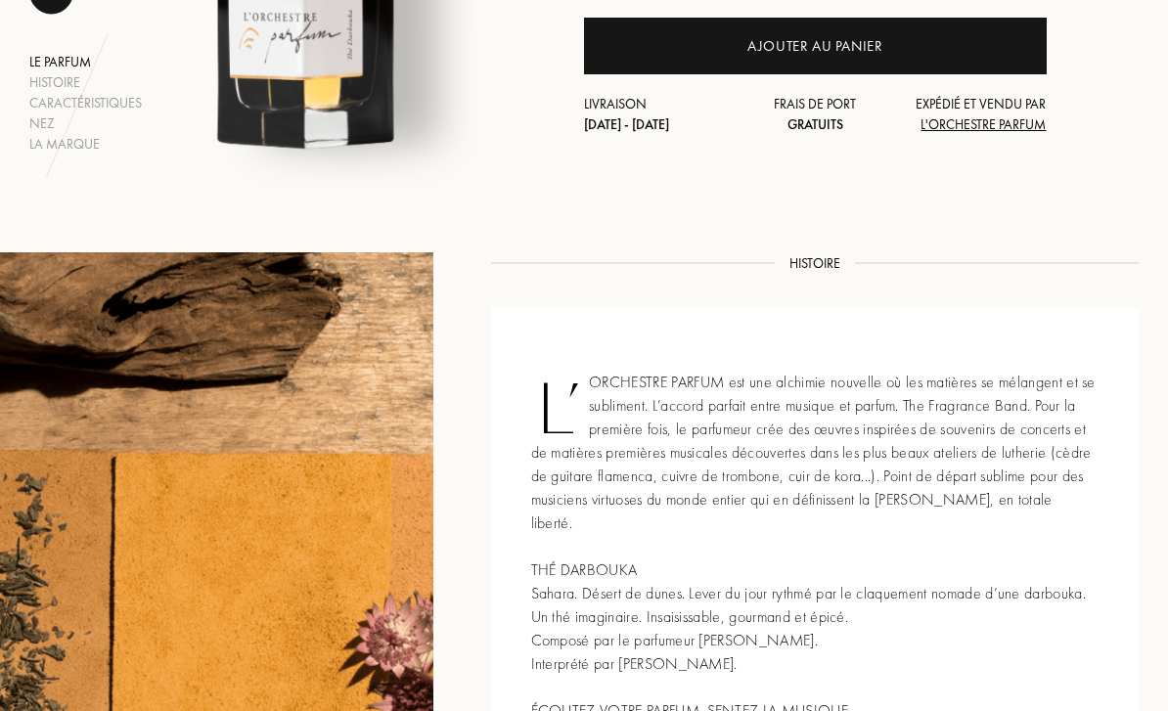
scroll to position [322, 0]
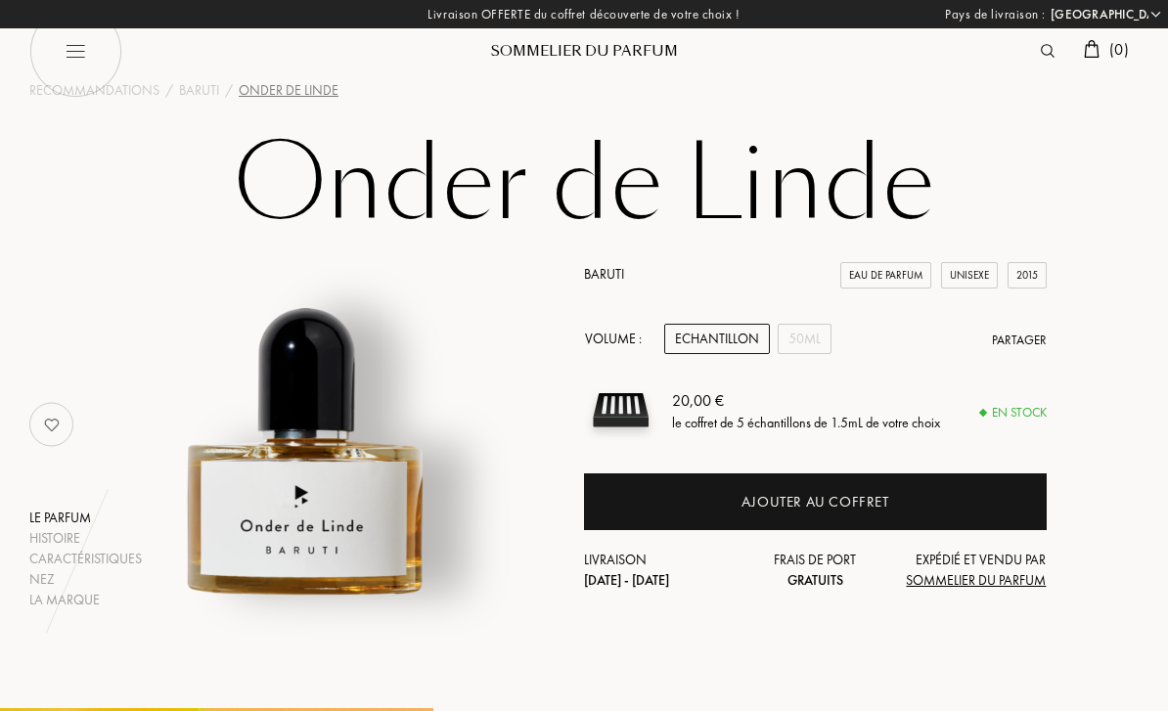
select select "FR"
click at [794, 340] on div "50mL" at bounding box center [805, 339] width 54 height 30
click at [747, 342] on div "Echantillon" at bounding box center [717, 339] width 106 height 30
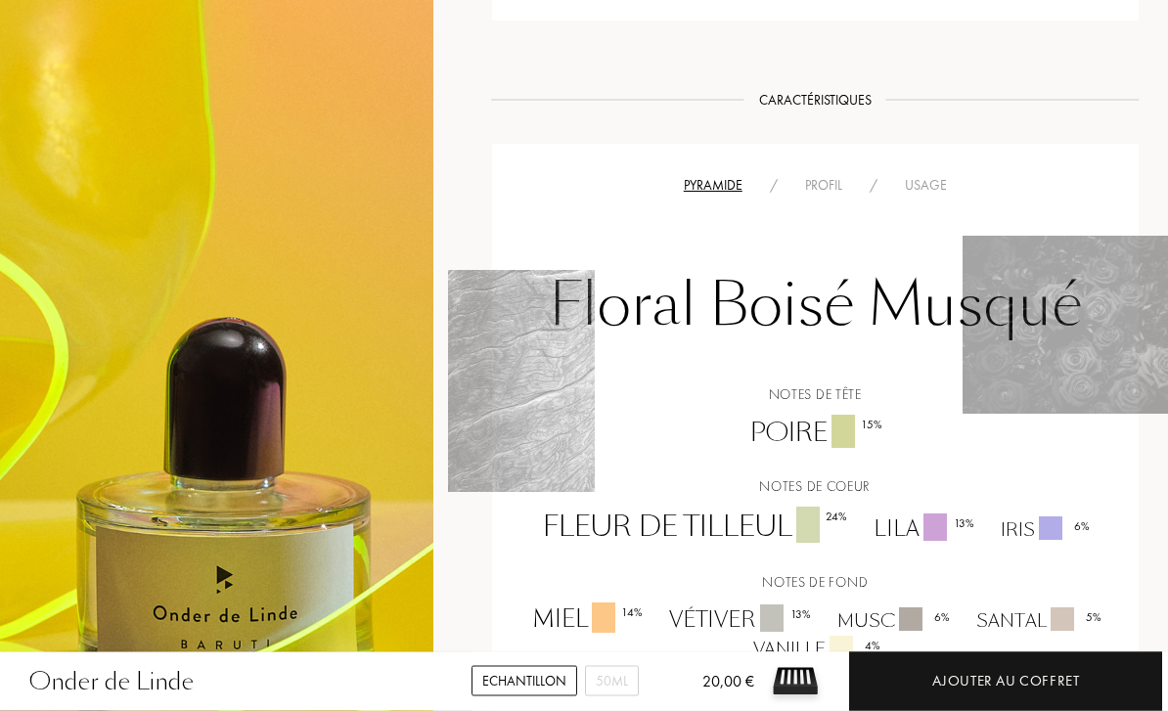
scroll to position [1034, 0]
click at [812, 187] on div "Profil" at bounding box center [824, 185] width 65 height 21
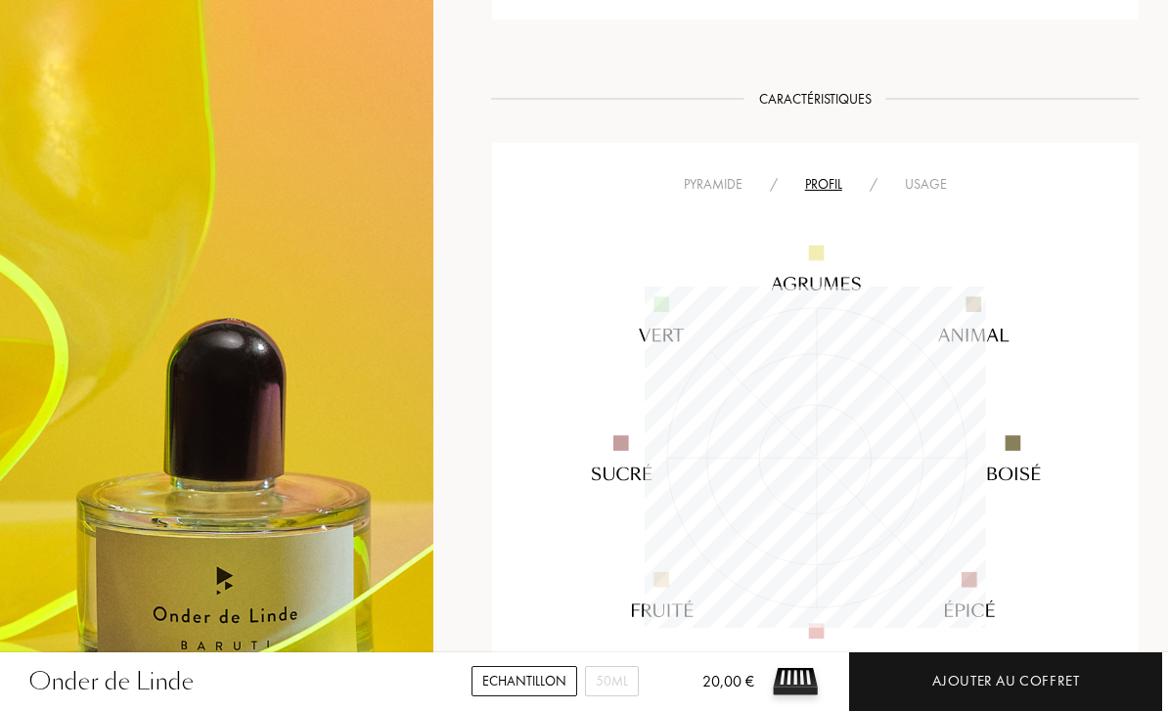
scroll to position [341, 341]
click at [916, 182] on div "Usage" at bounding box center [925, 184] width 69 height 21
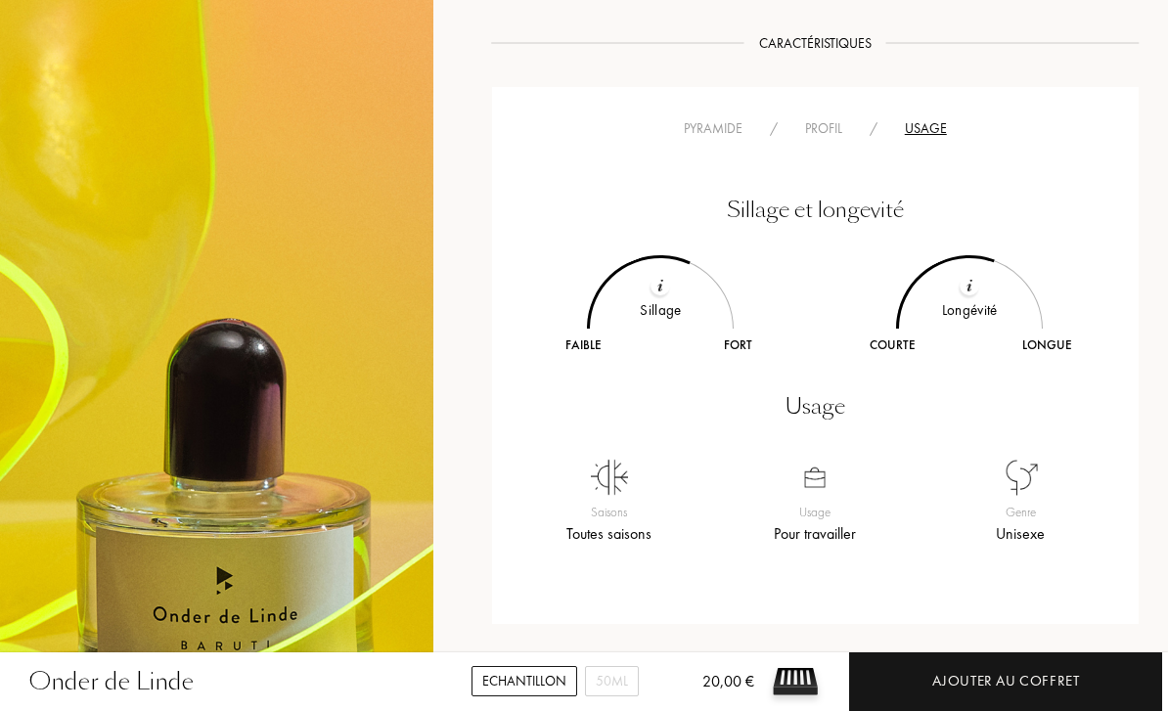
scroll to position [1098, 0]
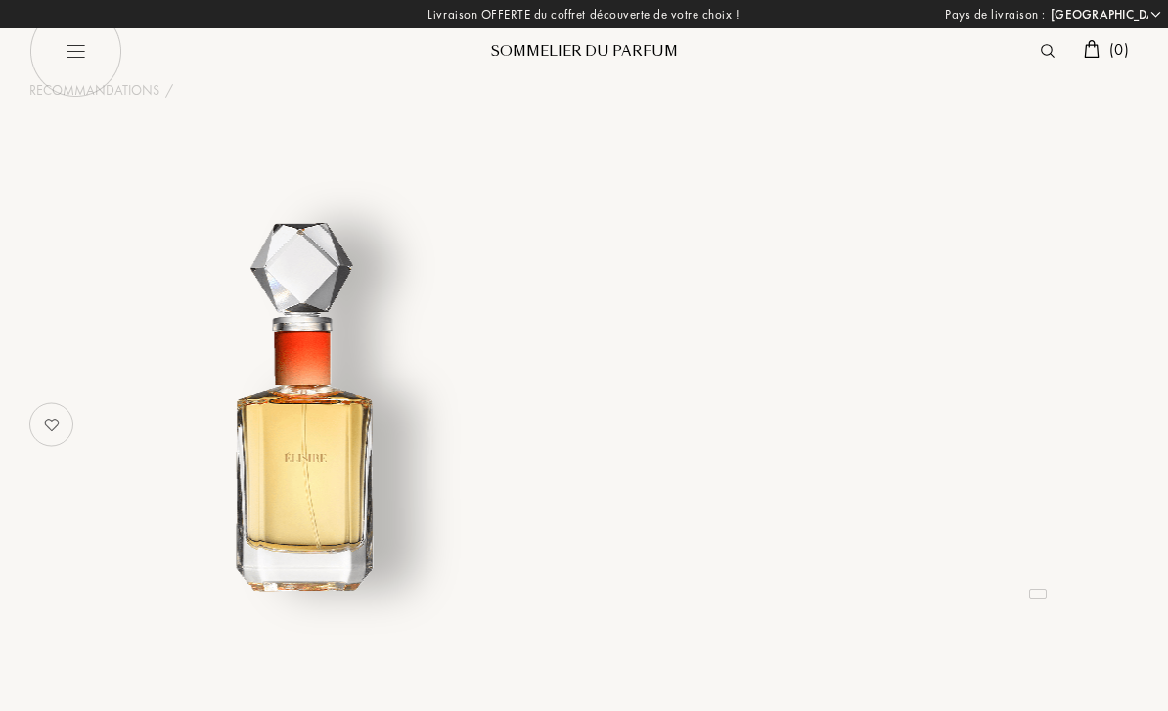
select select "FR"
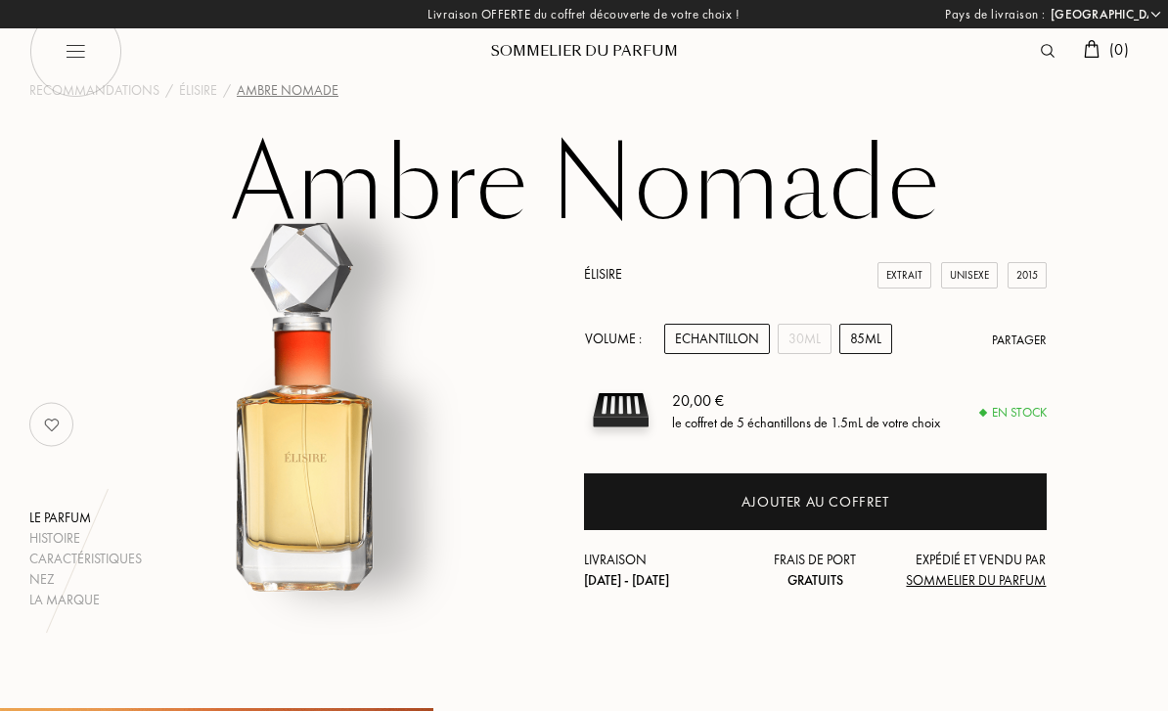
click at [867, 348] on div "85mL" at bounding box center [865, 339] width 53 height 30
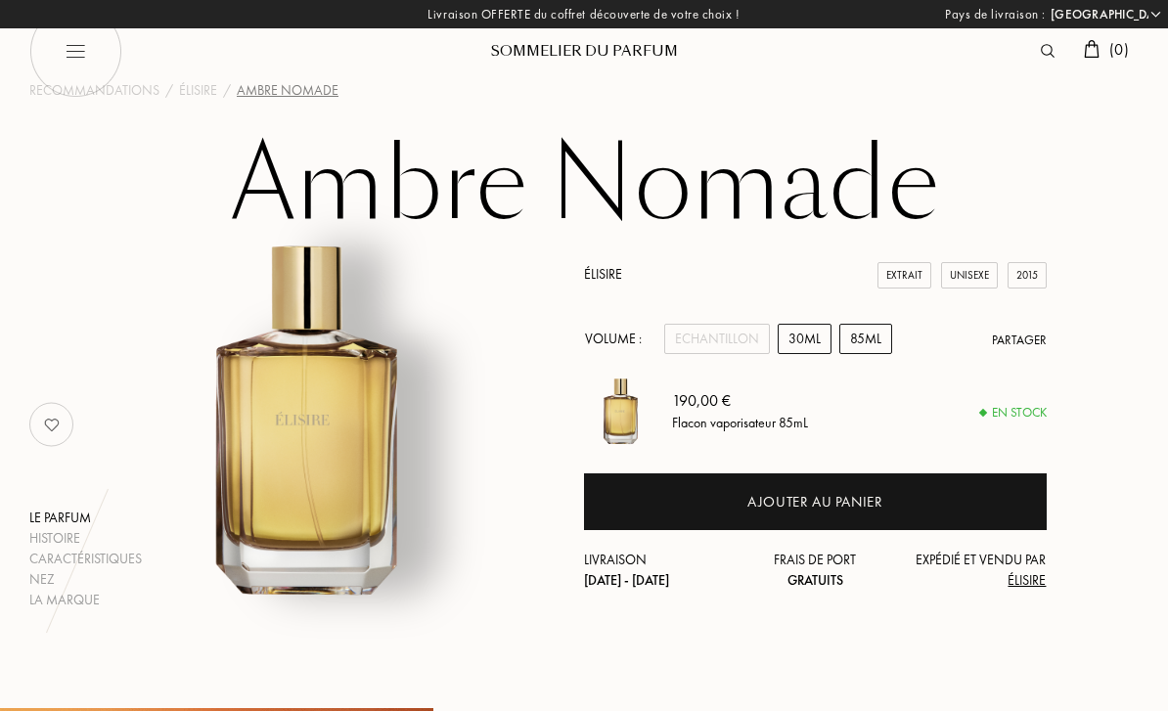
click at [801, 337] on div "30mL" at bounding box center [805, 339] width 54 height 30
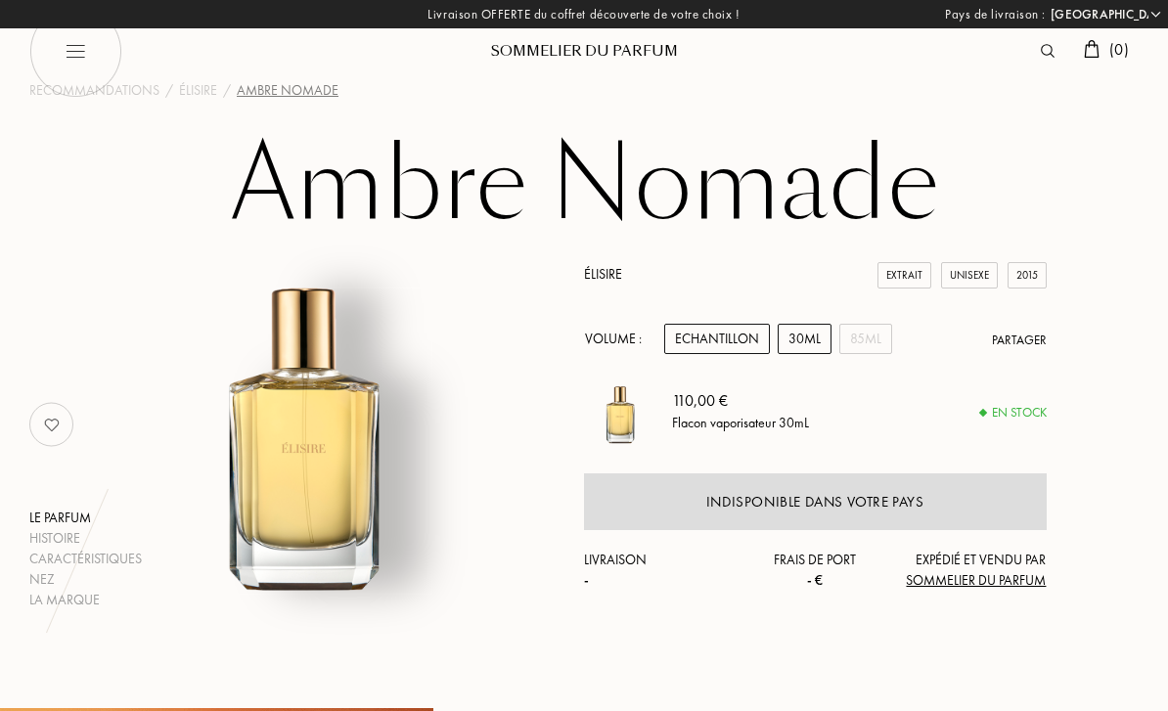
click at [728, 336] on div "Echantillon" at bounding box center [717, 339] width 106 height 30
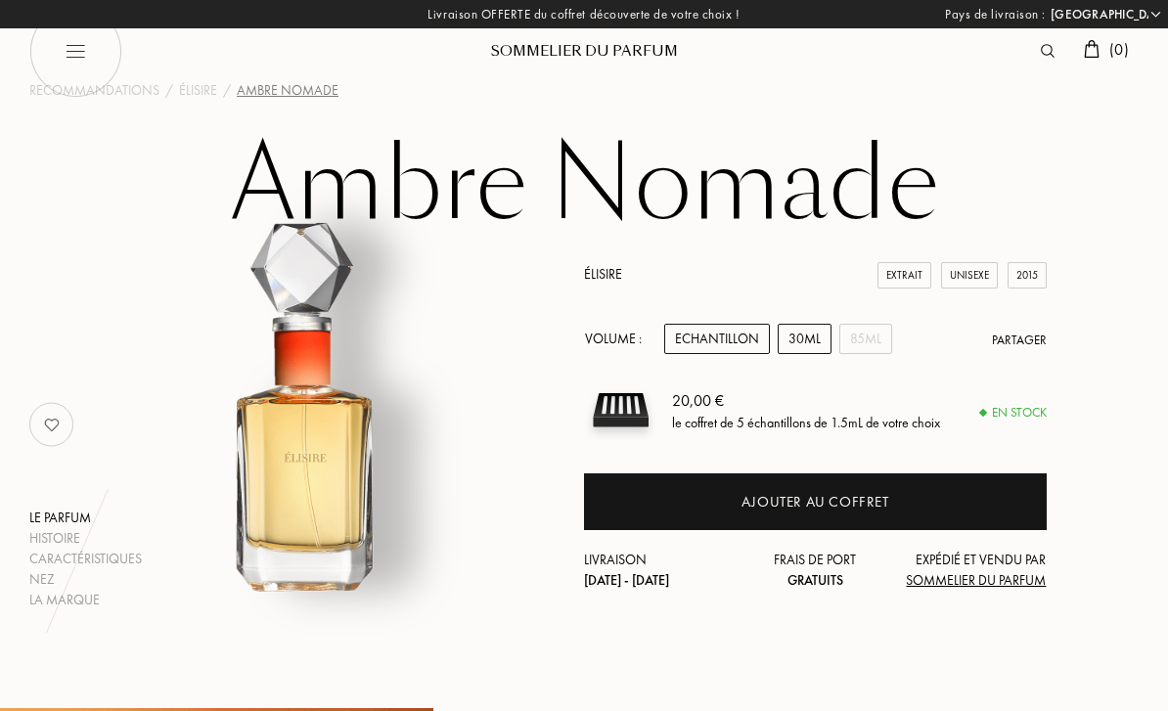
click at [788, 340] on div "30mL" at bounding box center [805, 339] width 54 height 30
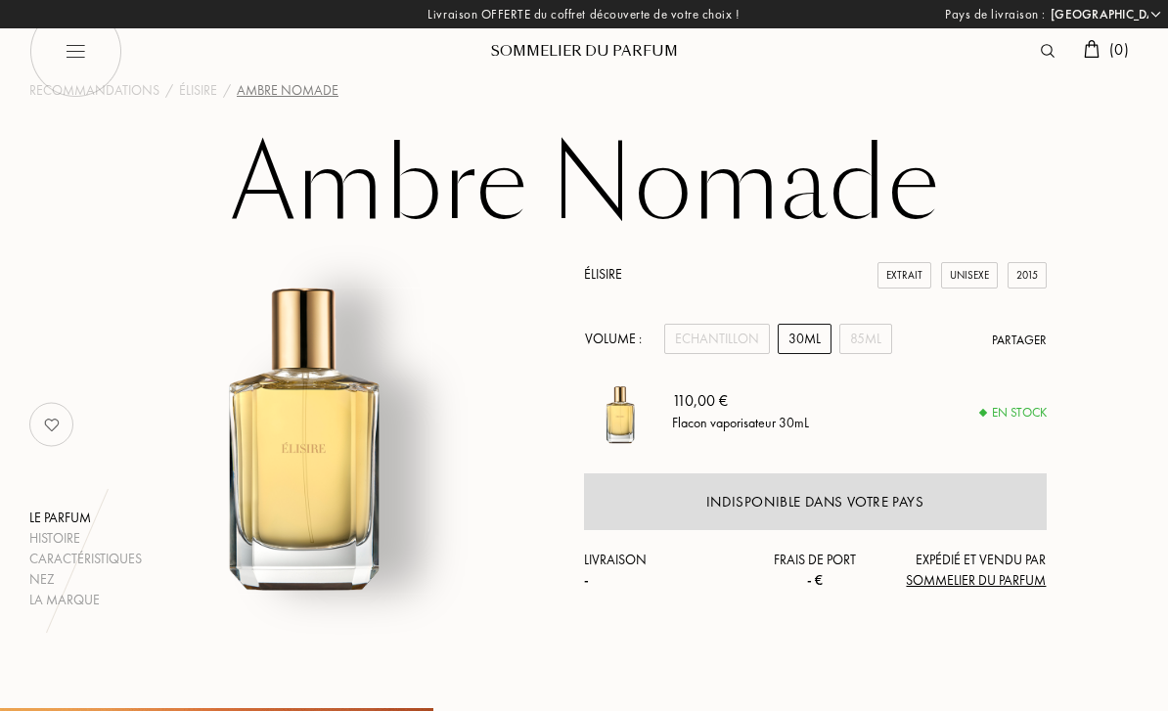
click at [835, 336] on div "Volume : Echantillon 30mL 85mL Partager" at bounding box center [815, 339] width 463 height 30
click at [852, 337] on div "85mL" at bounding box center [865, 339] width 53 height 30
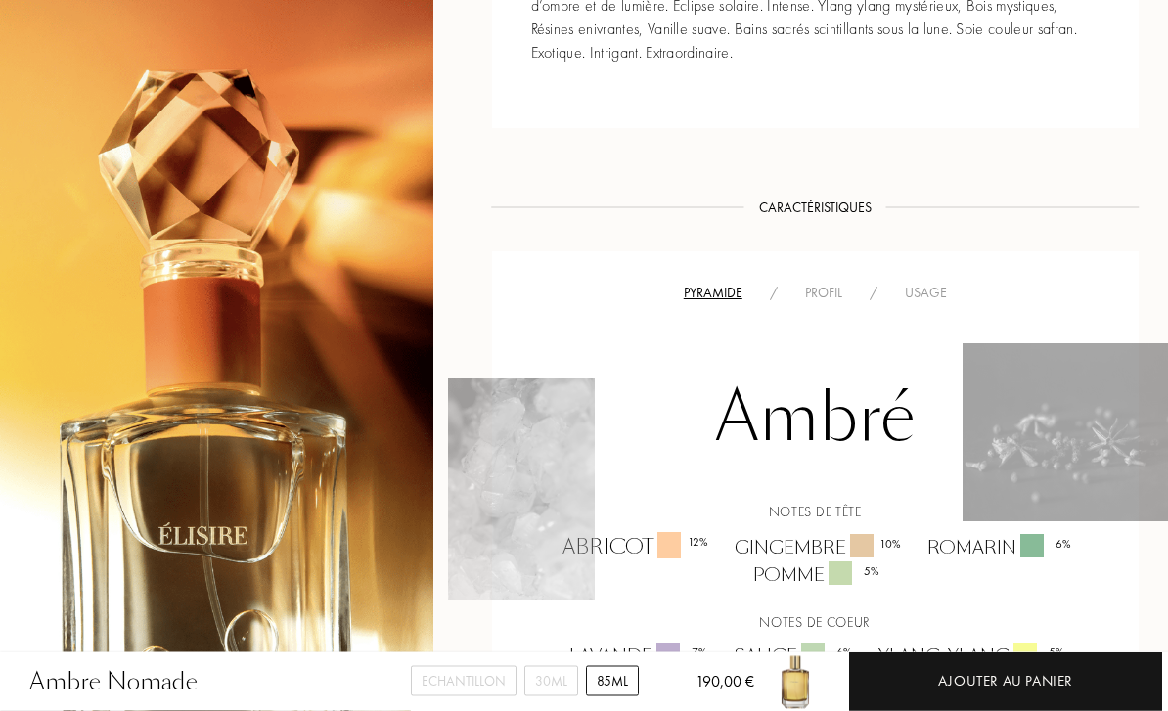
scroll to position [903, 0]
click at [820, 299] on div "Profil" at bounding box center [824, 293] width 65 height 21
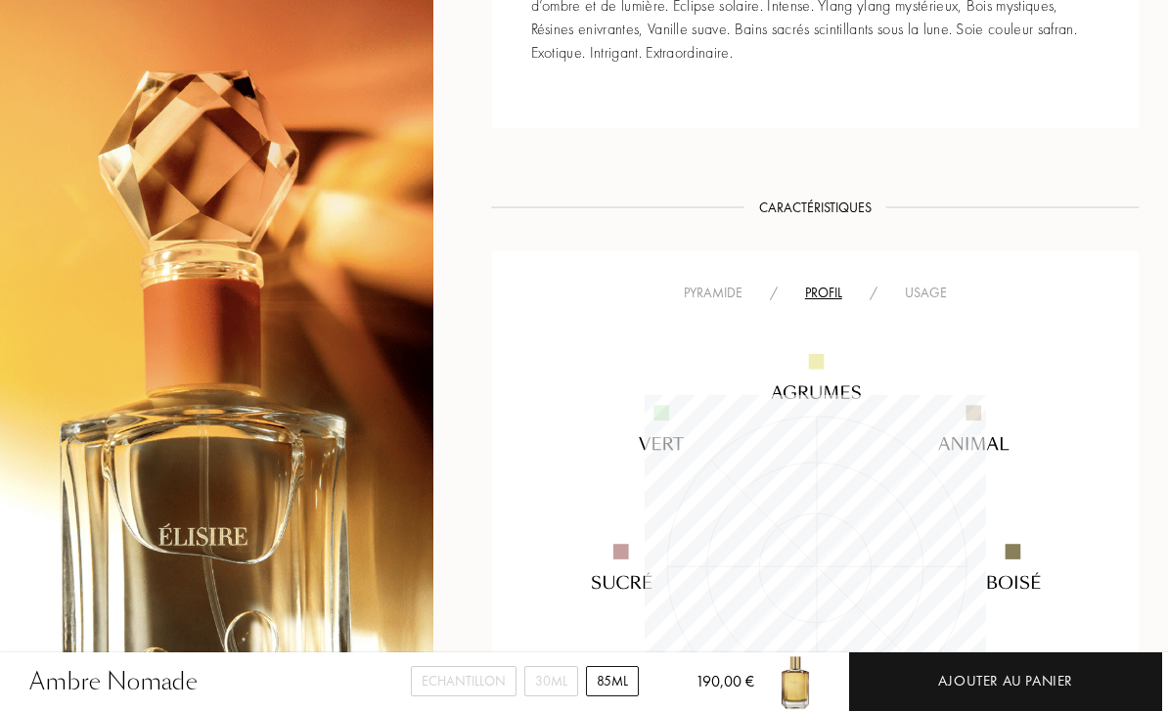
scroll to position [341, 341]
click at [915, 287] on div "Usage" at bounding box center [925, 293] width 69 height 21
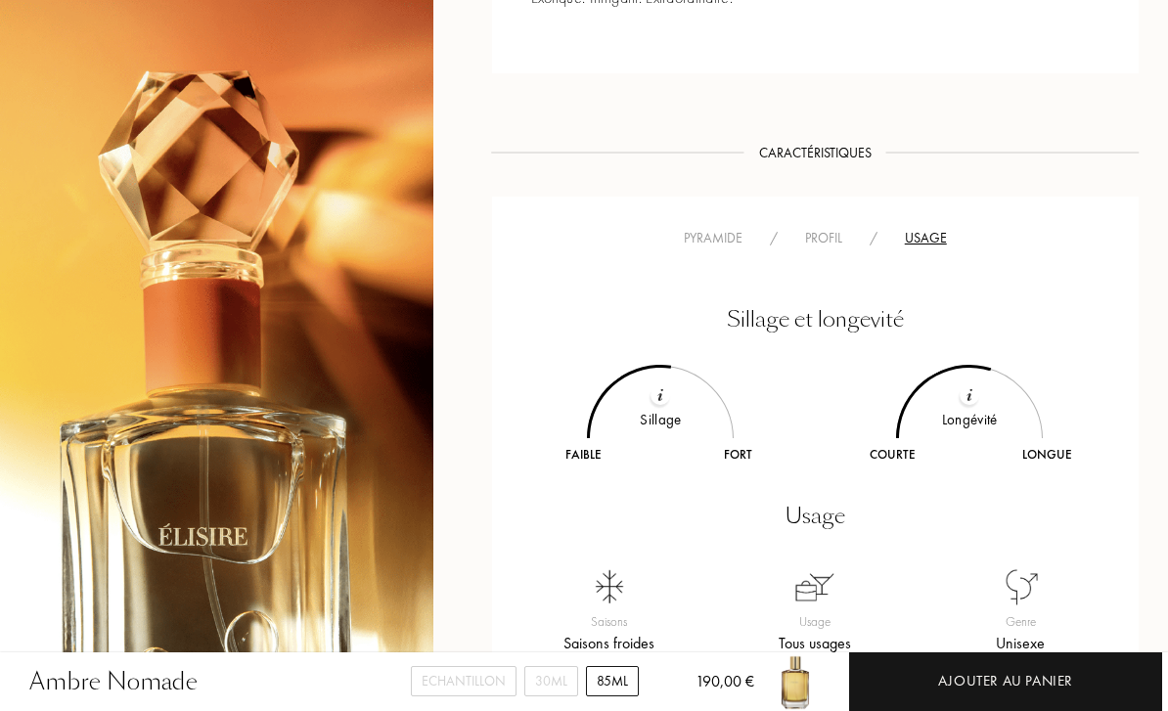
scroll to position [966, 0]
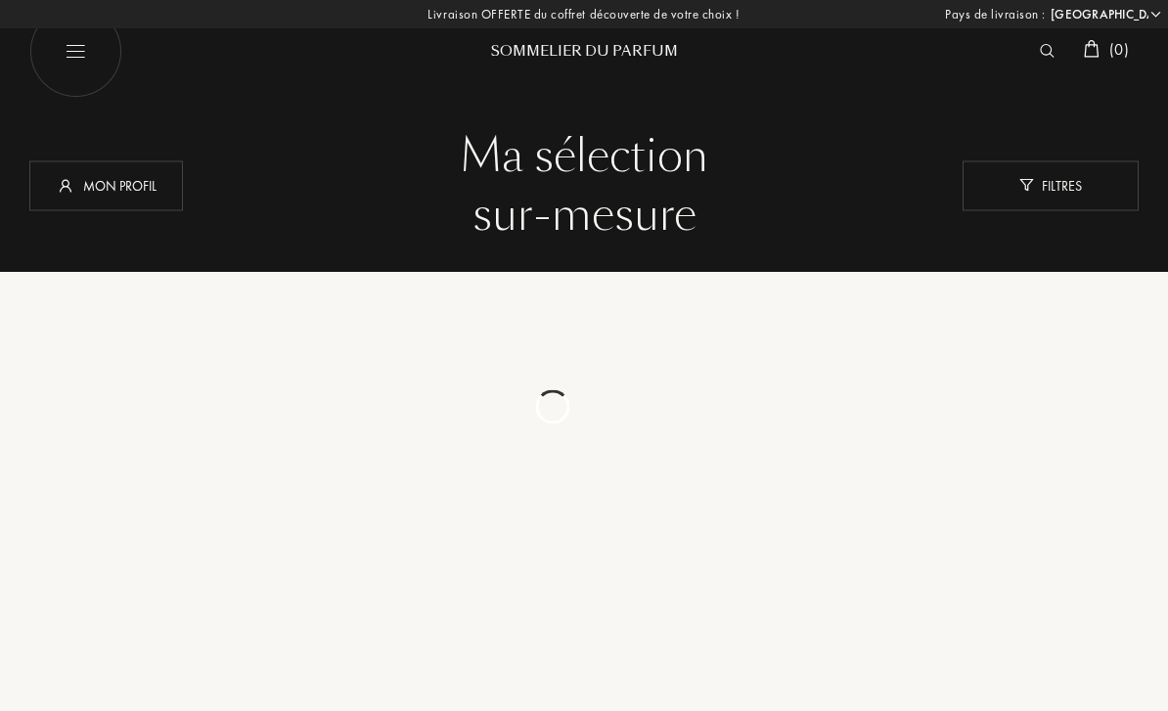
select select "FR"
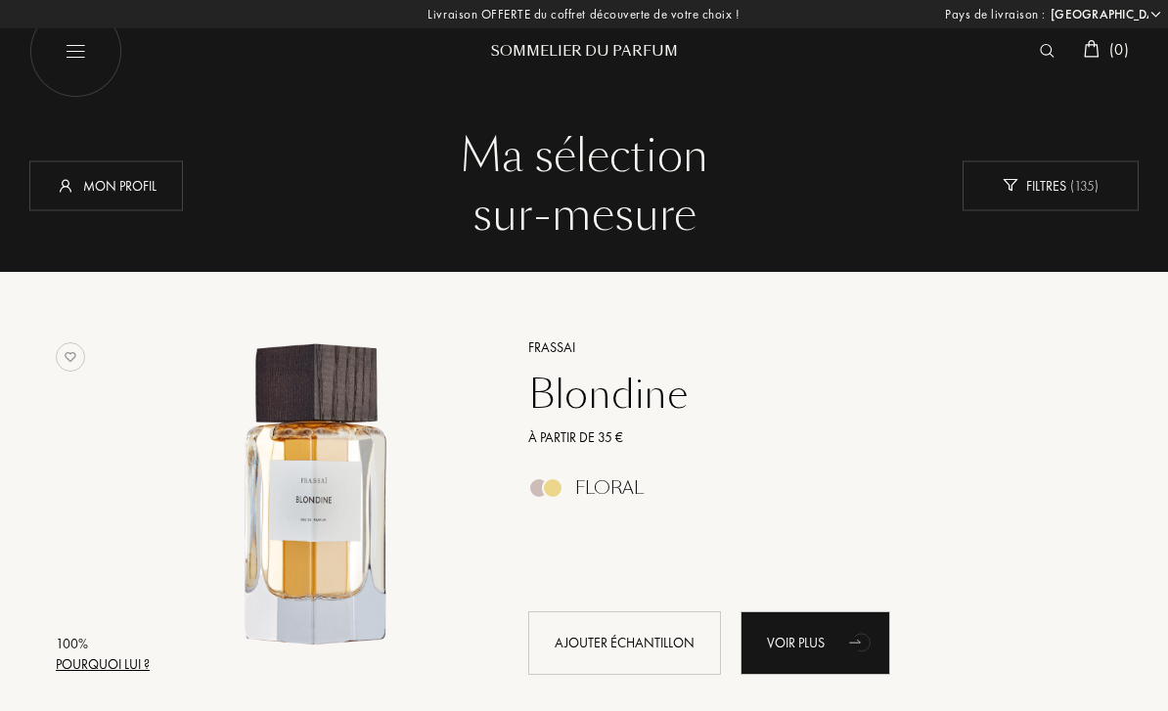
click at [1045, 44] on img at bounding box center [1047, 51] width 15 height 14
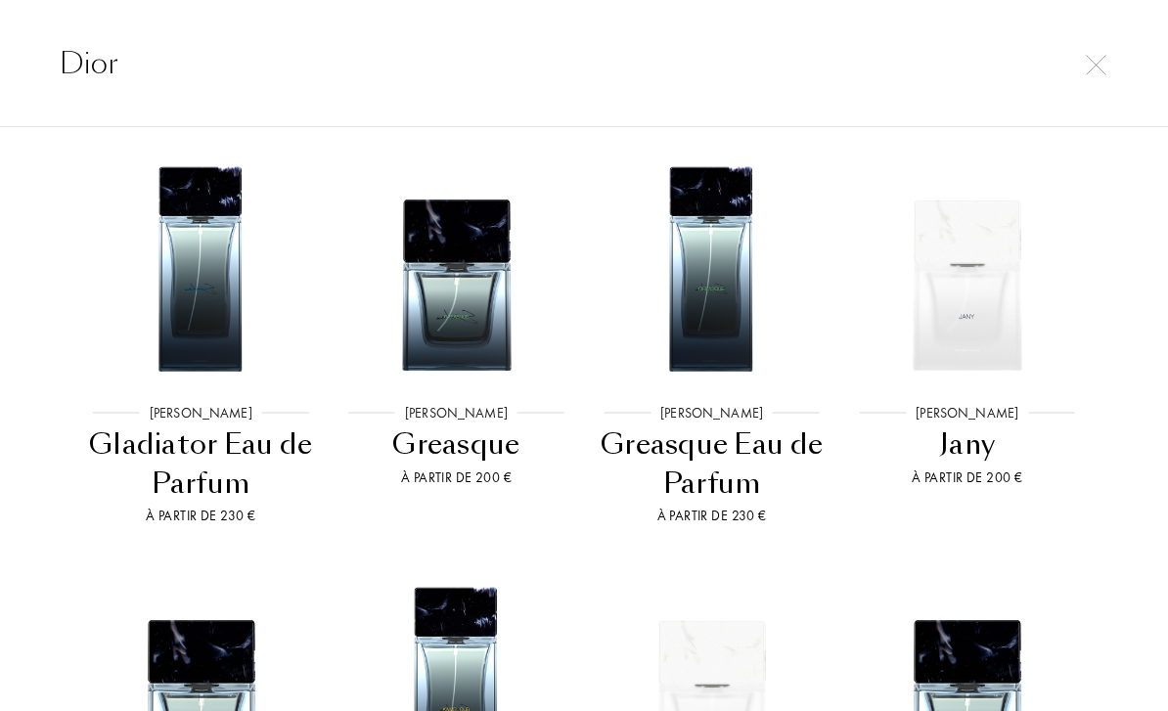
scroll to position [947, 0]
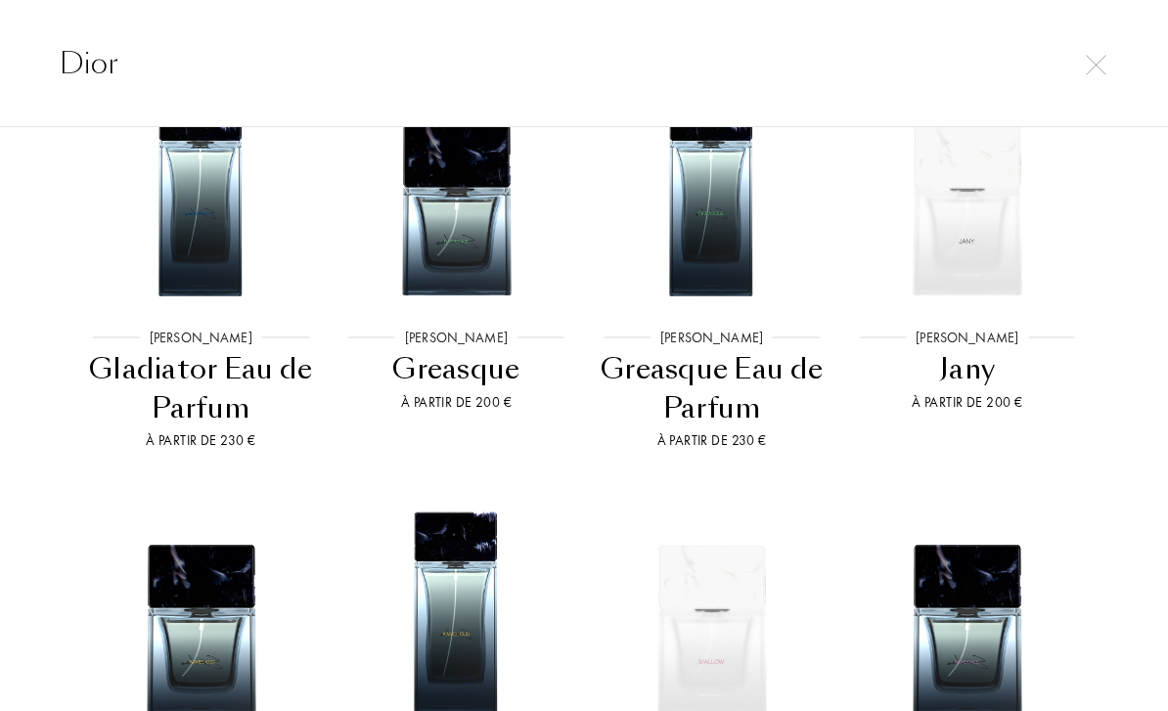
type input "Dior"
click at [1110, 60] on div at bounding box center [1095, 62] width 27 height 23
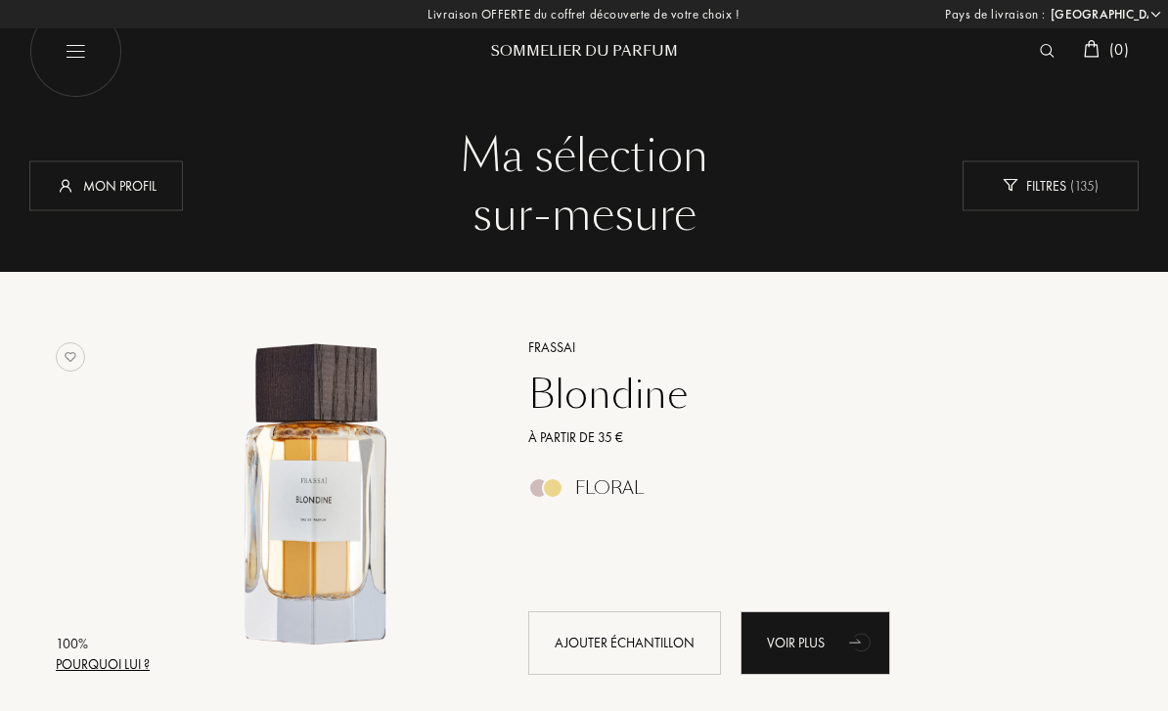
click at [567, 38] on div "Sommelier du Parfum" at bounding box center [584, 39] width 235 height 78
click at [562, 49] on div "Sommelier du Parfum" at bounding box center [584, 51] width 235 height 21
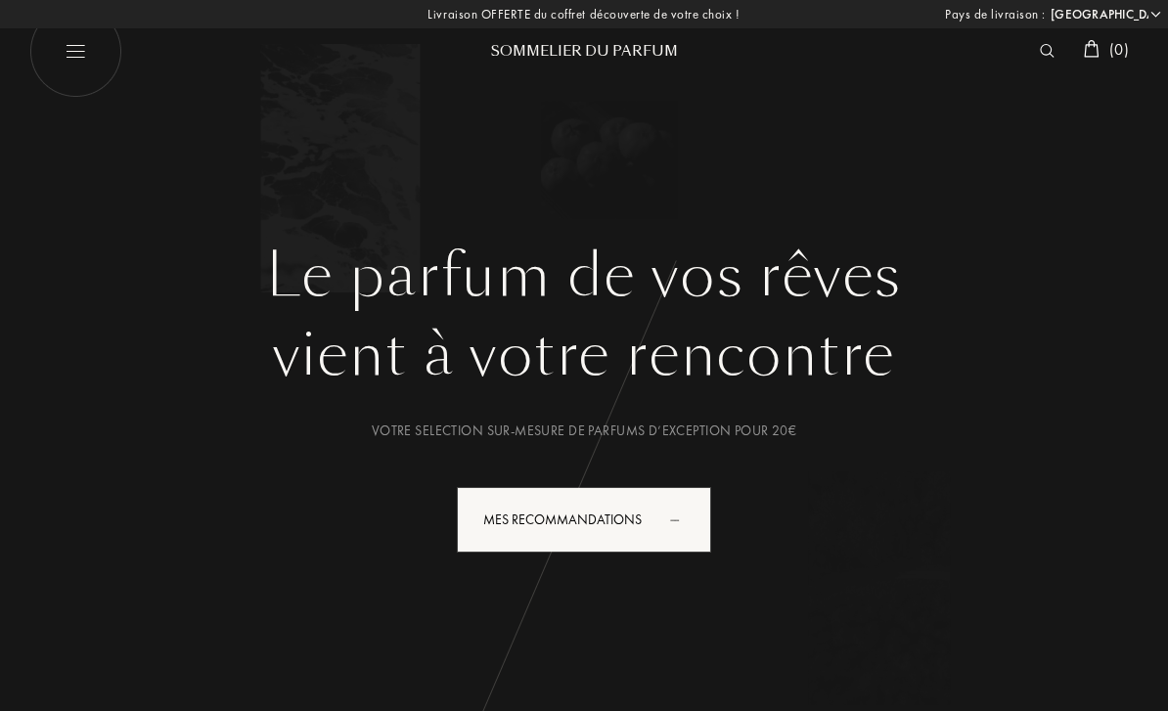
select select "FR"
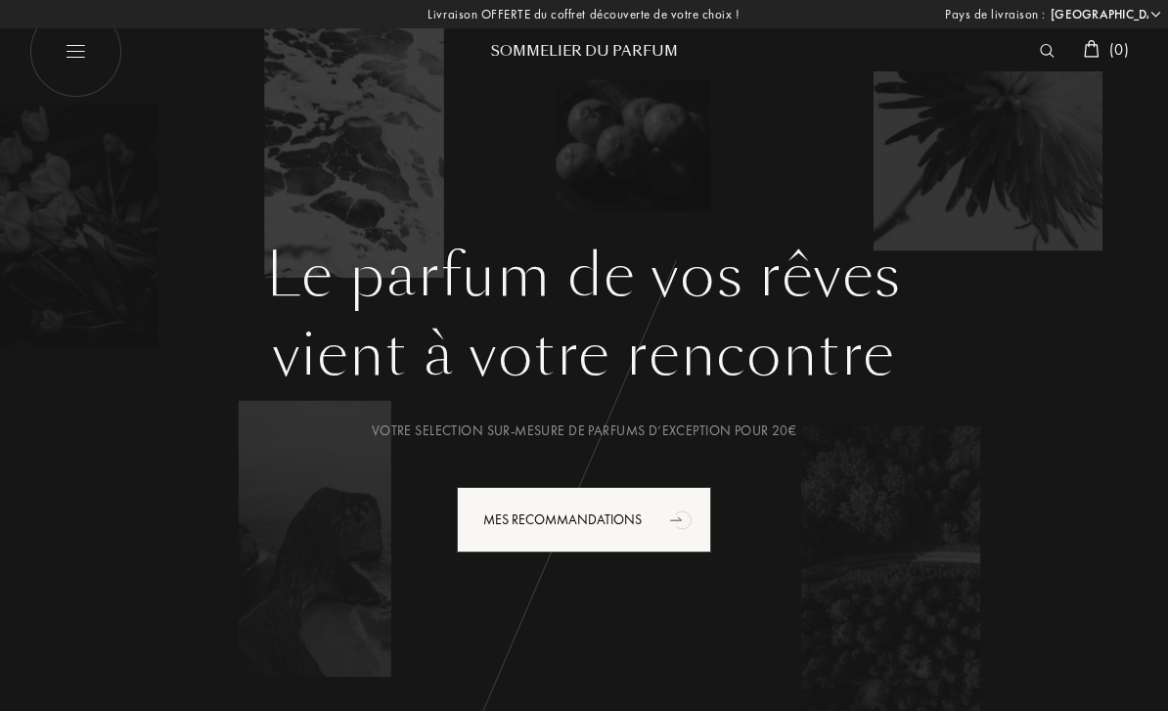
click at [1045, 51] on img at bounding box center [1047, 51] width 15 height 14
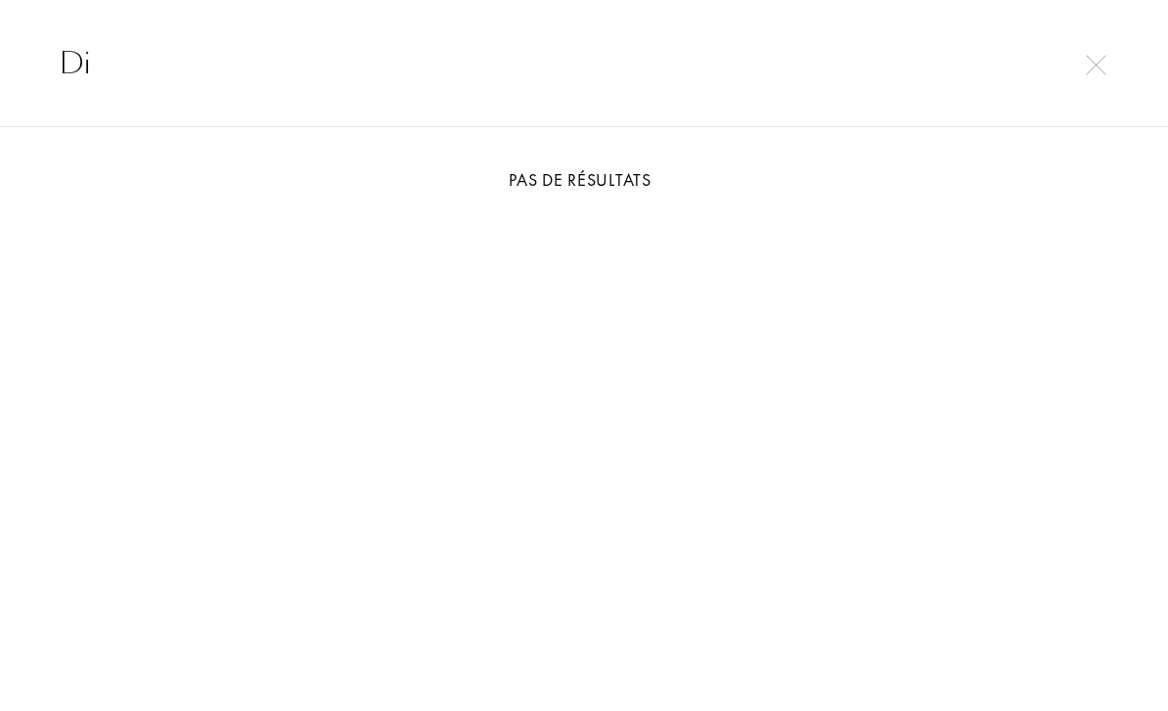
type input "D"
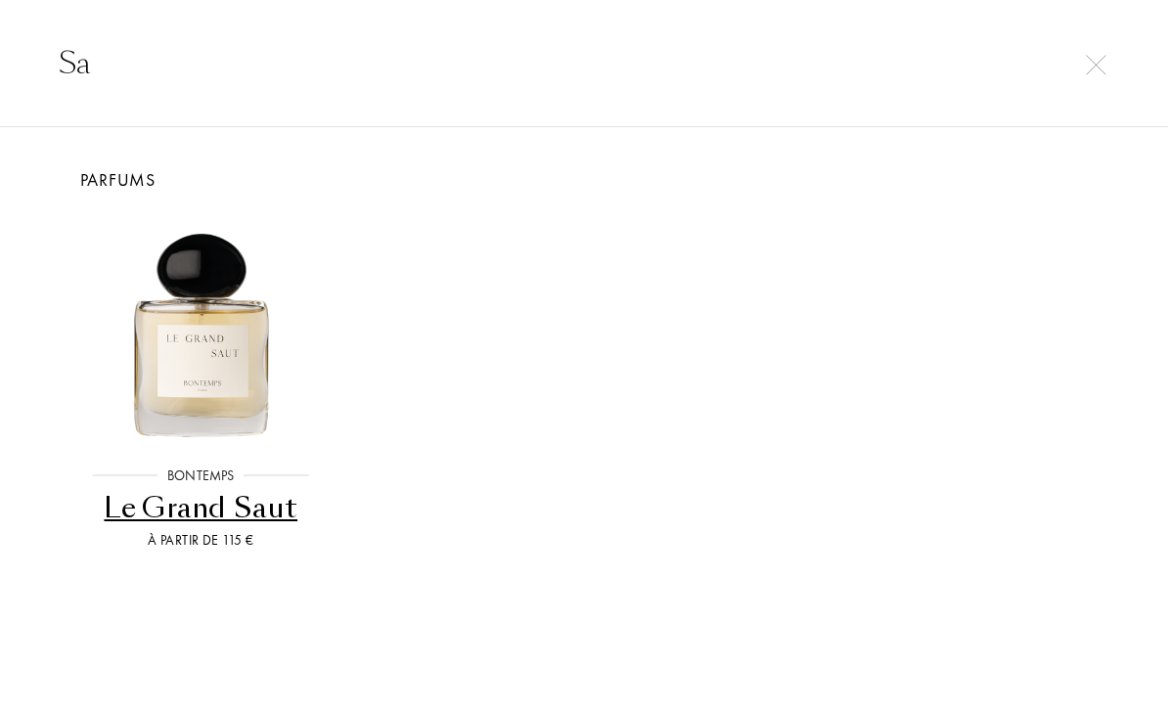
type input "S"
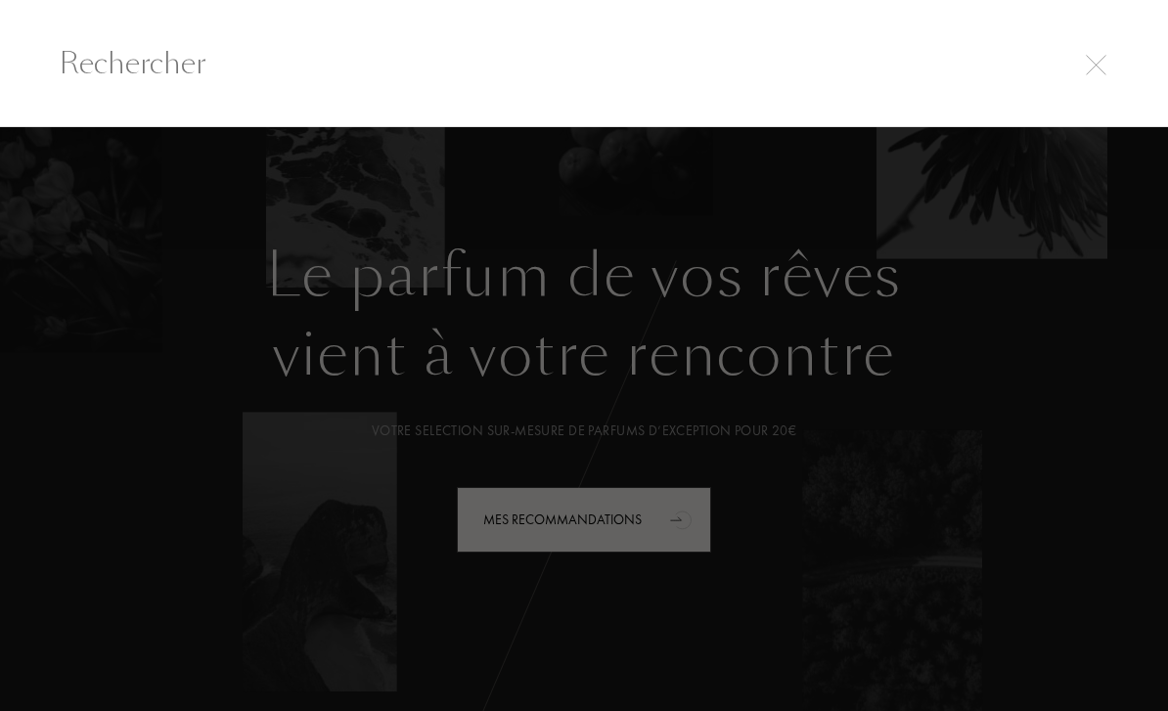
click at [1049, 194] on div at bounding box center [584, 419] width 1168 height 585
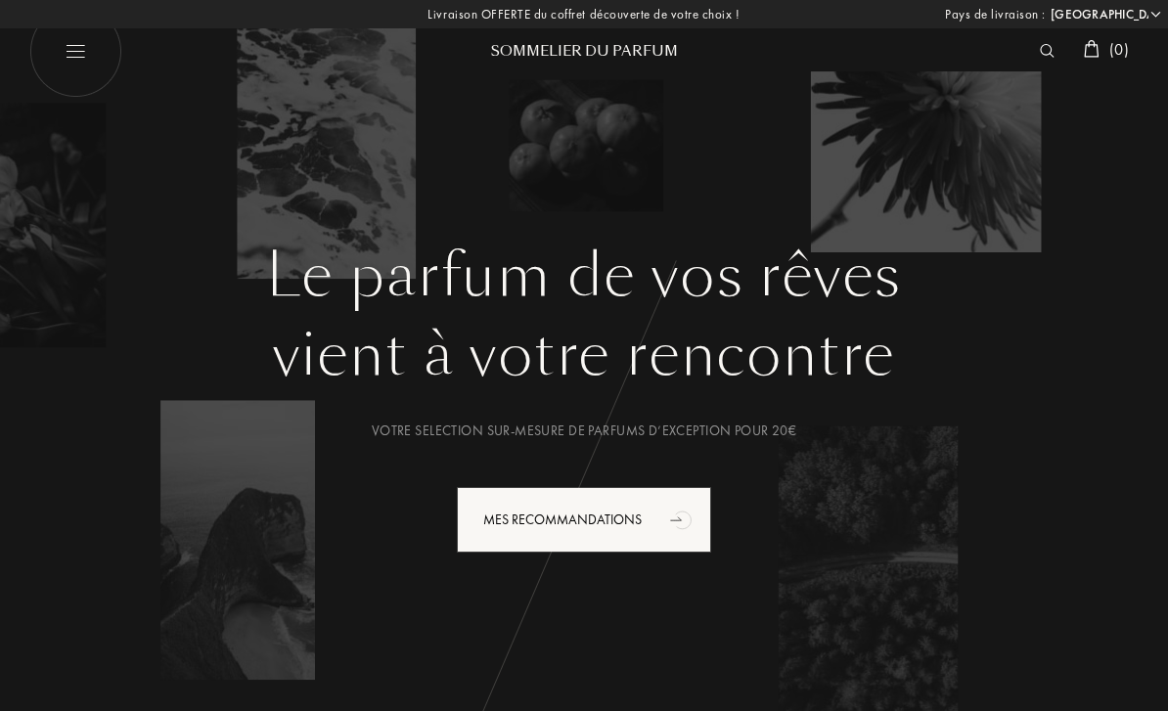
click at [75, 55] on img at bounding box center [75, 51] width 93 height 93
select select "FR"
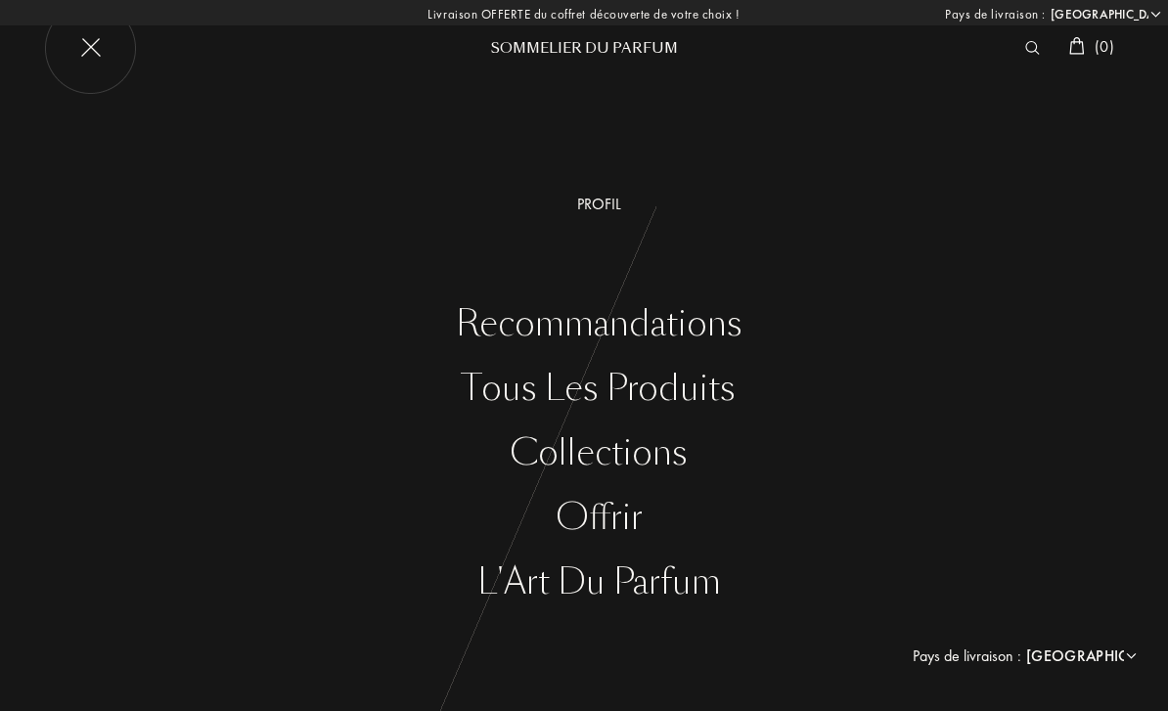
click at [583, 385] on div "Tous les produits" at bounding box center [598, 389] width 1139 height 40
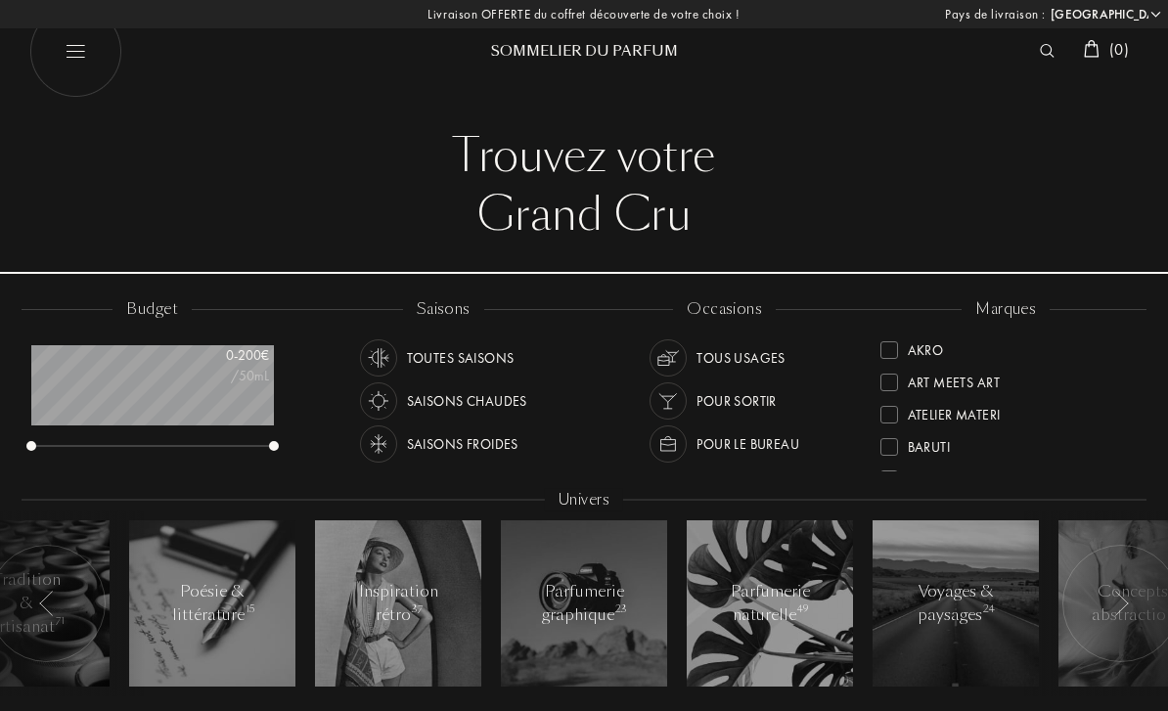
select select "FR"
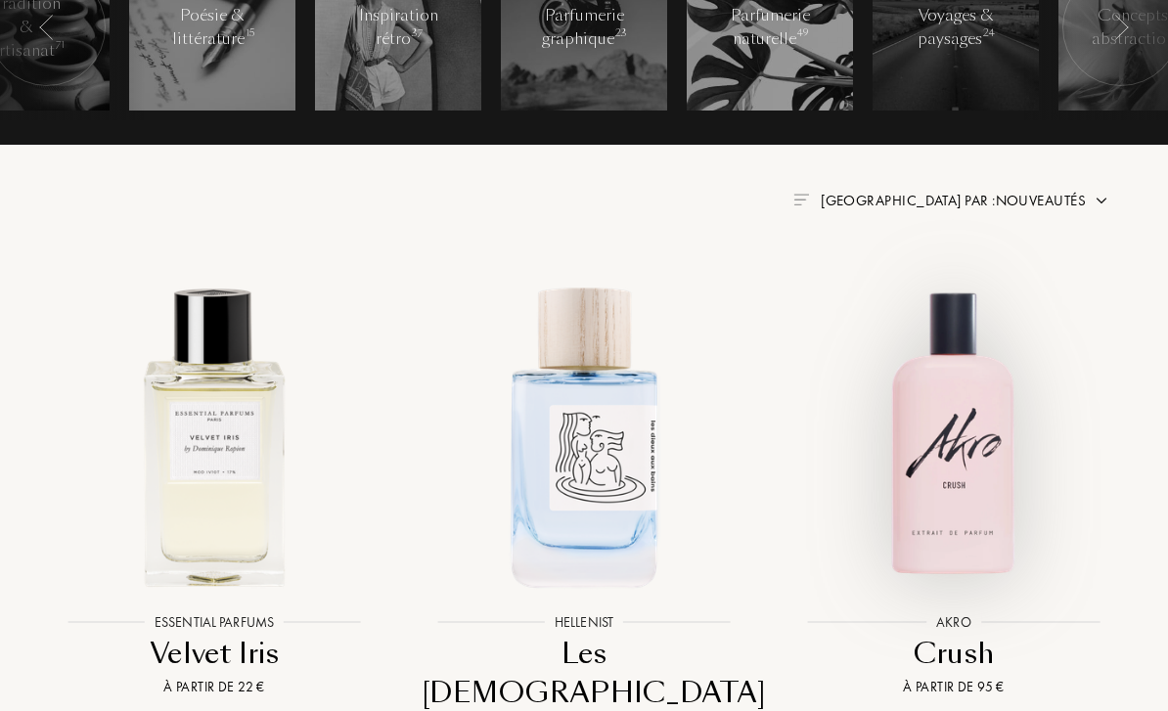
scroll to position [576, 0]
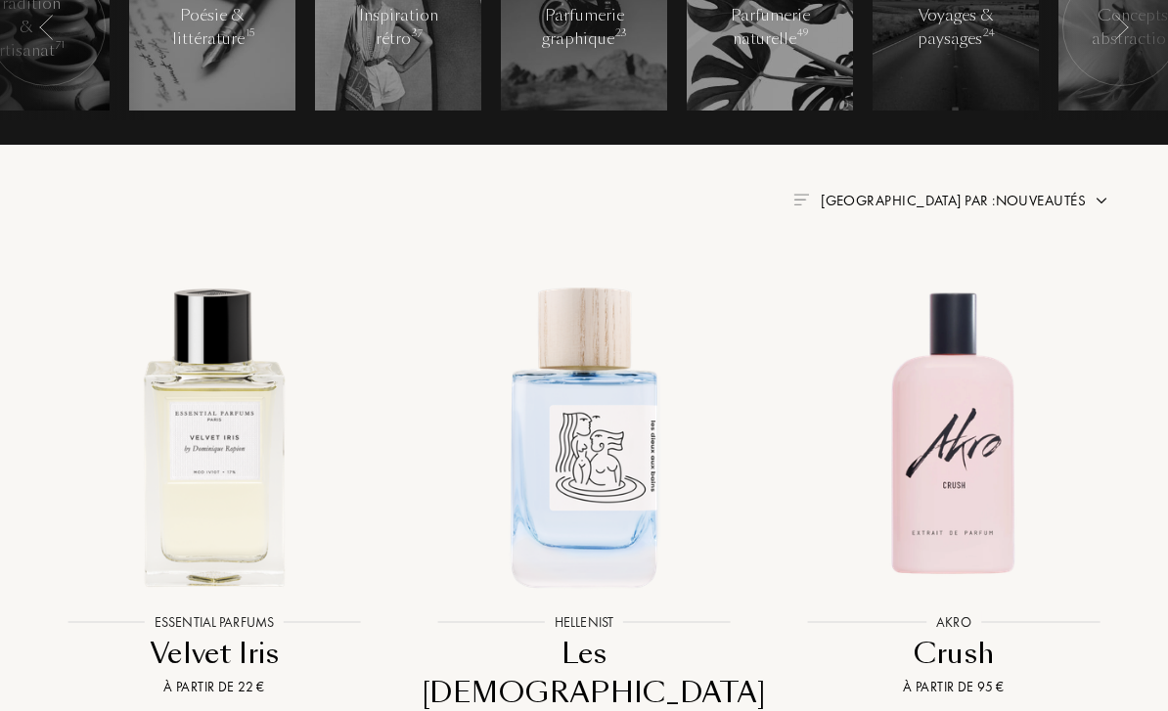
click at [1055, 197] on span "[GEOGRAPHIC_DATA] par : Nouveautés" at bounding box center [953, 201] width 265 height 20
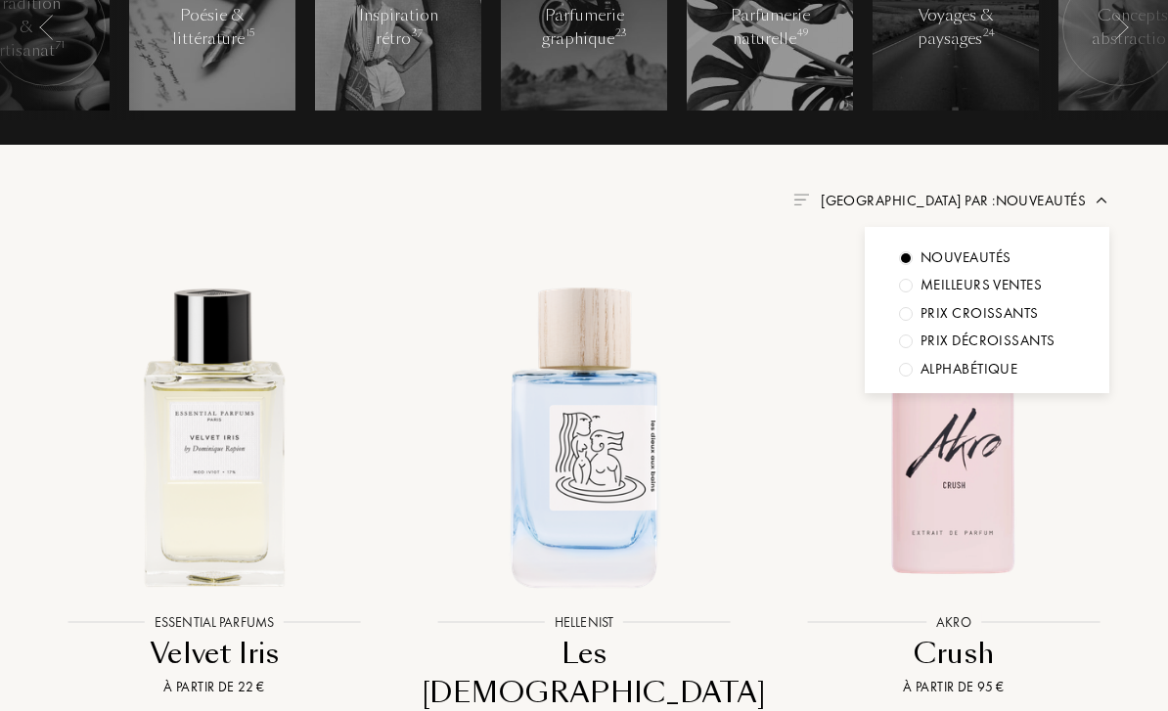
click at [1000, 270] on div "Nouveautés Meilleurs ventes Prix croissants Prix décroissants Alphabétique" at bounding box center [987, 310] width 245 height 166
click at [910, 279] on div at bounding box center [906, 286] width 14 height 14
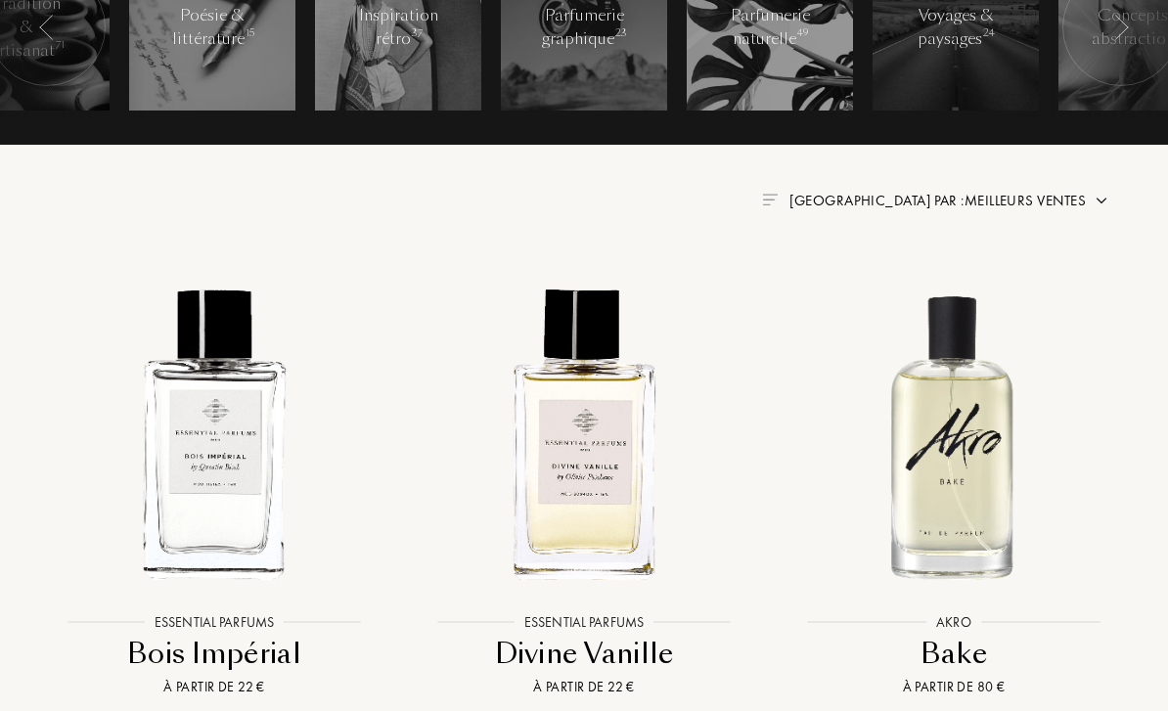
click at [1087, 196] on div "[GEOGRAPHIC_DATA] par : Meilleurs ventes" at bounding box center [935, 201] width 347 height 23
click at [1069, 206] on span "[GEOGRAPHIC_DATA] par : Meilleurs ventes" at bounding box center [938, 201] width 296 height 20
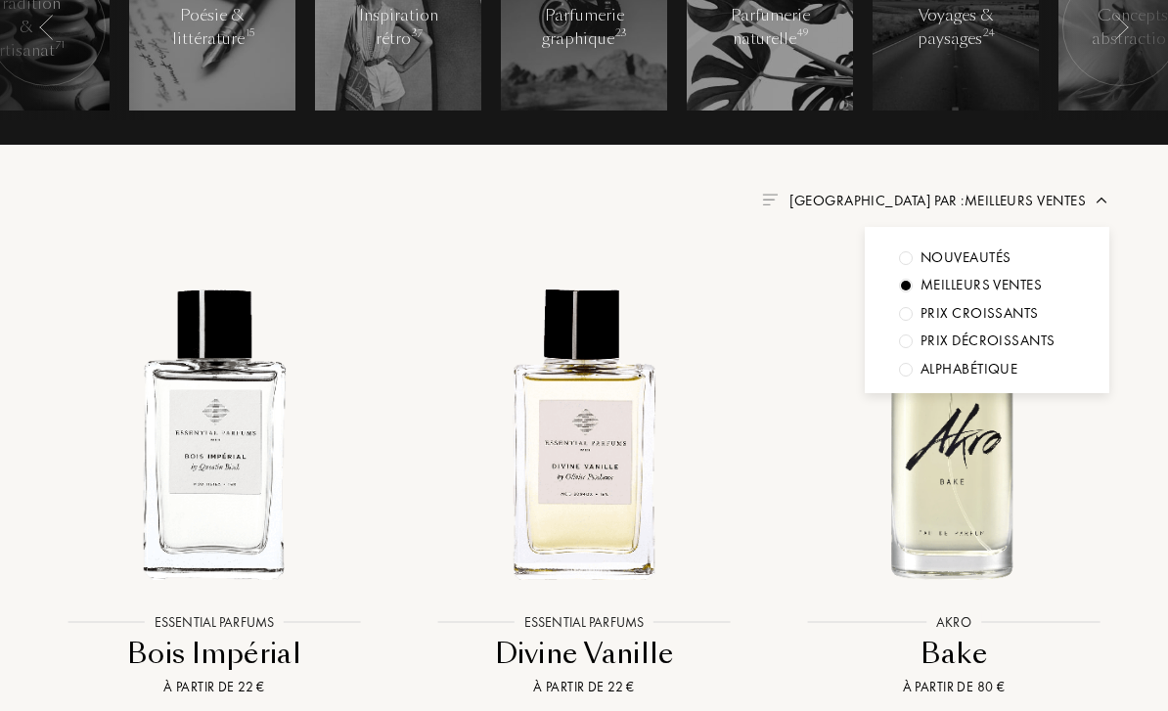
click at [907, 366] on div at bounding box center [906, 370] width 14 height 14
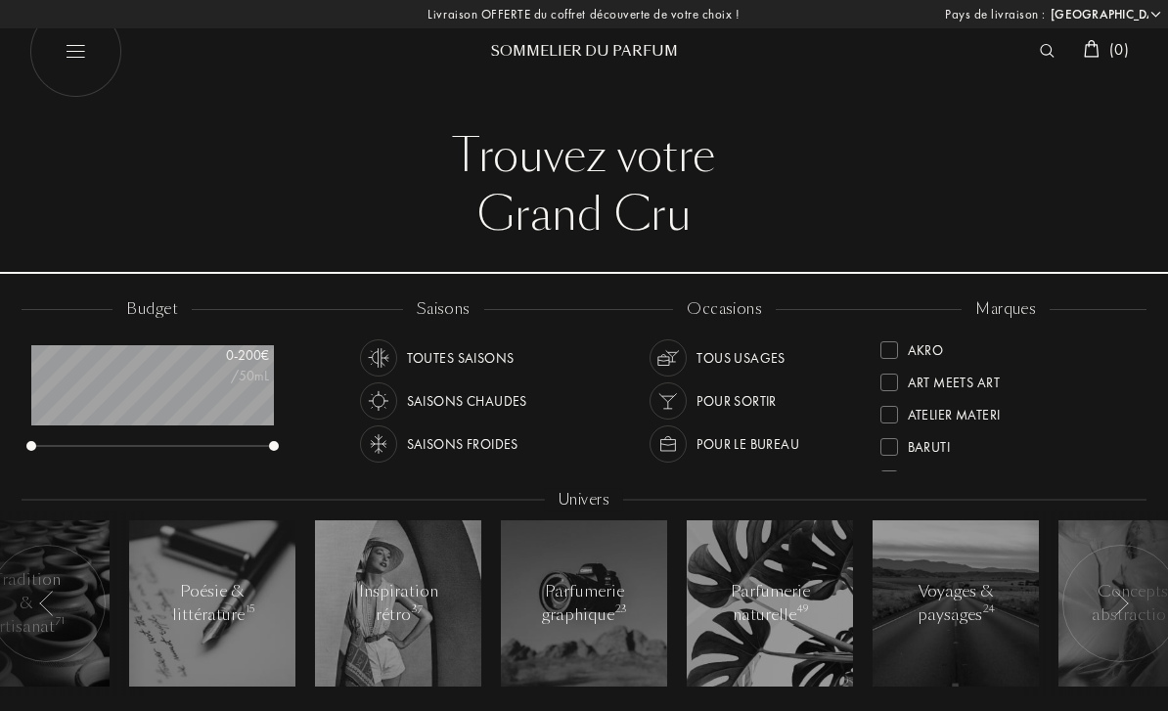
click at [75, 58] on img at bounding box center [75, 51] width 93 height 93
select select "FR"
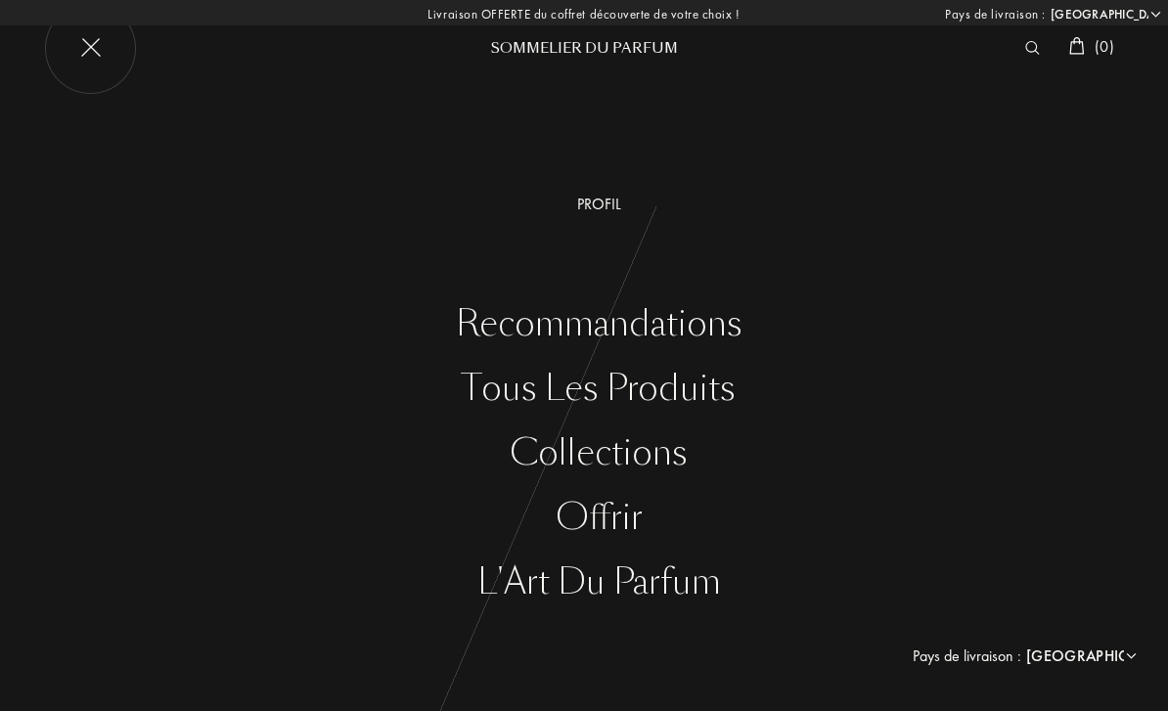
click at [584, 451] on div "Collections" at bounding box center [598, 453] width 1139 height 40
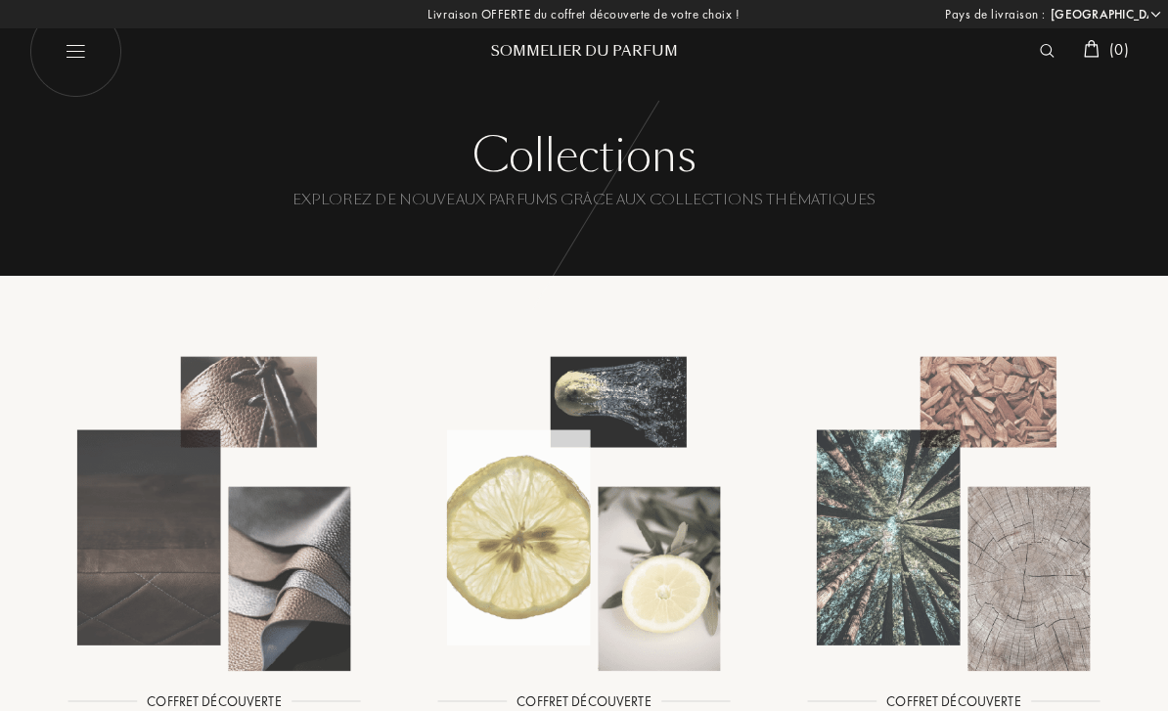
select select "FR"
click at [1044, 47] on img at bounding box center [1047, 51] width 15 height 14
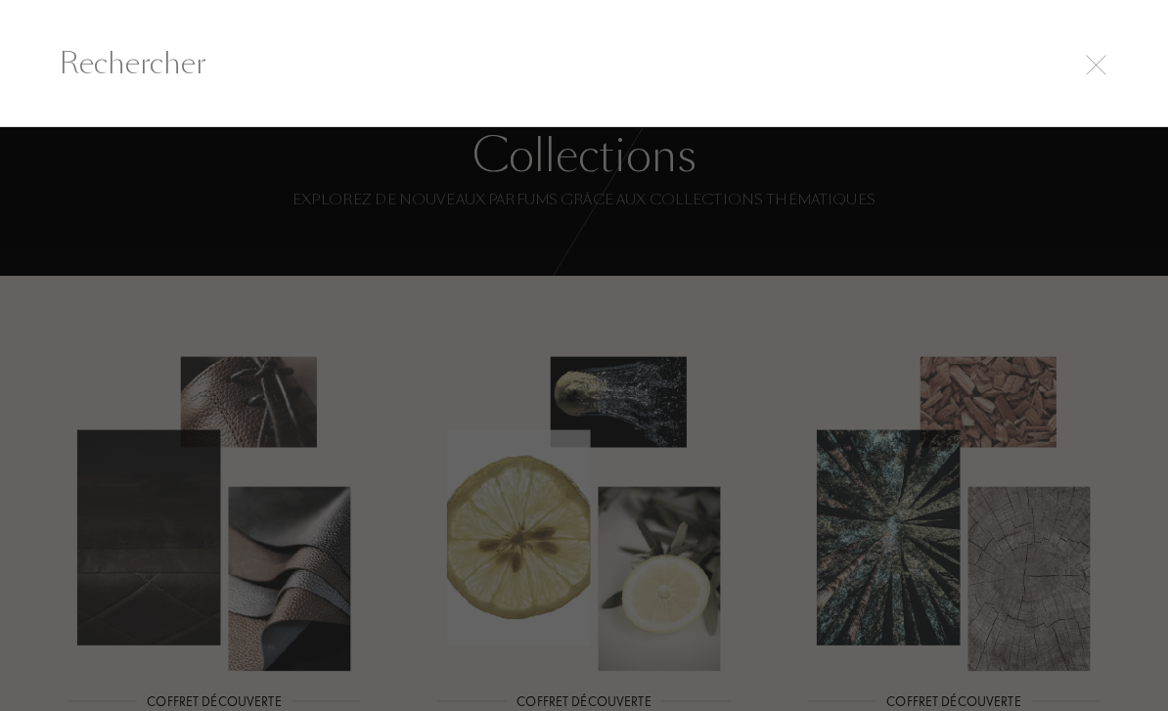
select select "FR"
